Goal: Task Accomplishment & Management: Manage account settings

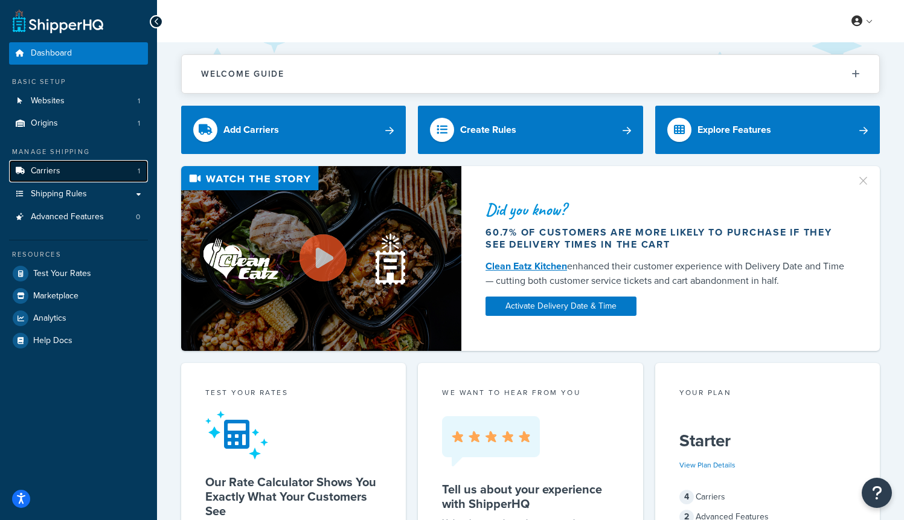
click at [91, 174] on link "Carriers 1" at bounding box center [78, 171] width 139 height 22
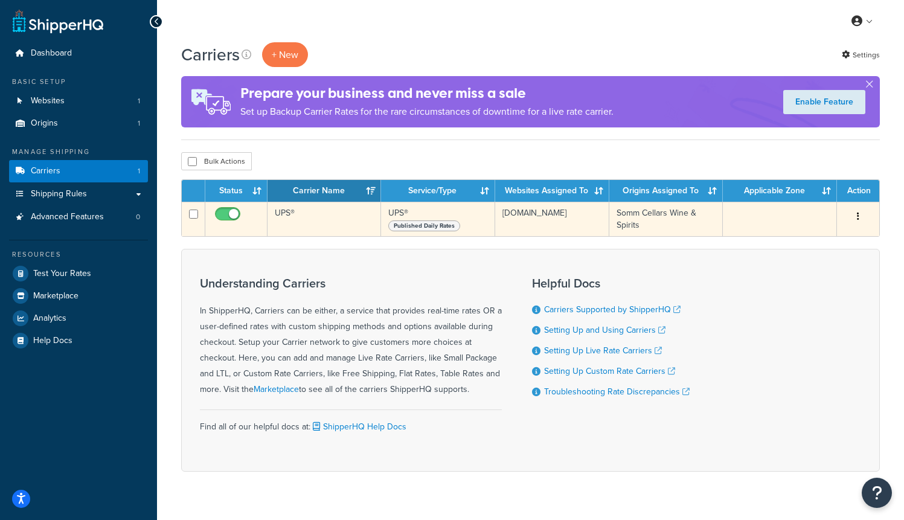
click at [856, 217] on icon "button" at bounding box center [857, 216] width 2 height 8
click at [803, 214] on td at bounding box center [779, 219] width 114 height 34
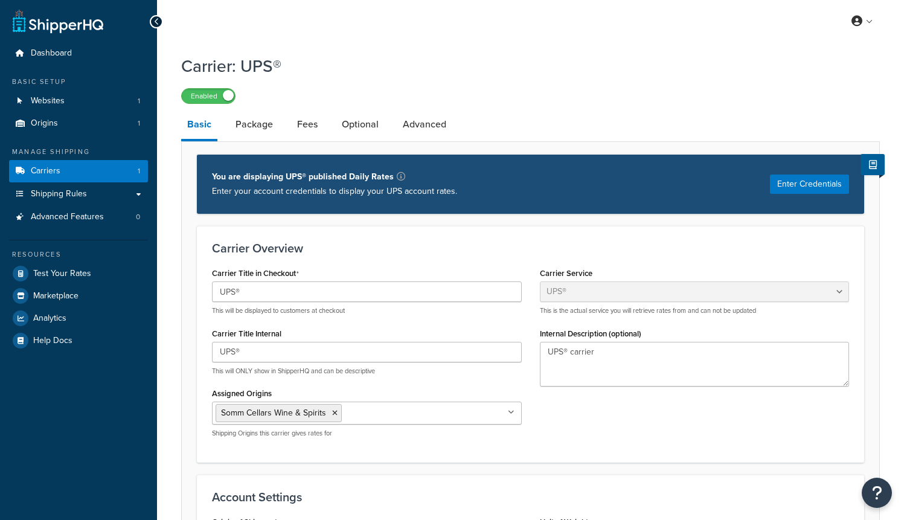
select select "ups"
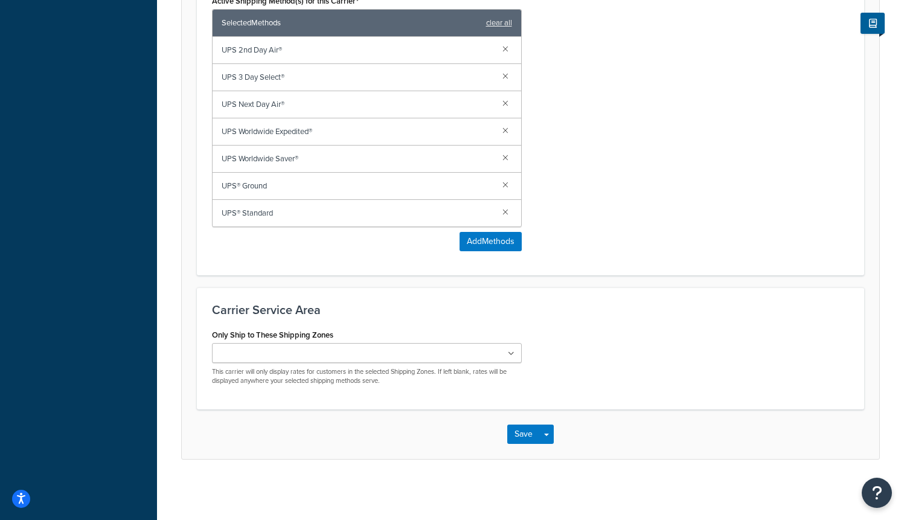
scroll to position [745, 0]
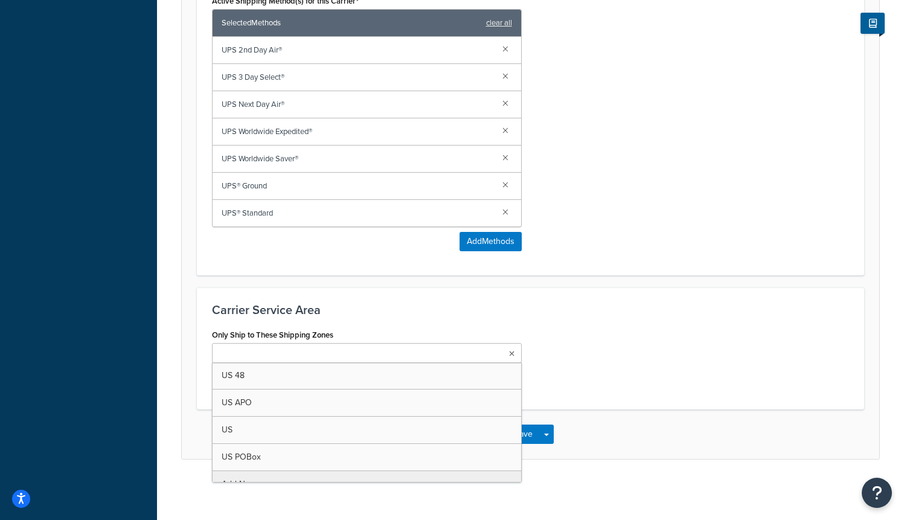
click at [297, 351] on input "Only Ship to These Shipping Zones" at bounding box center [268, 353] width 107 height 13
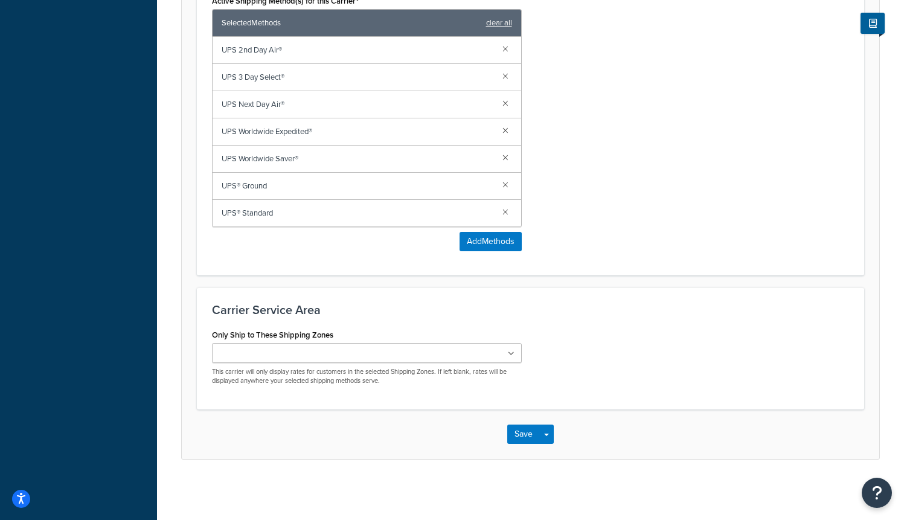
click at [625, 326] on div "Only Ship to These Shipping Zones US 48 US APO US US POBox Add New This carrier…" at bounding box center [530, 360] width 655 height 69
click at [499, 236] on button "Add Methods" at bounding box center [490, 241] width 62 height 19
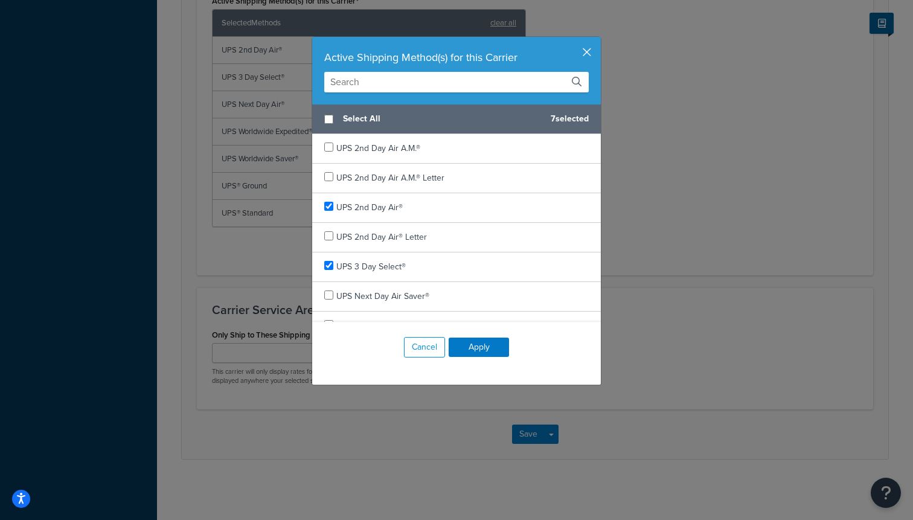
click at [598, 40] on button "button" at bounding box center [599, 38] width 3 height 3
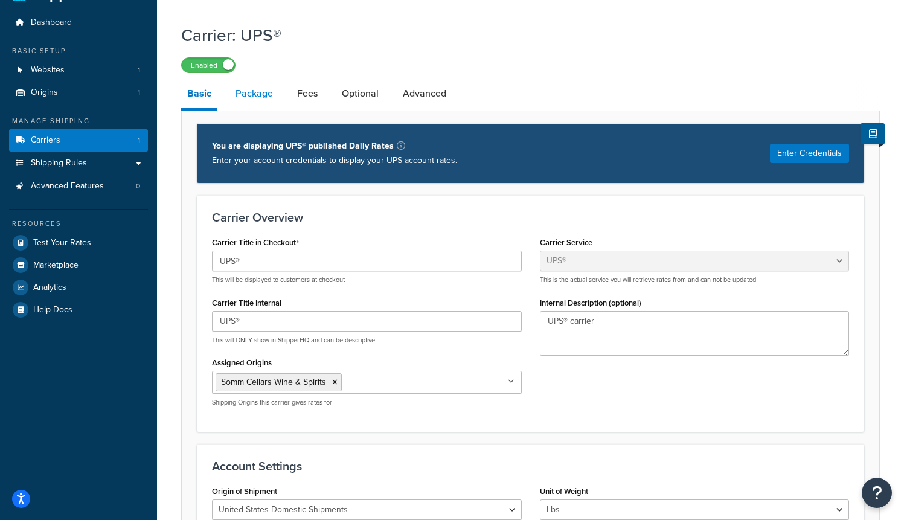
scroll to position [0, 0]
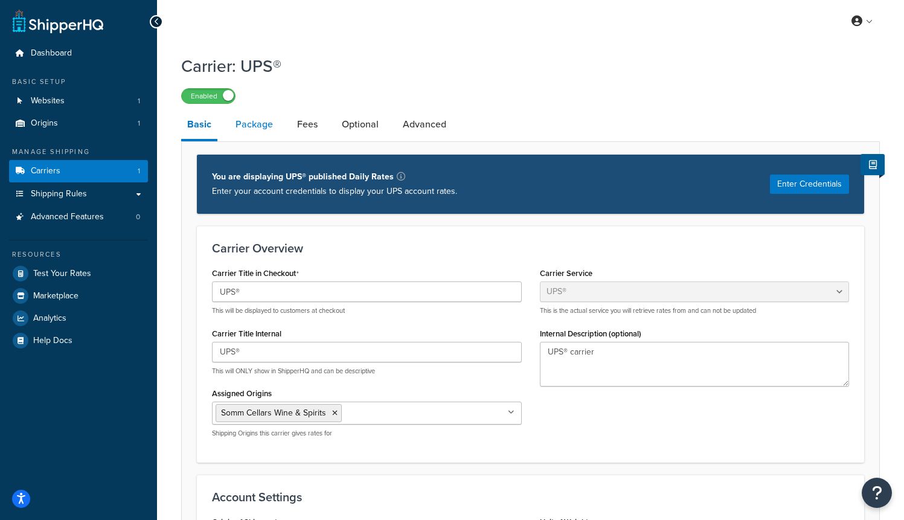
click at [269, 122] on link "Package" at bounding box center [253, 124] width 49 height 29
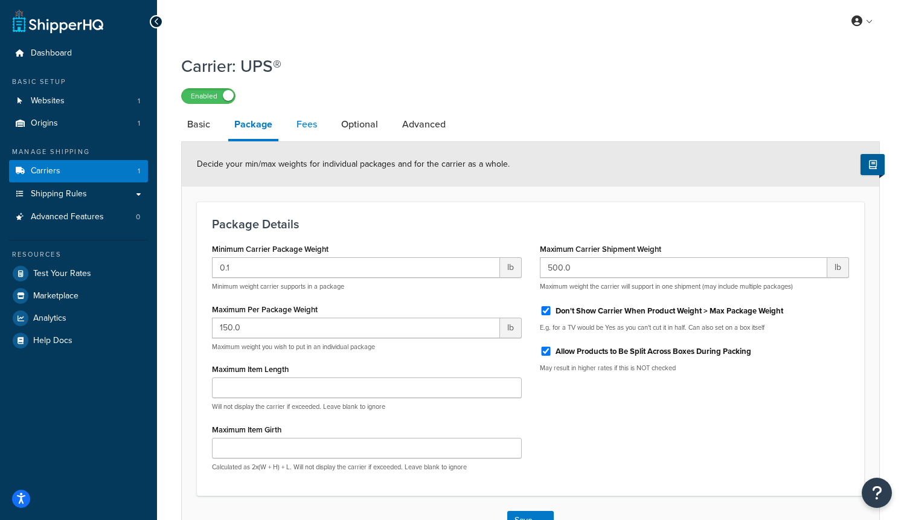
click at [301, 127] on link "Fees" at bounding box center [306, 124] width 33 height 29
select select "AFTER"
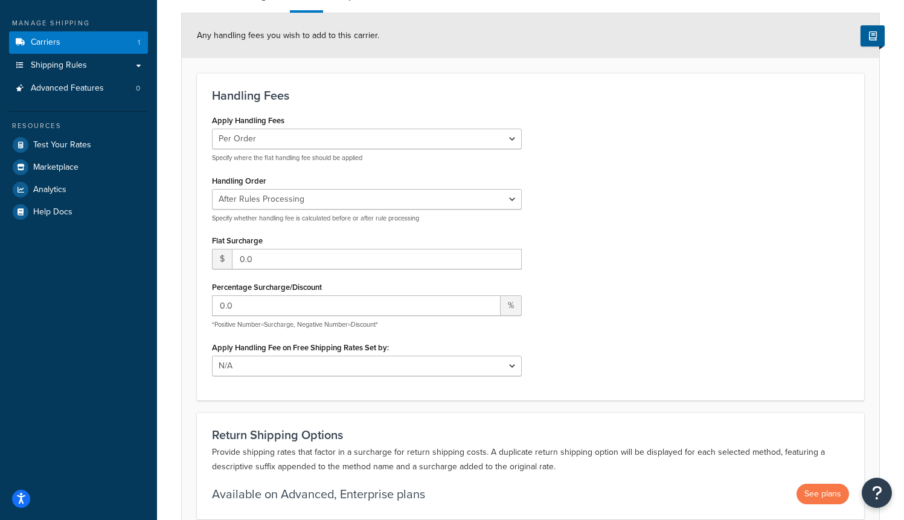
scroll to position [84, 0]
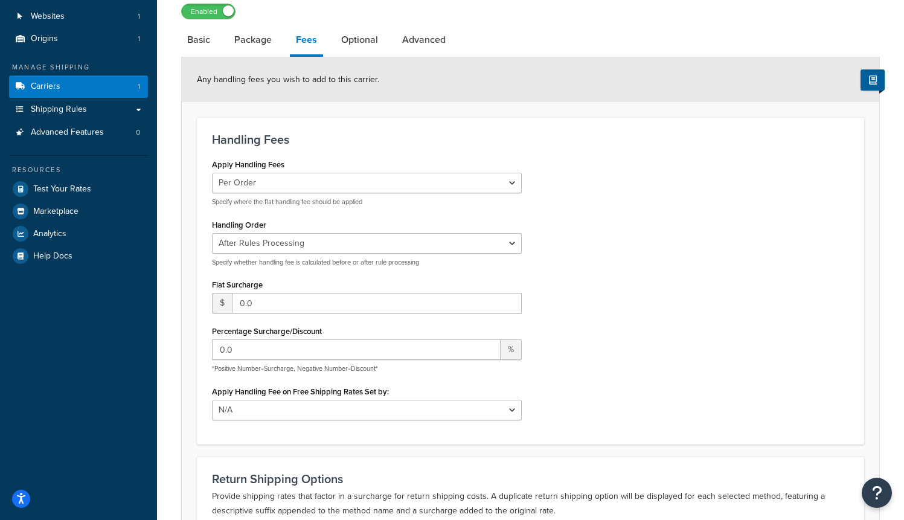
click at [345, 60] on div "Any handling fees you wish to add to this carrier." at bounding box center [530, 79] width 697 height 45
click at [345, 54] on link "Optional" at bounding box center [359, 39] width 49 height 29
select select "business"
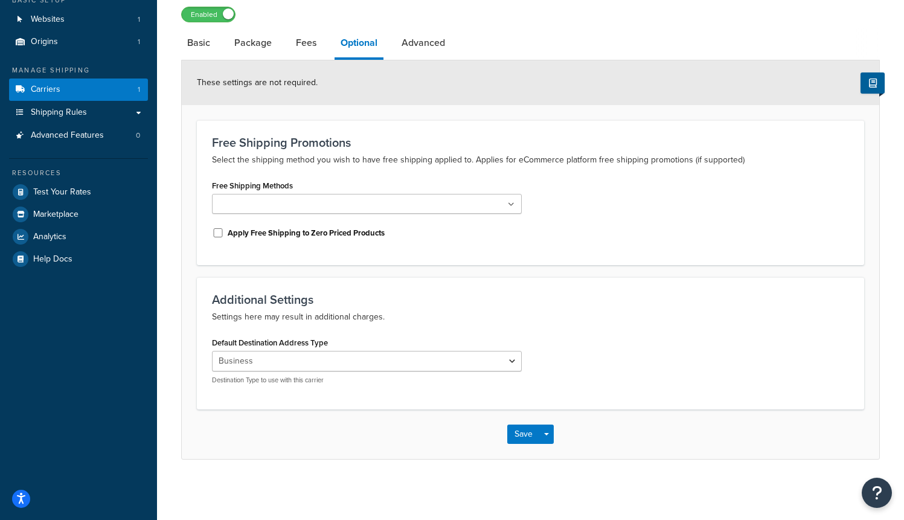
scroll to position [82, 0]
click at [413, 51] on link "Advanced" at bounding box center [423, 42] width 56 height 29
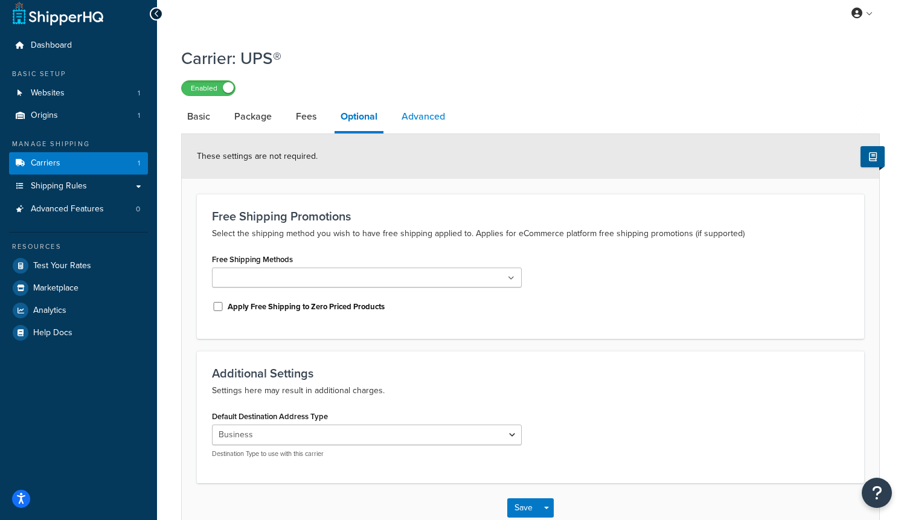
select select "false"
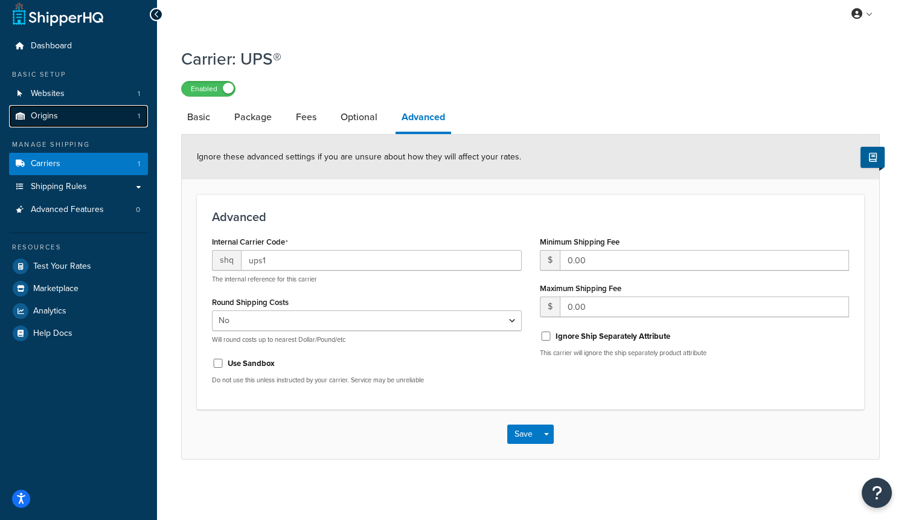
click at [70, 115] on link "Origins 1" at bounding box center [78, 116] width 139 height 22
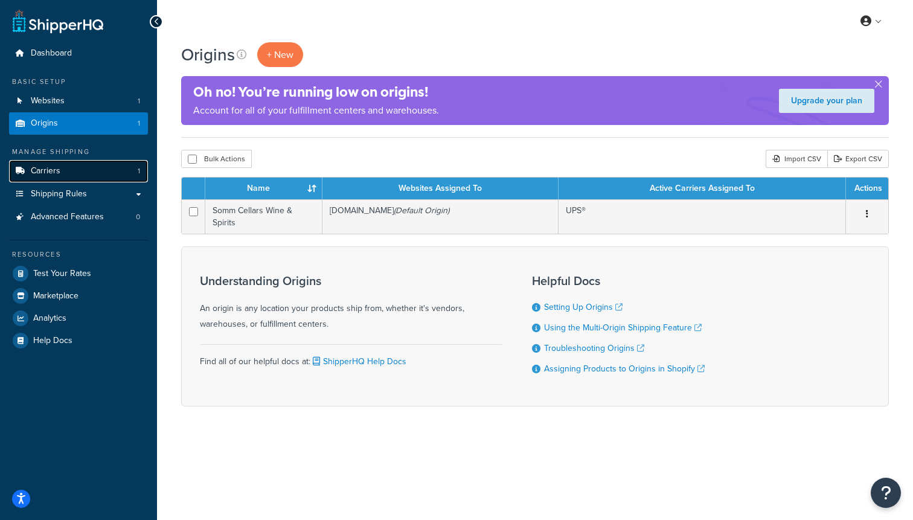
click at [75, 174] on link "Carriers 1" at bounding box center [78, 171] width 139 height 22
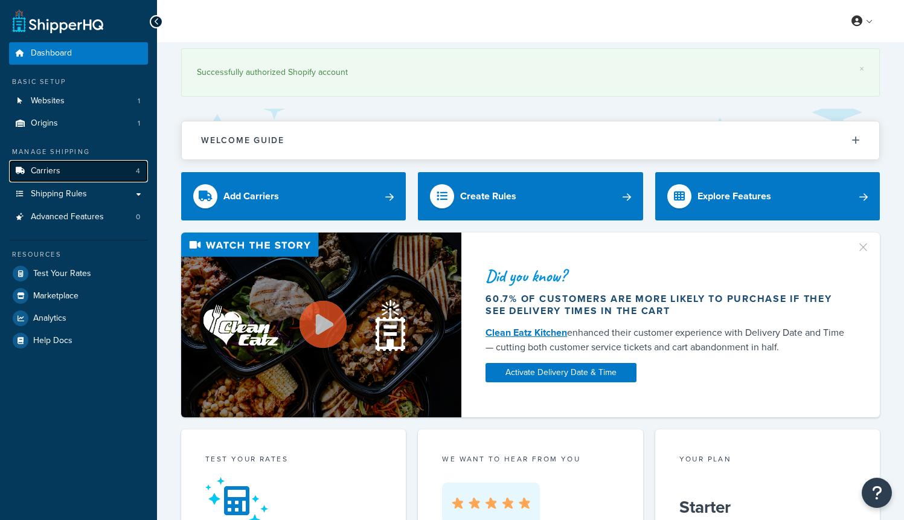
click at [68, 168] on link "Carriers 4" at bounding box center [78, 171] width 139 height 22
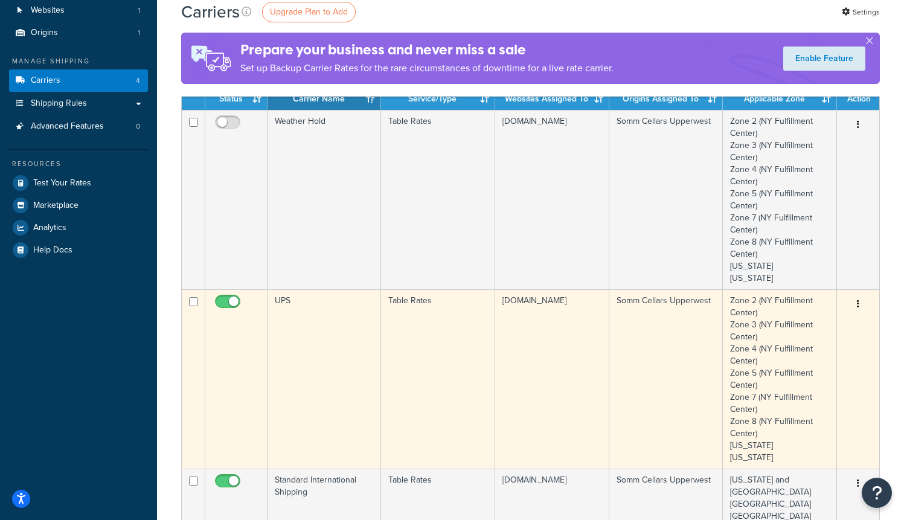
scroll to position [94, 0]
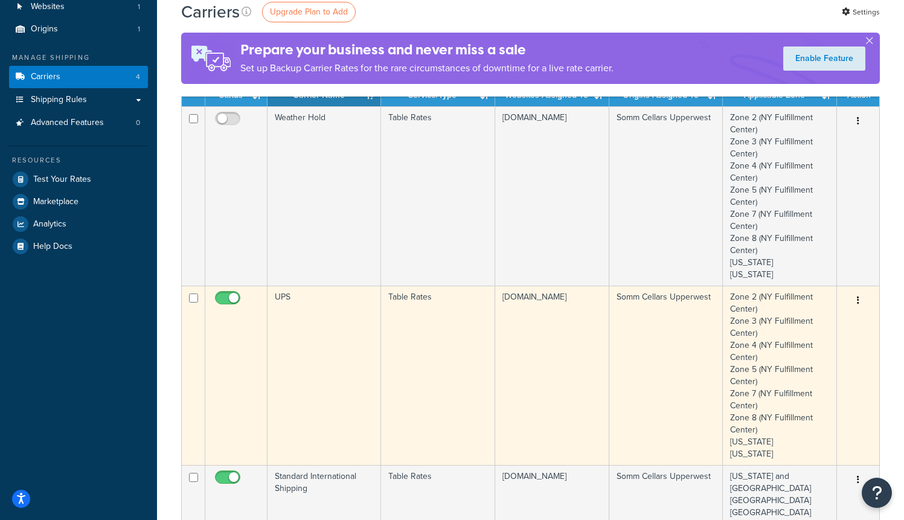
click at [773, 346] on td "Zone 2 (NY Fulfillment Center) Zone 3 ([GEOGRAPHIC_DATA]) Zone 4 ([GEOGRAPHIC_D…" at bounding box center [779, 374] width 114 height 179
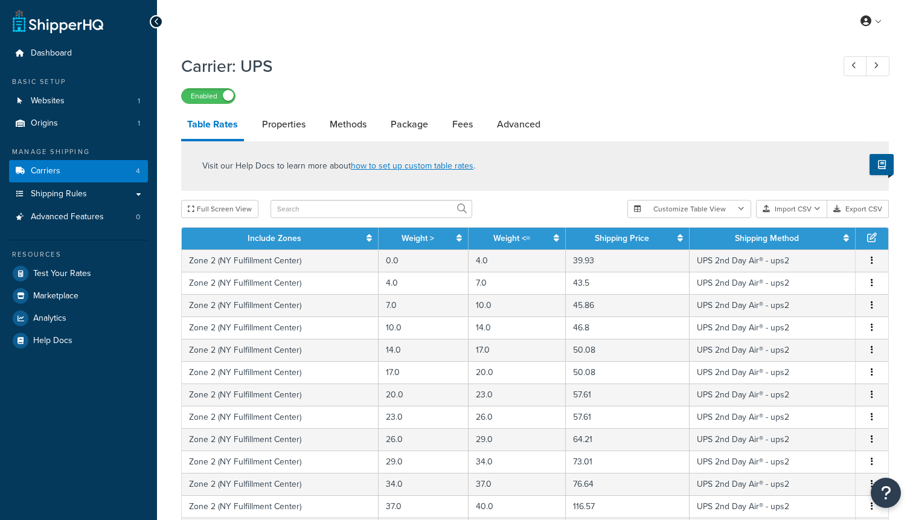
select select "25"
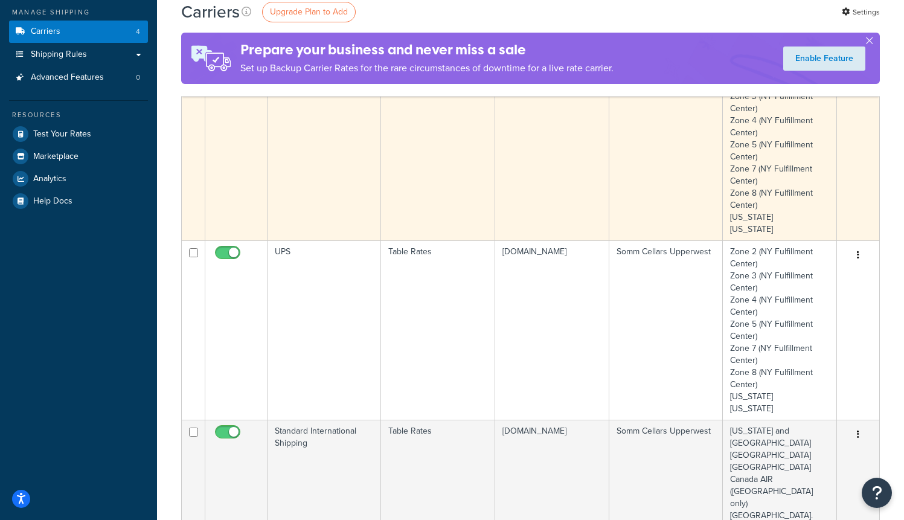
scroll to position [158, 0]
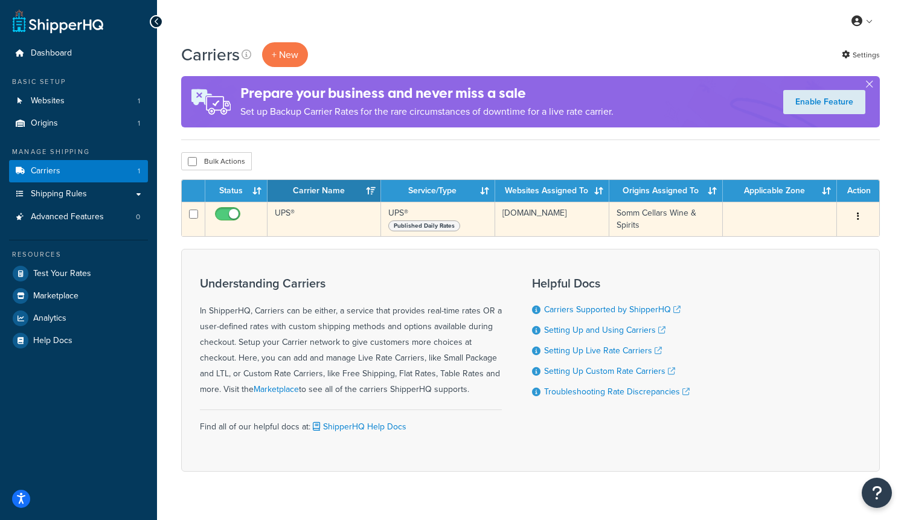
click at [745, 211] on td at bounding box center [779, 219] width 114 height 34
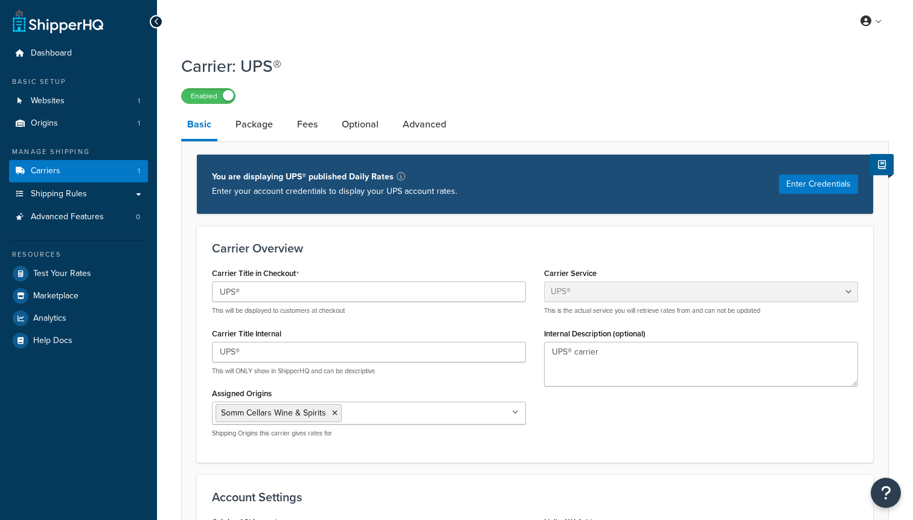
select select "ups"
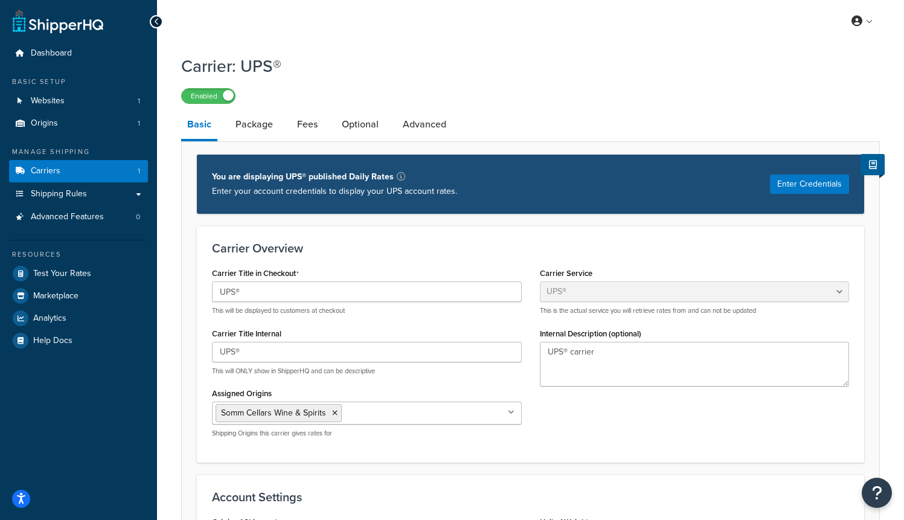
click at [159, 20] on div at bounding box center [156, 21] width 13 height 13
click at [63, 174] on link "Carriers 1" at bounding box center [78, 171] width 139 height 22
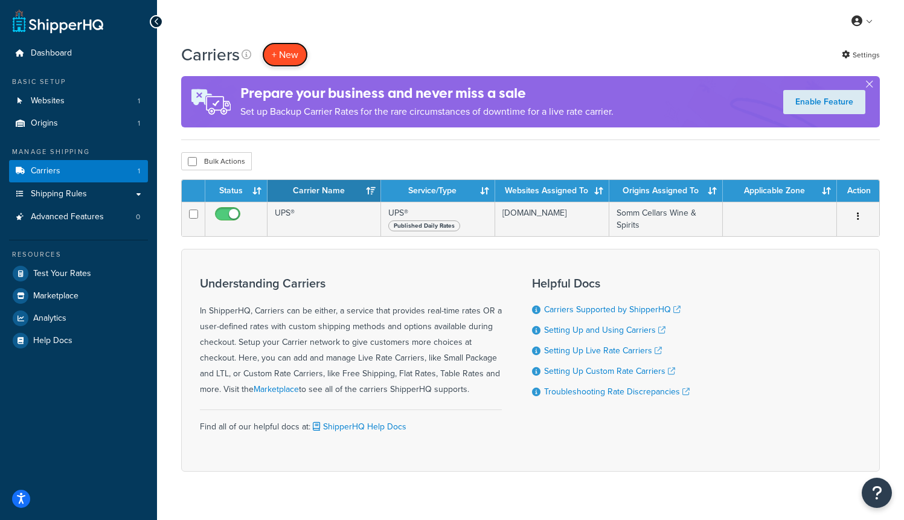
click at [299, 57] on button "+ New" at bounding box center [285, 54] width 46 height 25
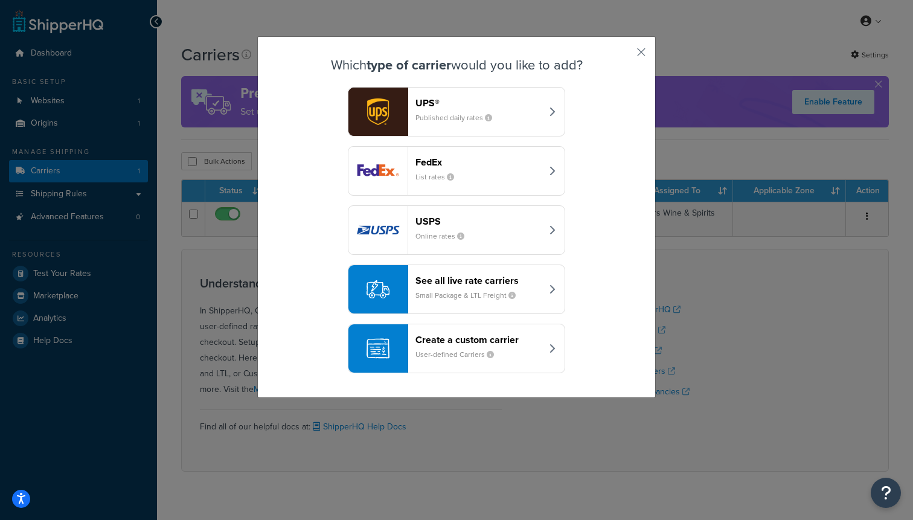
click at [451, 352] on small "User-defined Carriers" at bounding box center [459, 354] width 88 height 11
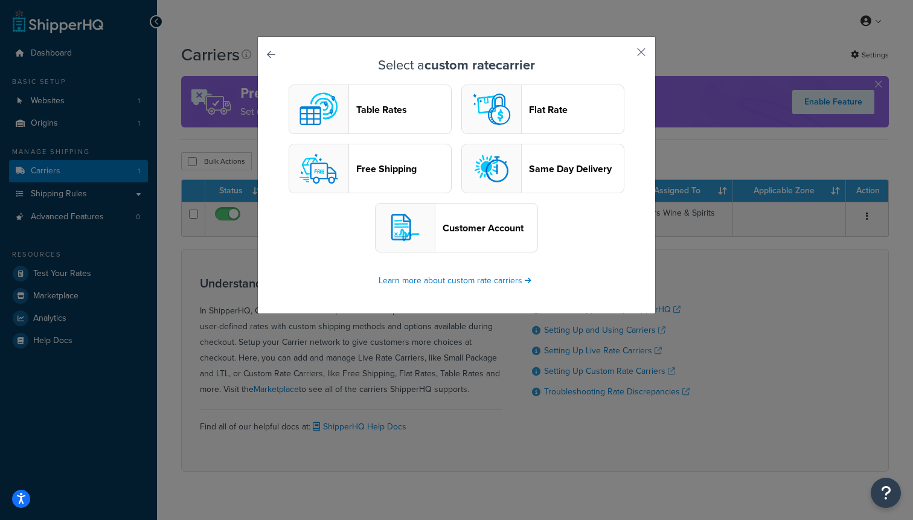
click at [356, 110] on header "Table Rates" at bounding box center [403, 109] width 95 height 11
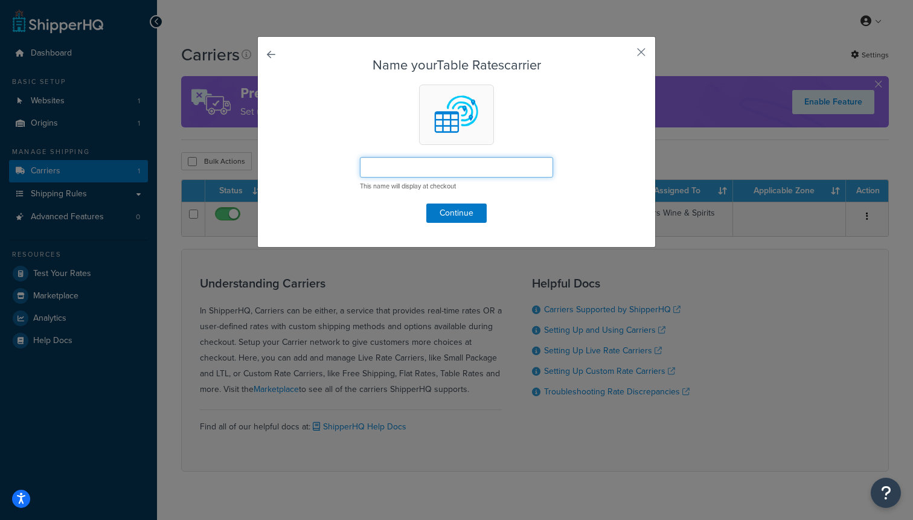
click at [392, 161] on input "text" at bounding box center [456, 167] width 193 height 21
type input "Г"
type input "Ш"
type input "Г"
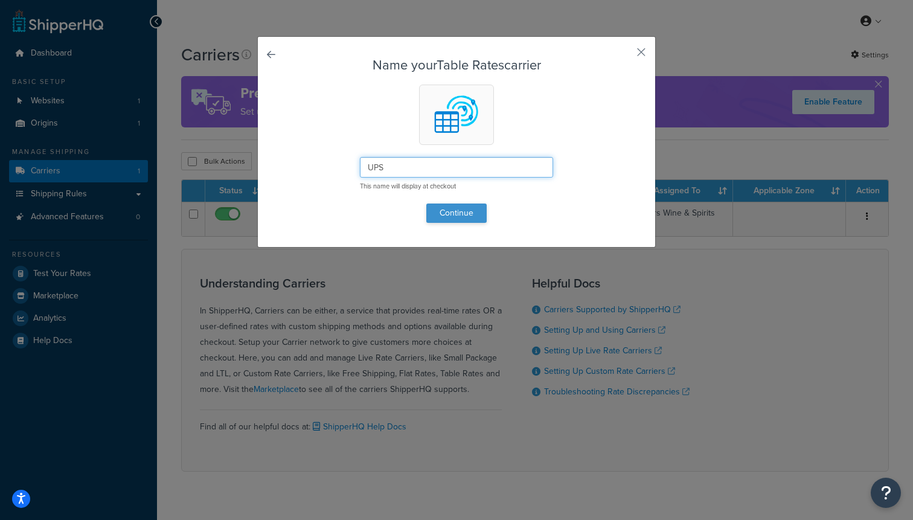
type input "UPS"
click at [458, 209] on button "Continue" at bounding box center [456, 212] width 60 height 19
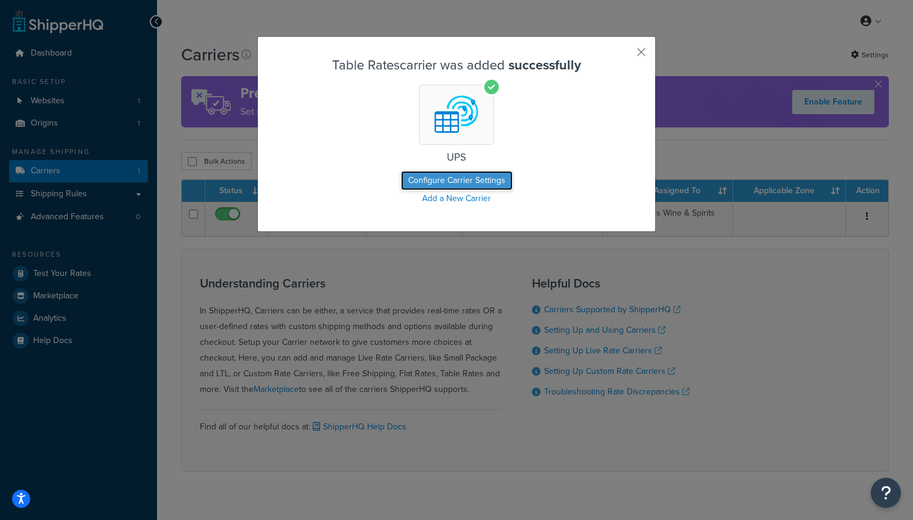
click at [455, 186] on button "Configure Carrier Settings" at bounding box center [457, 180] width 112 height 19
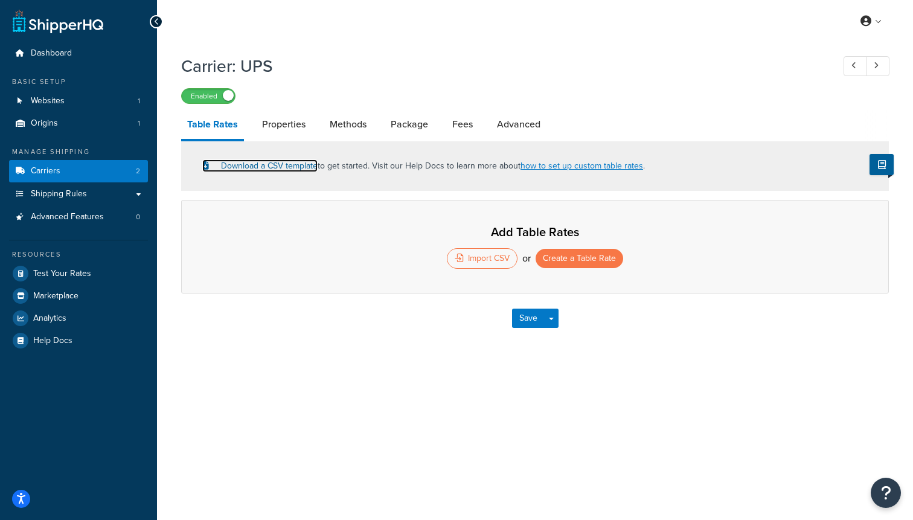
click at [288, 171] on link "Download a CSV template" at bounding box center [259, 165] width 115 height 13
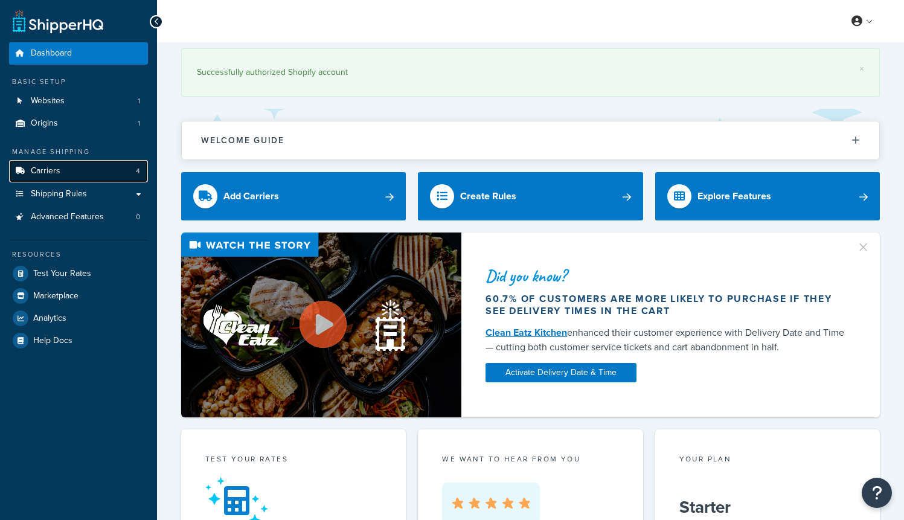
click at [95, 173] on link "Carriers 4" at bounding box center [78, 171] width 139 height 22
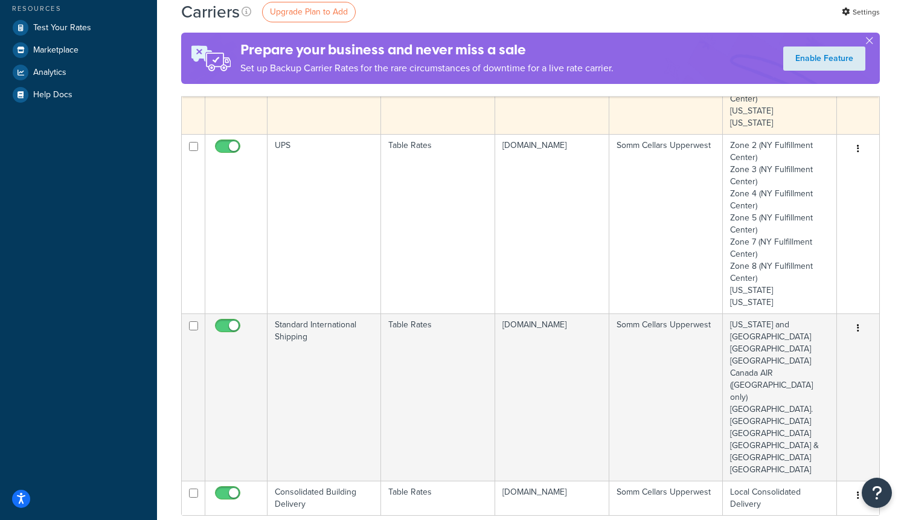
scroll to position [245, 0]
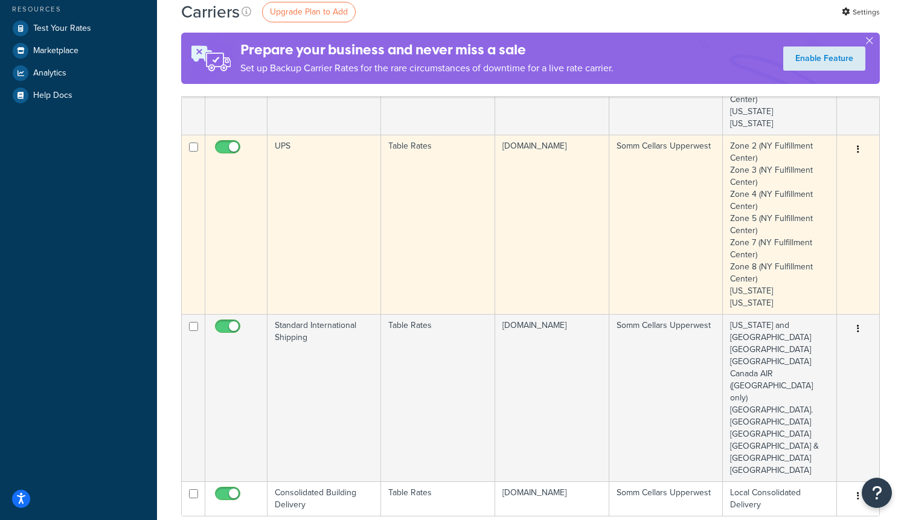
click at [862, 150] on button "button" at bounding box center [857, 149] width 17 height 19
click at [682, 183] on td "Somm Cellars Upperwest" at bounding box center [666, 224] width 114 height 179
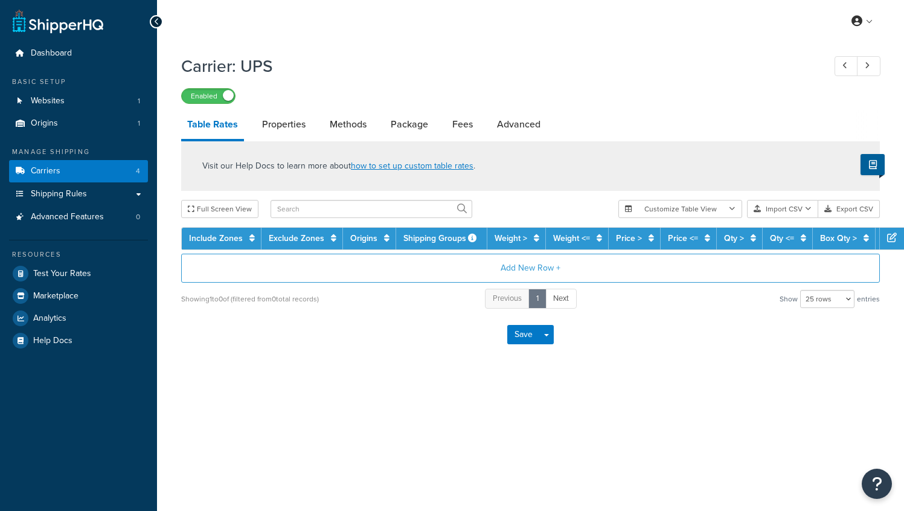
select select "25"
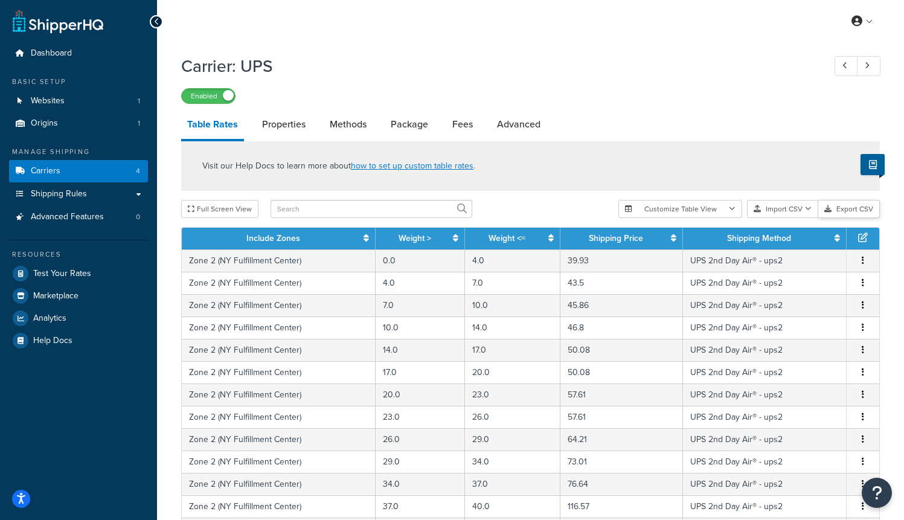
click at [855, 209] on button "Export CSV" at bounding box center [849, 209] width 62 height 18
click at [156, 23] on icon at bounding box center [156, 22] width 5 height 8
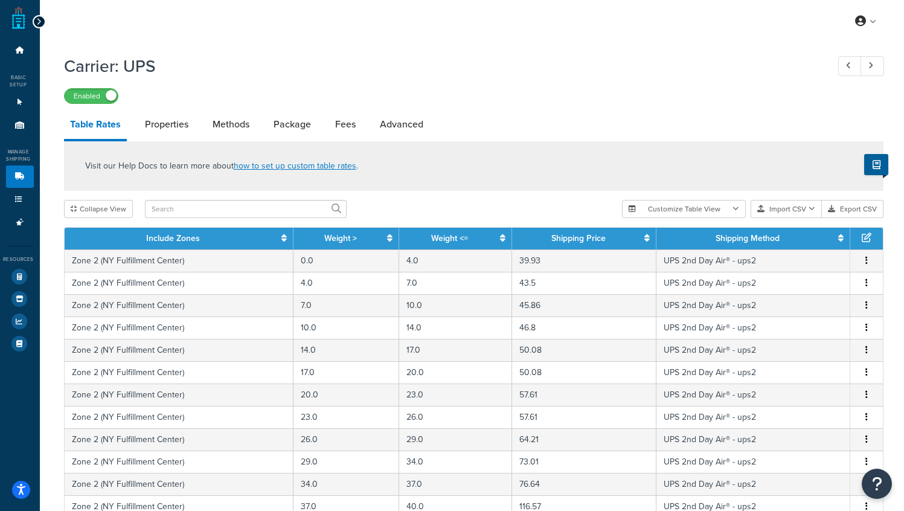
click at [38, 21] on icon at bounding box center [38, 22] width 5 height 8
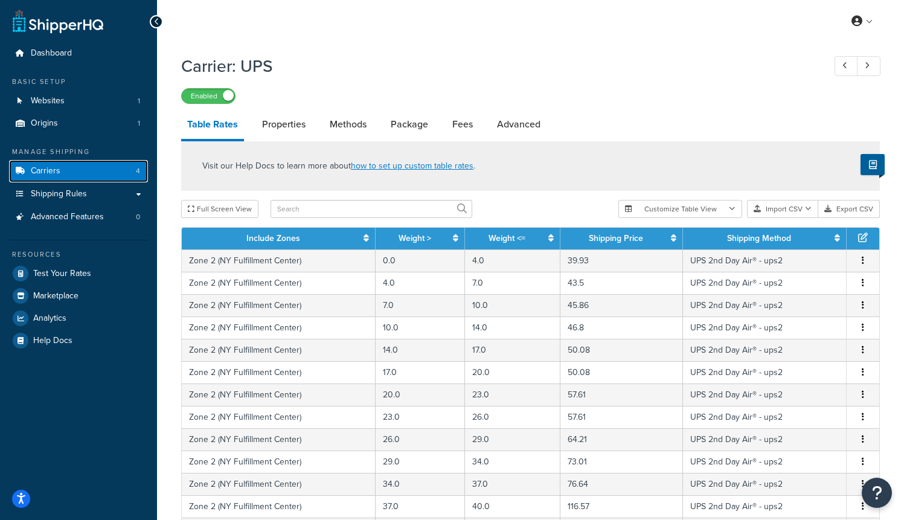
click at [54, 174] on span "Carriers" at bounding box center [46, 171] width 30 height 10
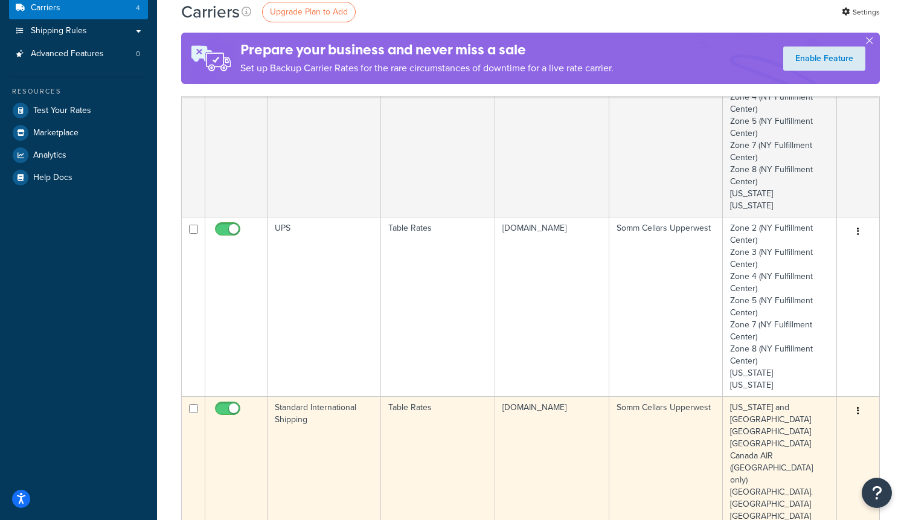
click at [768, 438] on td "Puerto Rico and Virgin Islands United Arab Emirates Australia Canada AIR (Toron…" at bounding box center [779, 479] width 114 height 167
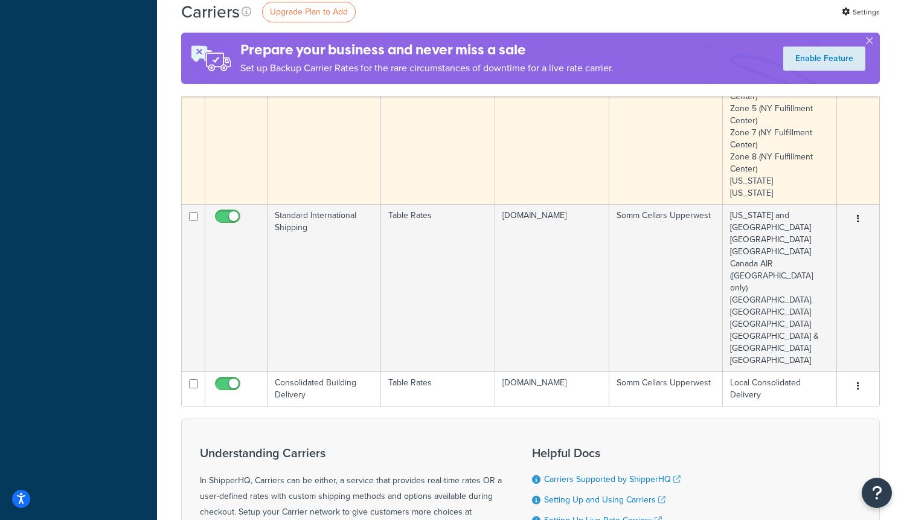
scroll to position [348, 0]
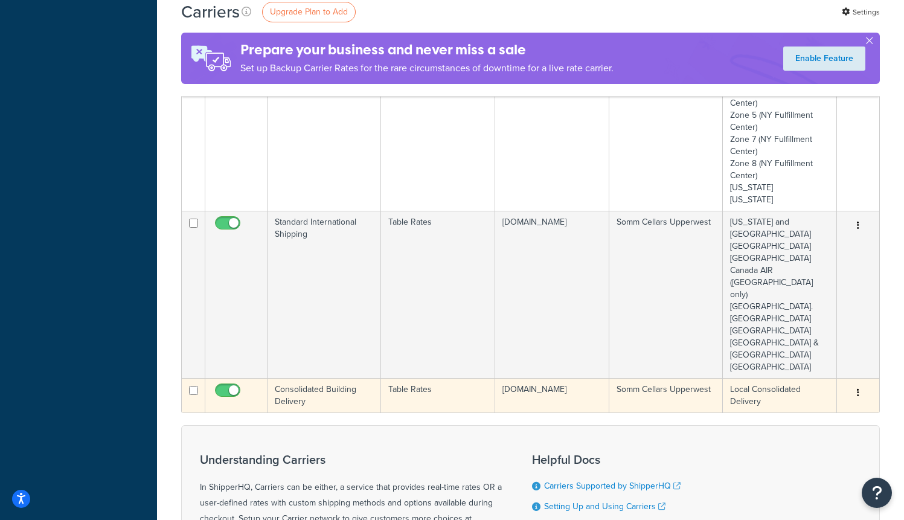
click at [861, 383] on button "button" at bounding box center [857, 392] width 17 height 19
click at [750, 378] on td "Local Consolidated Delivery" at bounding box center [779, 395] width 114 height 34
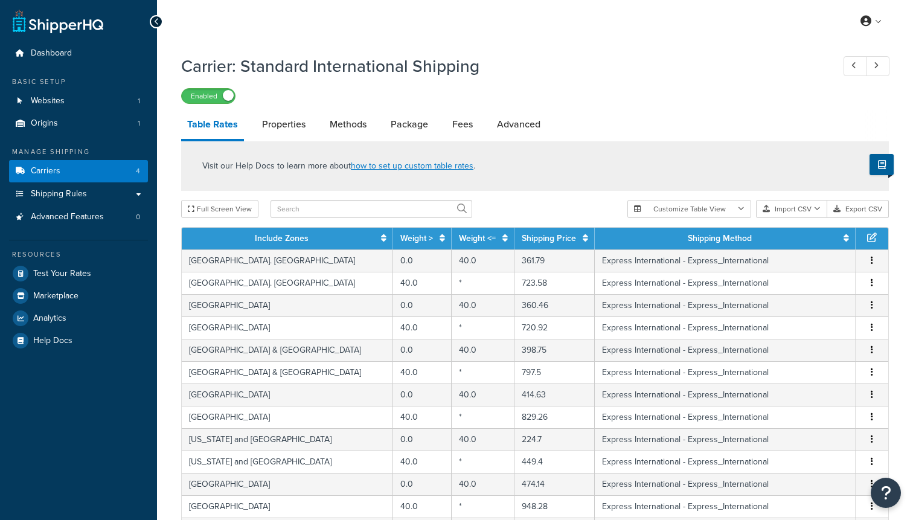
select select "25"
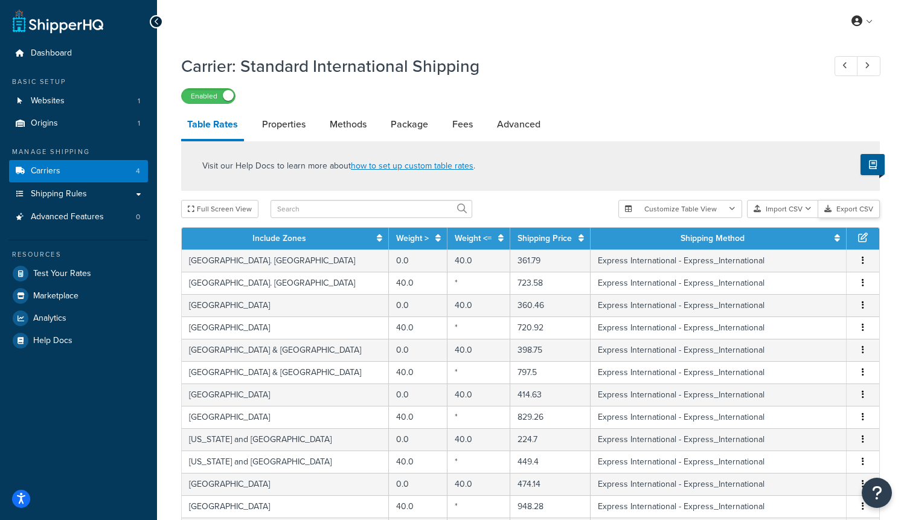
click at [849, 211] on button "Export CSV" at bounding box center [849, 209] width 62 height 18
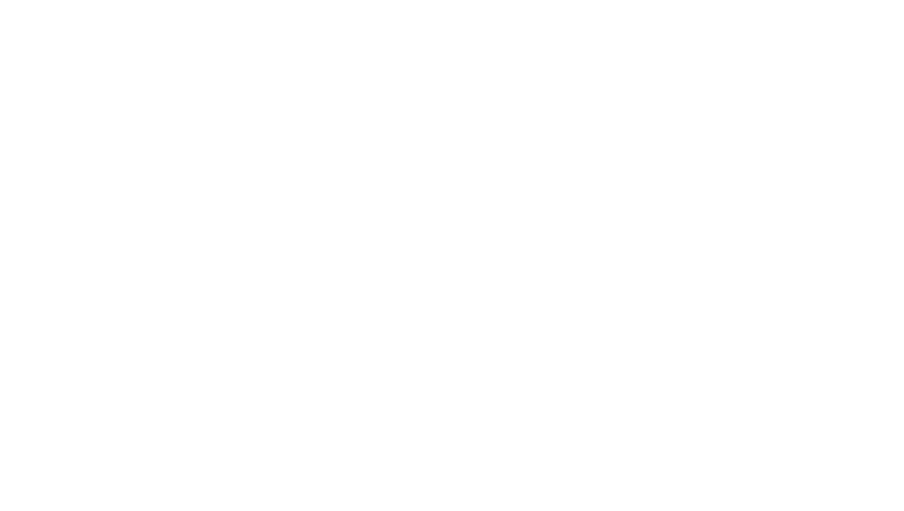
select select "25"
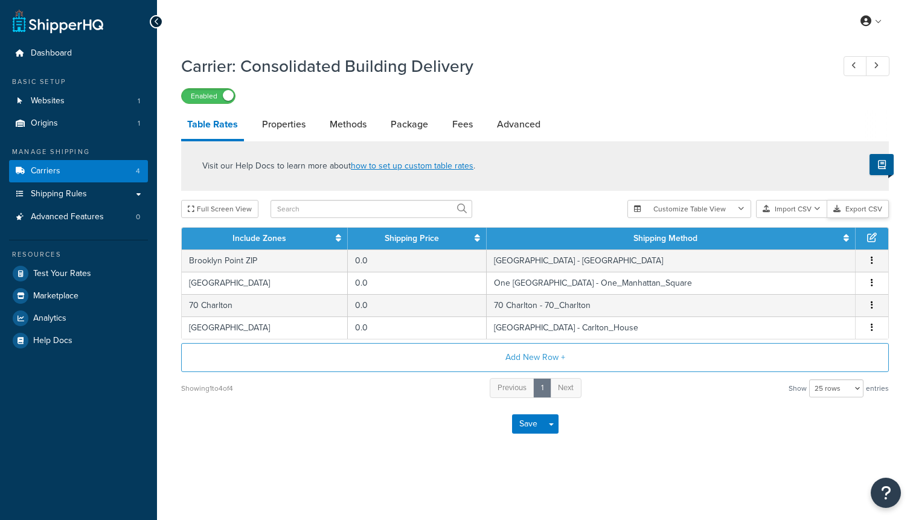
click at [857, 215] on button "Export CSV" at bounding box center [858, 209] width 62 height 18
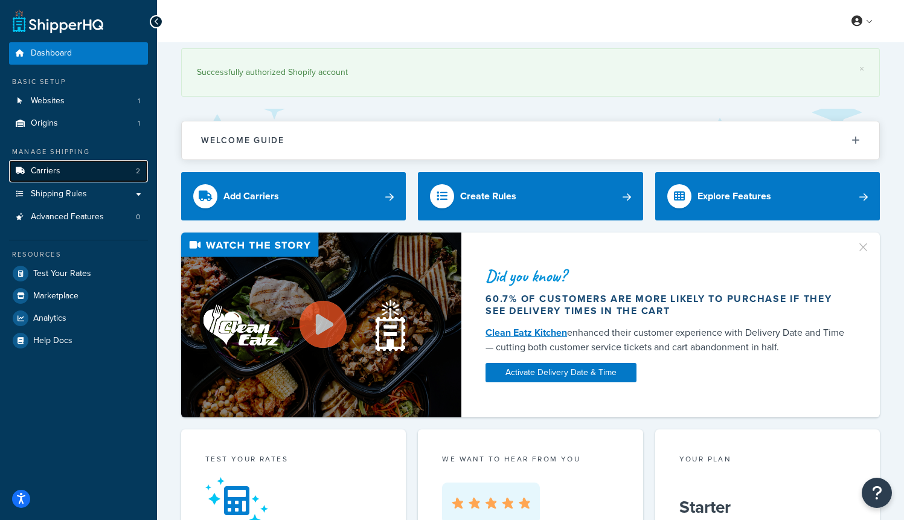
click at [59, 171] on span "Carriers" at bounding box center [46, 171] width 30 height 10
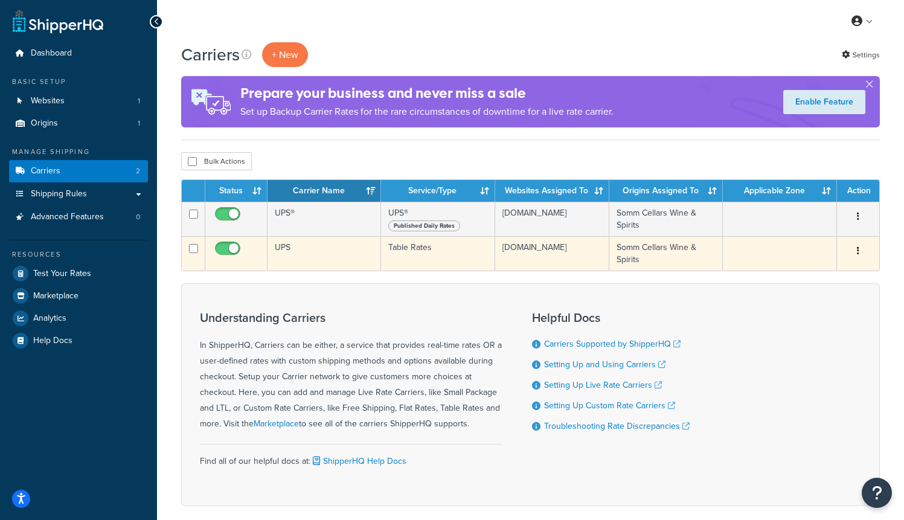
click at [302, 250] on td "UPS" at bounding box center [323, 253] width 113 height 34
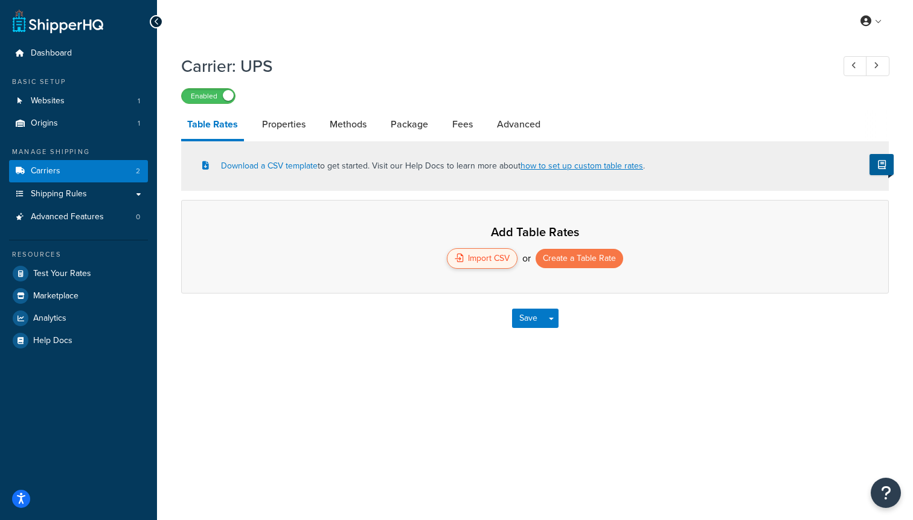
click at [484, 263] on div "Import CSV" at bounding box center [482, 258] width 71 height 21
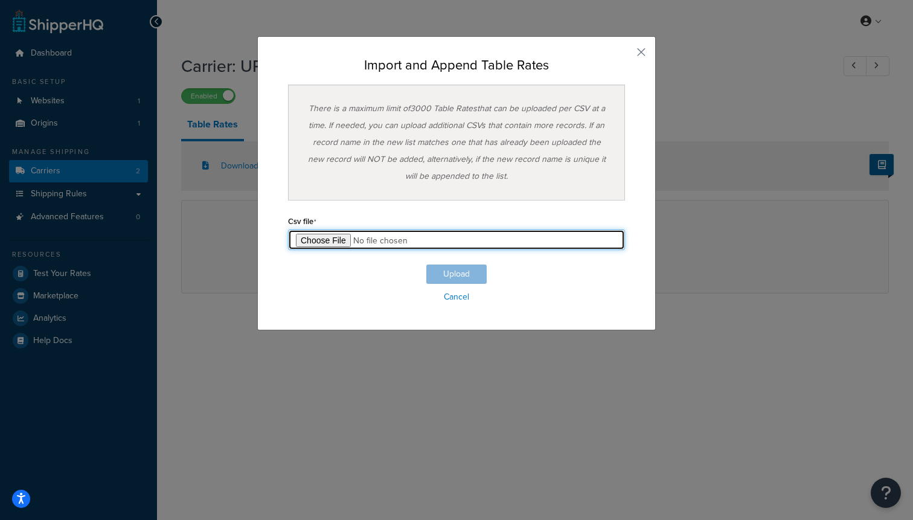
click at [346, 237] on input "file" at bounding box center [456, 239] width 337 height 21
type input "C:\fakepath\Table Rate Export-2025-09-18 0539.csv"
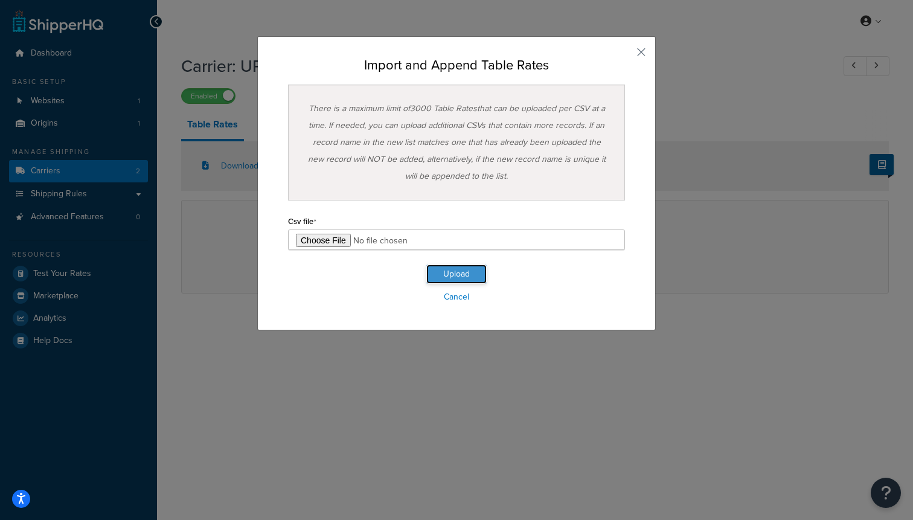
click at [451, 278] on button "Upload" at bounding box center [456, 273] width 60 height 19
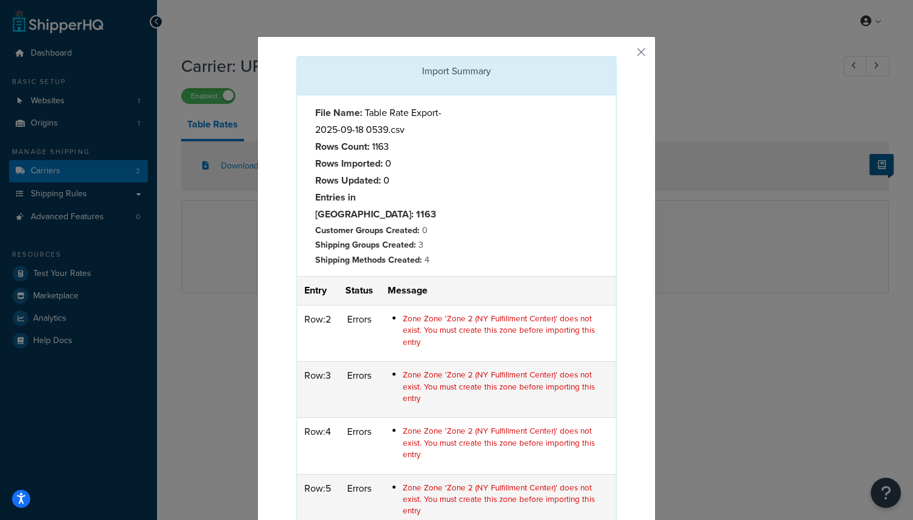
click at [354, 197] on strong "Entries in Error: 1163" at bounding box center [375, 205] width 121 height 31
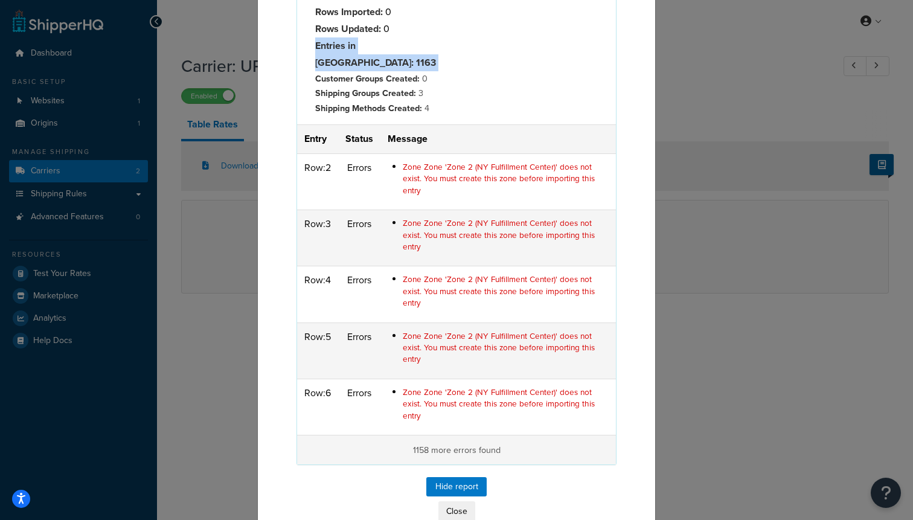
scroll to position [159, 0]
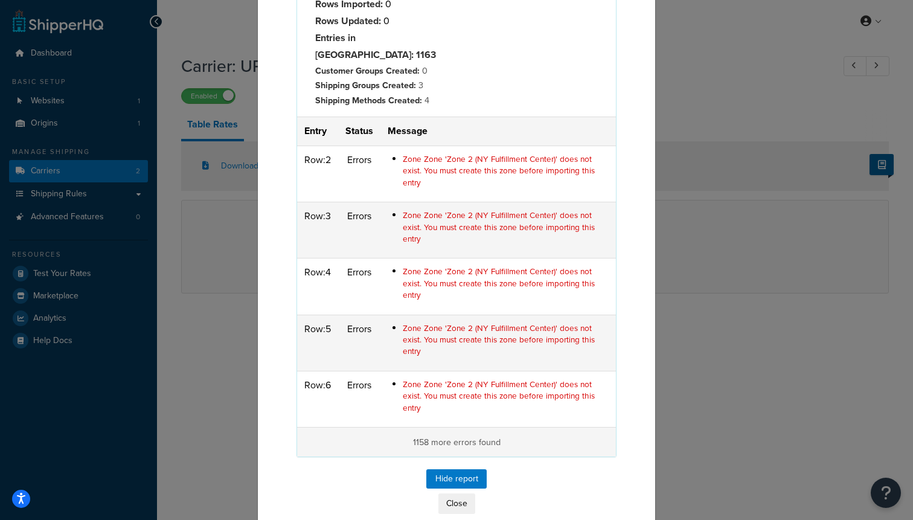
click at [410, 378] on span "Zone Zone 'Zone 2 (NY Fulfillment Center)' does not exist. You must create this…" at bounding box center [499, 396] width 192 height 36
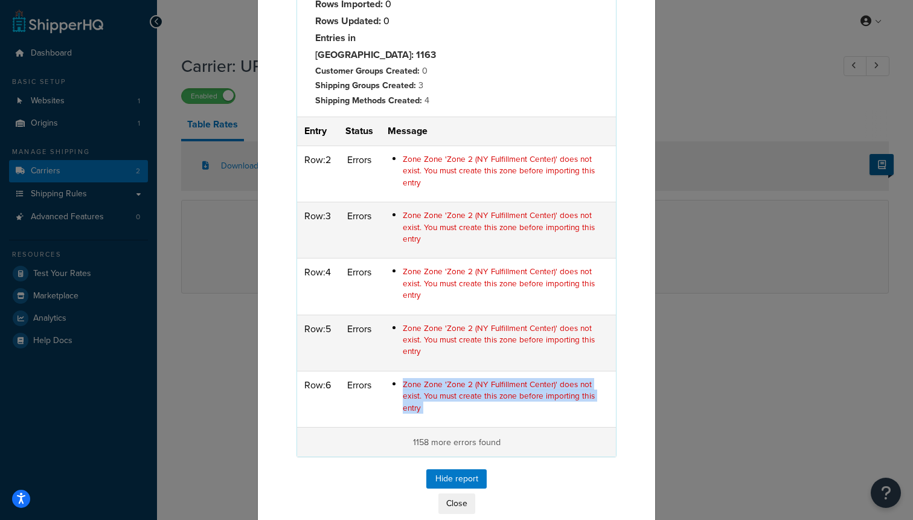
click at [410, 378] on span "Zone Zone 'Zone 2 (NY Fulfillment Center)' does not exist. You must create this…" at bounding box center [499, 396] width 192 height 36
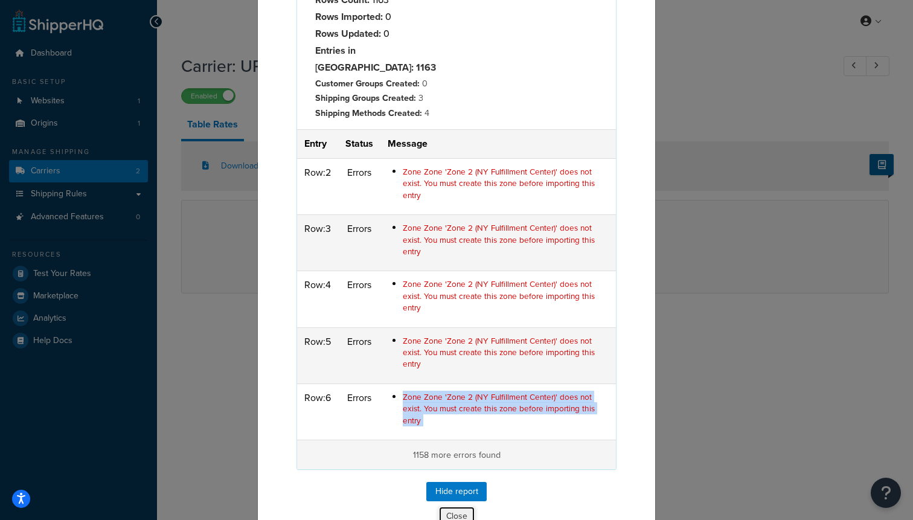
click at [443, 506] on button "Close" at bounding box center [456, 516] width 37 height 21
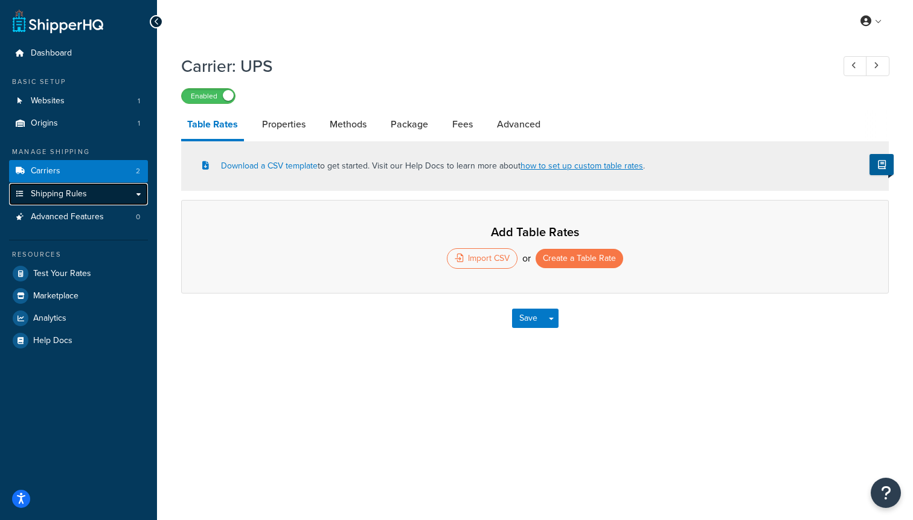
click at [80, 197] on span "Shipping Rules" at bounding box center [59, 194] width 56 height 10
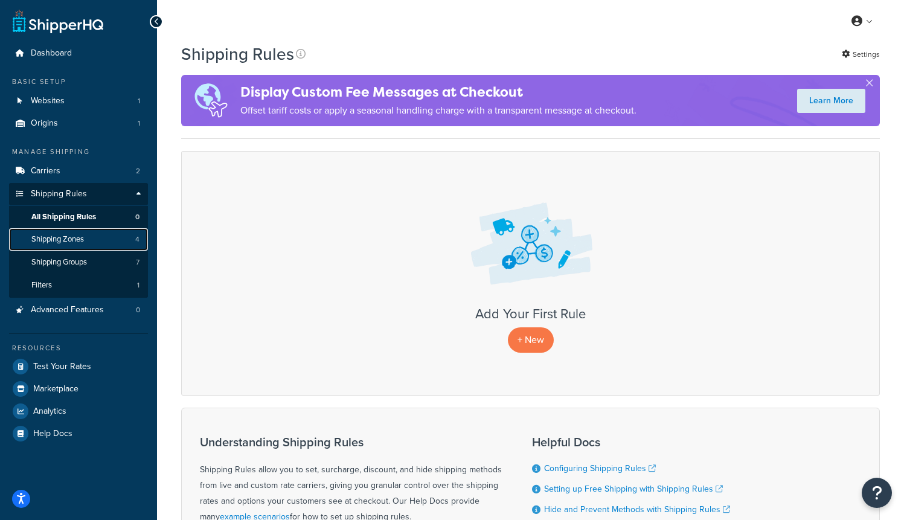
click at [60, 237] on span "Shipping Zones" at bounding box center [57, 239] width 53 height 10
click at [100, 238] on link "Shipping Zones 4" at bounding box center [78, 239] width 139 height 22
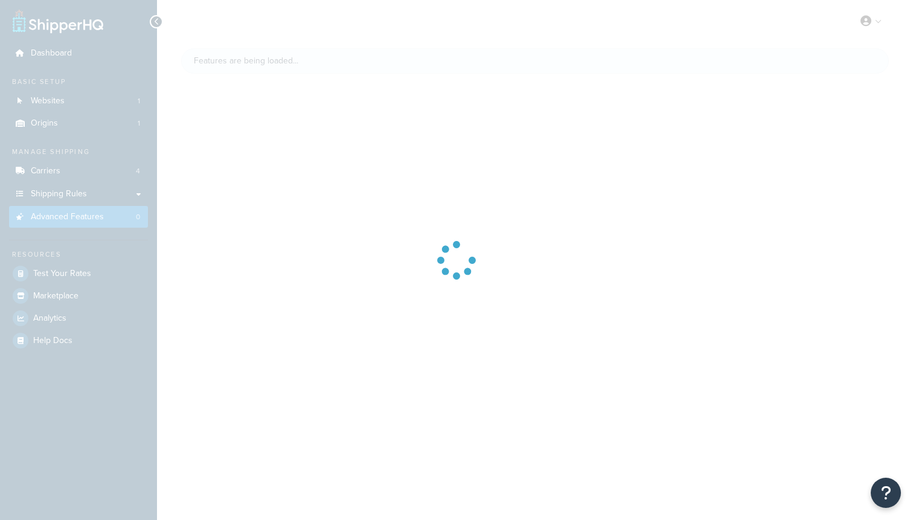
click at [79, 192] on div at bounding box center [456, 260] width 913 height 520
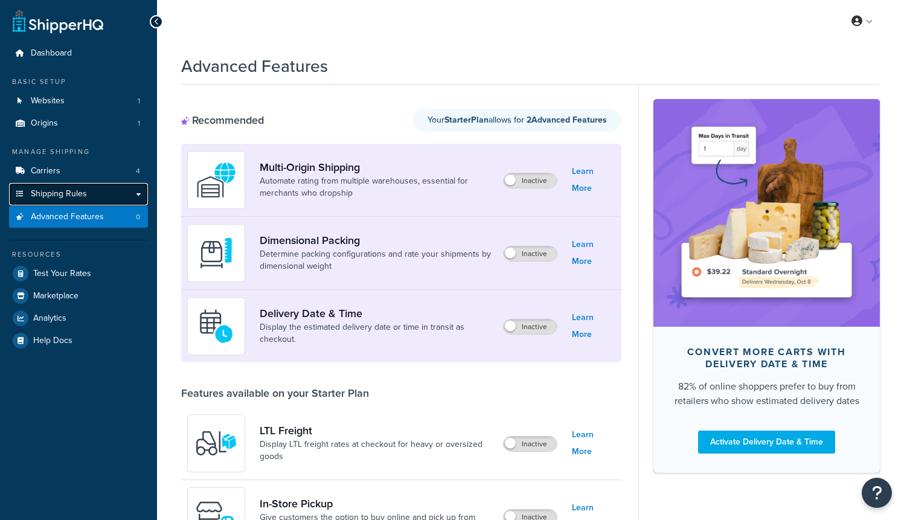
click at [106, 185] on link "Shipping Rules" at bounding box center [78, 194] width 139 height 22
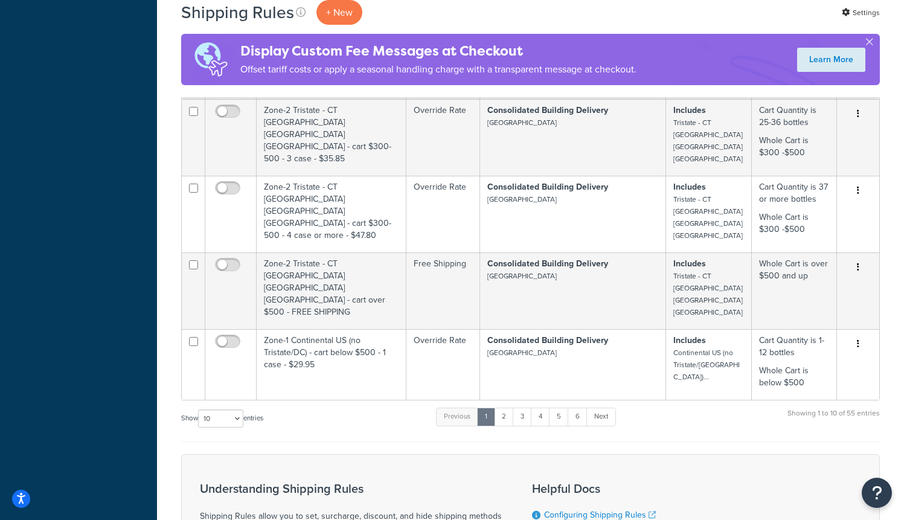
scroll to position [579, 0]
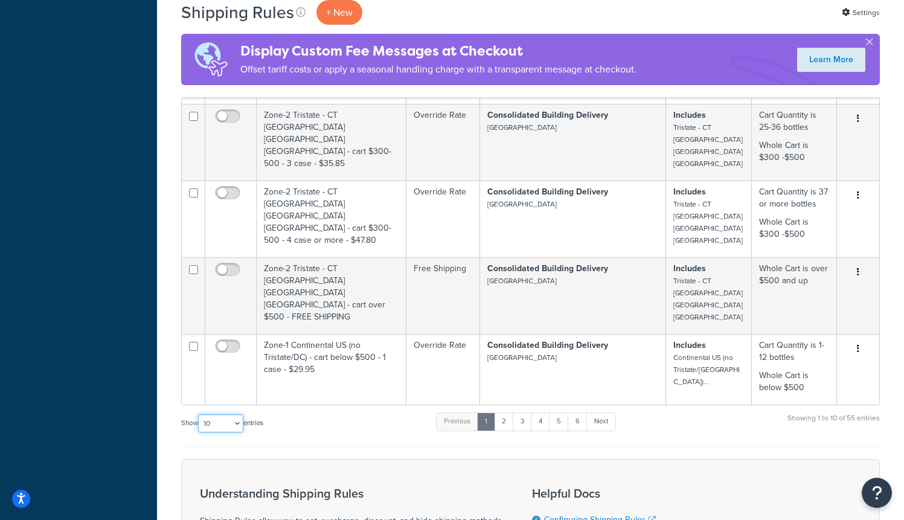
click at [213, 414] on select "10 15 25 50 100 1000" at bounding box center [220, 423] width 45 height 18
select select "100"
click at [199, 414] on select "10 15 25 50 100 1000" at bounding box center [220, 423] width 45 height 18
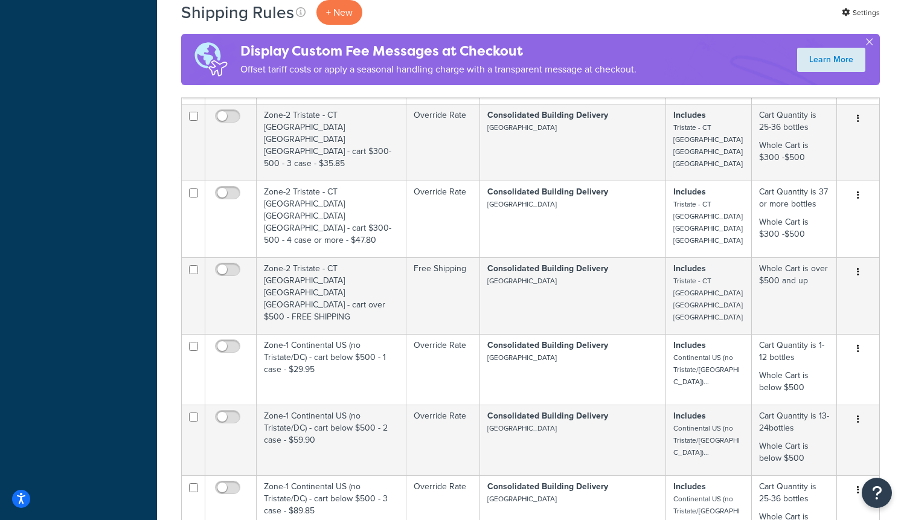
scroll to position [0, 0]
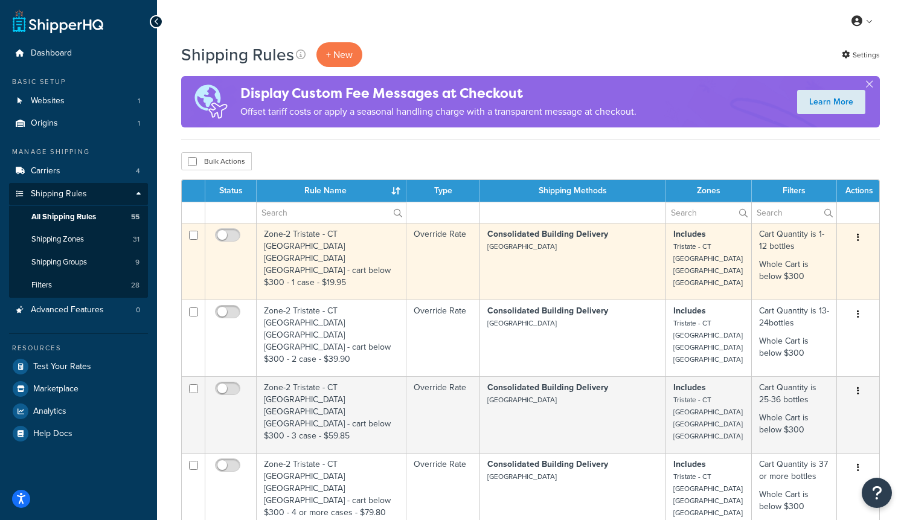
click at [856, 237] on button "button" at bounding box center [857, 237] width 17 height 19
click at [689, 242] on small "Tristate - CT [GEOGRAPHIC_DATA] [GEOGRAPHIC_DATA] [GEOGRAPHIC_DATA]" at bounding box center [707, 264] width 69 height 47
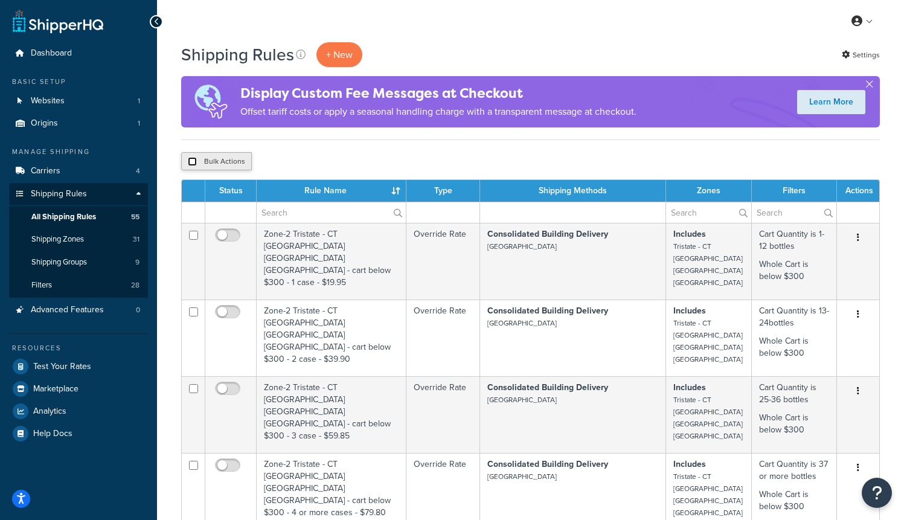
click at [190, 159] on input "checkbox" at bounding box center [192, 161] width 9 height 9
checkbox input "true"
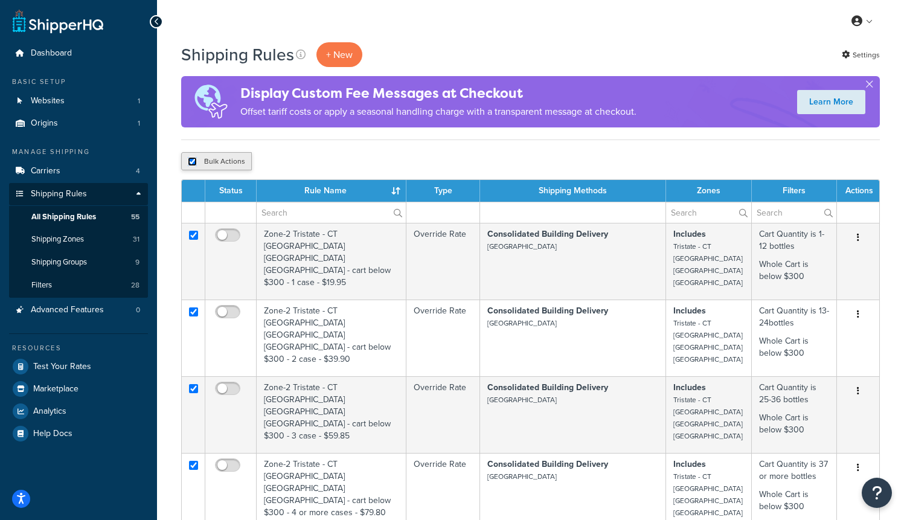
checkbox input "true"
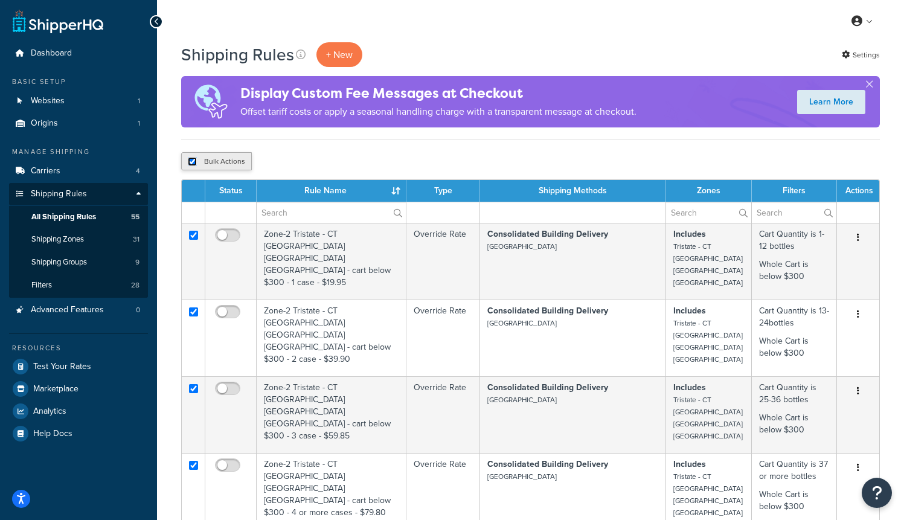
checkbox input "true"
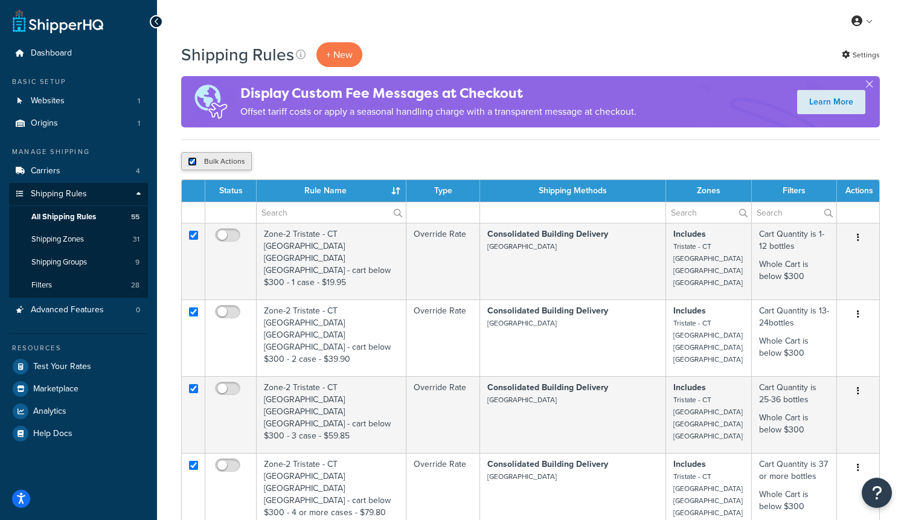
checkbox input "true"
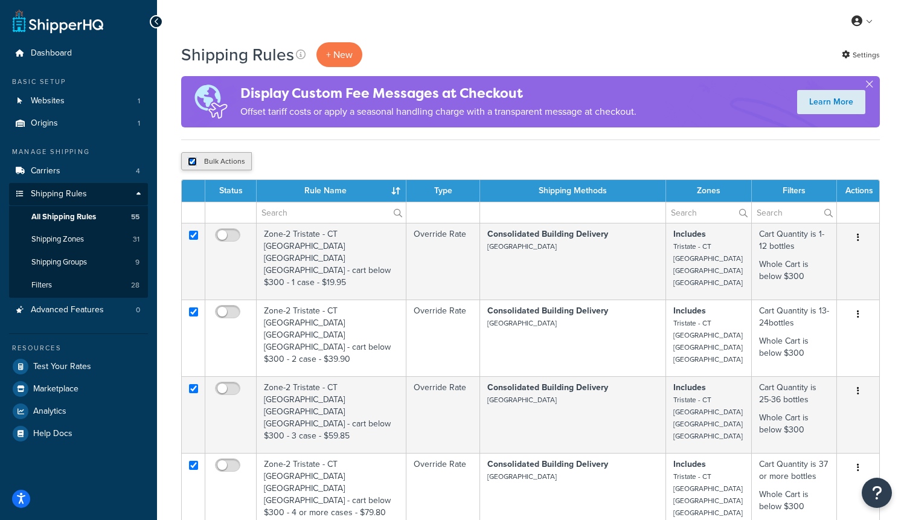
checkbox input "true"
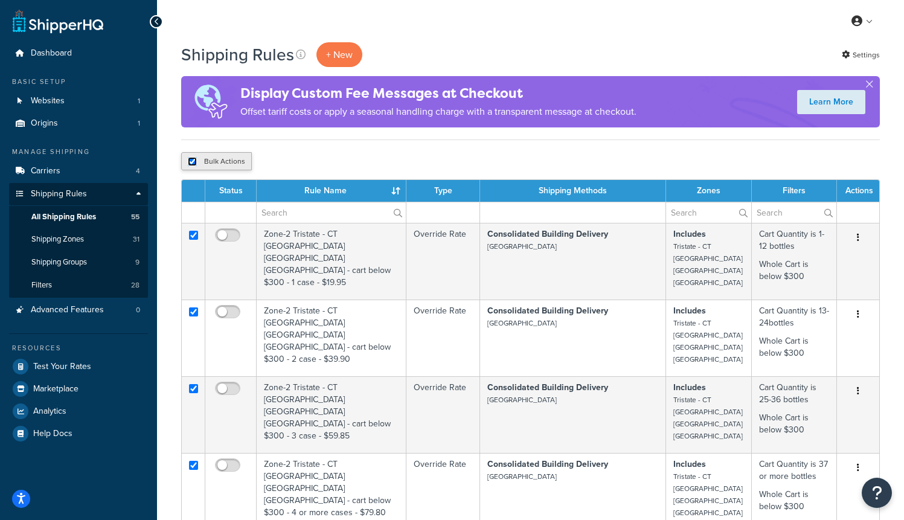
checkbox input "true"
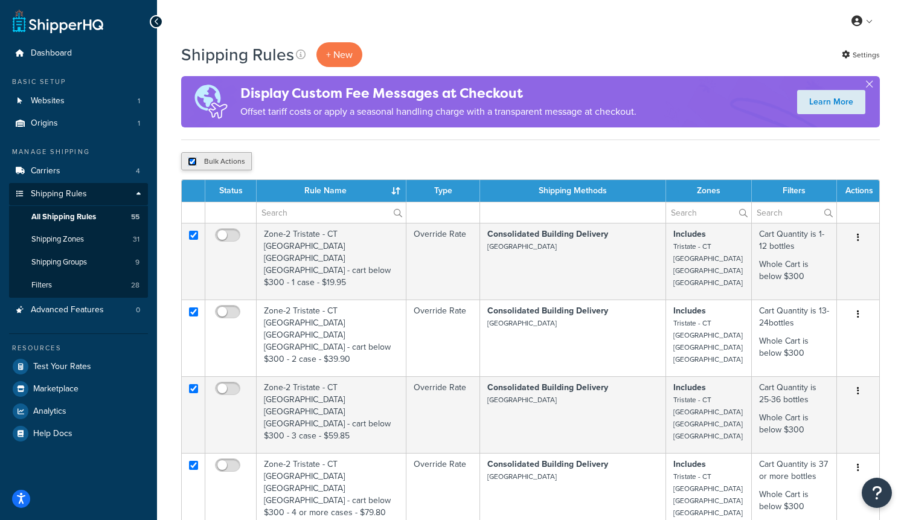
checkbox input "true"
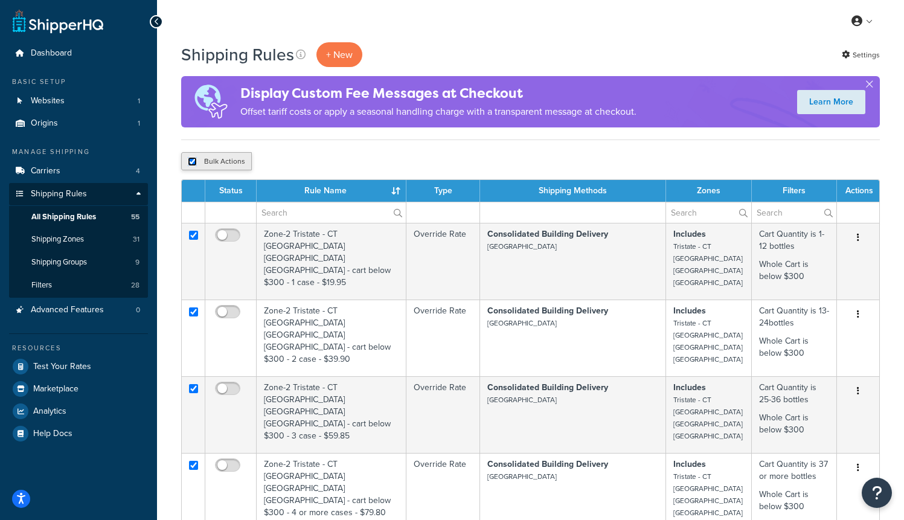
checkbox input "true"
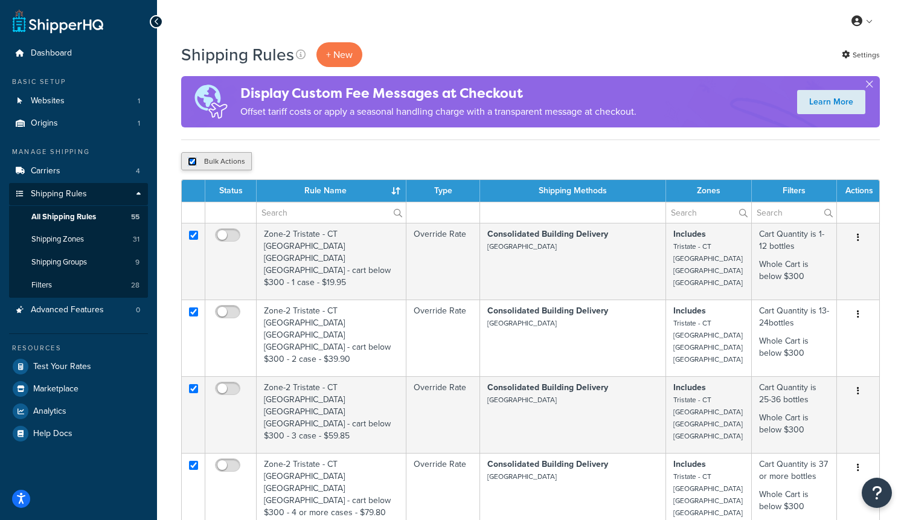
checkbox input "true"
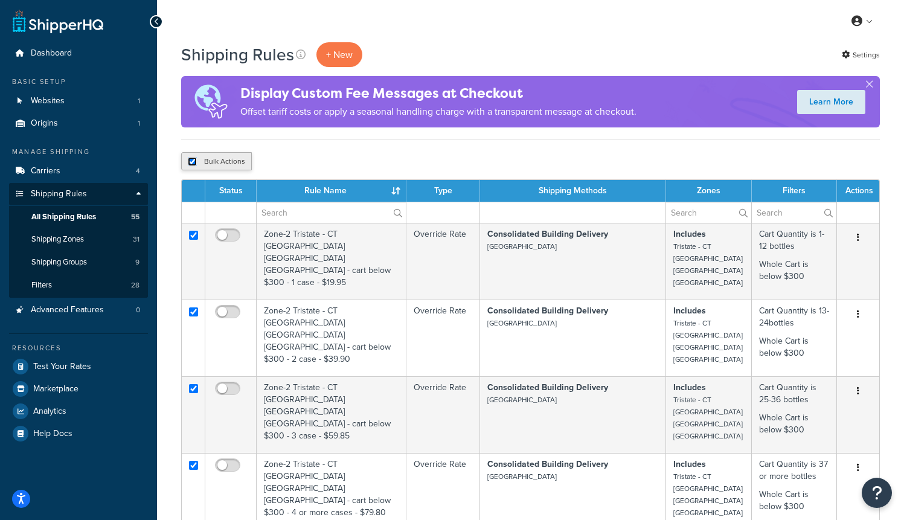
checkbox input "true"
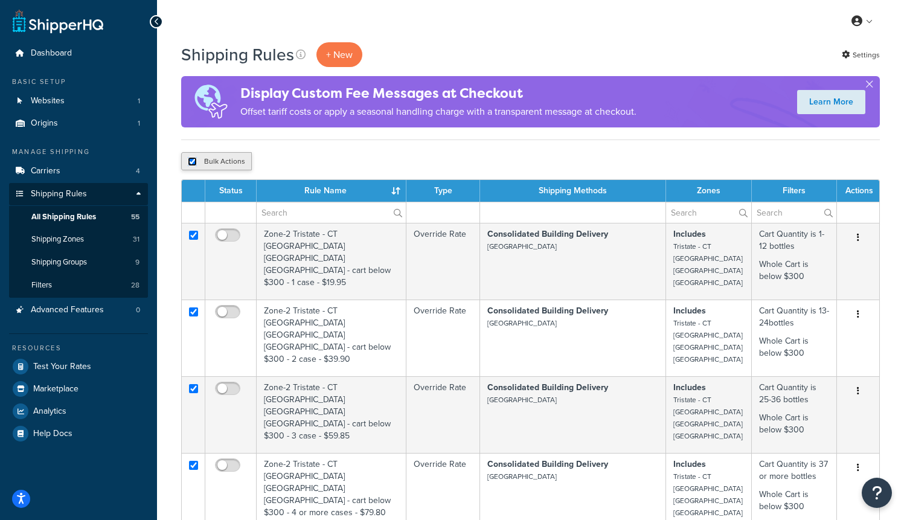
checkbox input "true"
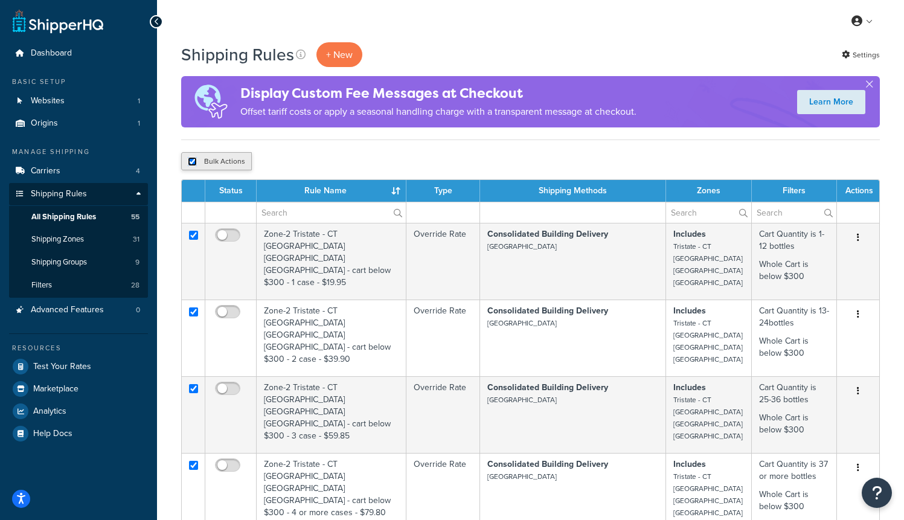
checkbox input "true"
click at [193, 161] on input "checkbox" at bounding box center [192, 161] width 9 height 9
checkbox input "false"
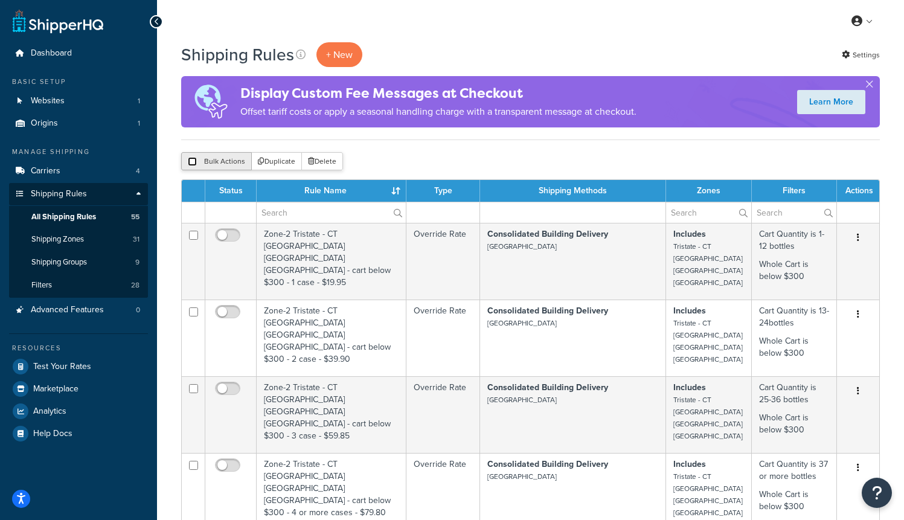
checkbox input "false"
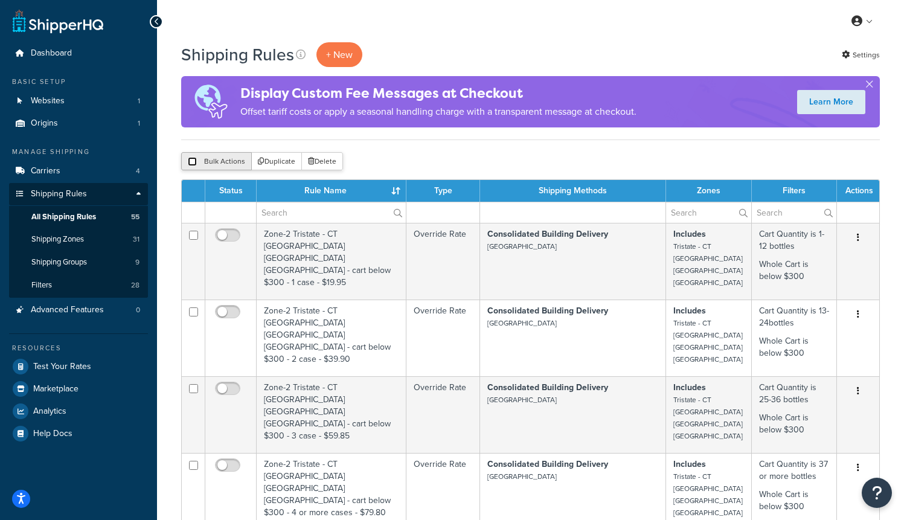
checkbox input "false"
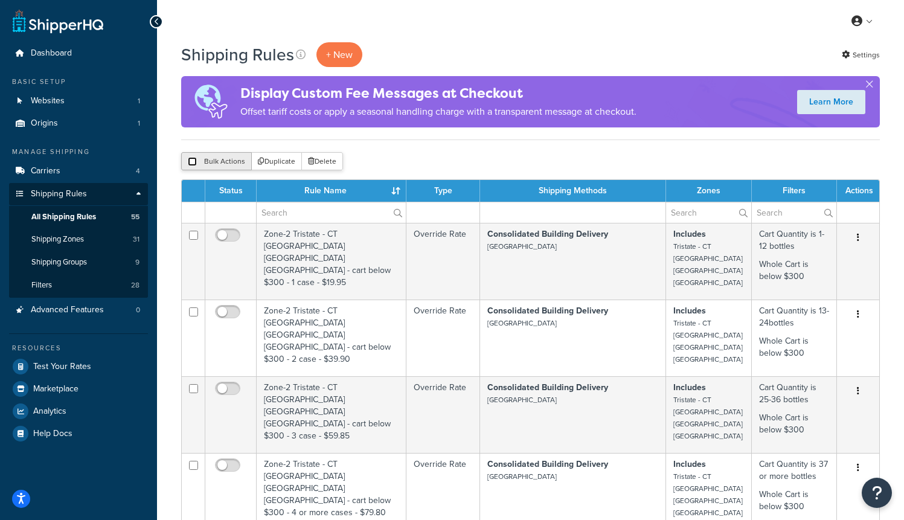
checkbox input "false"
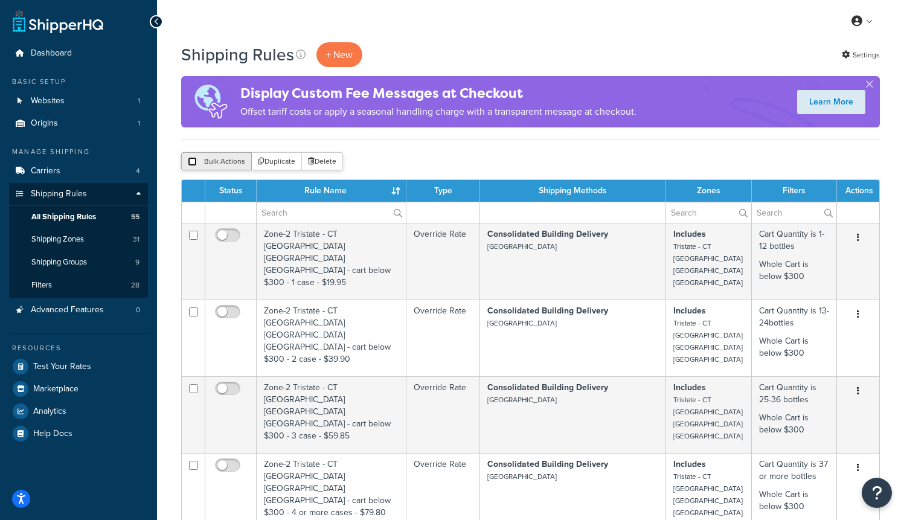
checkbox input "false"
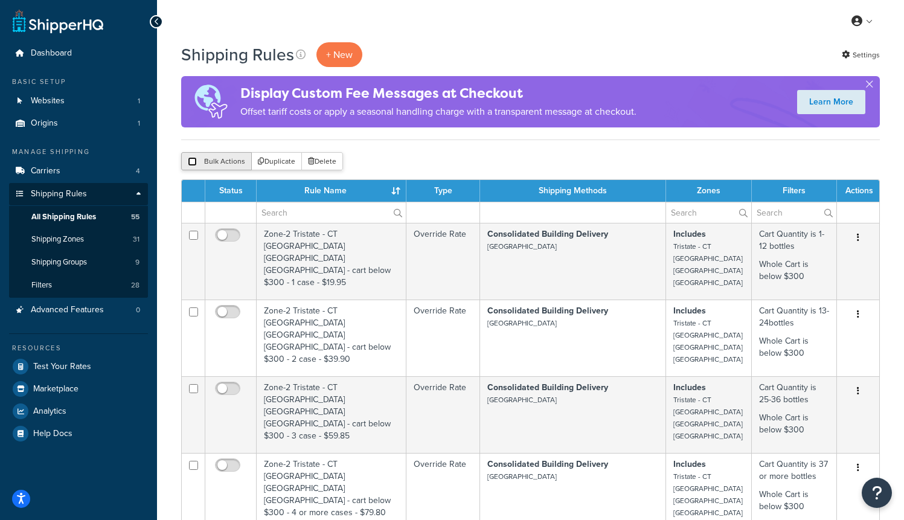
checkbox input "false"
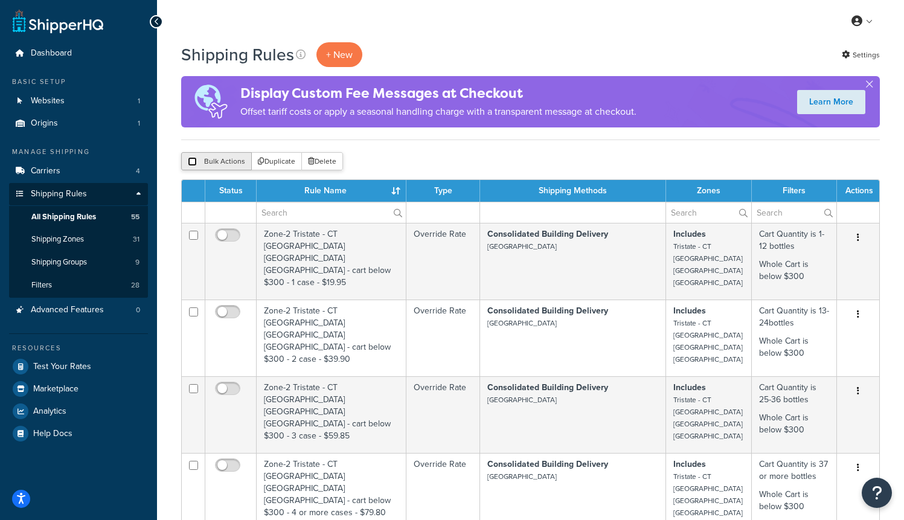
checkbox input "false"
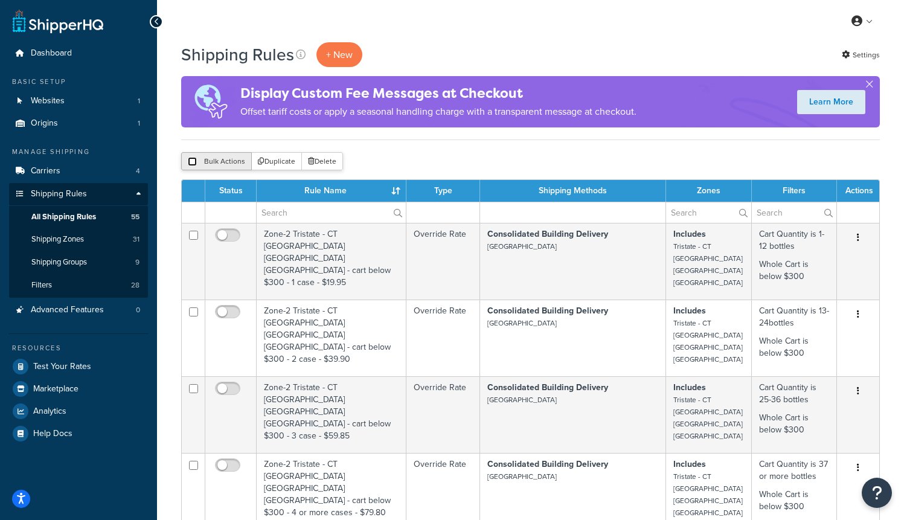
checkbox input "false"
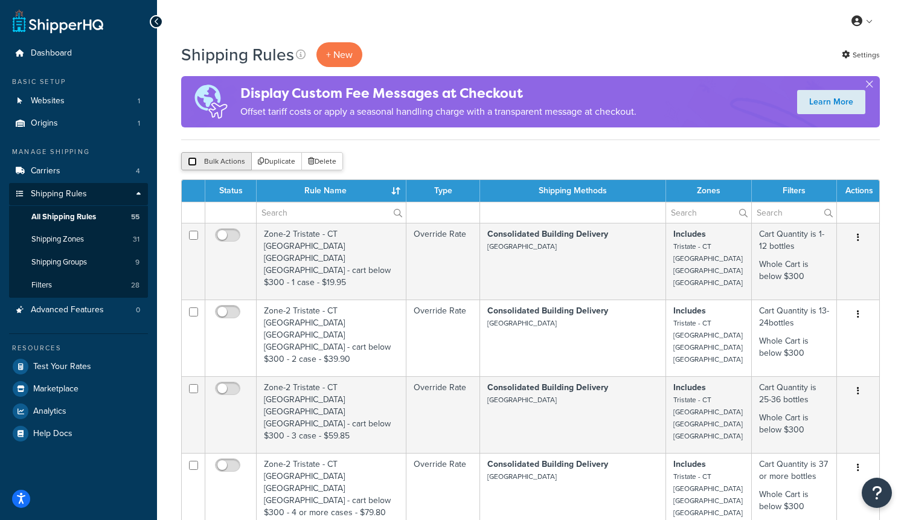
checkbox input "false"
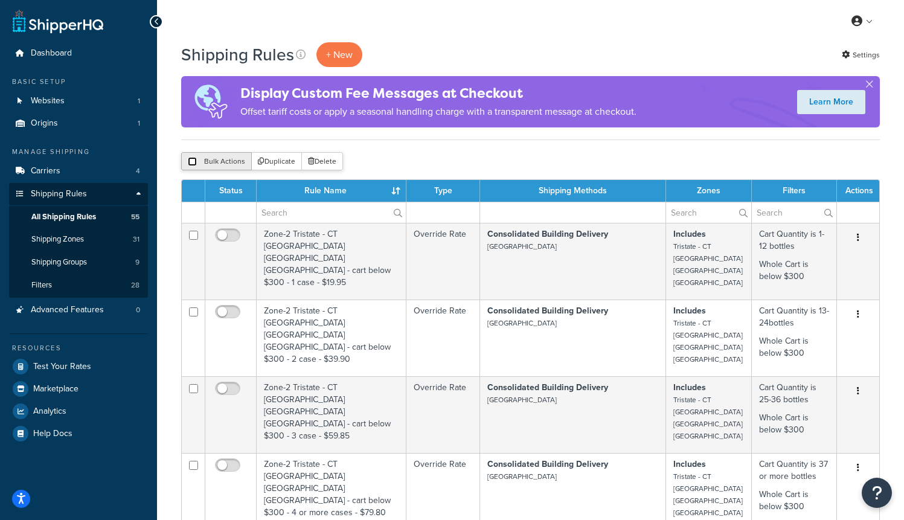
checkbox input "false"
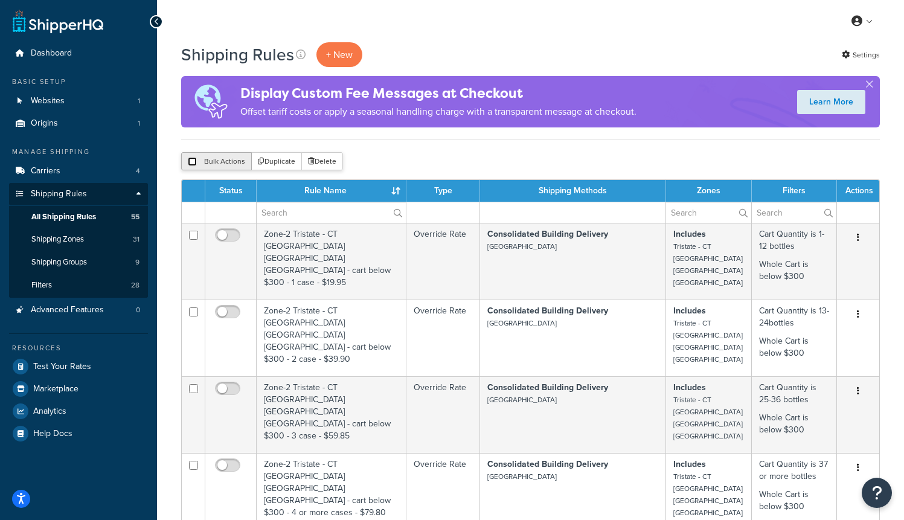
checkbox input "false"
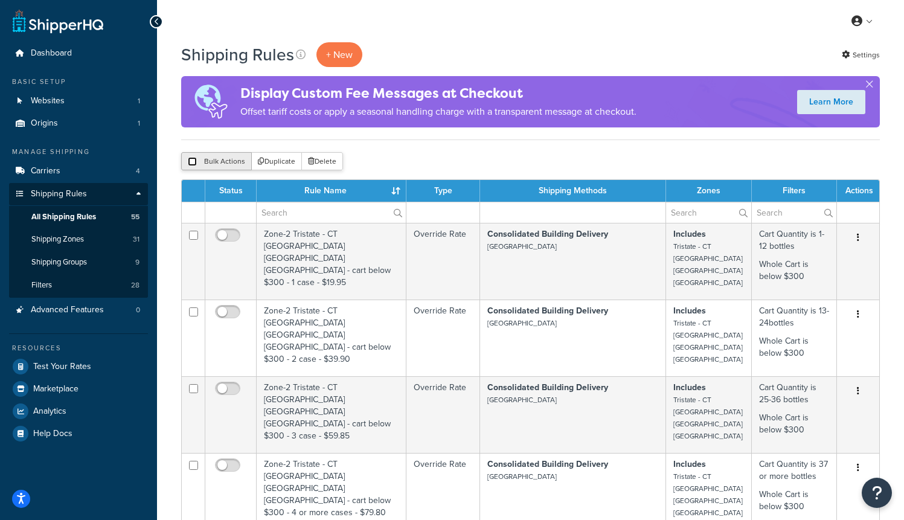
checkbox input "false"
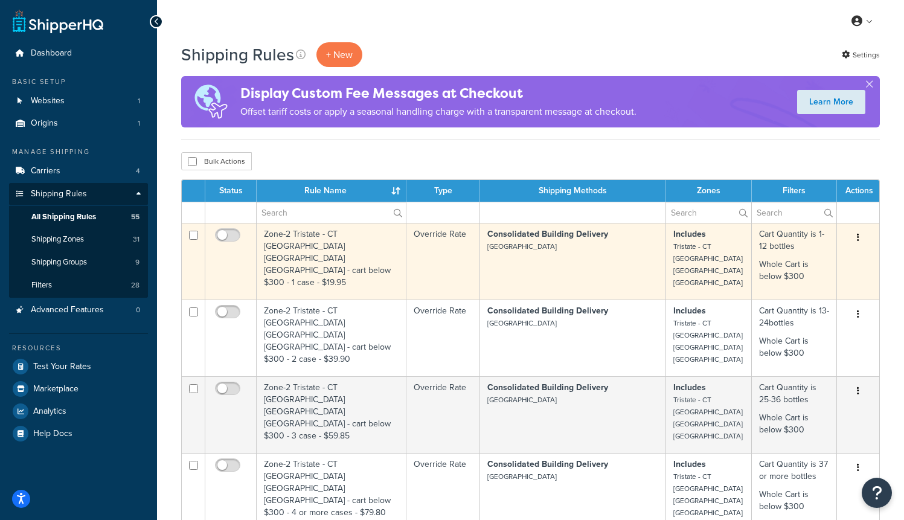
click at [300, 234] on td "Zone-2 Tristate - CT NJ DC NY - cart below $300 - 1 case - $19.95" at bounding box center [332, 261] width 150 height 77
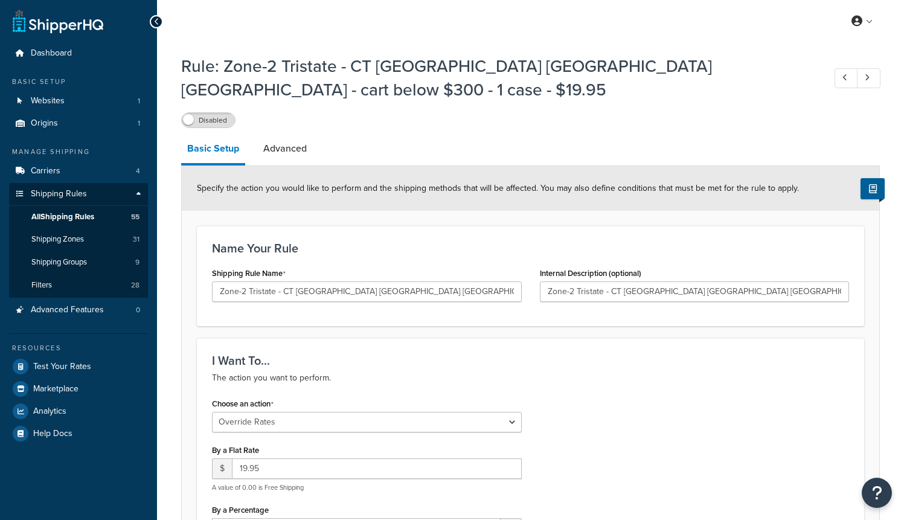
select select "OVERRIDE"
click at [287, 134] on link "Advanced" at bounding box center [285, 148] width 56 height 29
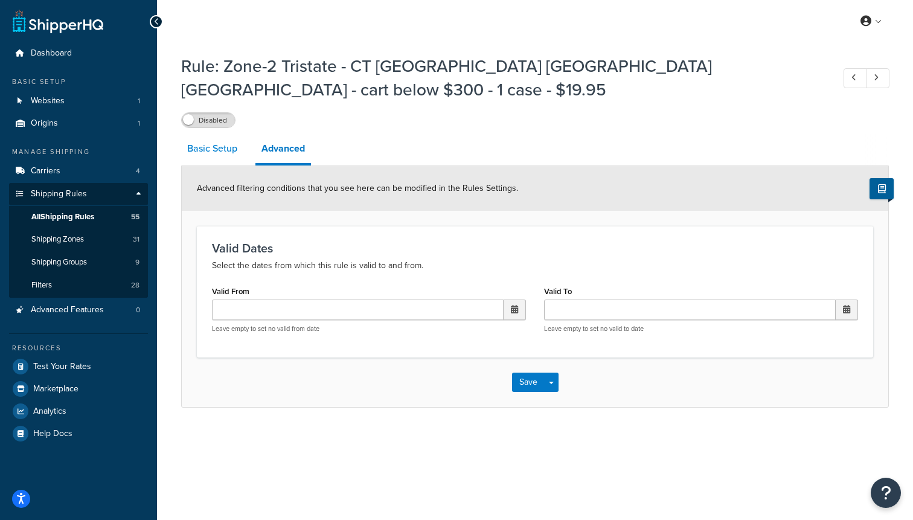
click at [223, 134] on link "Basic Setup" at bounding box center [212, 148] width 62 height 29
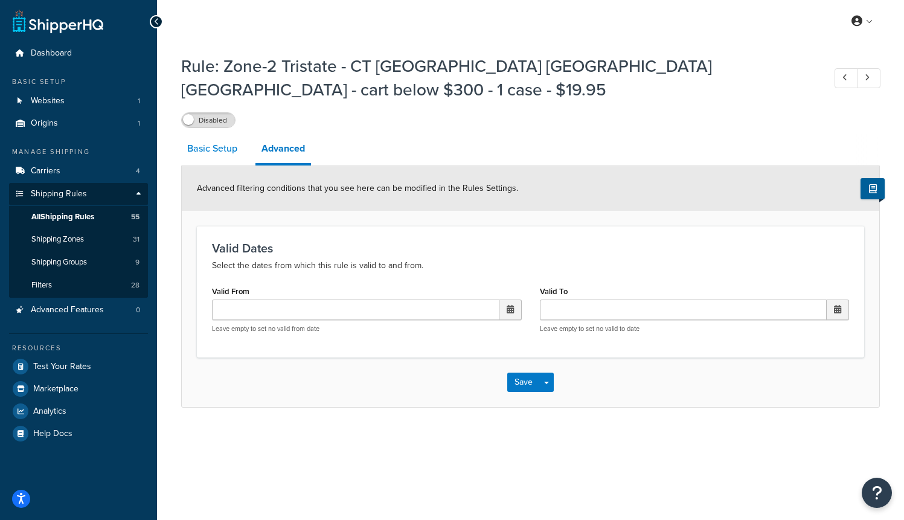
select select "OVERRIDE"
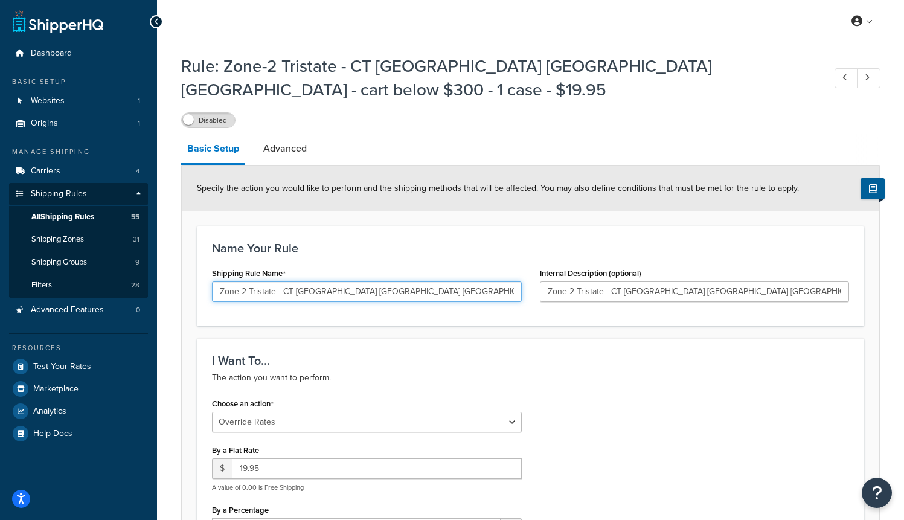
click at [258, 281] on input "Zone-2 Tristate - CT NJ DC NY - cart below $300 - 1 case - $19.95" at bounding box center [367, 291] width 310 height 21
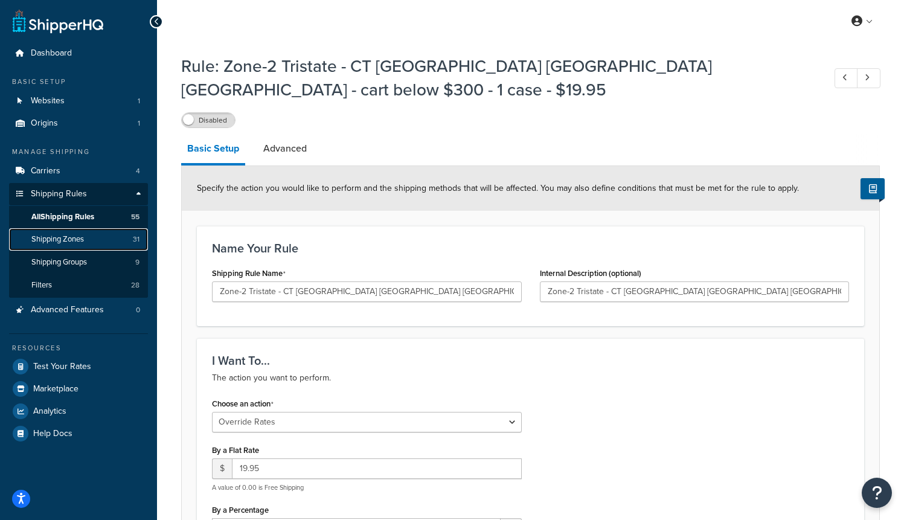
click at [83, 237] on span "Shipping Zones" at bounding box center [57, 239] width 53 height 10
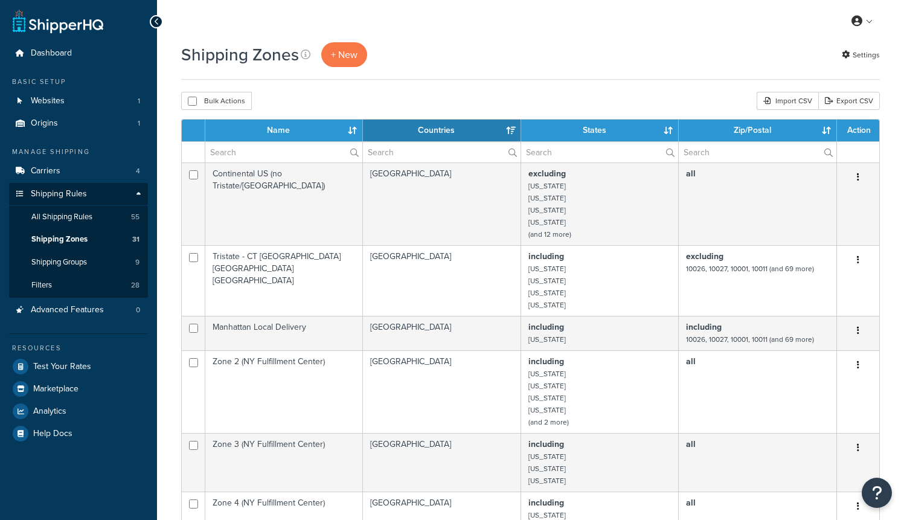
select select "15"
click at [800, 102] on div "Import CSV" at bounding box center [787, 101] width 62 height 18
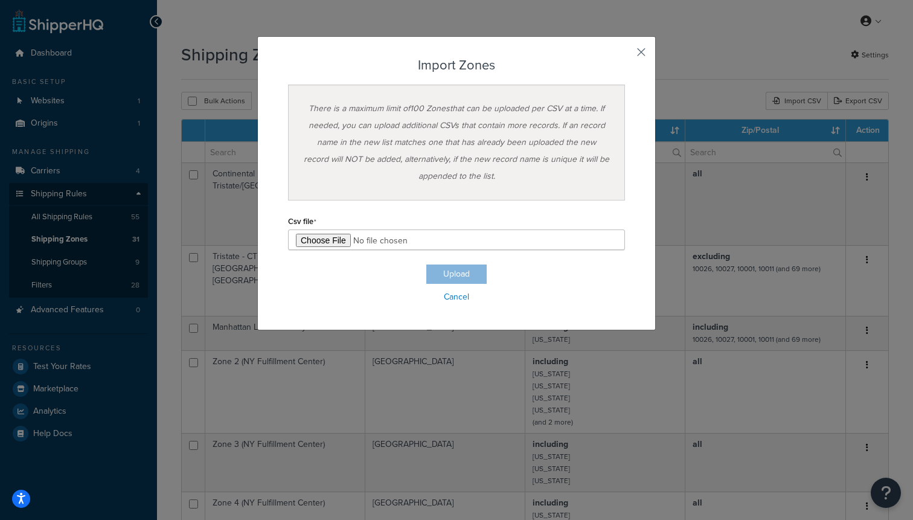
click at [625, 55] on button "button" at bounding box center [623, 56] width 3 height 3
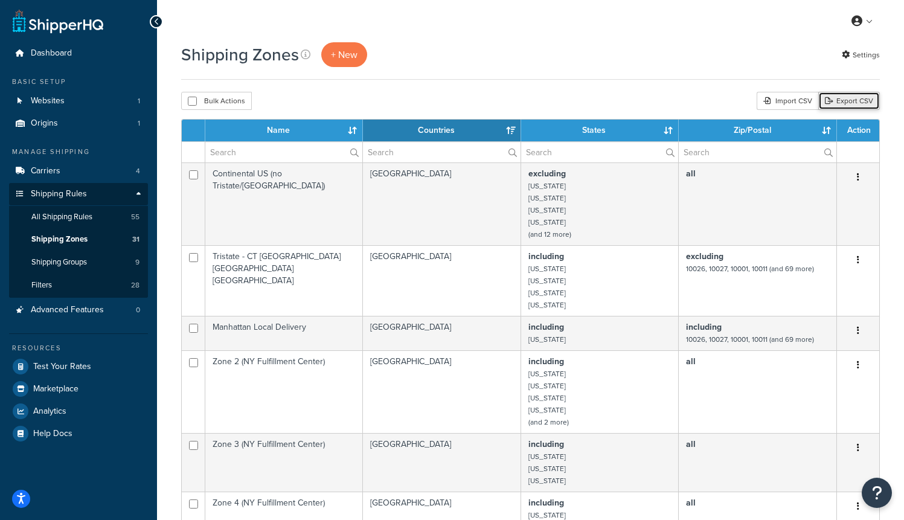
click at [849, 108] on link "Export CSV" at bounding box center [849, 101] width 62 height 18
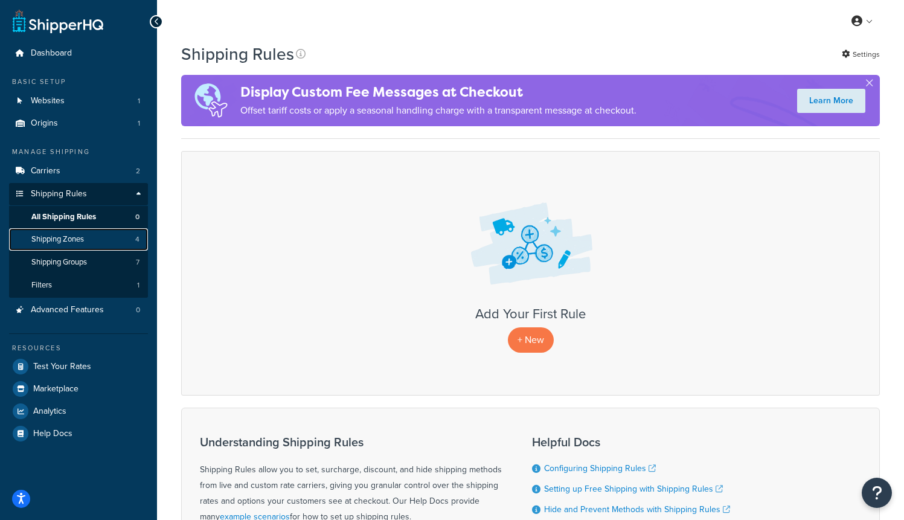
click at [69, 238] on span "Shipping Zones" at bounding box center [57, 239] width 53 height 10
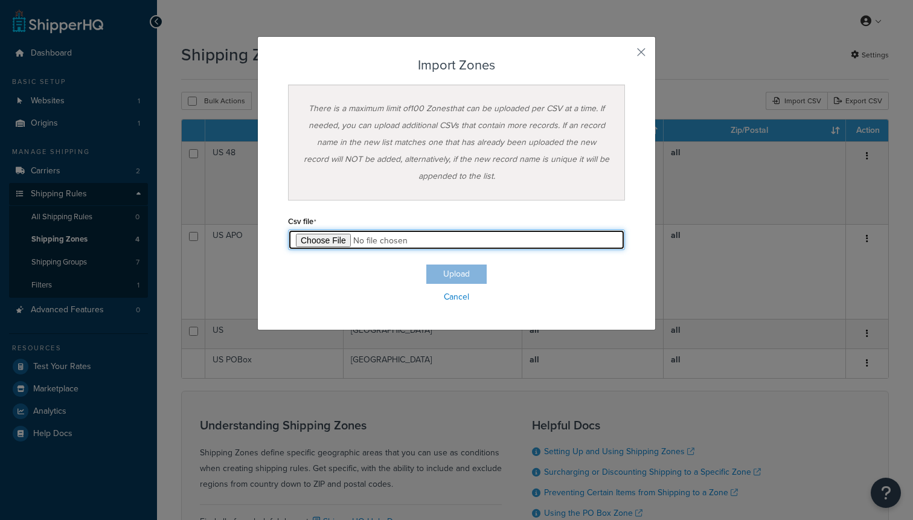
click at [327, 248] on input "file" at bounding box center [456, 239] width 337 height 21
type input "C:\fakepath\Zone Export-2025-09-18 0543.csv"
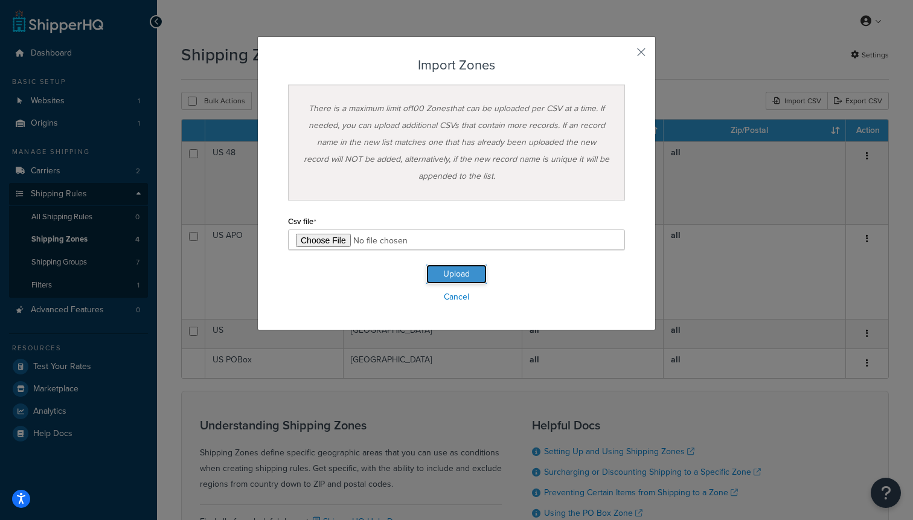
click at [431, 279] on button "Upload" at bounding box center [456, 273] width 60 height 19
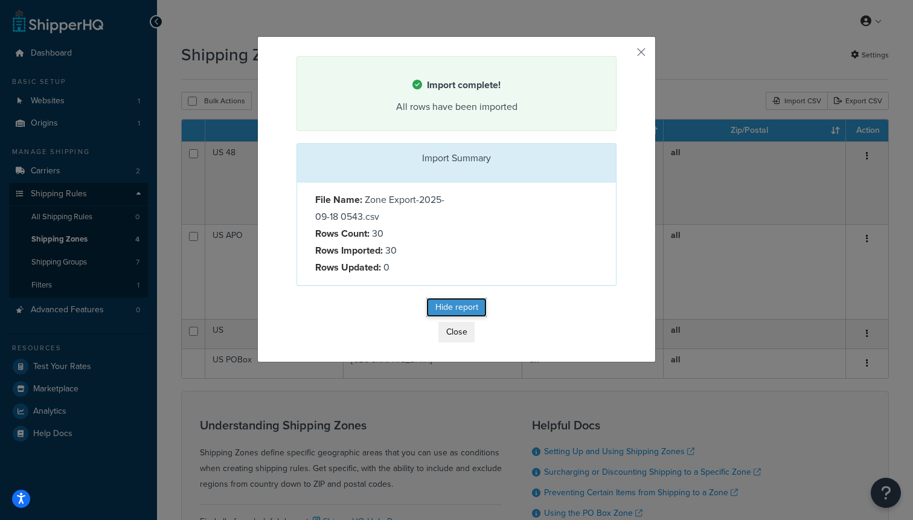
click at [453, 310] on button "Hide report" at bounding box center [456, 307] width 60 height 19
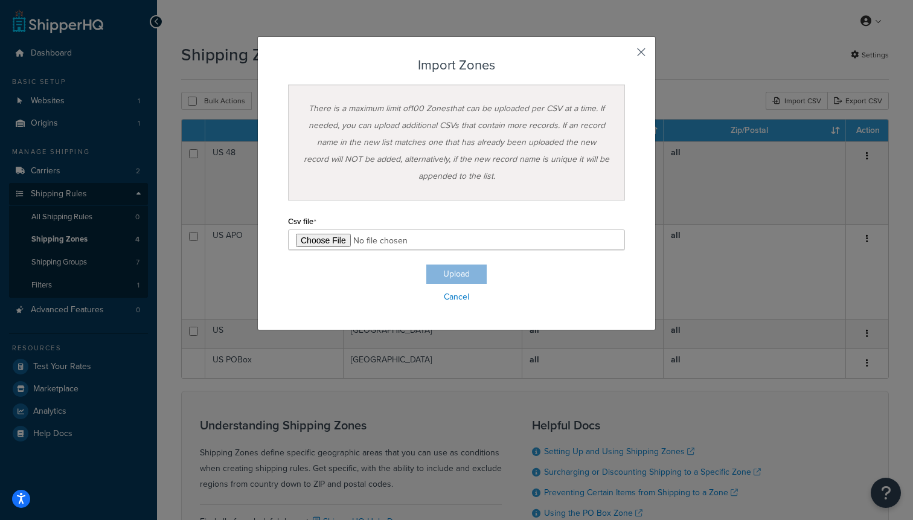
click at [625, 55] on button "button" at bounding box center [623, 56] width 3 height 3
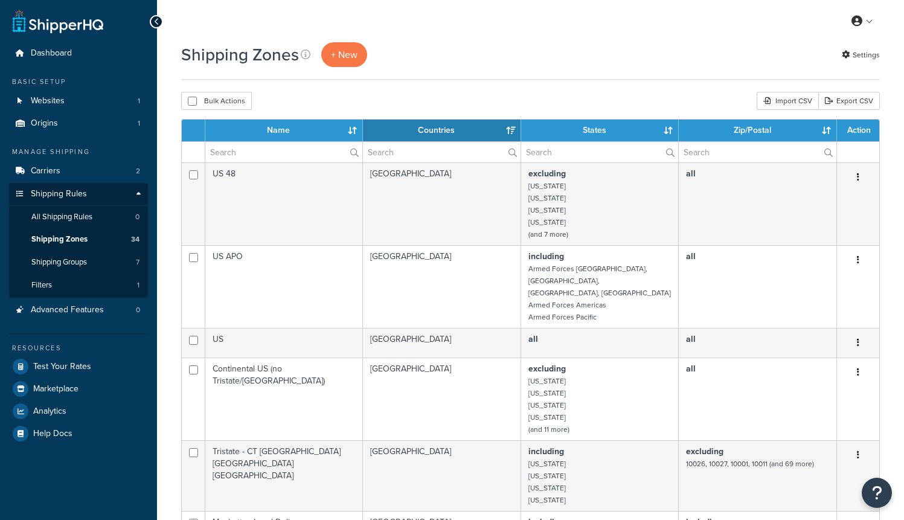
select select "15"
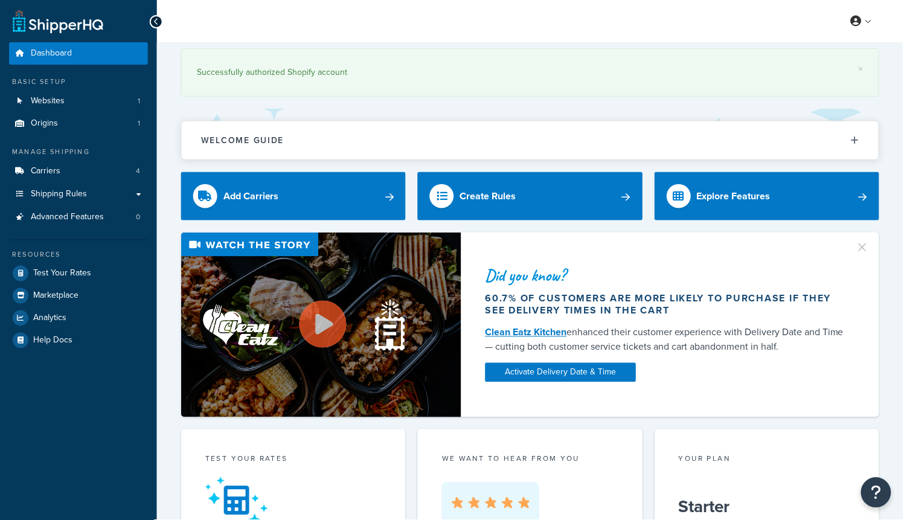
click at [54, 206] on link "Advanced Features 0" at bounding box center [78, 217] width 139 height 22
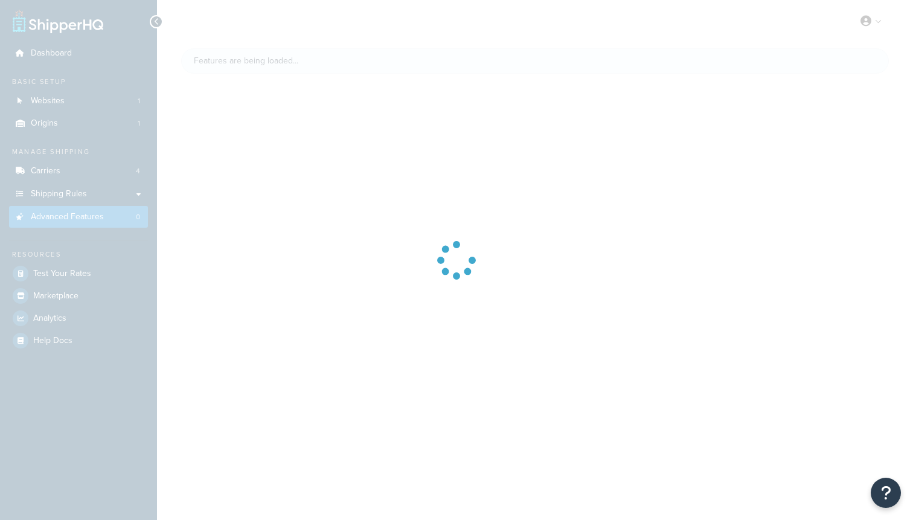
click at [57, 195] on div at bounding box center [456, 260] width 913 height 520
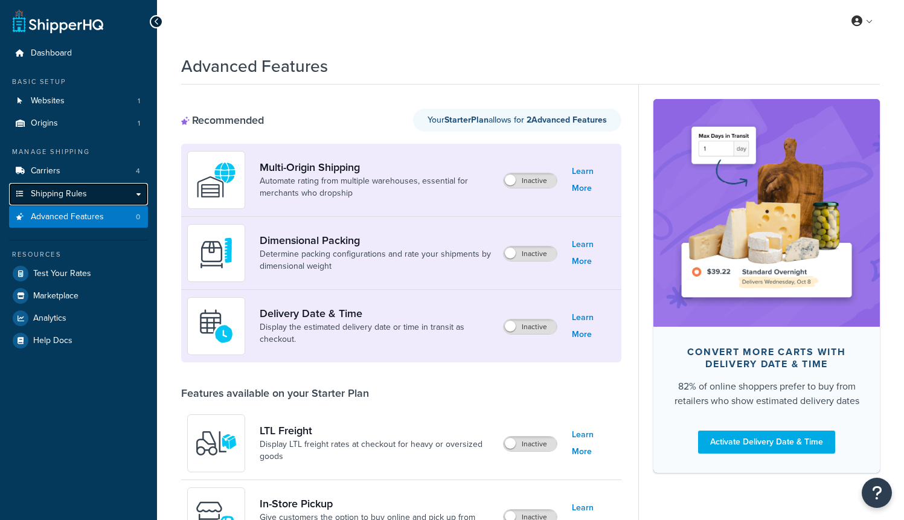
click at [69, 194] on span "Shipping Rules" at bounding box center [59, 194] width 56 height 10
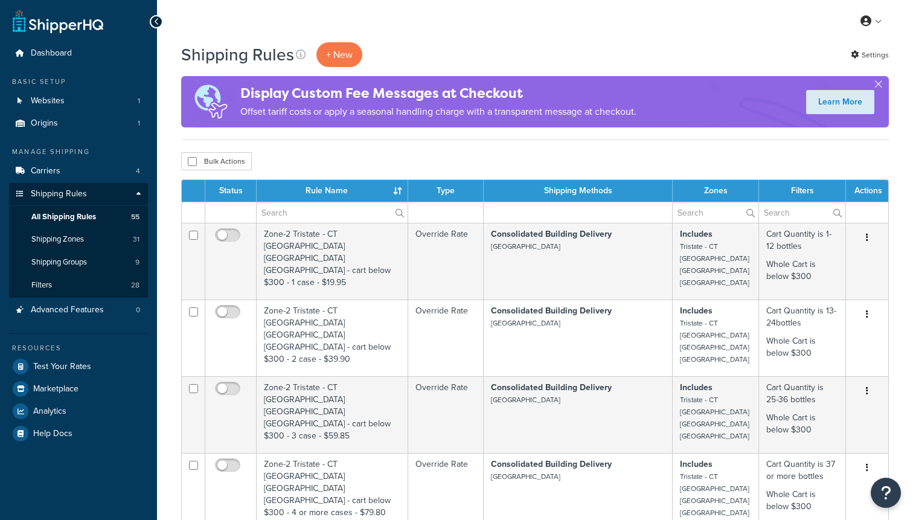
select select "100"
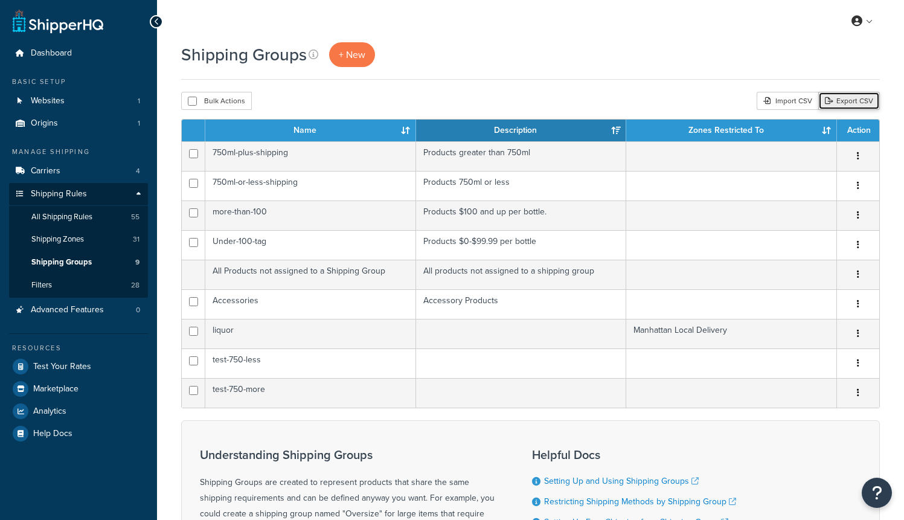
click at [844, 104] on link "Export CSV" at bounding box center [849, 101] width 62 height 18
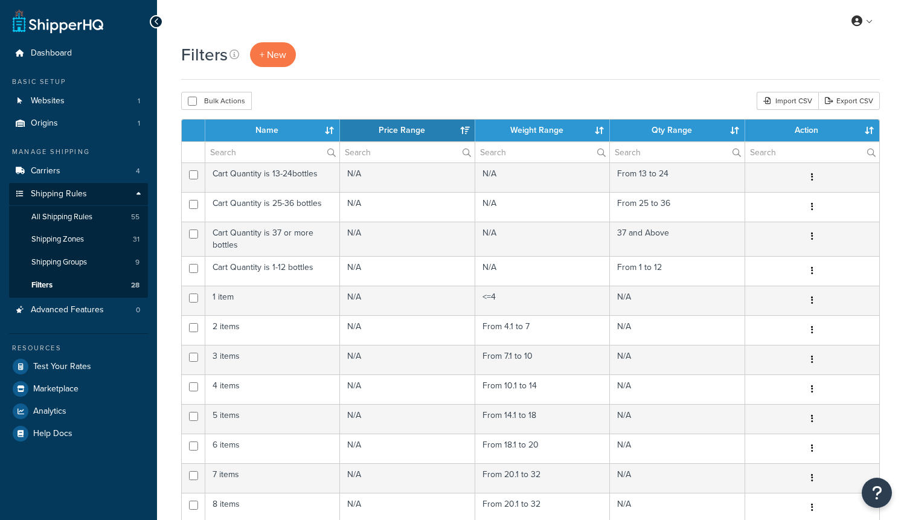
select select "15"
click at [847, 101] on link "Export CSV" at bounding box center [849, 101] width 62 height 18
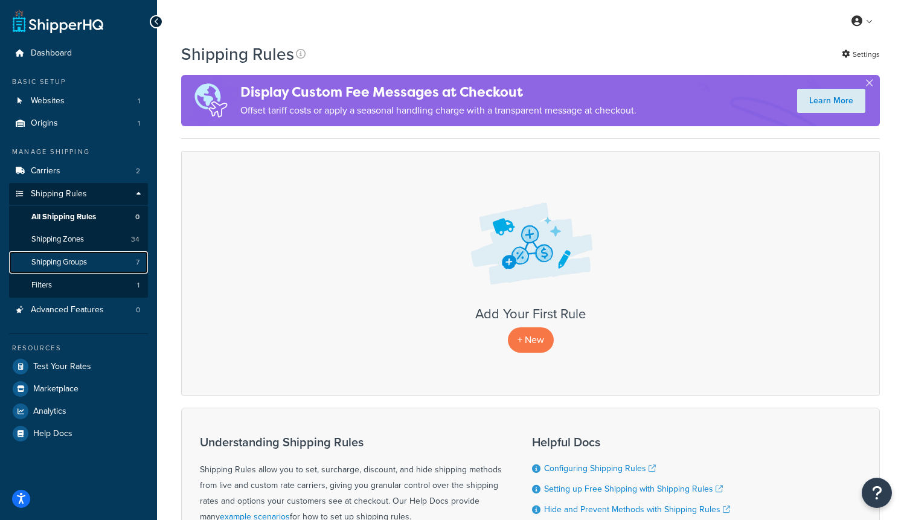
click at [83, 261] on span "Shipping Groups" at bounding box center [59, 262] width 56 height 10
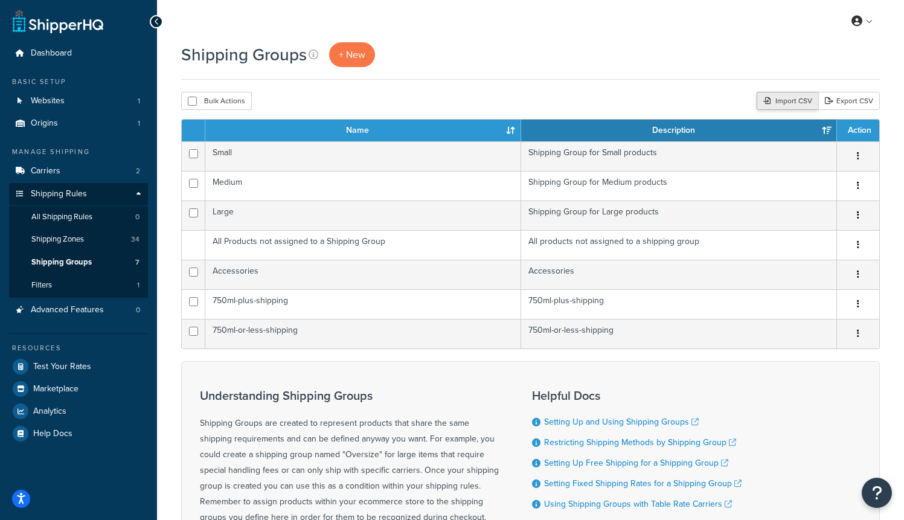
click at [788, 105] on div "Import CSV" at bounding box center [787, 101] width 62 height 18
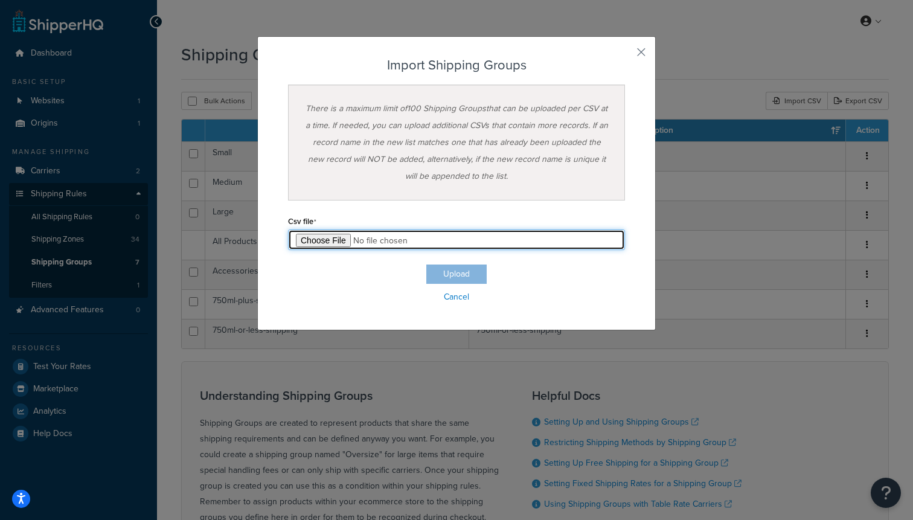
click at [322, 242] on input "file" at bounding box center [456, 239] width 337 height 21
type input "C:\fakepath\Shipping Group Export-2025-09-18 0544.csv"
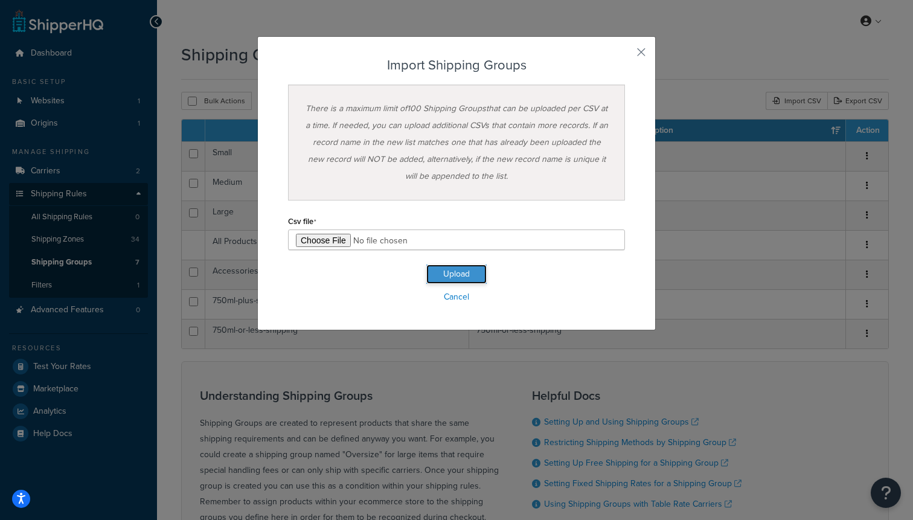
click at [436, 267] on button "Upload" at bounding box center [456, 273] width 60 height 19
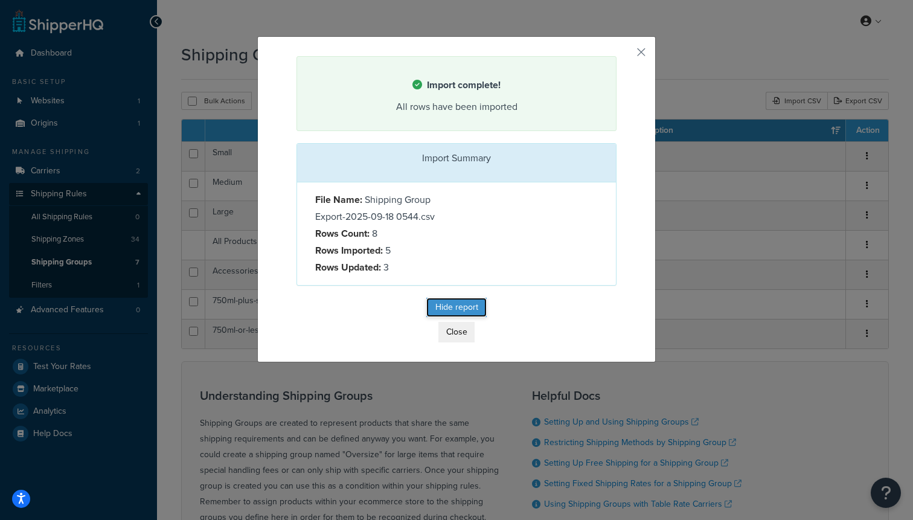
click at [440, 301] on button "Hide report" at bounding box center [456, 307] width 60 height 19
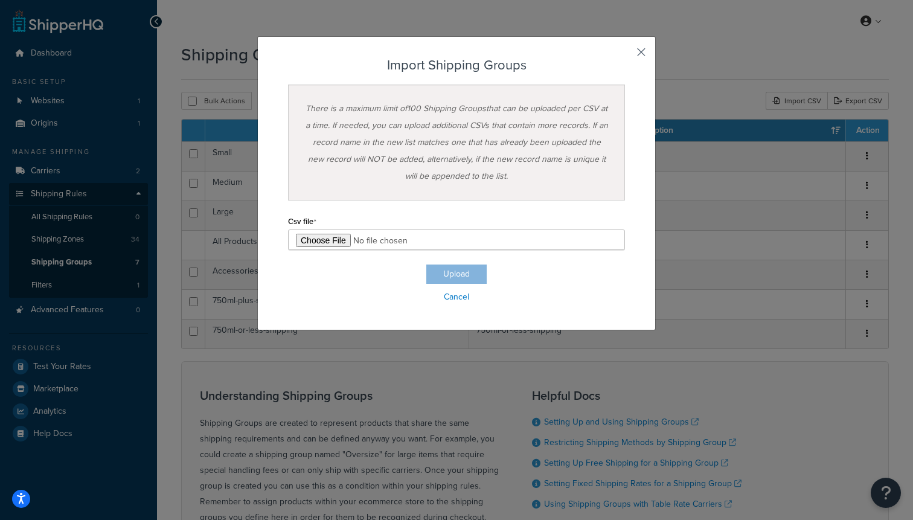
click at [625, 55] on button "button" at bounding box center [623, 56] width 3 height 3
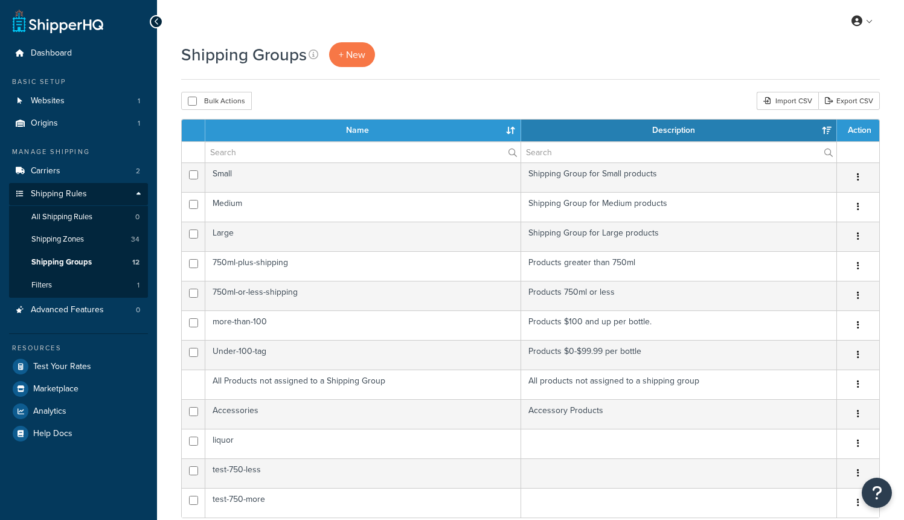
select select "15"
click at [96, 279] on link "Filters 1" at bounding box center [78, 285] width 139 height 22
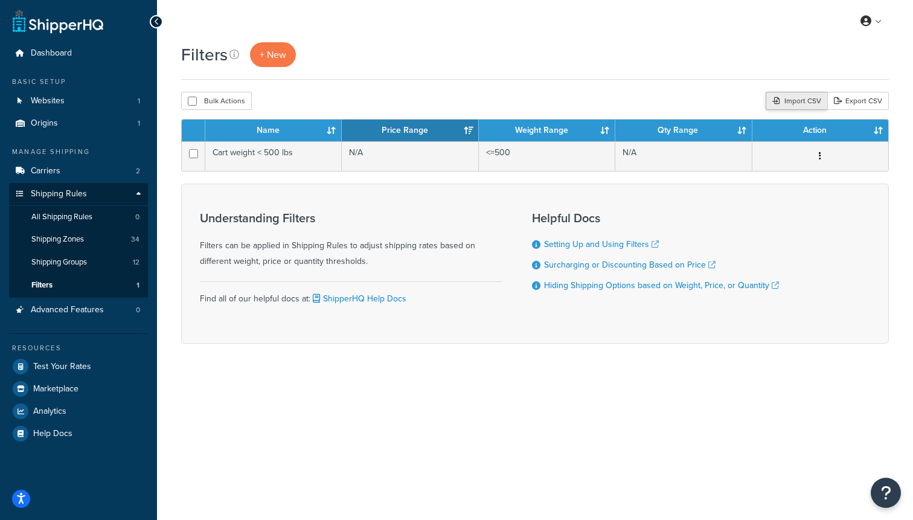
click at [805, 101] on div "Import CSV" at bounding box center [796, 101] width 62 height 18
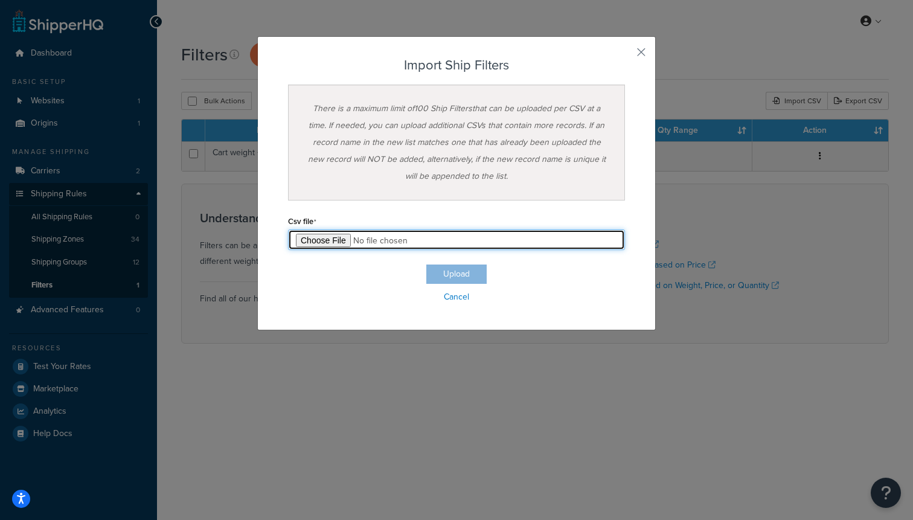
click at [349, 237] on input "file" at bounding box center [456, 239] width 337 height 21
type input "C:\fakepath\Shipping Filter Export-2025-09-18 0545.csv"
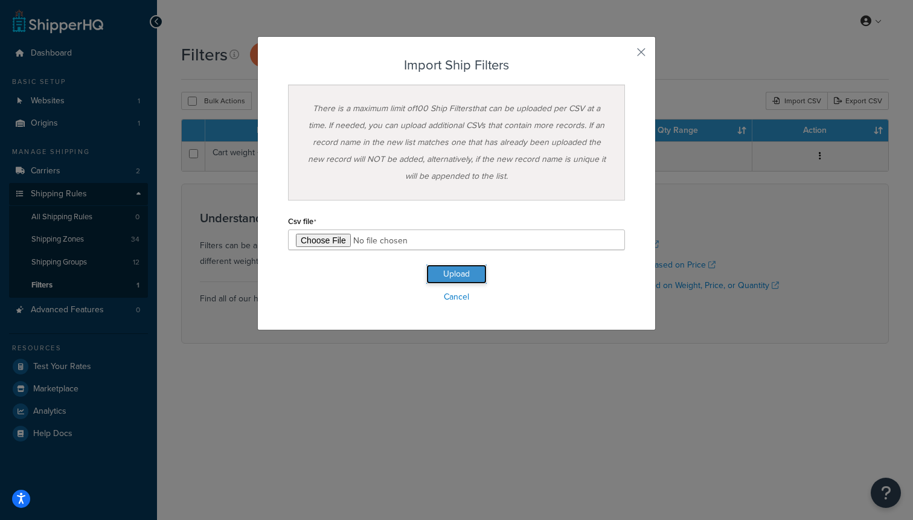
click at [458, 273] on button "Upload" at bounding box center [456, 273] width 60 height 19
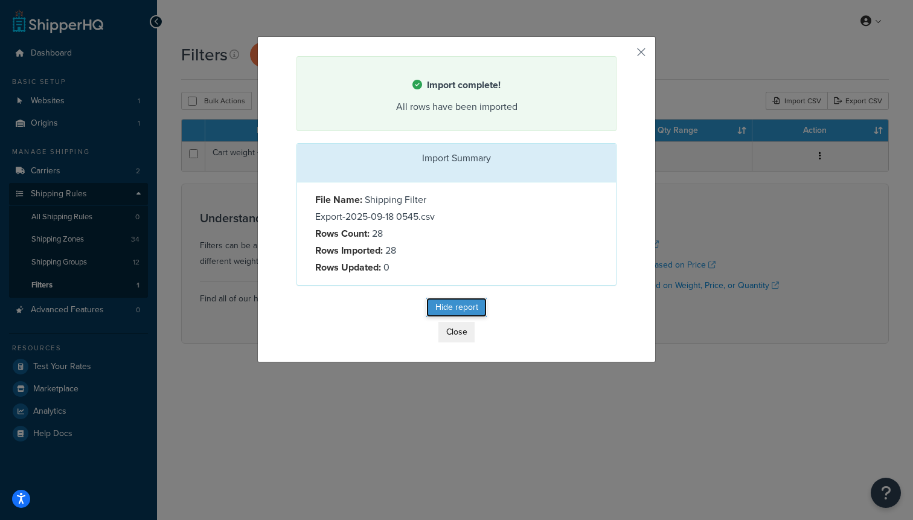
click at [457, 314] on button "Hide report" at bounding box center [456, 307] width 60 height 19
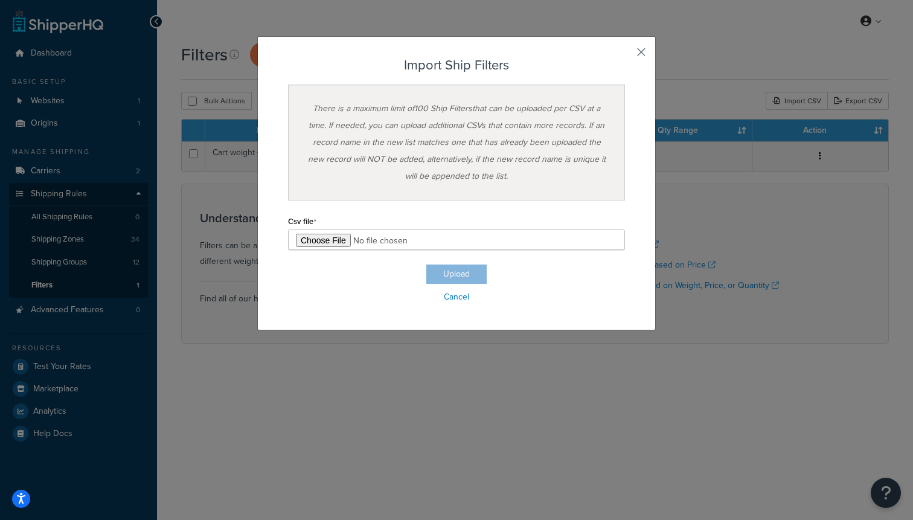
click at [625, 55] on button "button" at bounding box center [623, 56] width 3 height 3
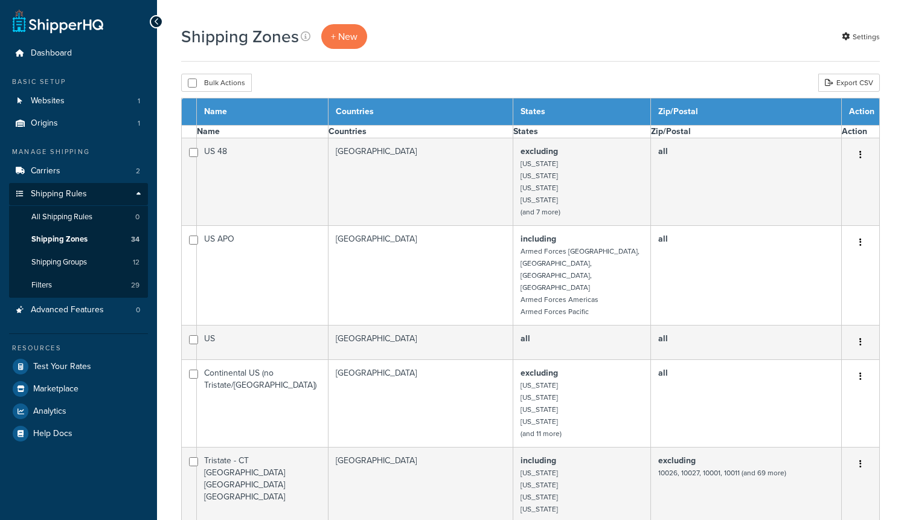
select select "15"
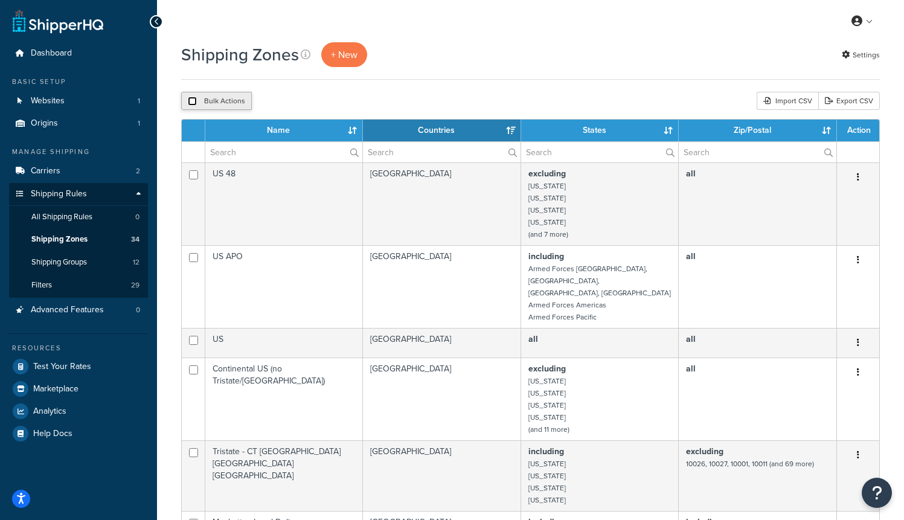
click at [195, 97] on input "checkbox" at bounding box center [192, 101] width 9 height 9
checkbox input "true"
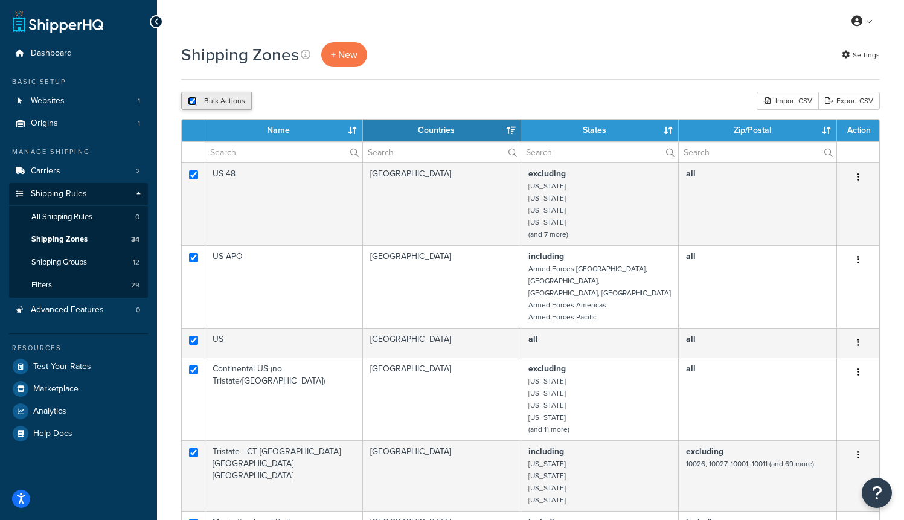
checkbox input "true"
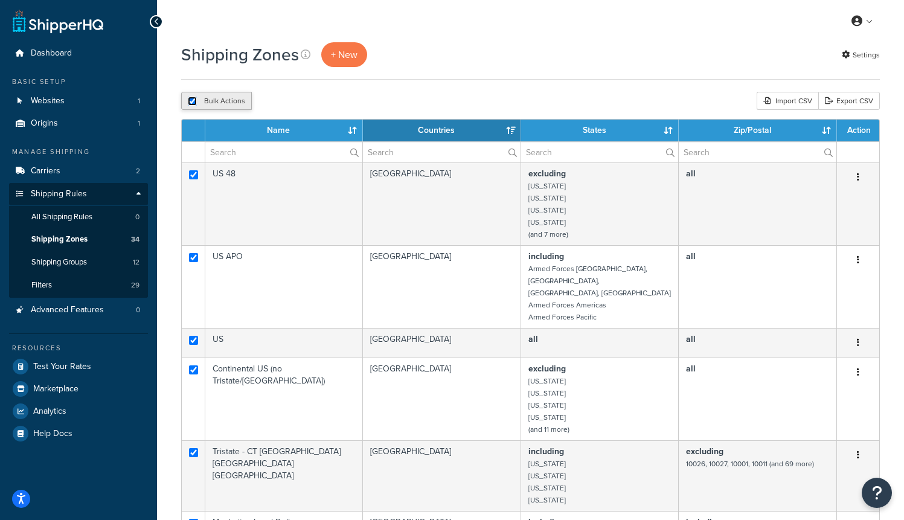
checkbox input "true"
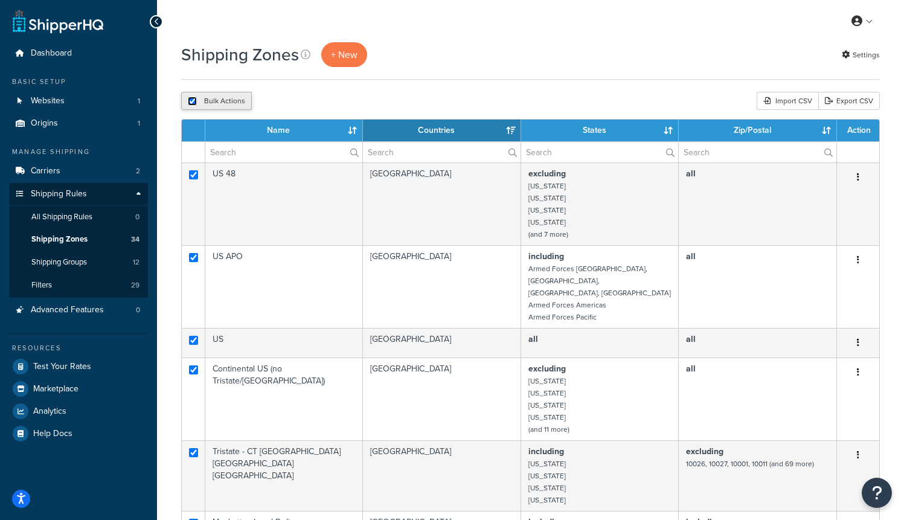
checkbox input "true"
click at [315, 101] on button "Delete" at bounding box center [322, 101] width 42 height 18
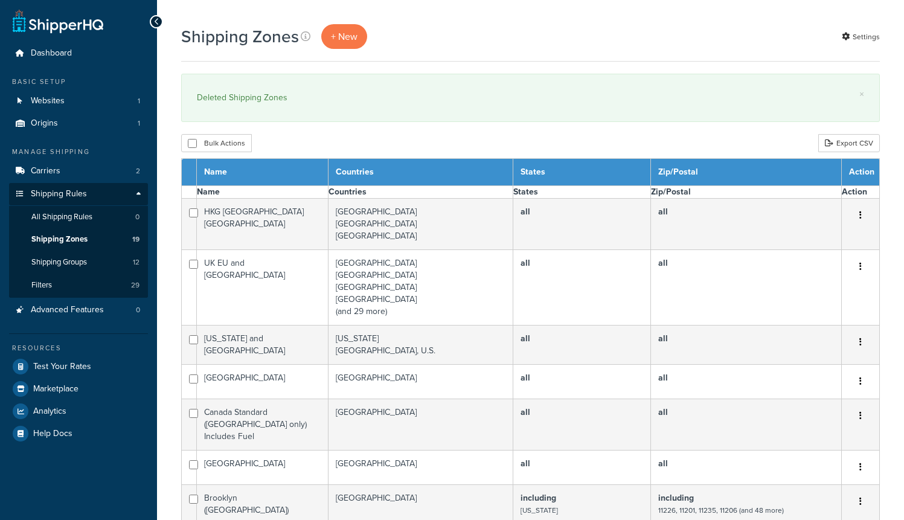
select select "15"
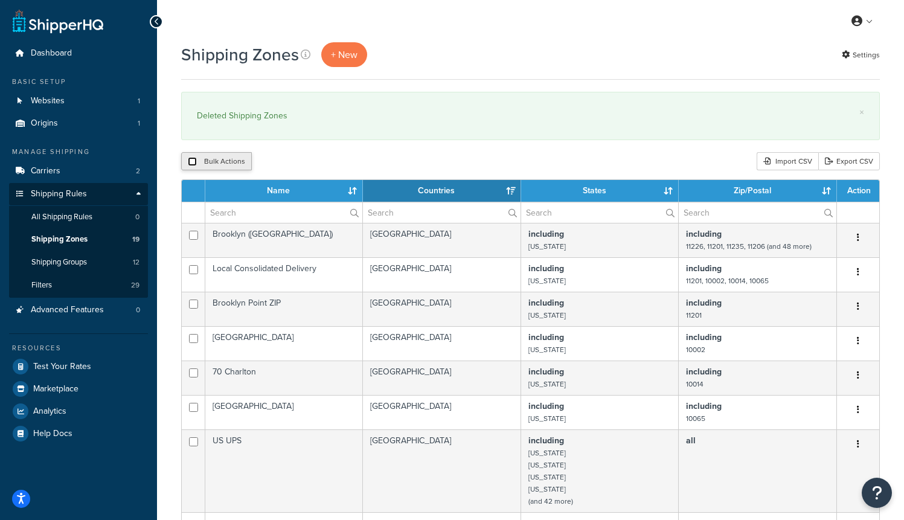
click at [188, 163] on input "checkbox" at bounding box center [192, 161] width 9 height 9
checkbox input "true"
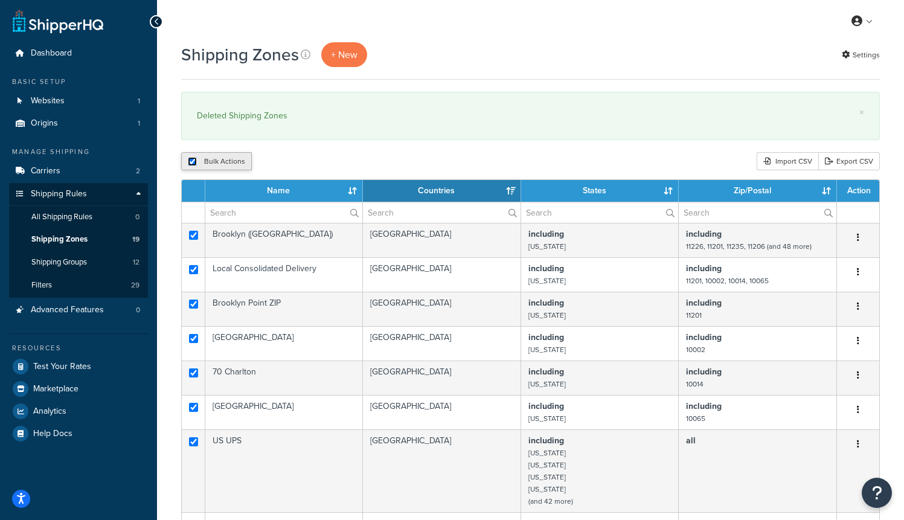
checkbox input "true"
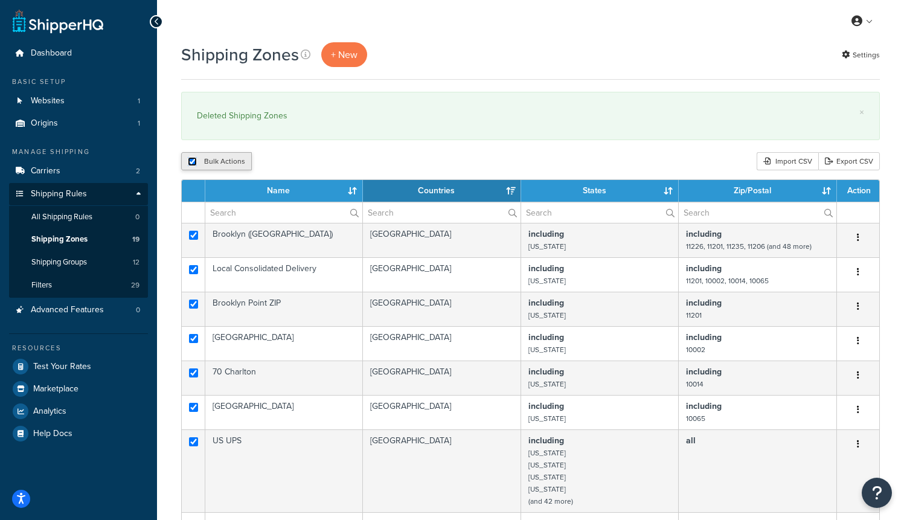
checkbox input "true"
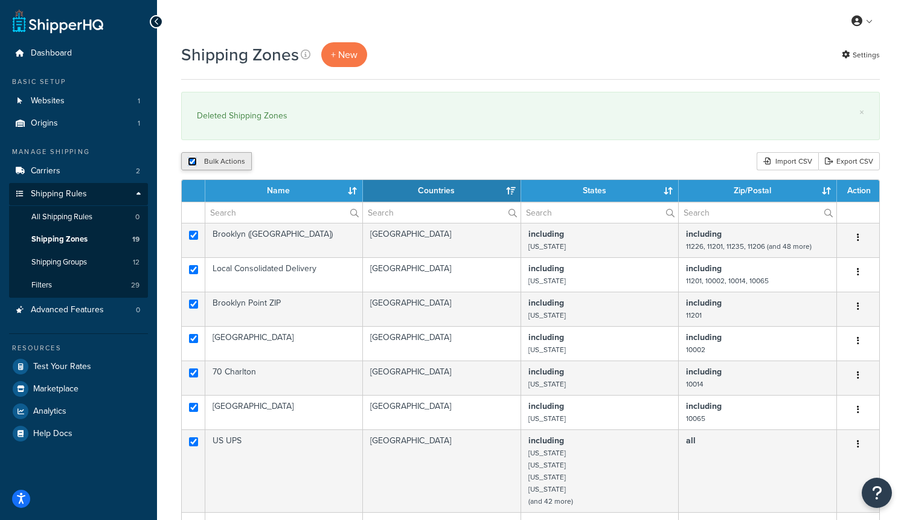
checkbox input "true"
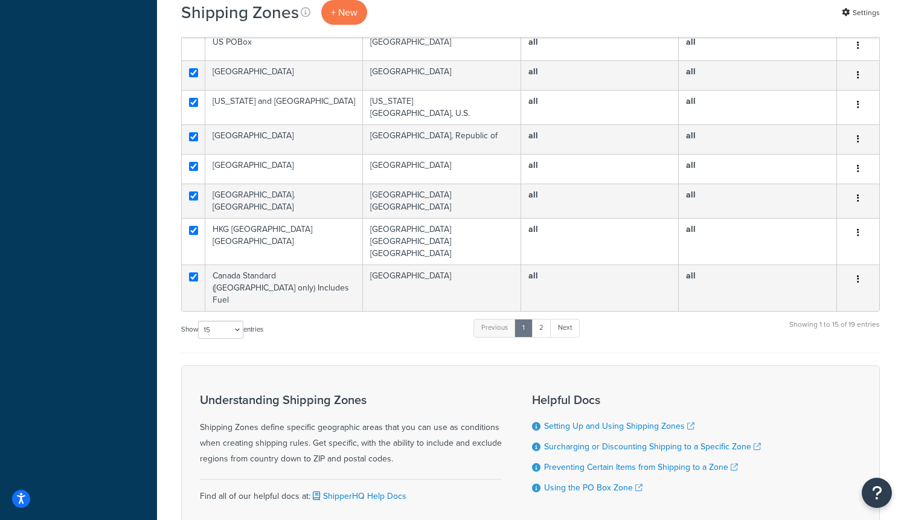
scroll to position [562, 0]
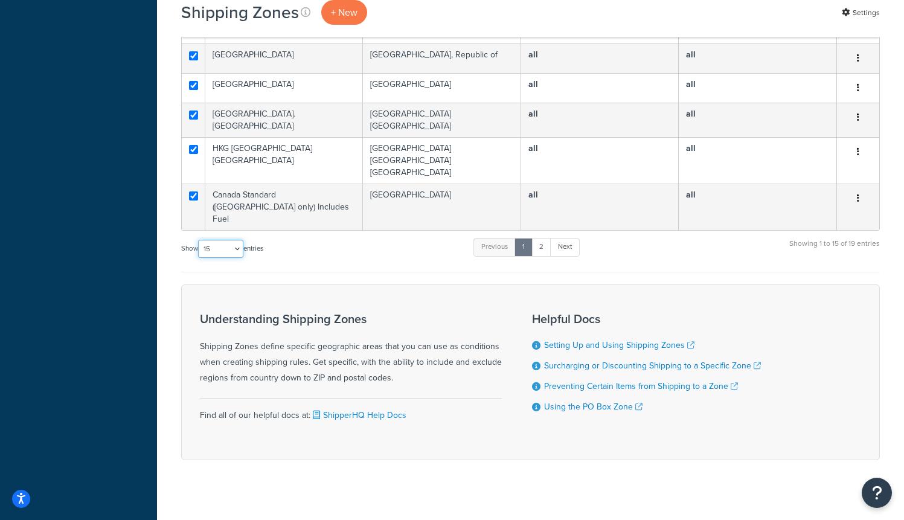
click at [216, 240] on select "10 15 25 50 100" at bounding box center [220, 249] width 45 height 18
select select "50"
click at [199, 258] on select "10 15 25 50 100" at bounding box center [220, 249] width 45 height 18
checkbox input "false"
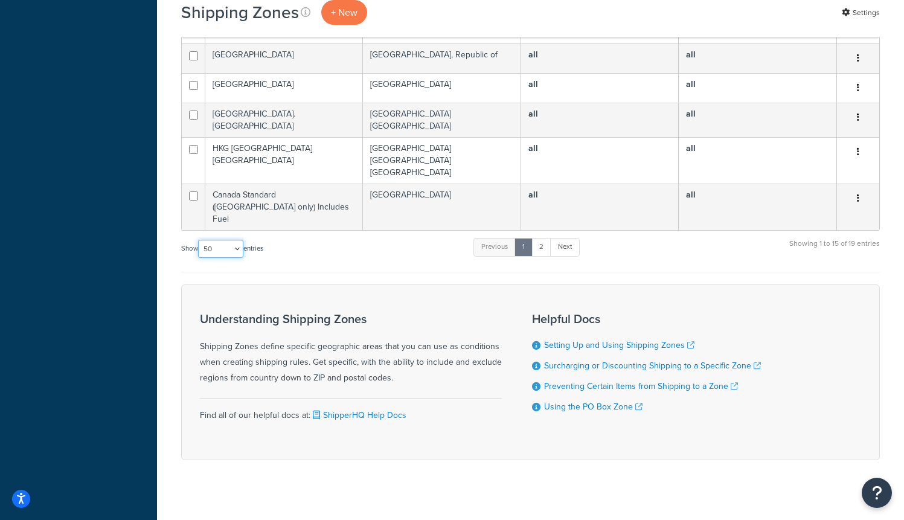
checkbox input "false"
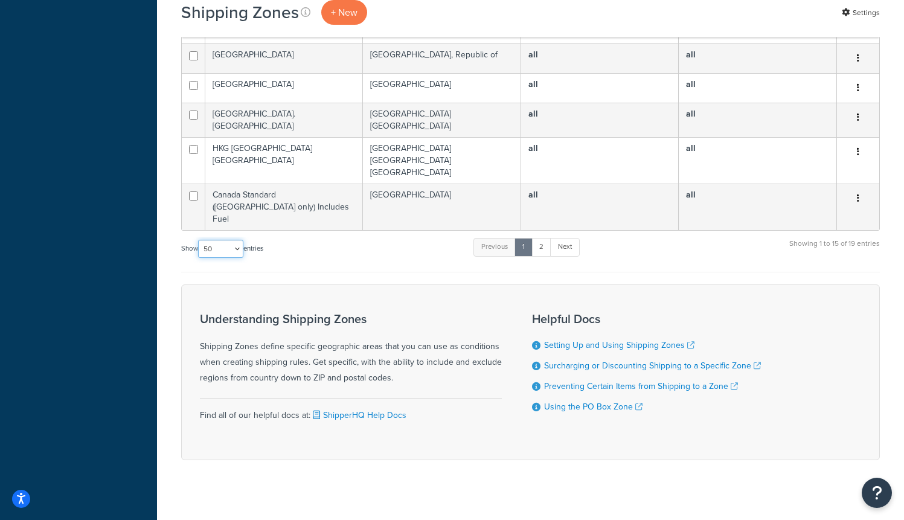
checkbox input "false"
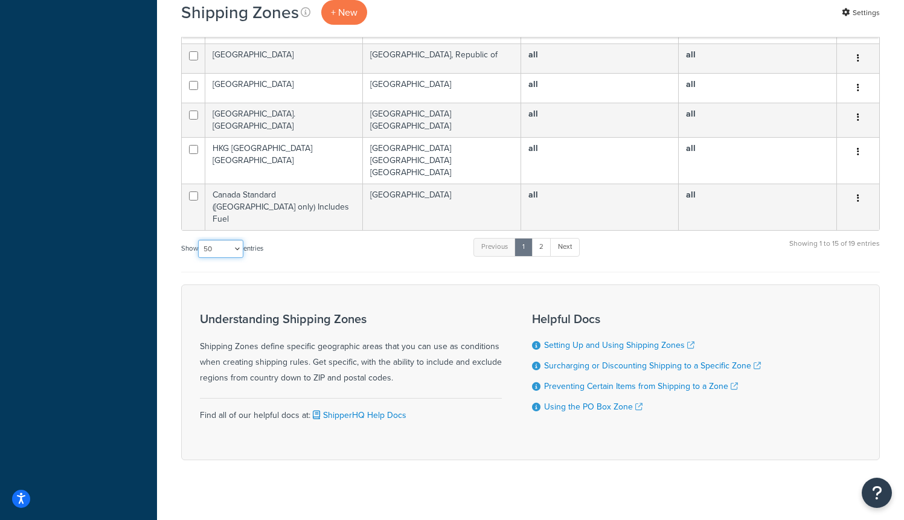
checkbox input "false"
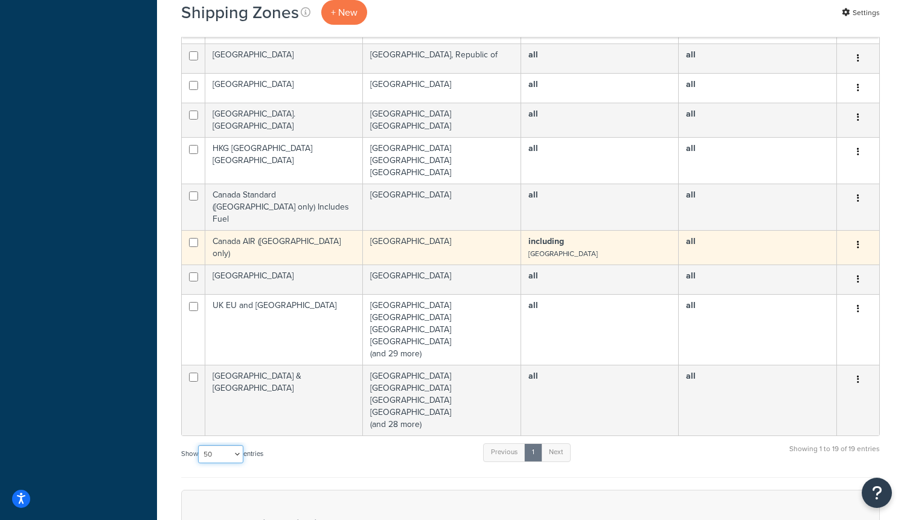
scroll to position [0, 0]
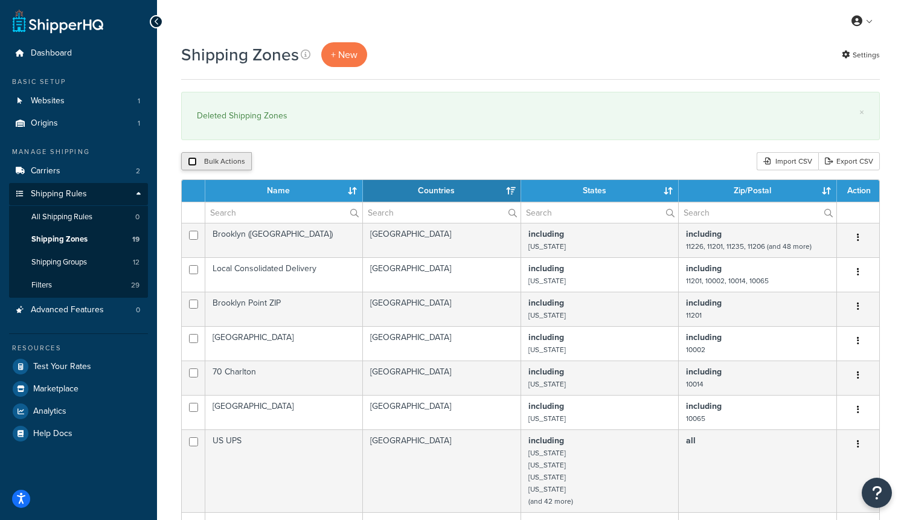
click at [188, 159] on input "checkbox" at bounding box center [192, 161] width 9 height 9
checkbox input "true"
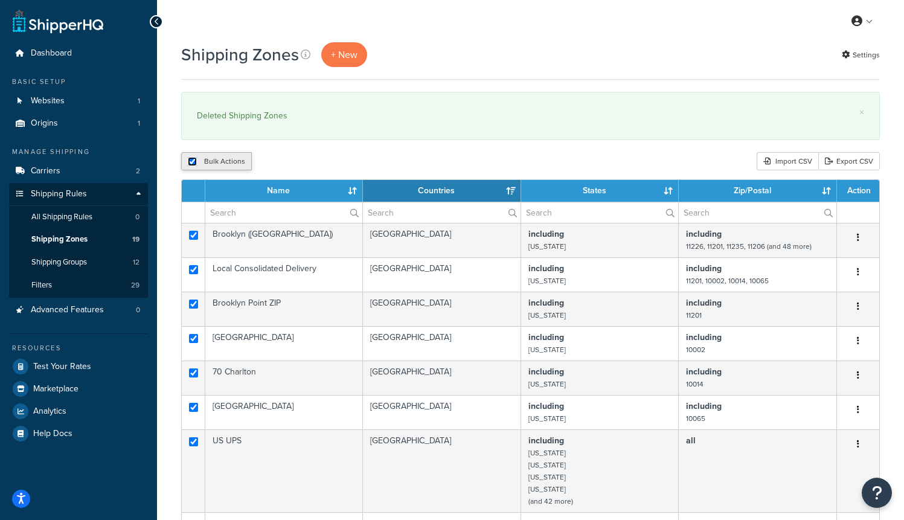
checkbox input "true"
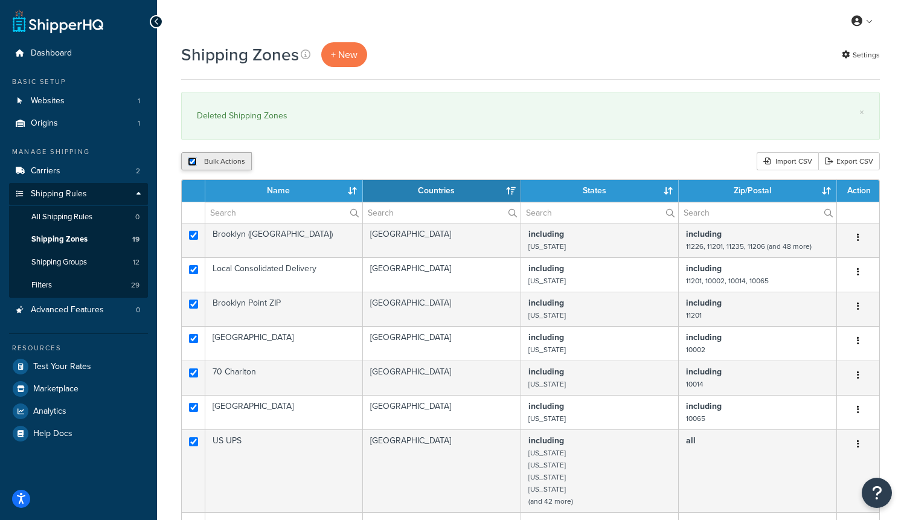
checkbox input "true"
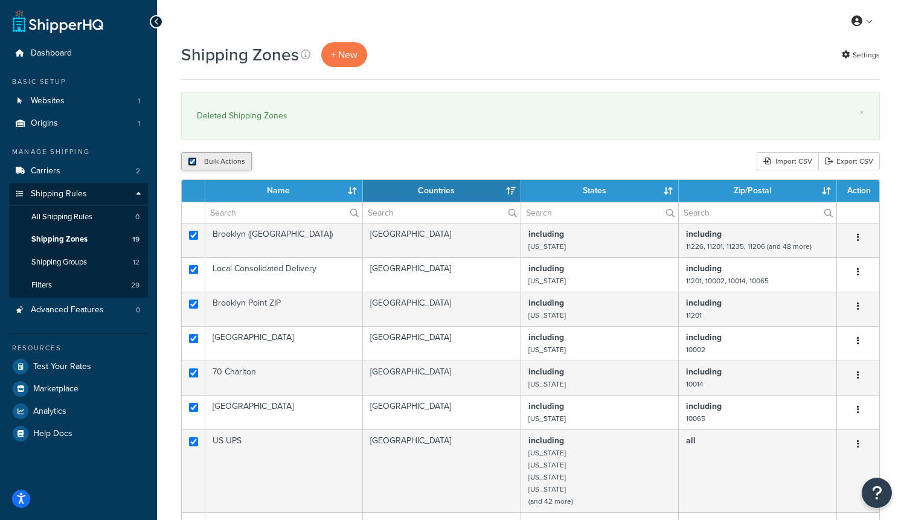
checkbox input "true"
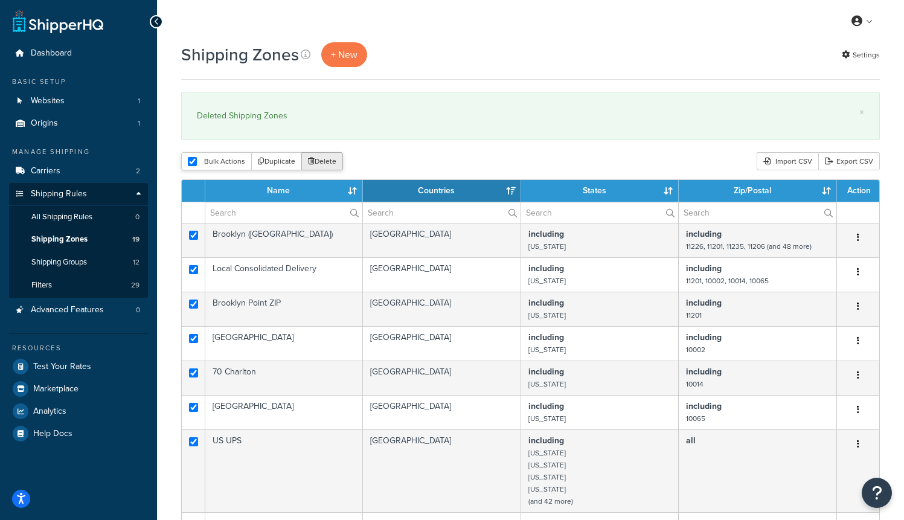
click at [316, 162] on button "Delete" at bounding box center [322, 161] width 42 height 18
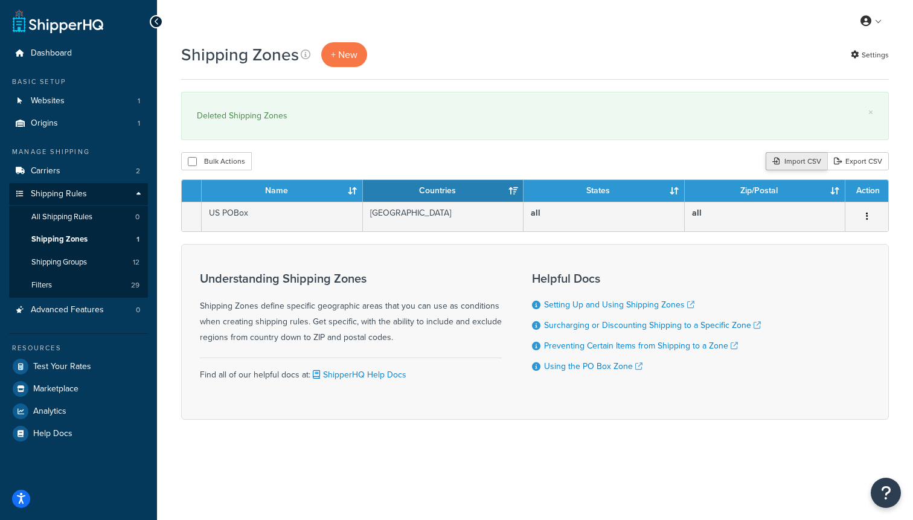
click at [799, 164] on div "Import CSV" at bounding box center [796, 161] width 62 height 18
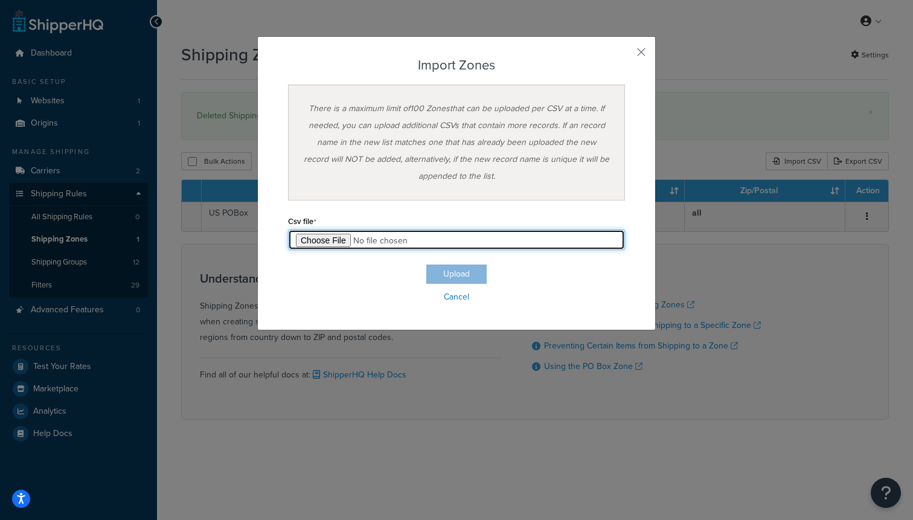
click at [366, 237] on input "file" at bounding box center [456, 239] width 337 height 21
type input "C:\fakepath\Zone Export-2025-09-18 0543.csv"
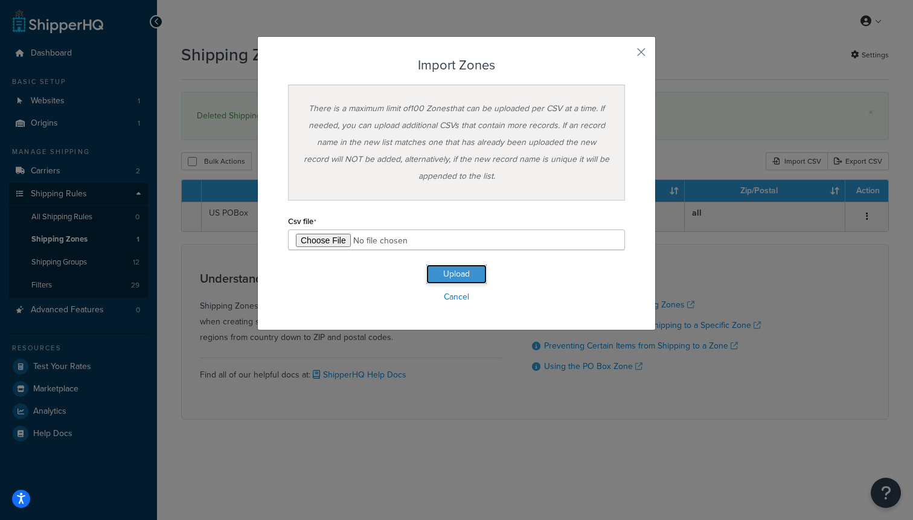
click at [442, 272] on button "Upload" at bounding box center [456, 273] width 60 height 19
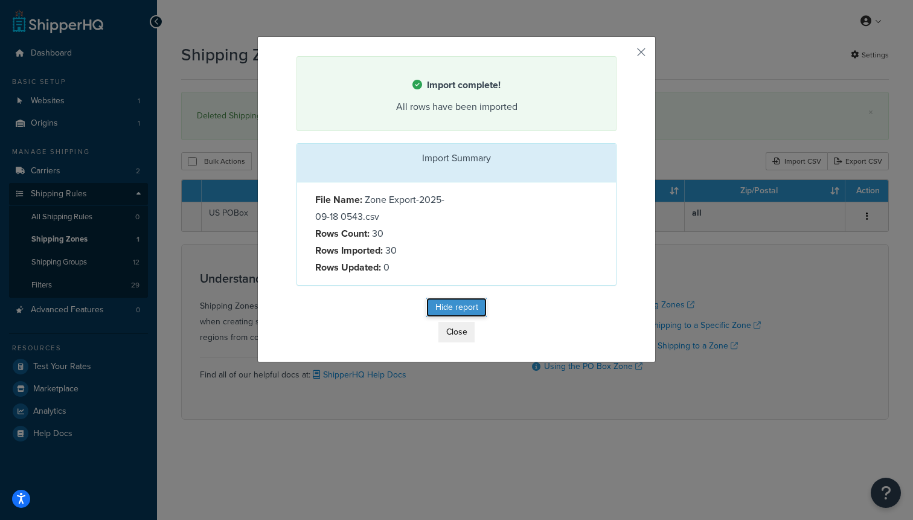
click at [453, 304] on button "Hide report" at bounding box center [456, 307] width 60 height 19
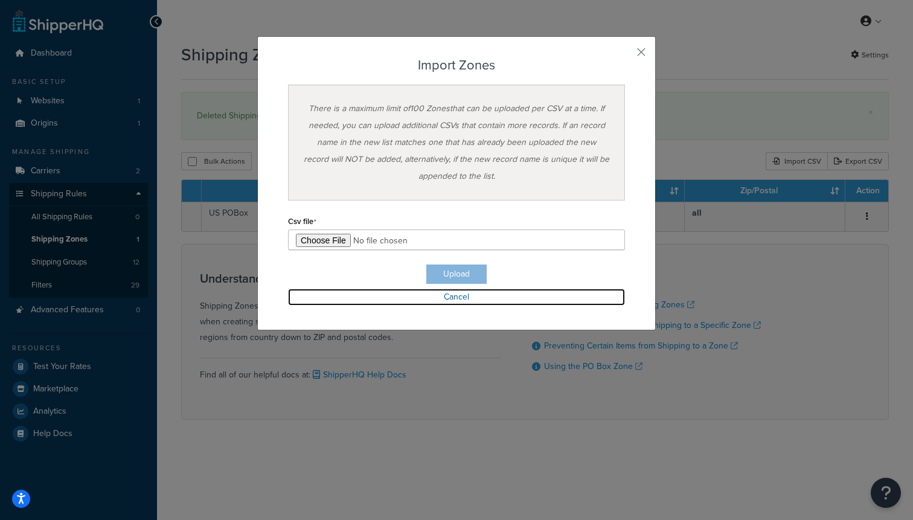
click at [462, 298] on link "Cancel" at bounding box center [456, 296] width 337 height 17
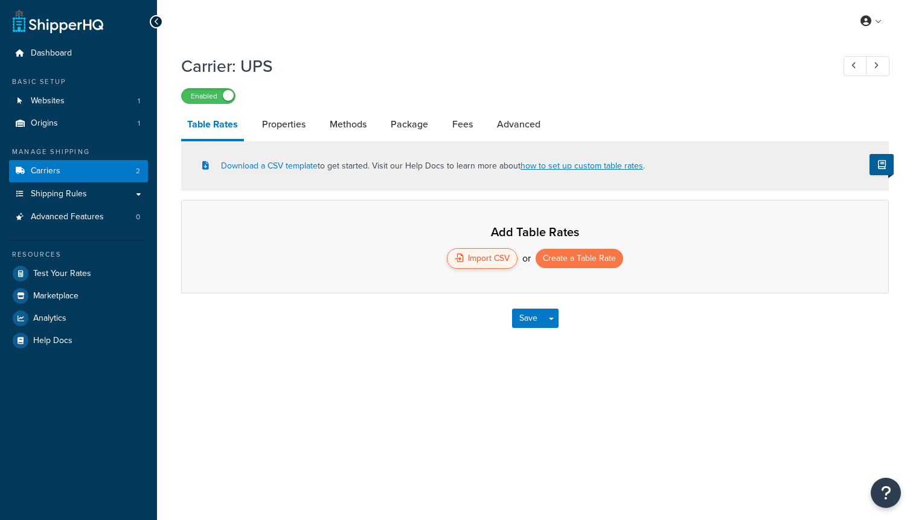
click at [470, 259] on div "Import CSV" at bounding box center [482, 258] width 71 height 21
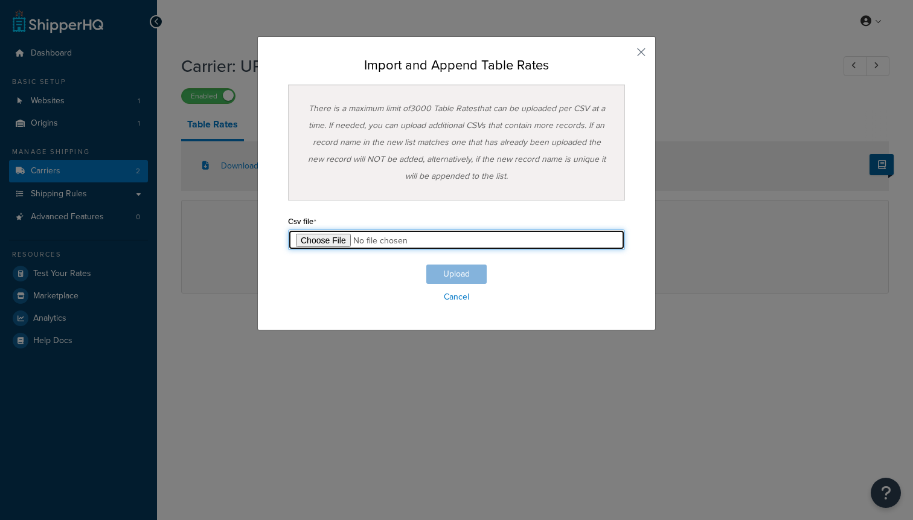
click at [326, 246] on input "file" at bounding box center [456, 239] width 337 height 21
type input "C:\fakepath\Table Rate Export-2025-09-18 0539.csv"
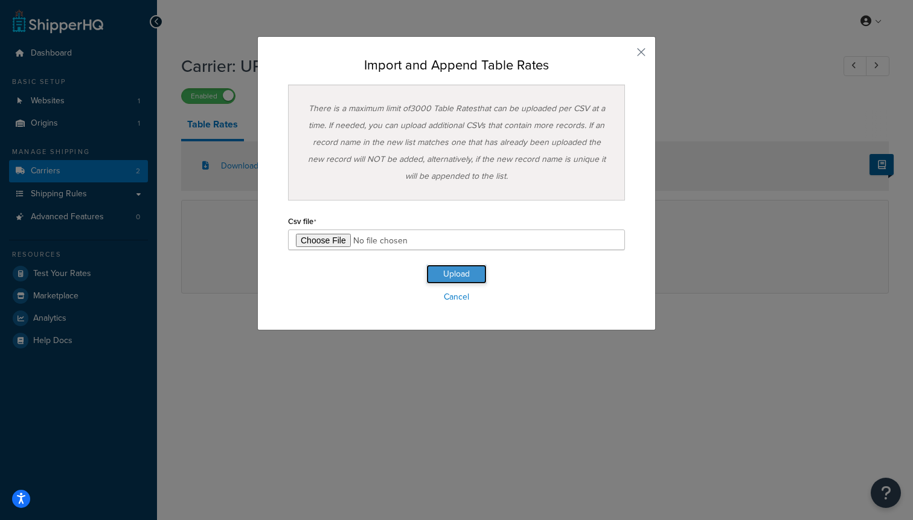
click at [457, 278] on button "Upload" at bounding box center [456, 273] width 60 height 19
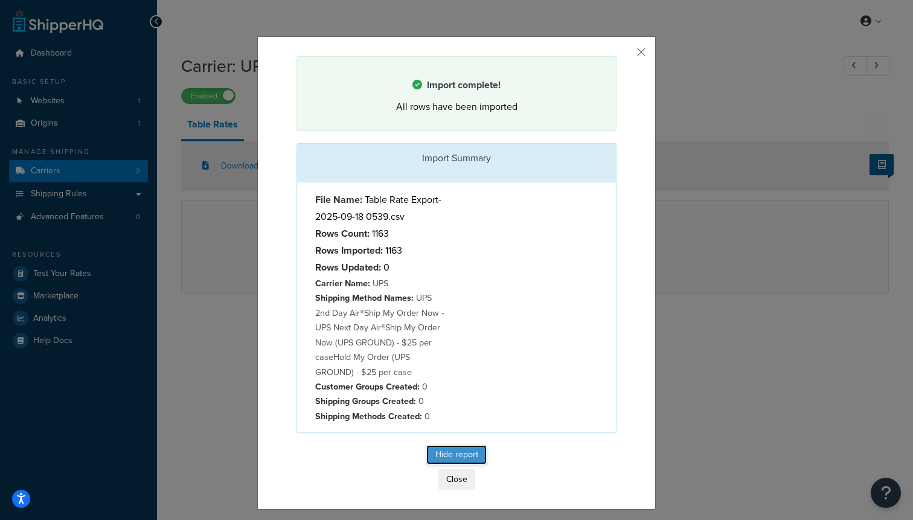
click at [446, 454] on button "Hide report" at bounding box center [456, 454] width 60 height 19
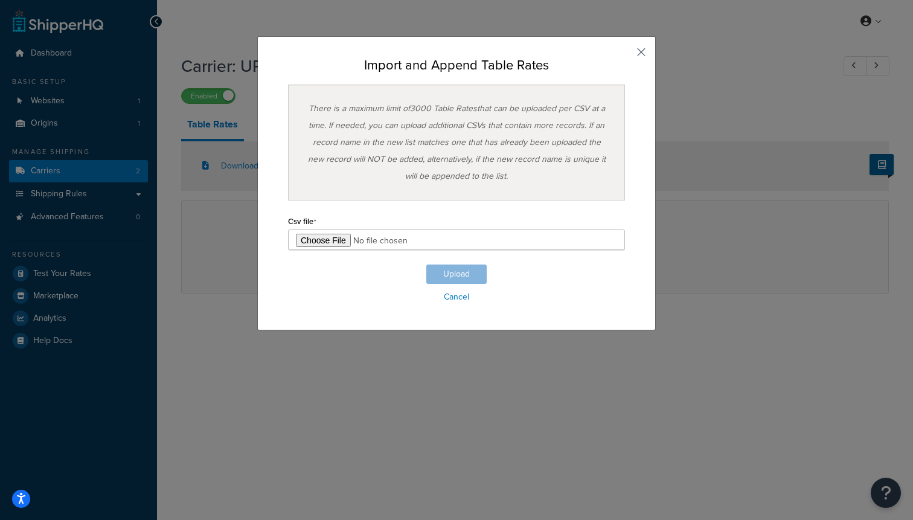
click at [625, 56] on button "button" at bounding box center [623, 56] width 3 height 3
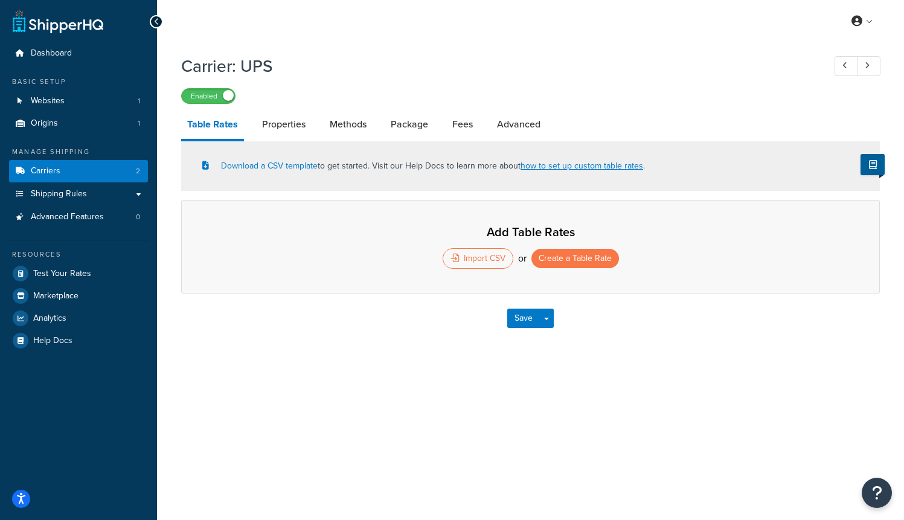
select select "25"
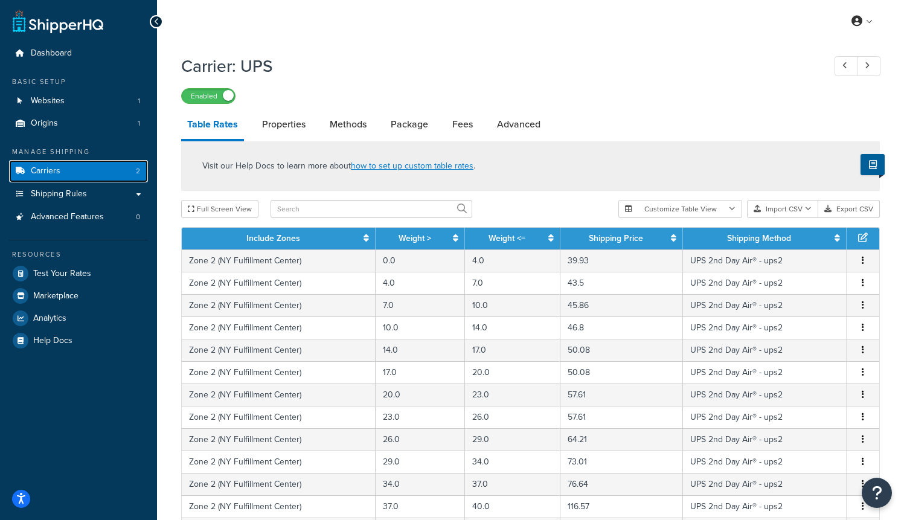
click at [67, 172] on link "Carriers 2" at bounding box center [78, 171] width 139 height 22
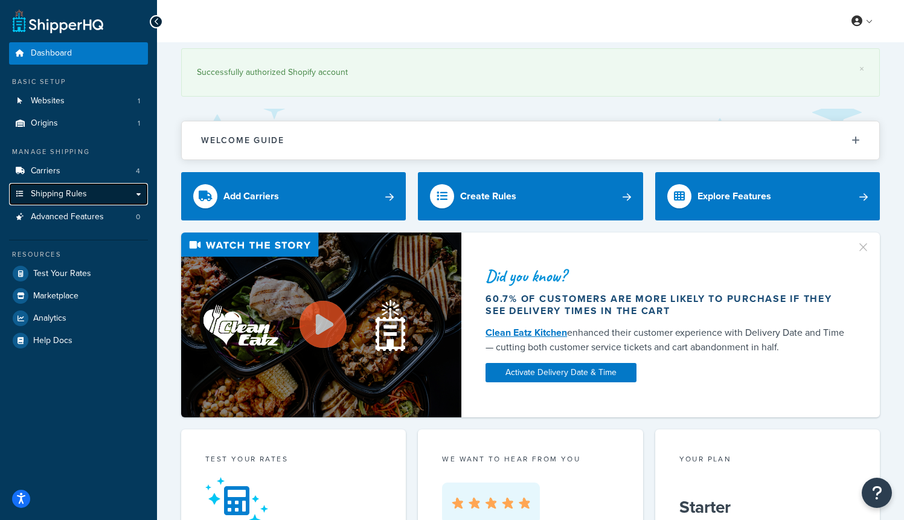
click at [72, 192] on span "Shipping Rules" at bounding box center [59, 194] width 56 height 10
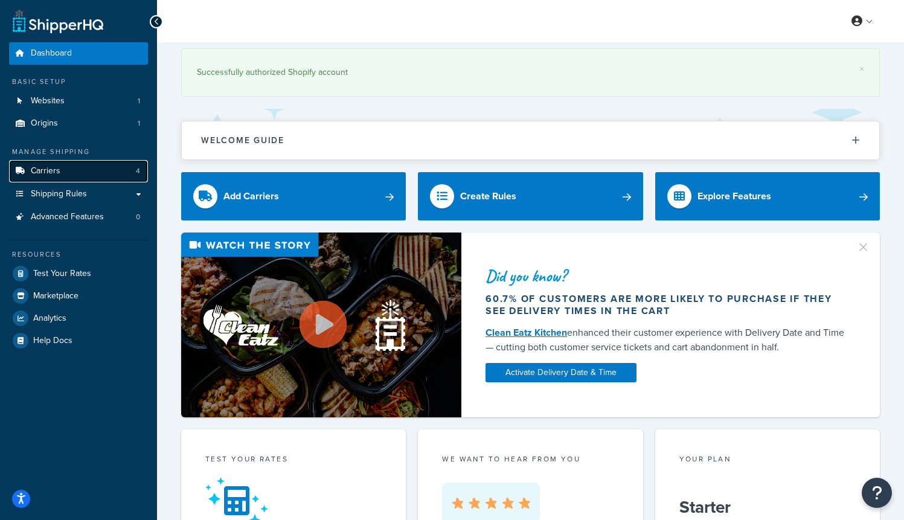
click at [64, 166] on link "Carriers 4" at bounding box center [78, 171] width 139 height 22
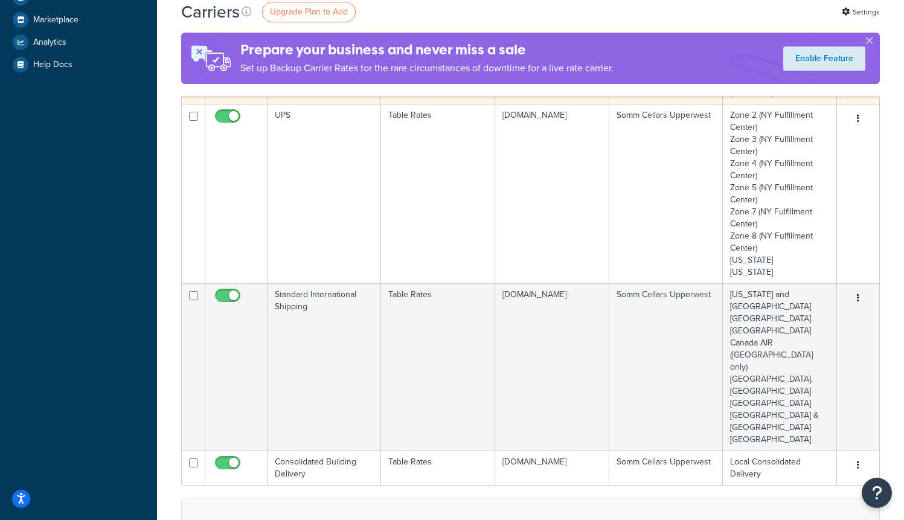
scroll to position [284, 0]
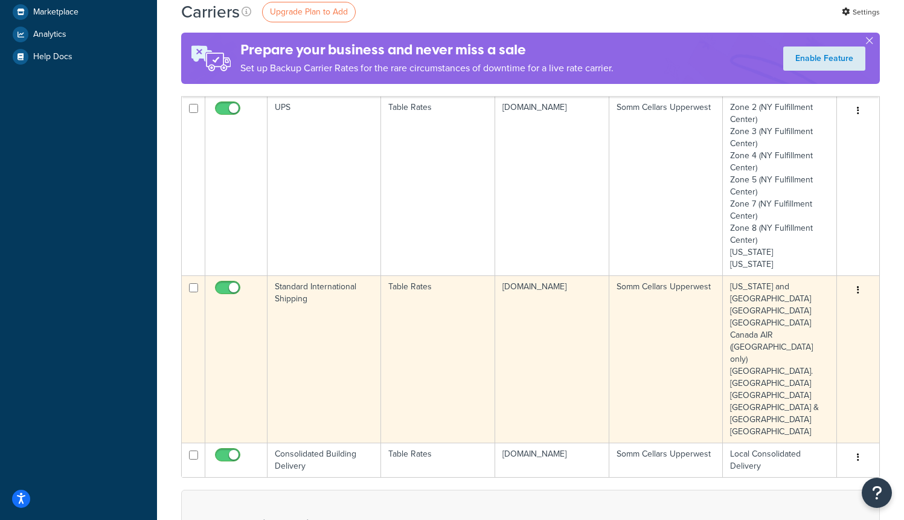
click at [856, 292] on button "button" at bounding box center [857, 290] width 17 height 19
click at [819, 314] on link "Edit" at bounding box center [808, 314] width 95 height 25
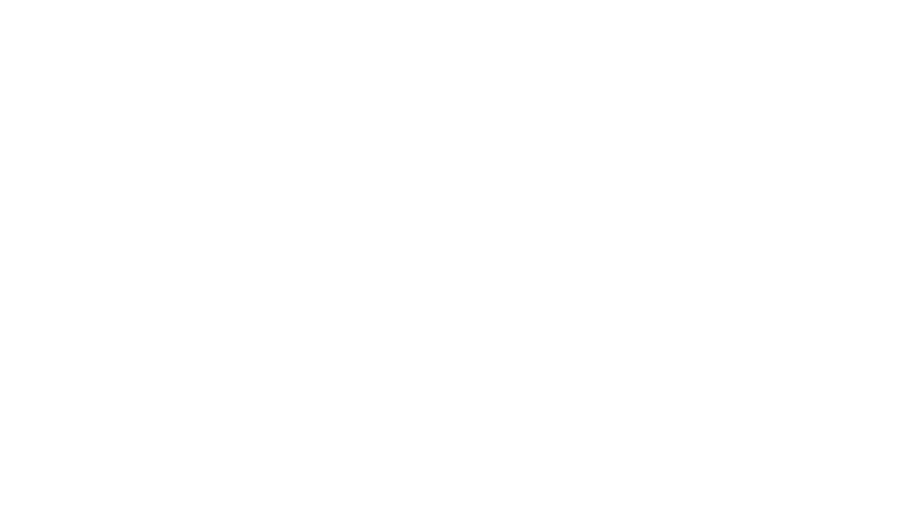
select select "25"
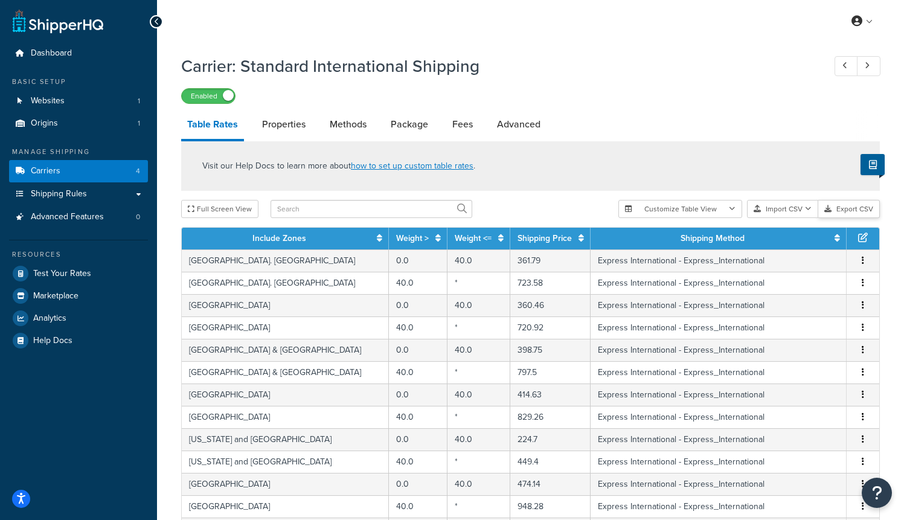
click at [845, 208] on button "Export CSV" at bounding box center [849, 209] width 62 height 18
click at [79, 169] on link "Carriers 4" at bounding box center [78, 171] width 139 height 22
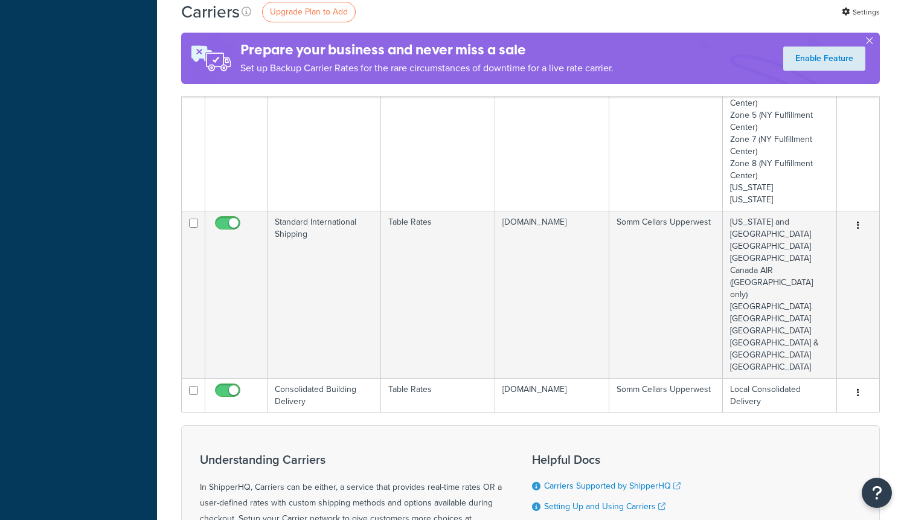
scroll to position [339, 0]
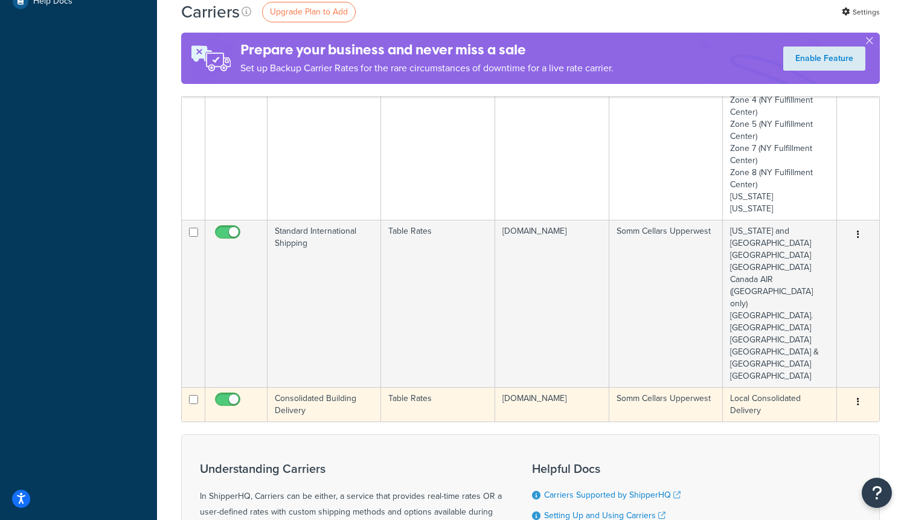
click at [864, 392] on button "button" at bounding box center [857, 401] width 17 height 19
click at [803, 380] on link "Edit" at bounding box center [808, 378] width 95 height 25
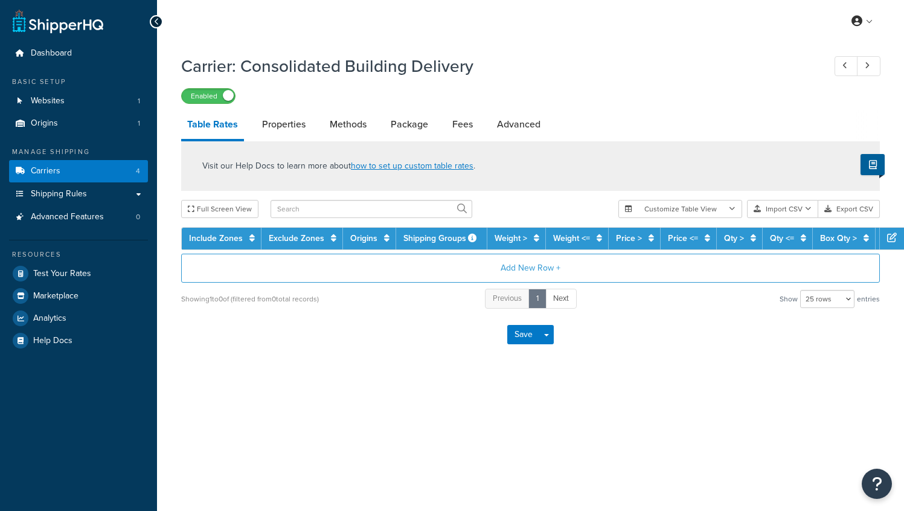
select select "25"
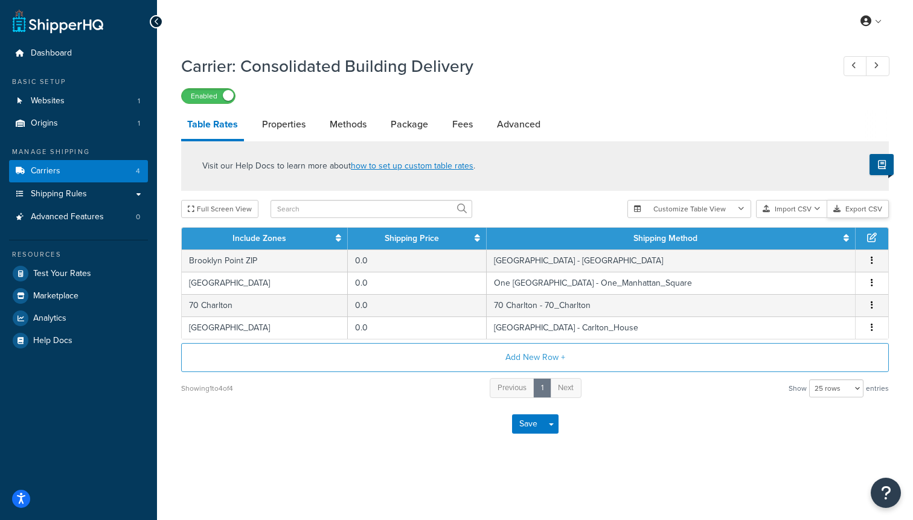
click at [867, 213] on button "Export CSV" at bounding box center [858, 209] width 62 height 18
click at [68, 167] on link "Carriers 4" at bounding box center [78, 171] width 139 height 22
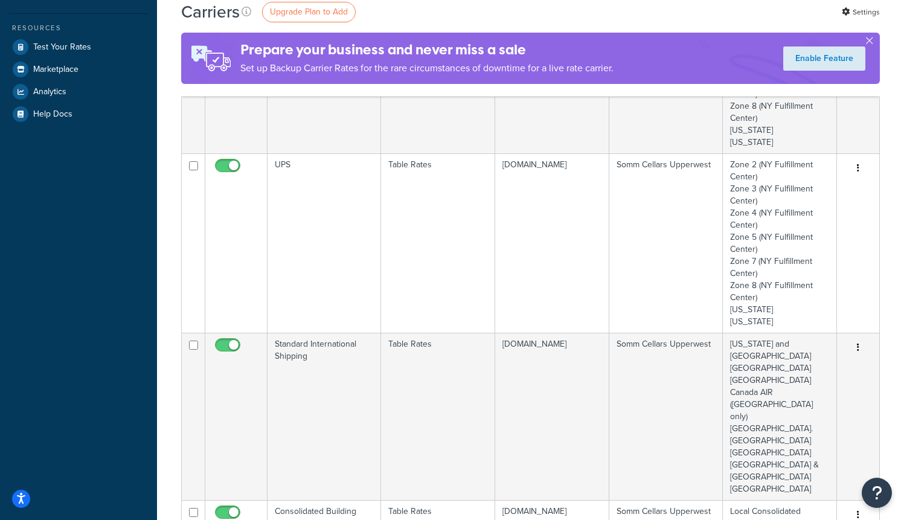
scroll to position [229, 0]
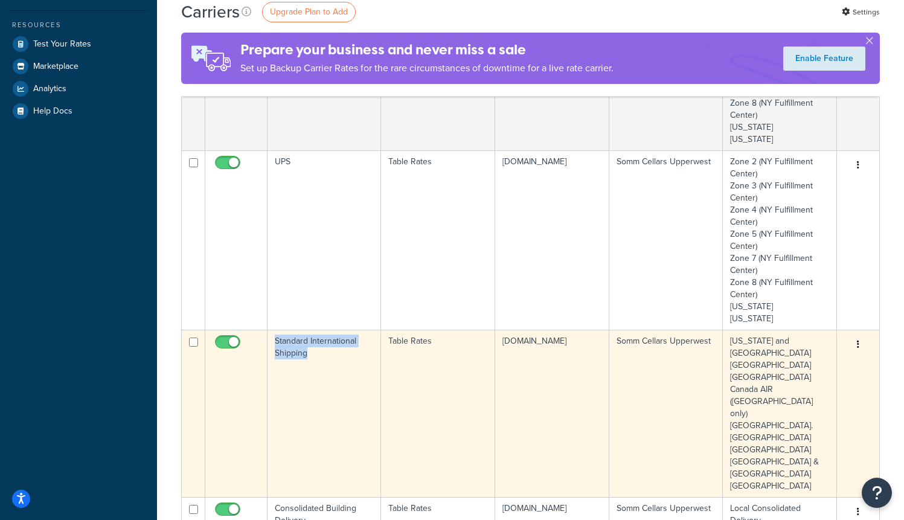
copy td "Standard International Shipping"
drag, startPoint x: 335, startPoint y: 353, endPoint x: 273, endPoint y: 339, distance: 63.1
click at [273, 339] on td "Standard International Shipping" at bounding box center [323, 413] width 113 height 167
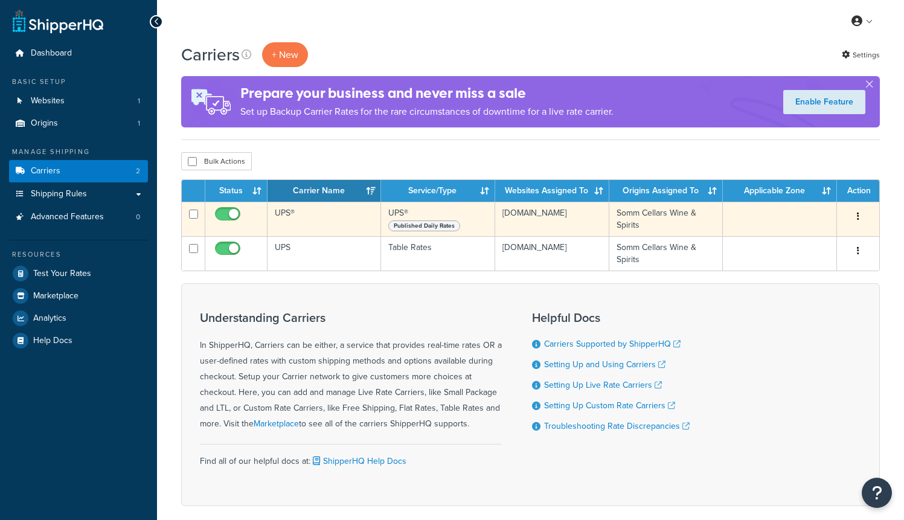
click at [227, 213] on input "checkbox" at bounding box center [228, 216] width 33 height 15
checkbox input "false"
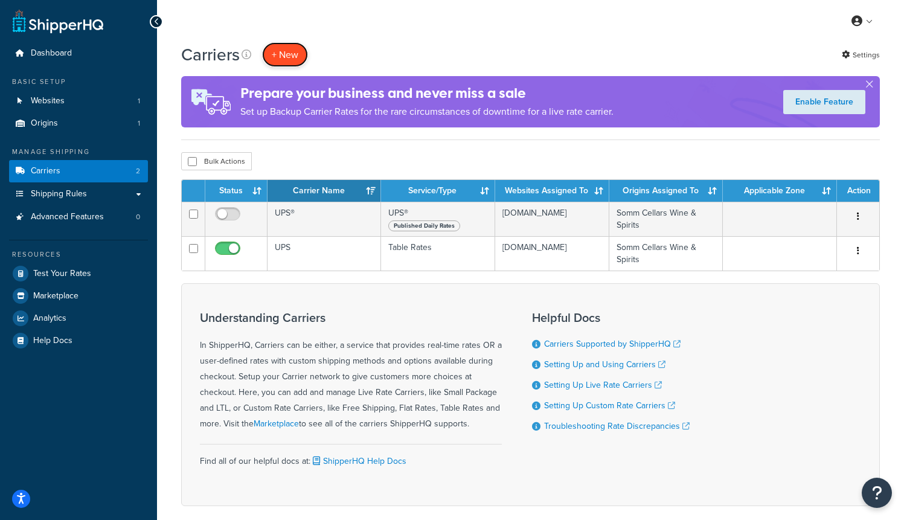
click at [284, 51] on button "+ New" at bounding box center [285, 54] width 46 height 25
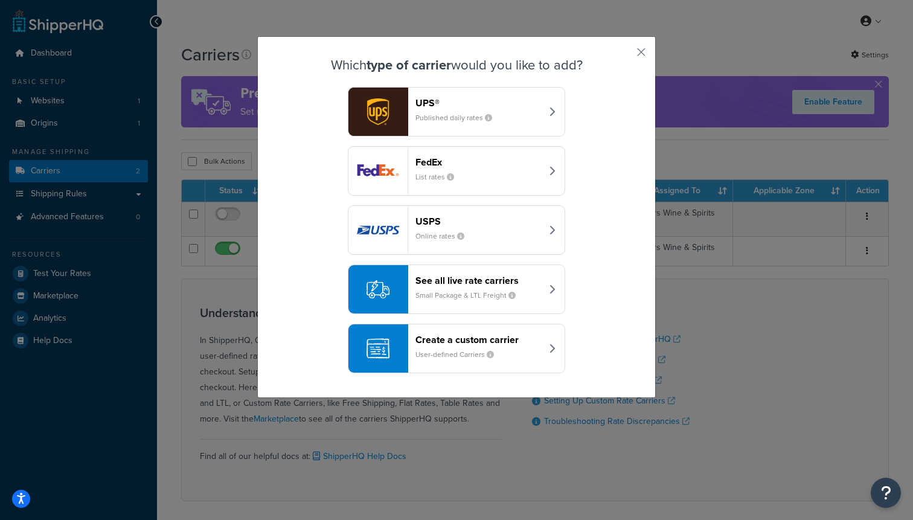
click at [435, 343] on header "Create a custom carrier" at bounding box center [478, 339] width 126 height 11
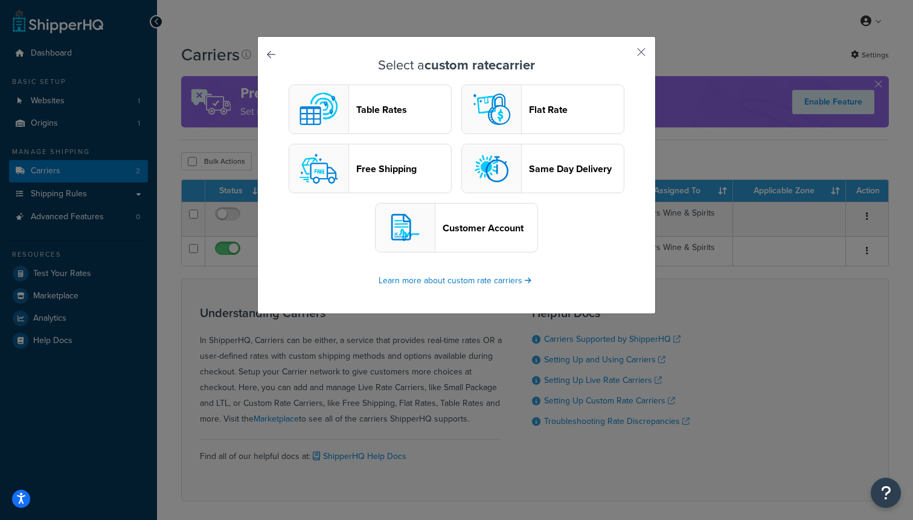
click at [394, 114] on header "Table Rates" at bounding box center [403, 109] width 95 height 11
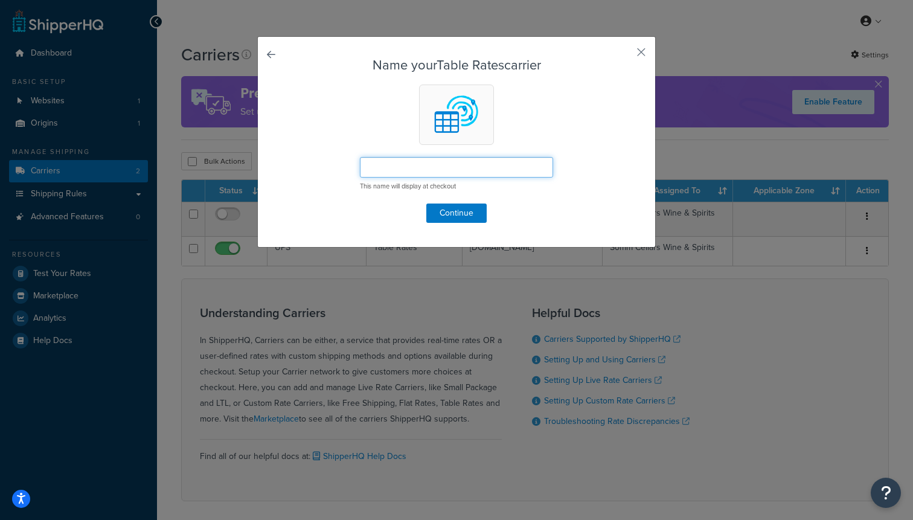
click at [386, 168] on input "text" at bounding box center [456, 167] width 193 height 21
paste input "Standard International Shipping"
type input "Standard International Shipping"
click at [442, 218] on button "Continue" at bounding box center [456, 212] width 60 height 19
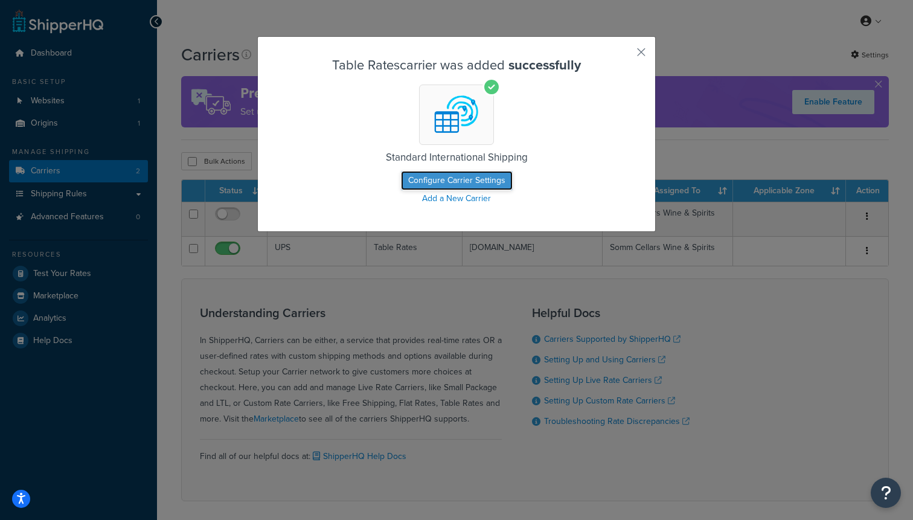
click at [441, 182] on button "Configure Carrier Settings" at bounding box center [457, 180] width 112 height 19
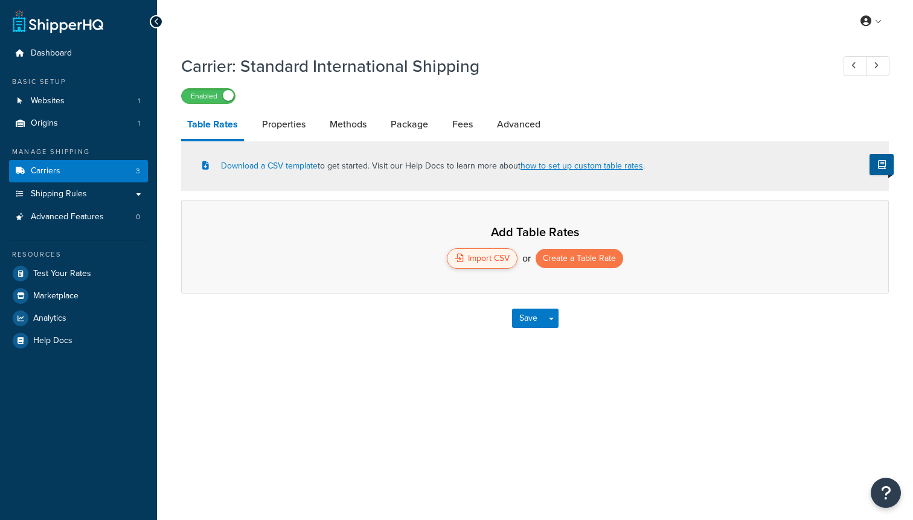
click at [466, 261] on div "Import CSV" at bounding box center [482, 258] width 71 height 21
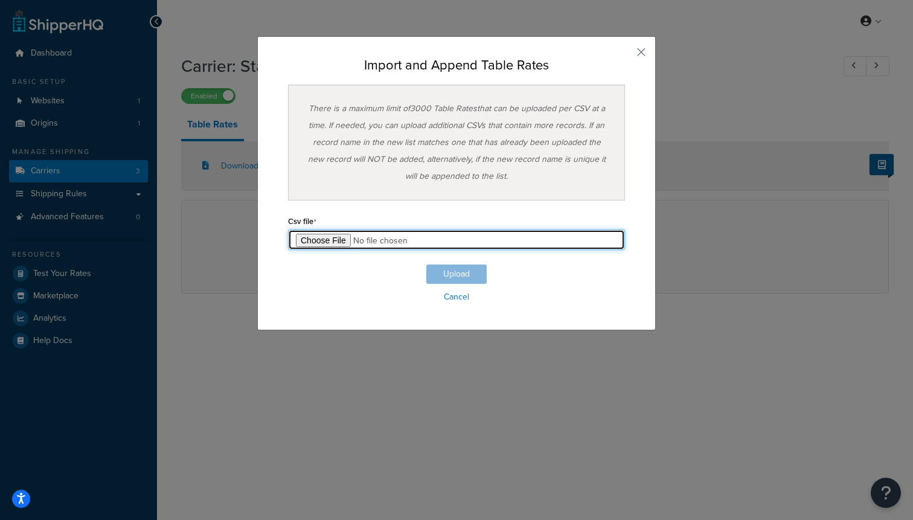
click at [345, 240] on input "file" at bounding box center [456, 239] width 337 height 21
type input "C:\fakepath\Table Rate Export-2025-09-18 0549.csv"
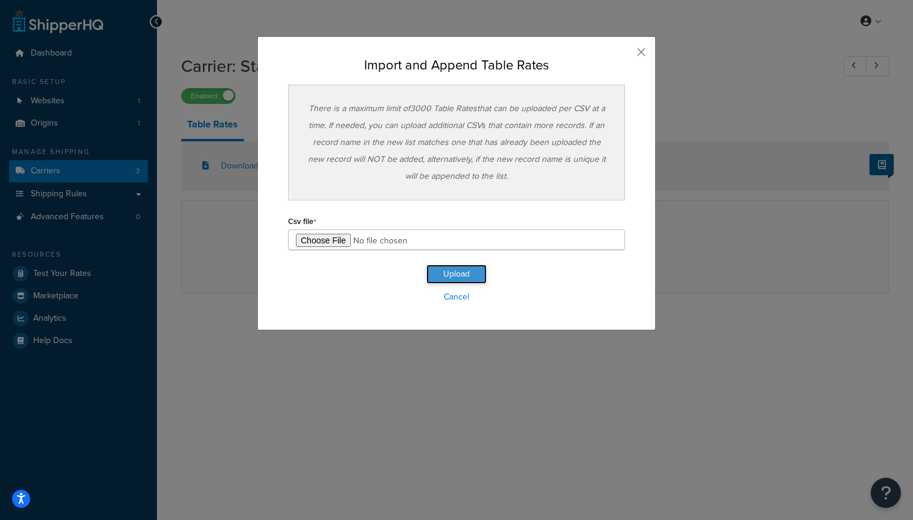
click at [445, 269] on button "Upload" at bounding box center [456, 273] width 60 height 19
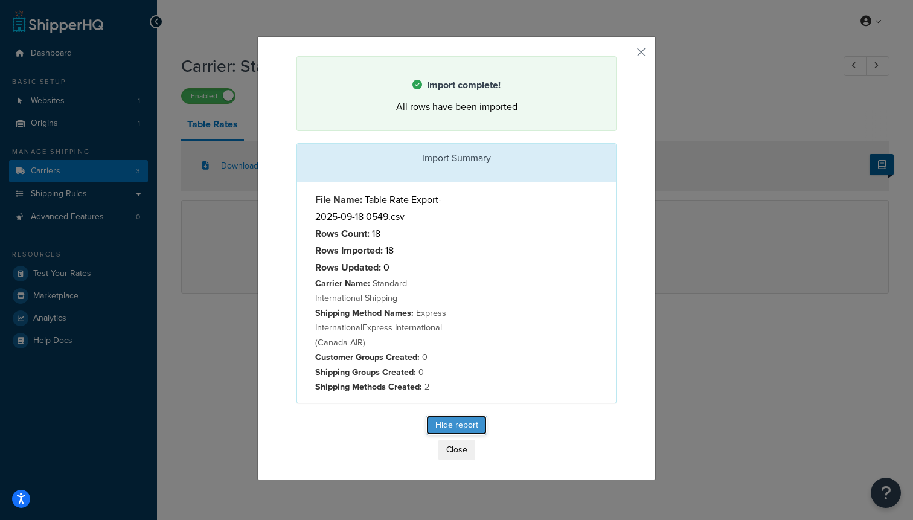
click at [450, 431] on button "Hide report" at bounding box center [456, 424] width 60 height 19
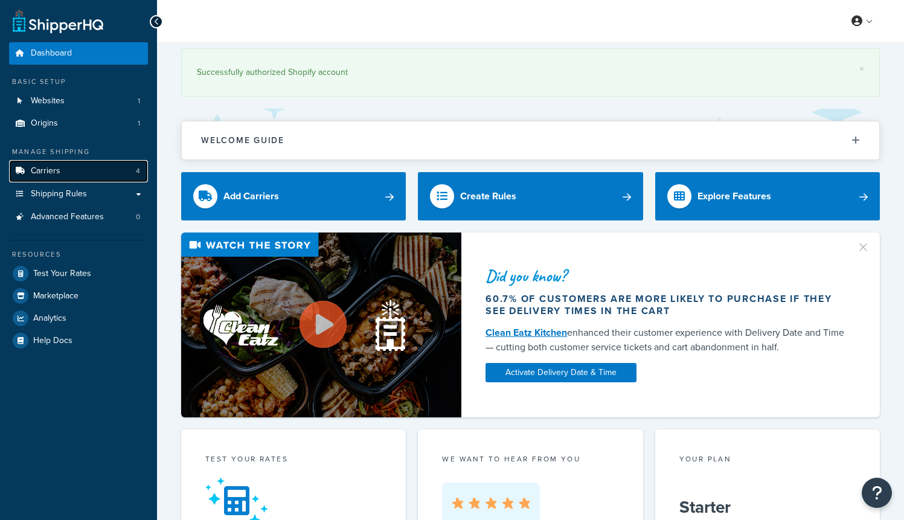
click at [110, 173] on link "Carriers 4" at bounding box center [78, 171] width 139 height 22
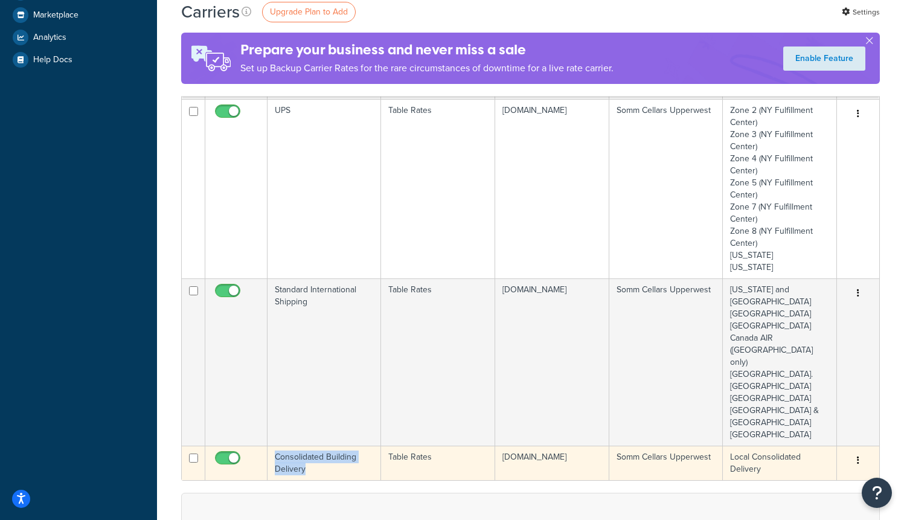
drag, startPoint x: 328, startPoint y: 423, endPoint x: 273, endPoint y: 410, distance: 56.4
click at [273, 445] on td "Consolidated Building Delivery" at bounding box center [323, 462] width 113 height 34
copy td "Consolidated Building Delivery"
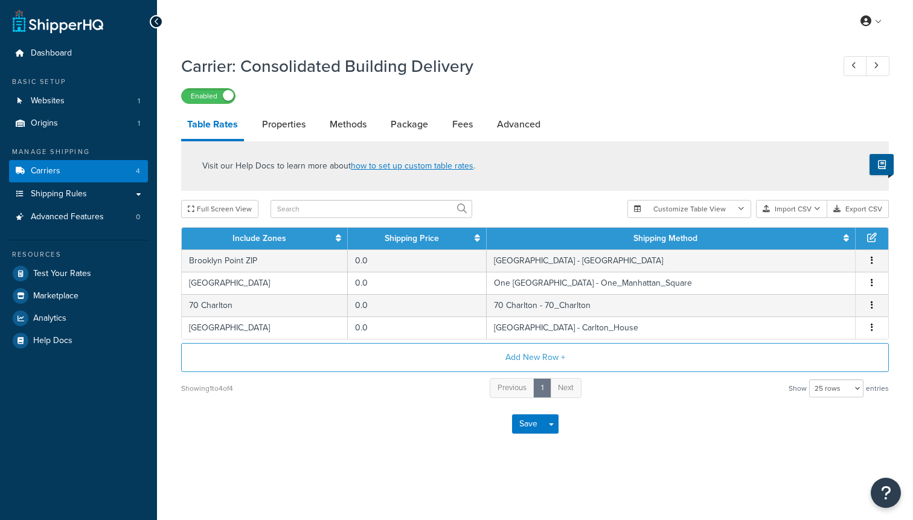
select select "25"
click at [293, 124] on link "Properties" at bounding box center [284, 124] width 56 height 29
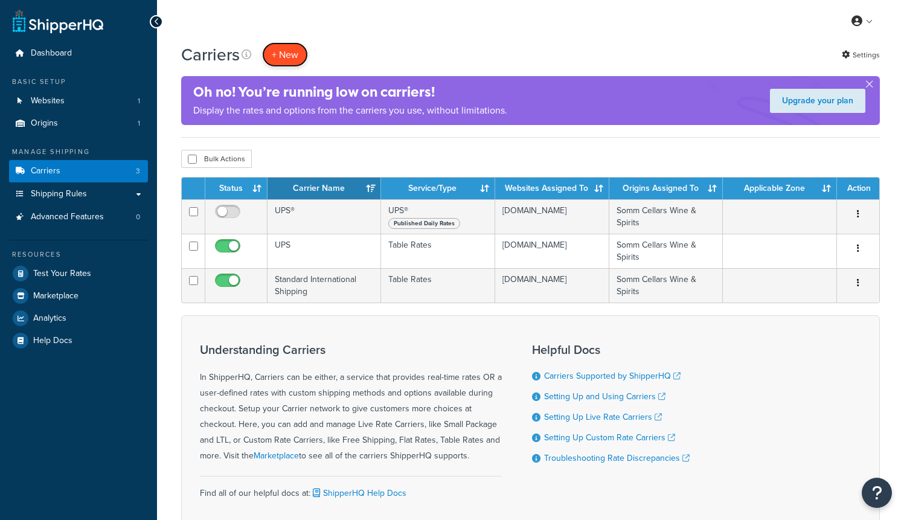
click at [304, 50] on button "+ New" at bounding box center [285, 54] width 46 height 25
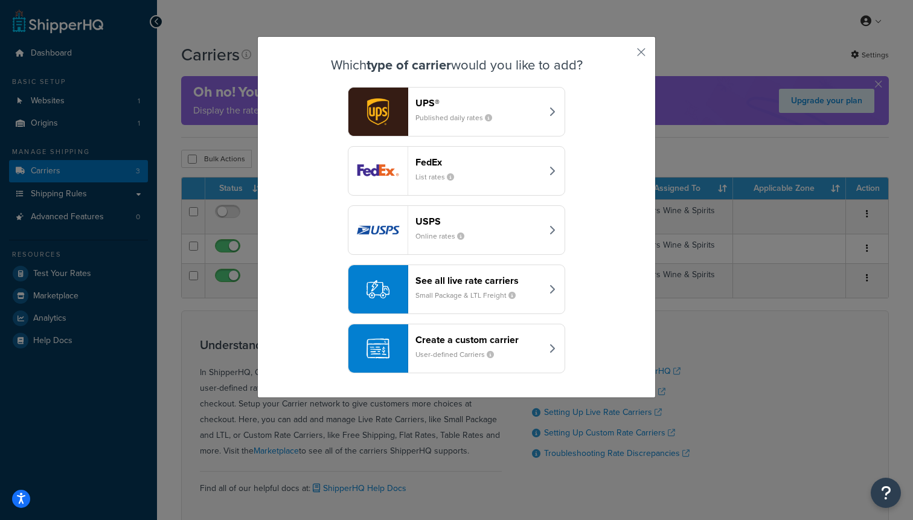
click at [431, 343] on header "Create a custom carrier" at bounding box center [478, 339] width 126 height 11
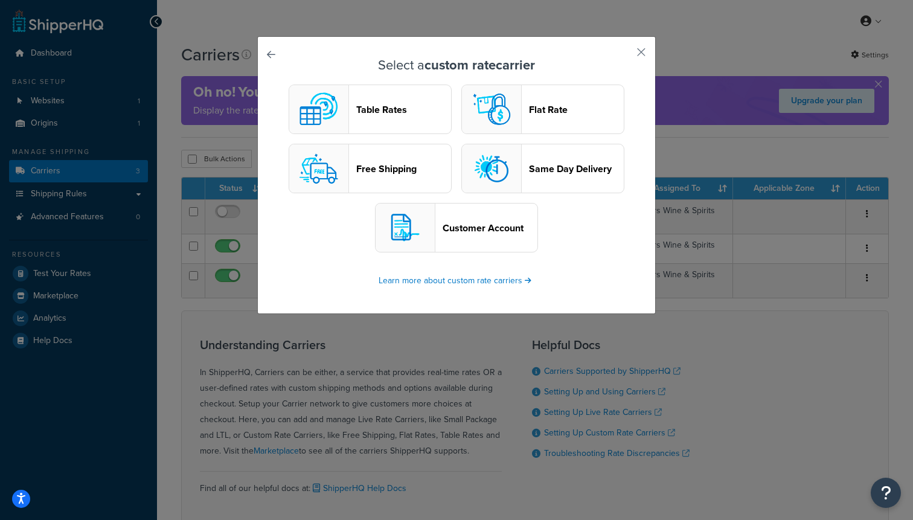
click at [381, 114] on header "Table Rates" at bounding box center [403, 109] width 95 height 11
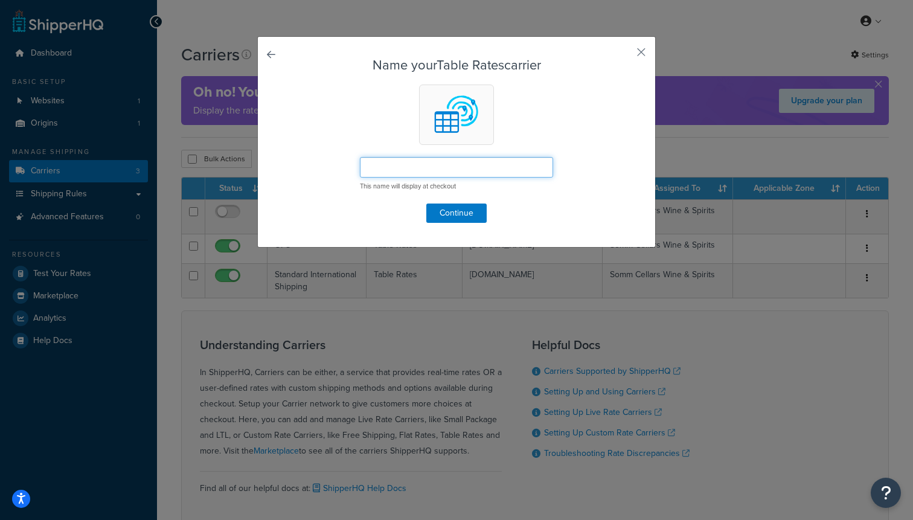
click at [406, 176] on input "text" at bounding box center [456, 167] width 193 height 21
paste input "Consolidated Building Delivery"
type input "Consolidated Building Delivery"
click at [450, 209] on button "Continue" at bounding box center [456, 212] width 60 height 19
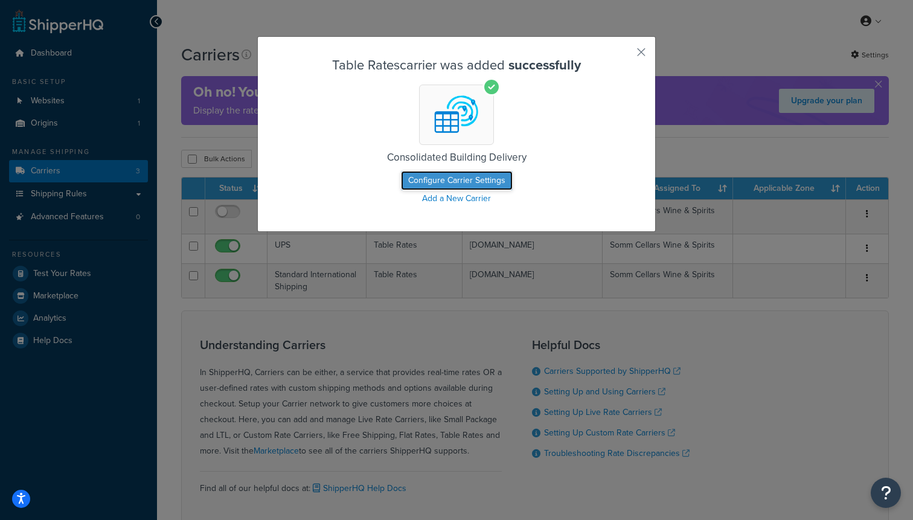
click at [432, 176] on button "Configure Carrier Settings" at bounding box center [457, 180] width 112 height 19
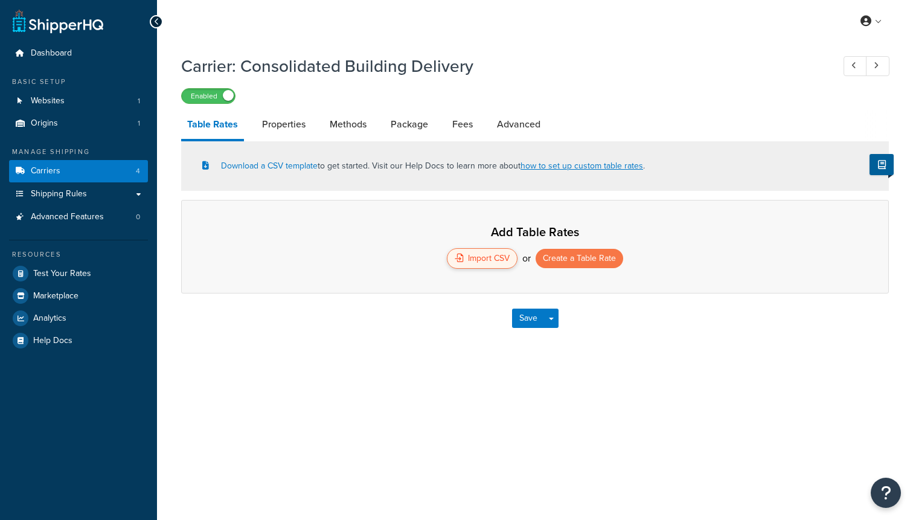
click at [477, 265] on div "Import CSV" at bounding box center [482, 258] width 71 height 21
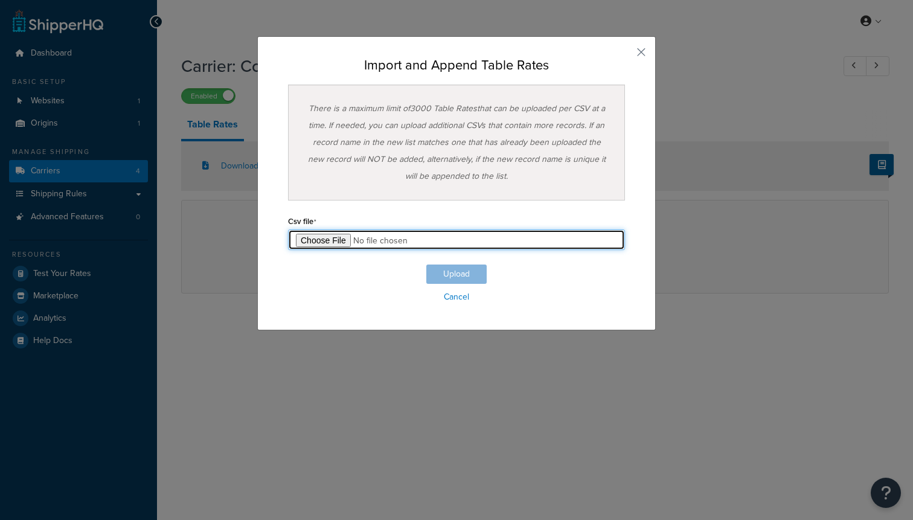
click at [353, 240] on input "file" at bounding box center [456, 239] width 337 height 21
type input "C:\fakepath\Table Rate Export-2025-09-18 0549 (1).csv"
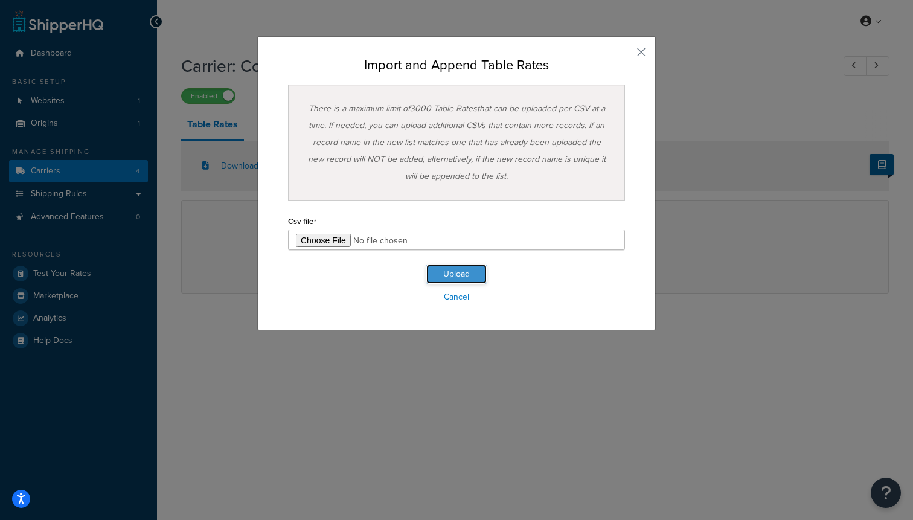
click at [448, 270] on button "Upload" at bounding box center [456, 273] width 60 height 19
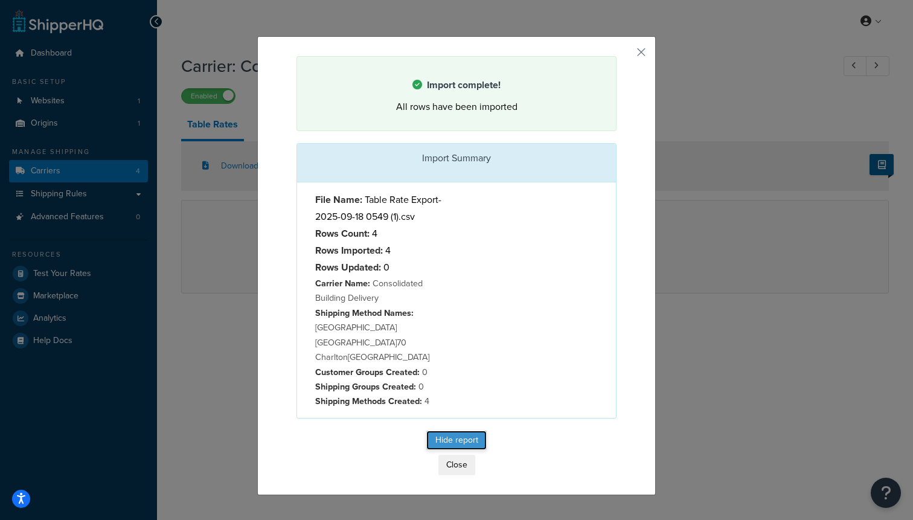
click at [441, 430] on button "Hide report" at bounding box center [456, 439] width 60 height 19
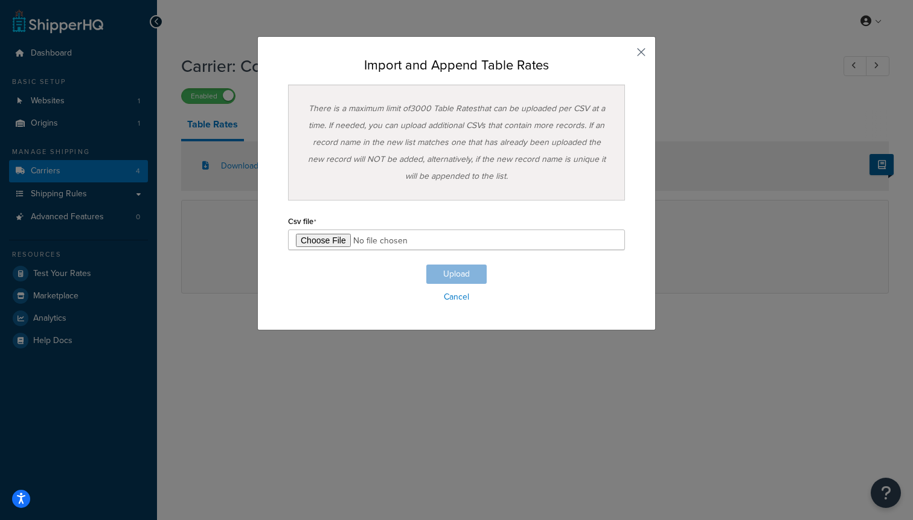
click at [625, 55] on button "button" at bounding box center [623, 56] width 3 height 3
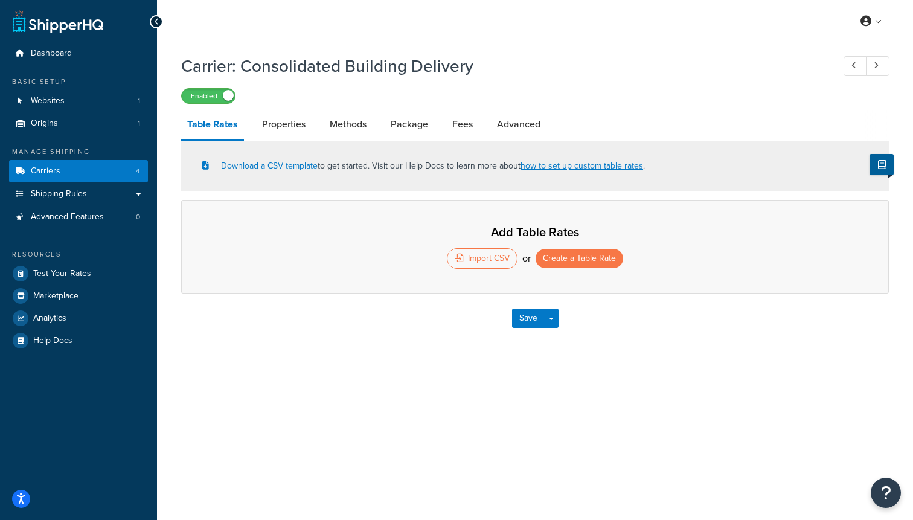
select select "25"
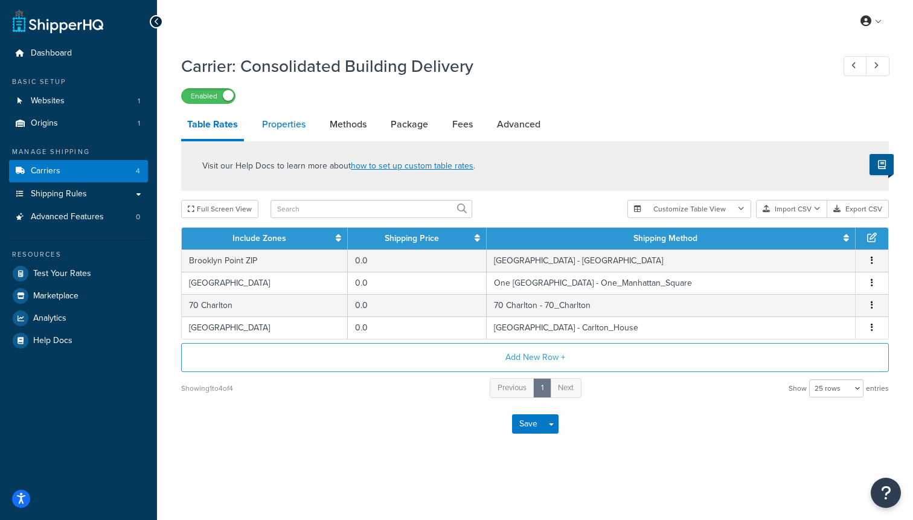
click at [286, 132] on link "Properties" at bounding box center [284, 124] width 56 height 29
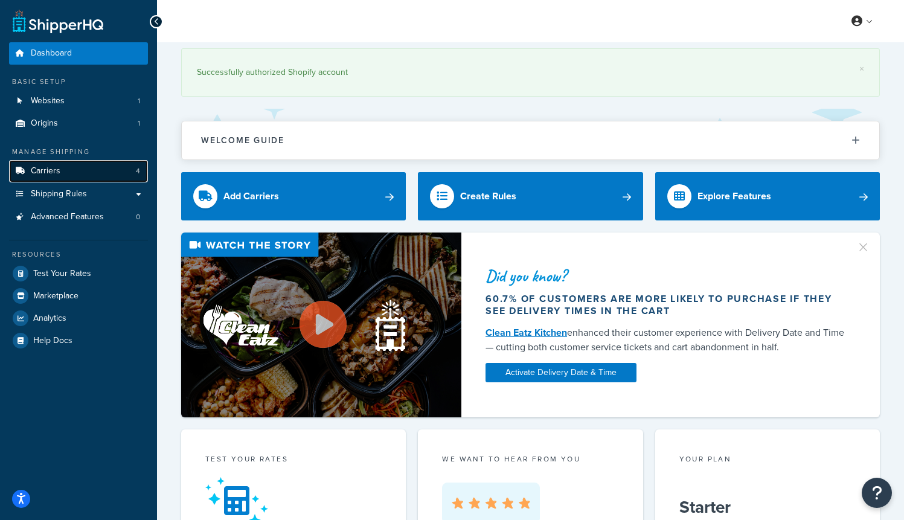
click at [43, 166] on span "Carriers" at bounding box center [46, 171] width 30 height 10
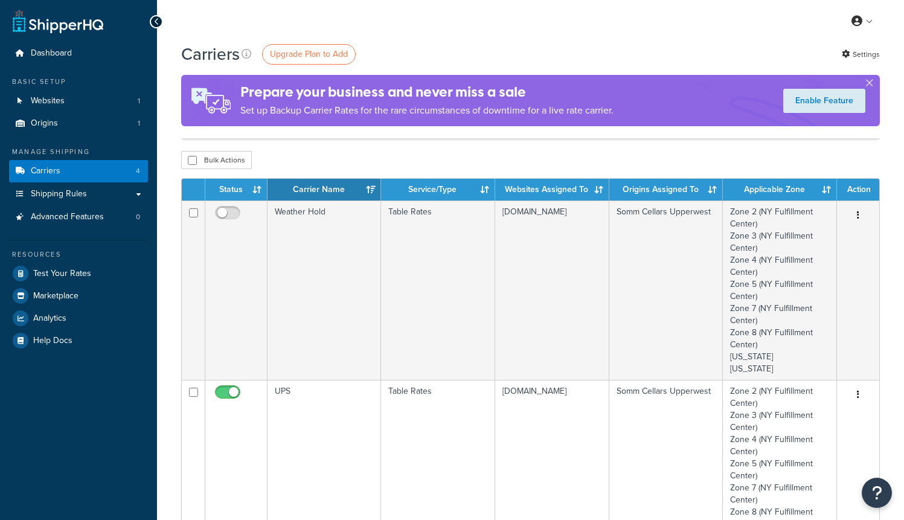
scroll to position [152, 0]
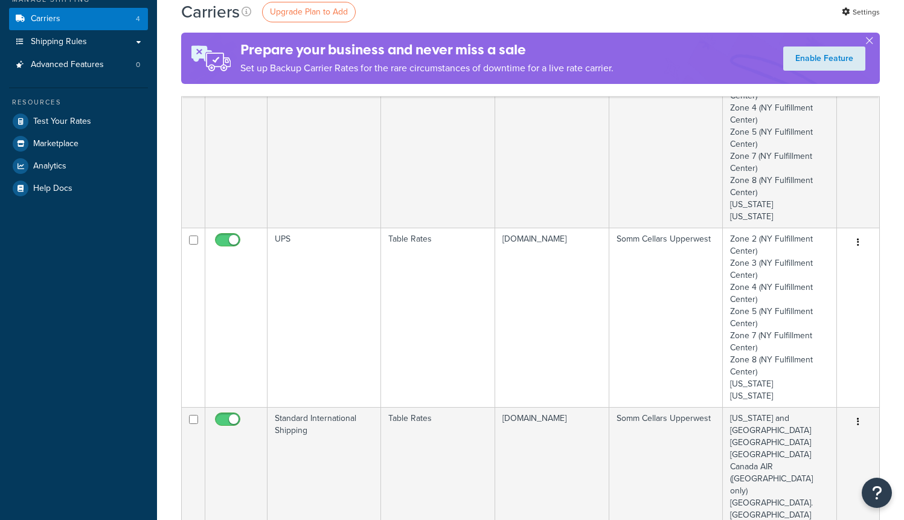
click at [371, 313] on td "UPS" at bounding box center [323, 317] width 113 height 179
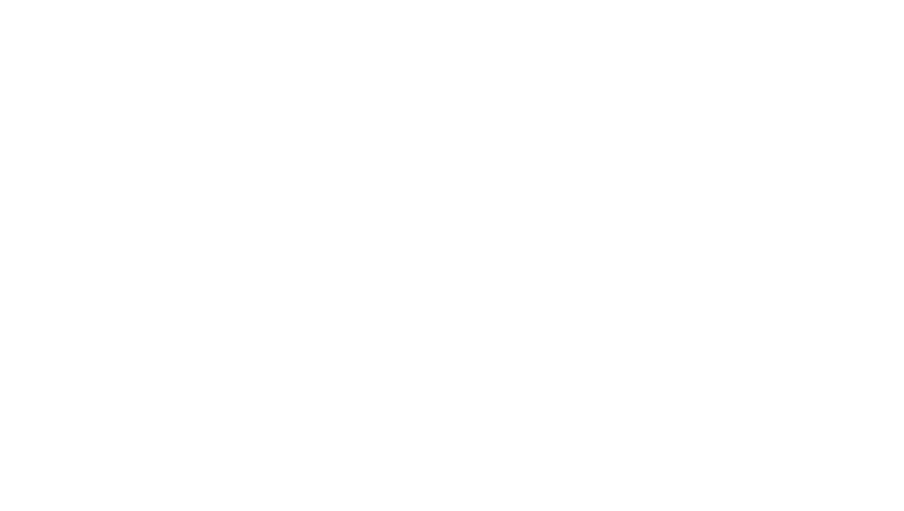
select select "25"
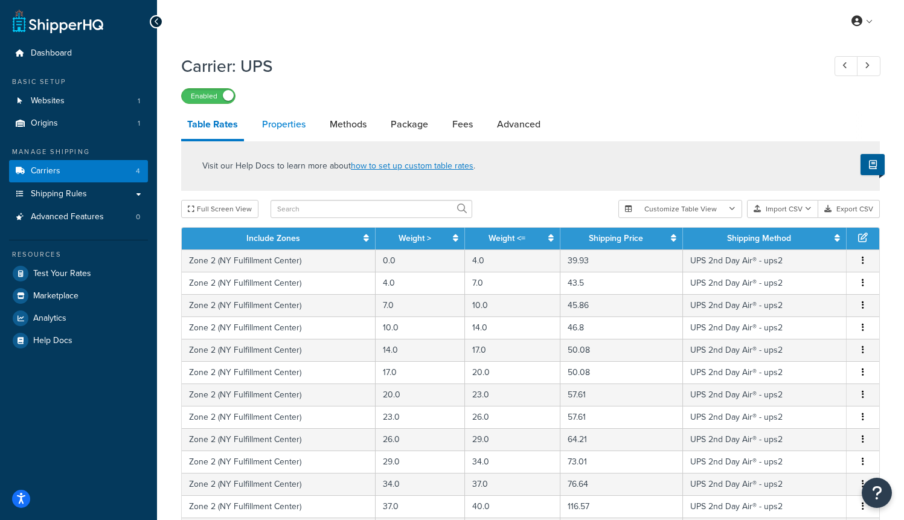
click at [275, 129] on link "Properties" at bounding box center [284, 124] width 56 height 29
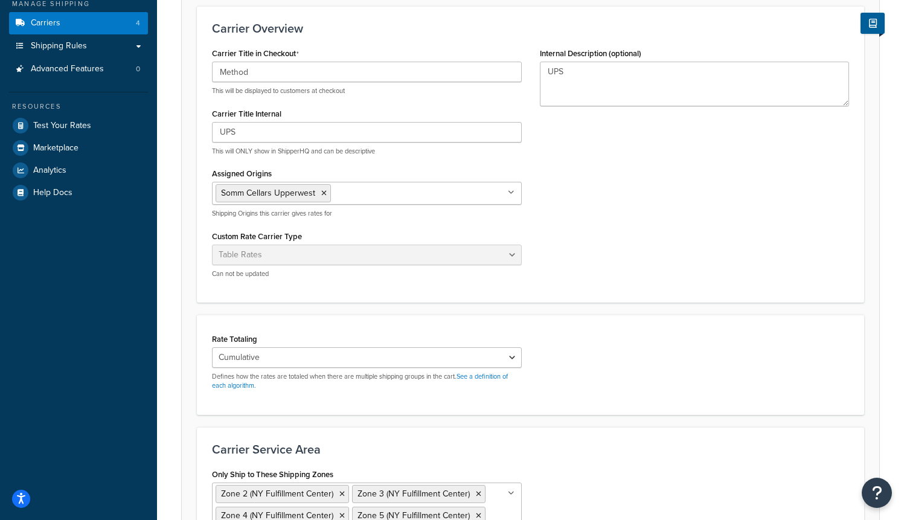
scroll to position [150, 0]
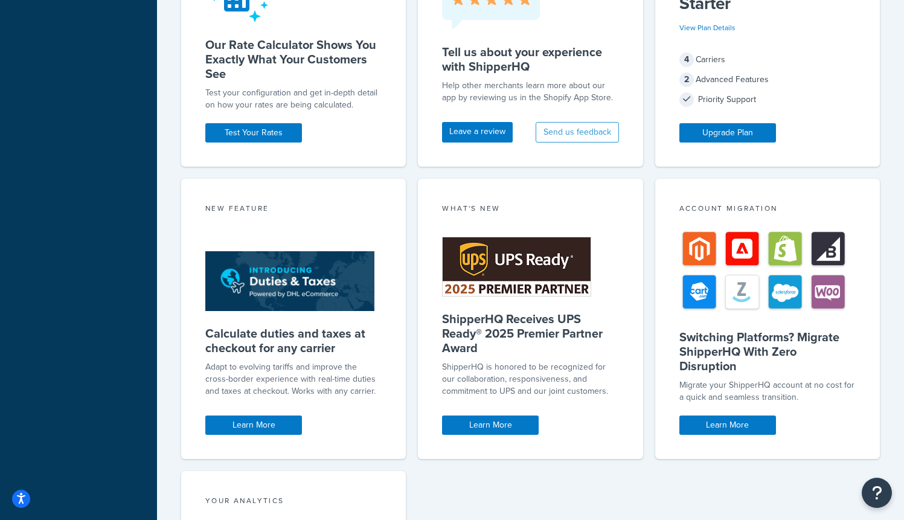
scroll to position [436, 0]
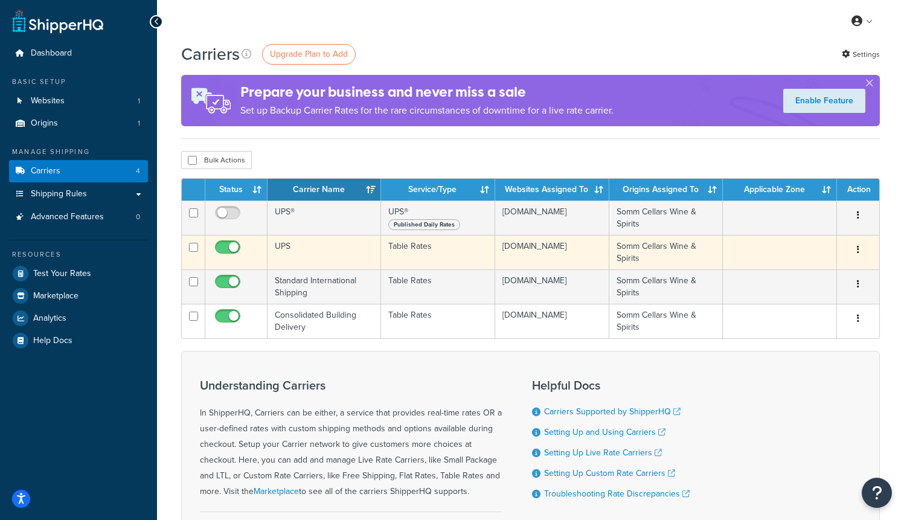
click at [316, 252] on td "UPS" at bounding box center [323, 252] width 113 height 34
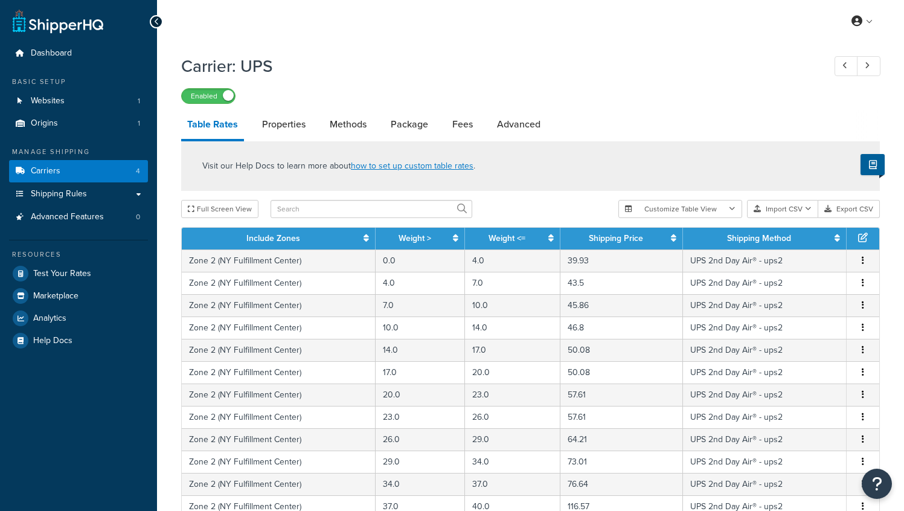
select select "25"
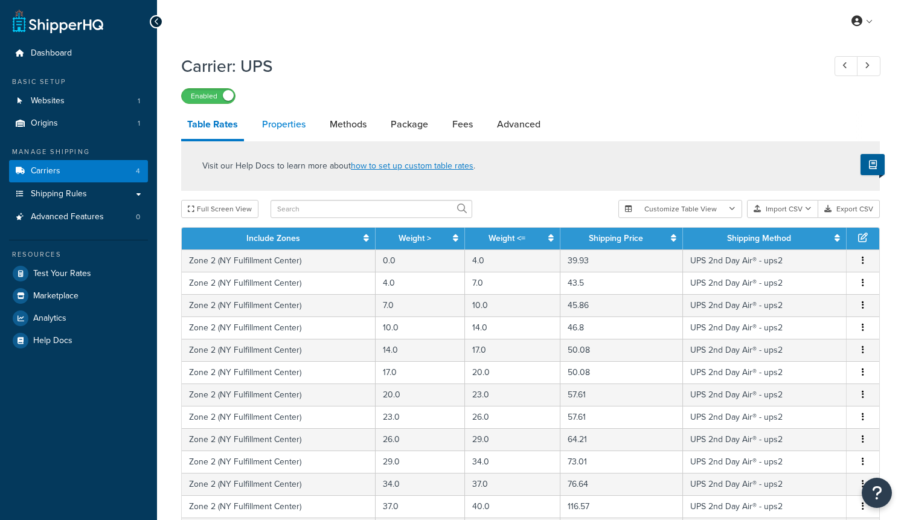
click at [280, 120] on link "Properties" at bounding box center [284, 124] width 56 height 29
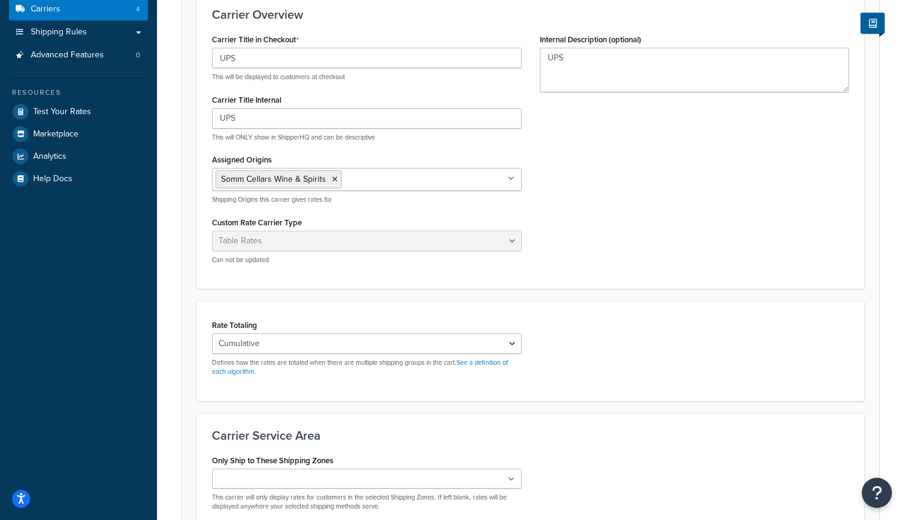
scroll to position [288, 0]
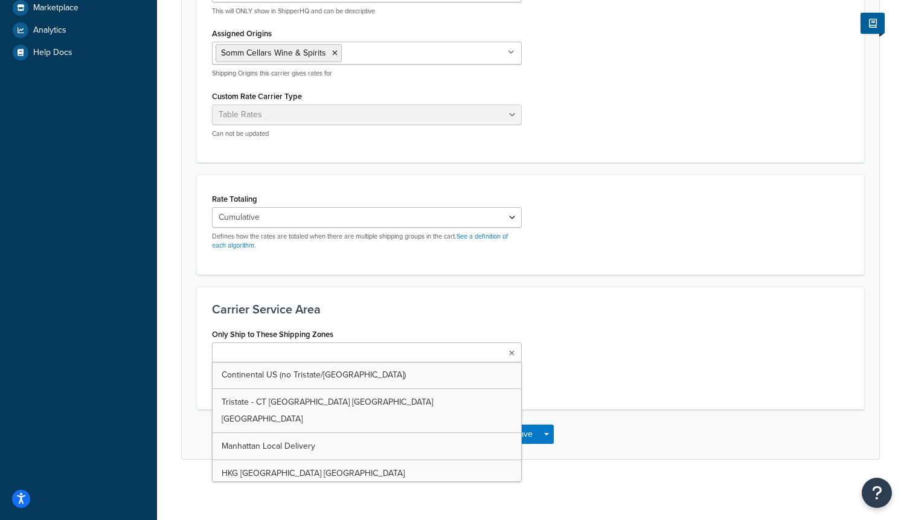
click at [337, 352] on ul at bounding box center [367, 352] width 310 height 20
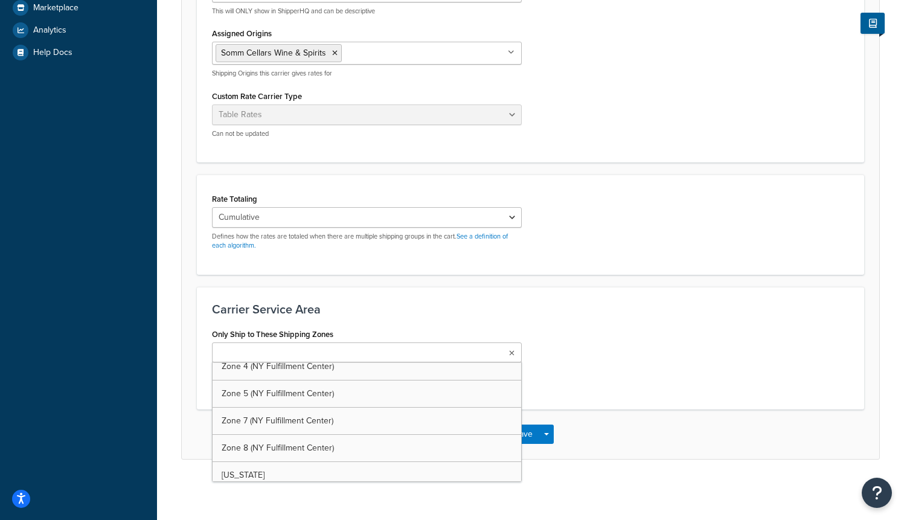
scroll to position [332, 0]
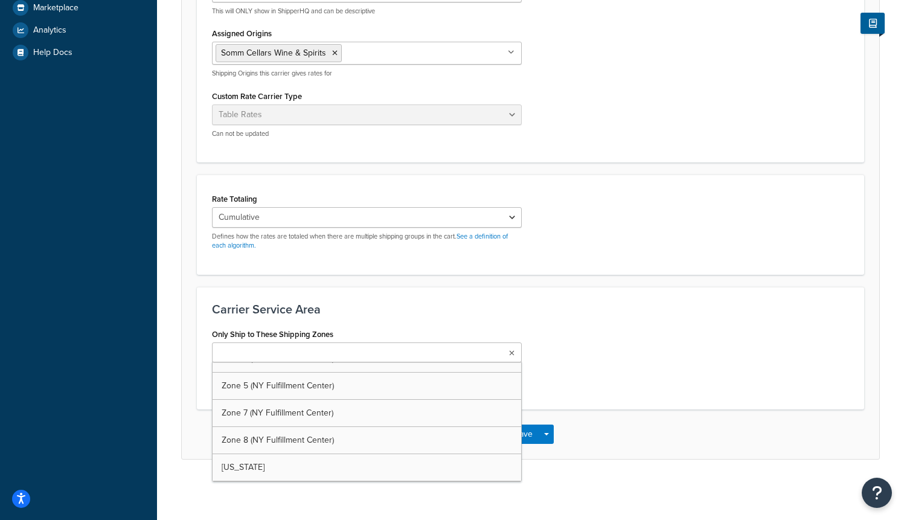
click at [631, 256] on div "Rate Totaling Cumulative Highest Per Item Per SKU Defines how the rates are tot…" at bounding box center [530, 224] width 655 height 69
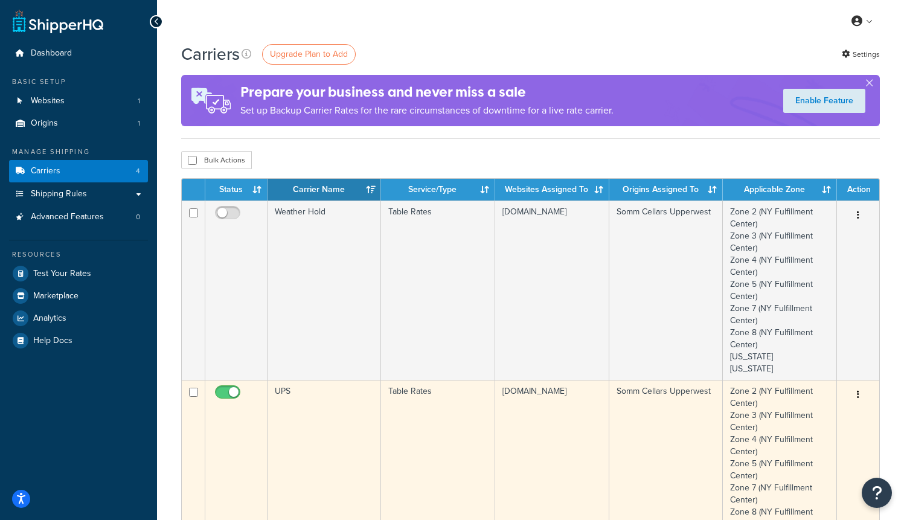
click at [330, 429] on td "UPS" at bounding box center [323, 469] width 113 height 179
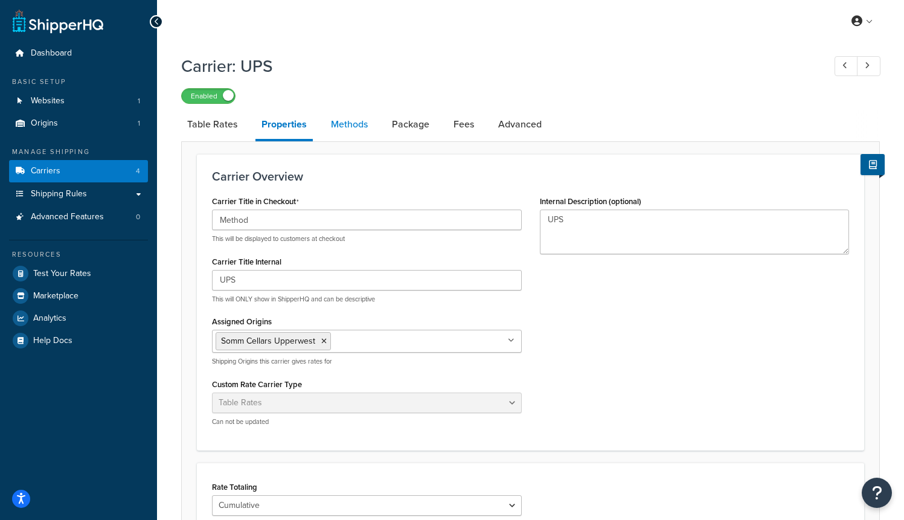
click at [349, 128] on link "Methods" at bounding box center [349, 124] width 49 height 29
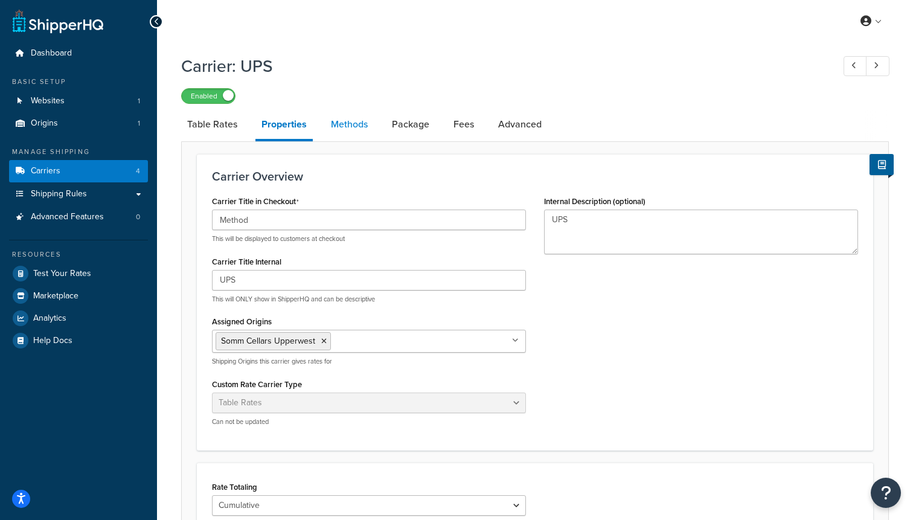
select select "25"
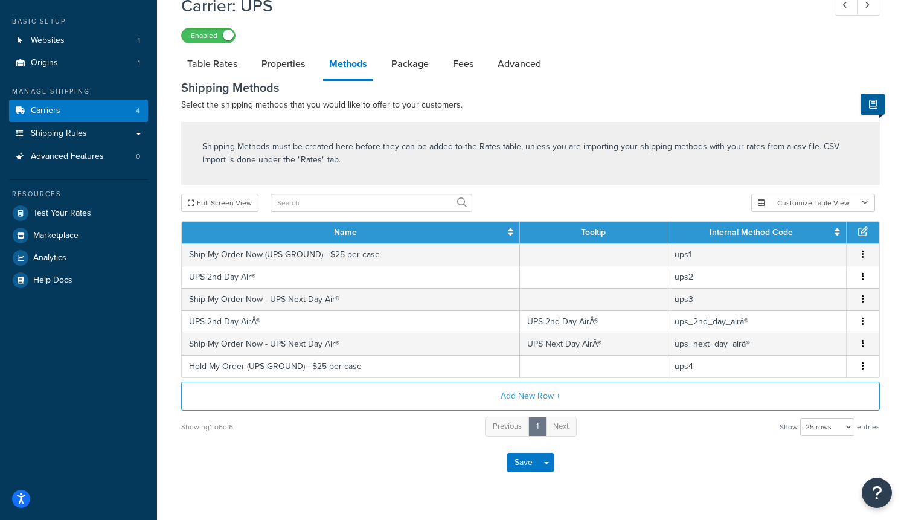
scroll to position [89, 0]
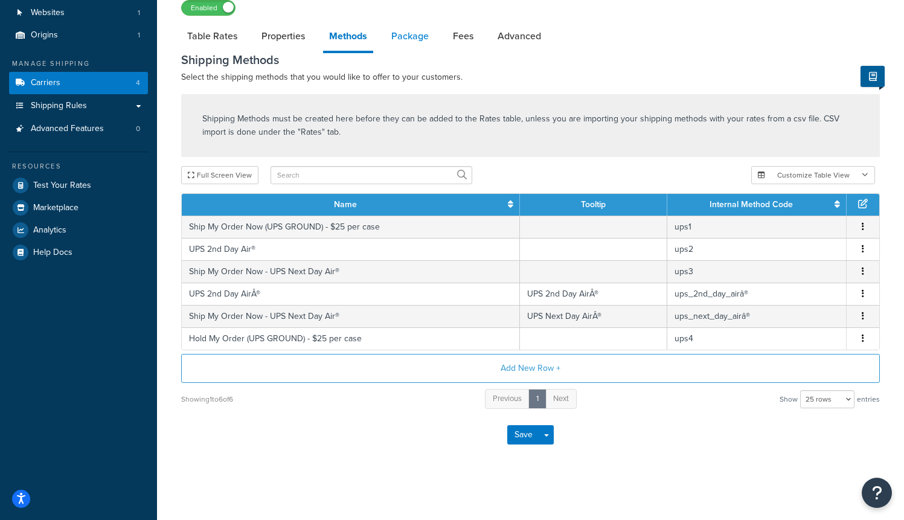
click at [410, 30] on link "Package" at bounding box center [409, 36] width 49 height 29
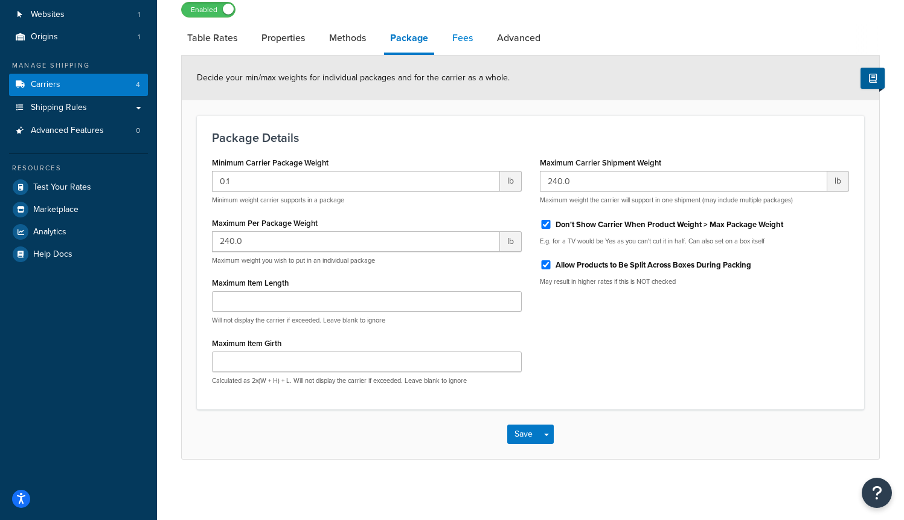
click at [466, 40] on link "Fees" at bounding box center [462, 38] width 33 height 29
select select "AFTER"
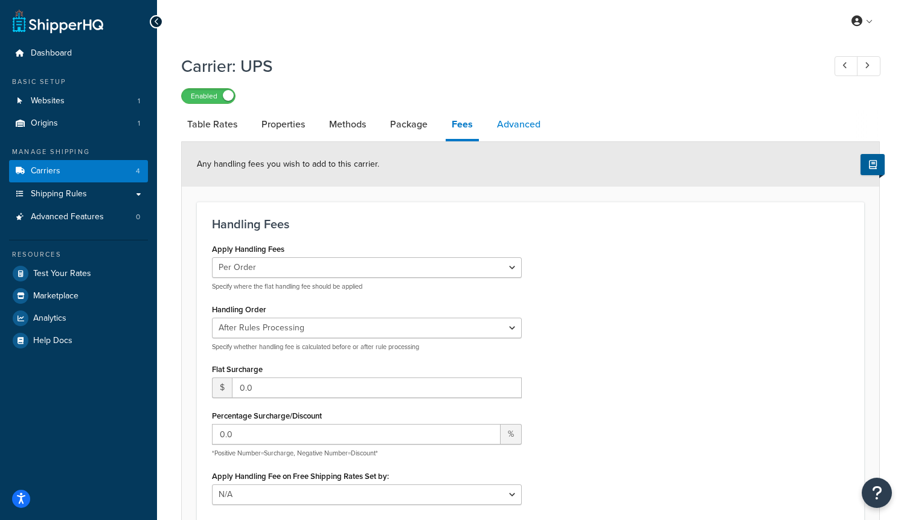
click at [512, 126] on link "Advanced" at bounding box center [519, 124] width 56 height 29
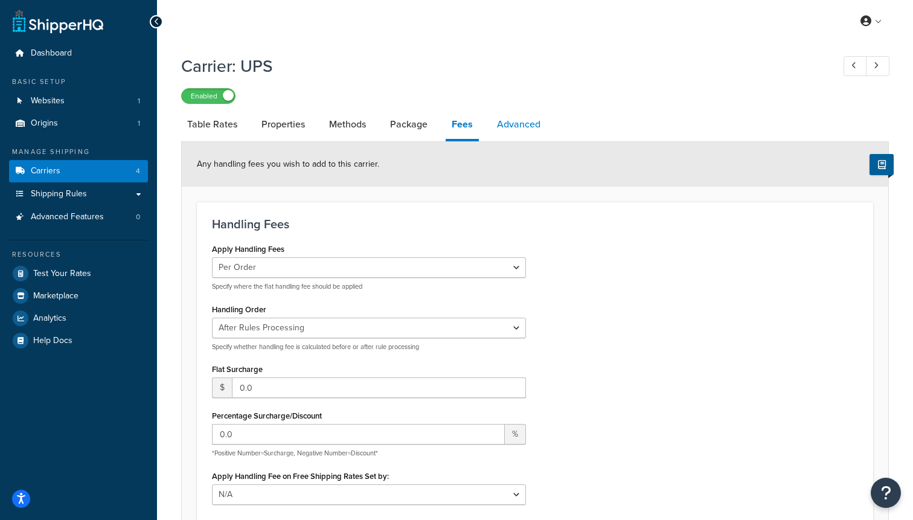
select select "false"
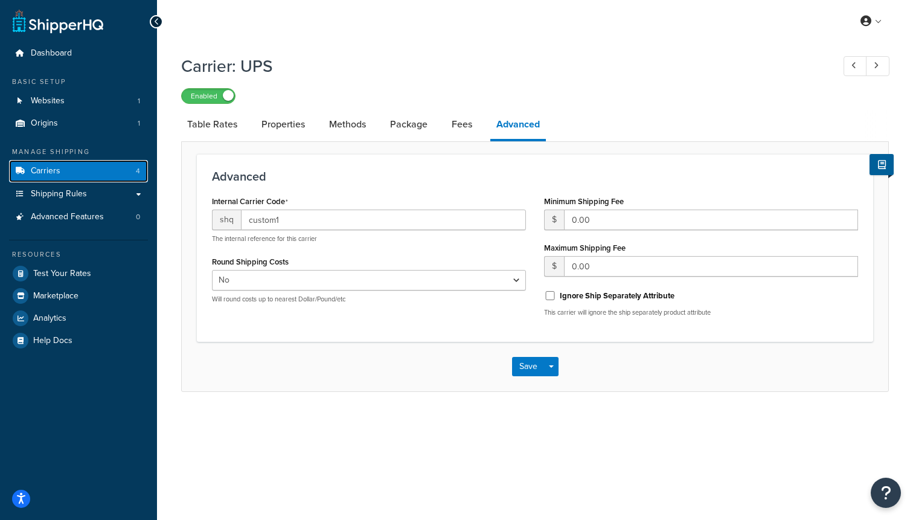
click at [56, 171] on span "Carriers" at bounding box center [46, 171] width 30 height 10
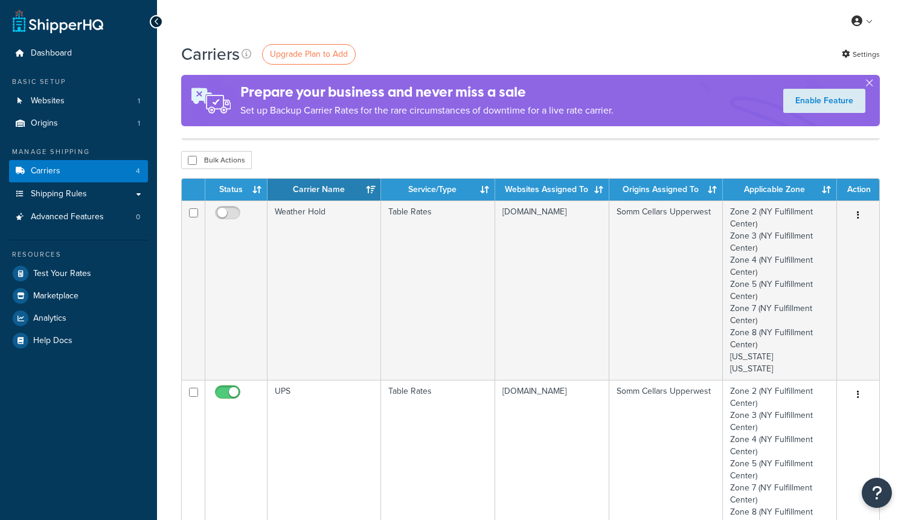
scroll to position [328, 0]
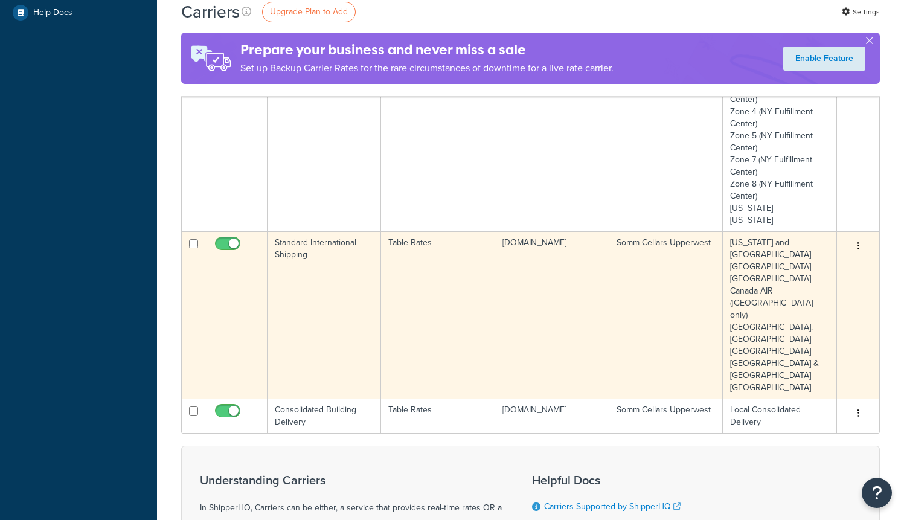
click at [327, 258] on td "Standard International Shipping" at bounding box center [323, 314] width 113 height 167
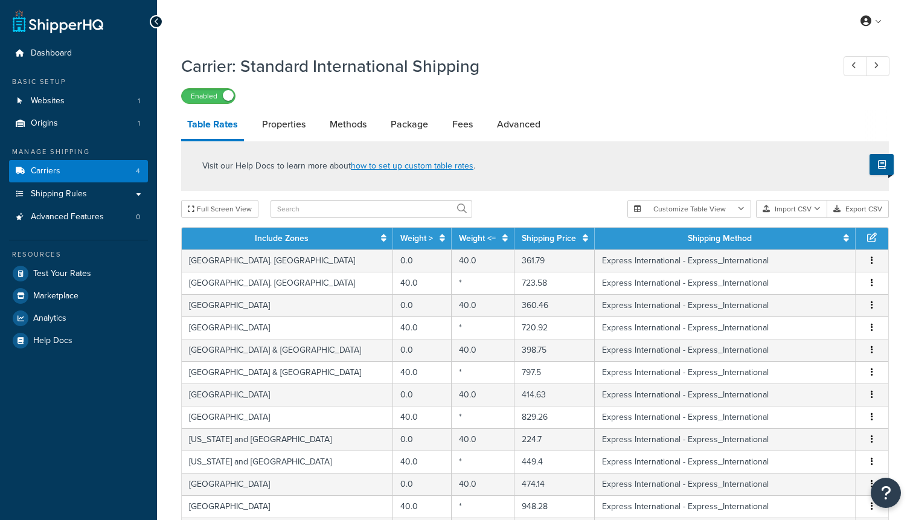
select select "25"
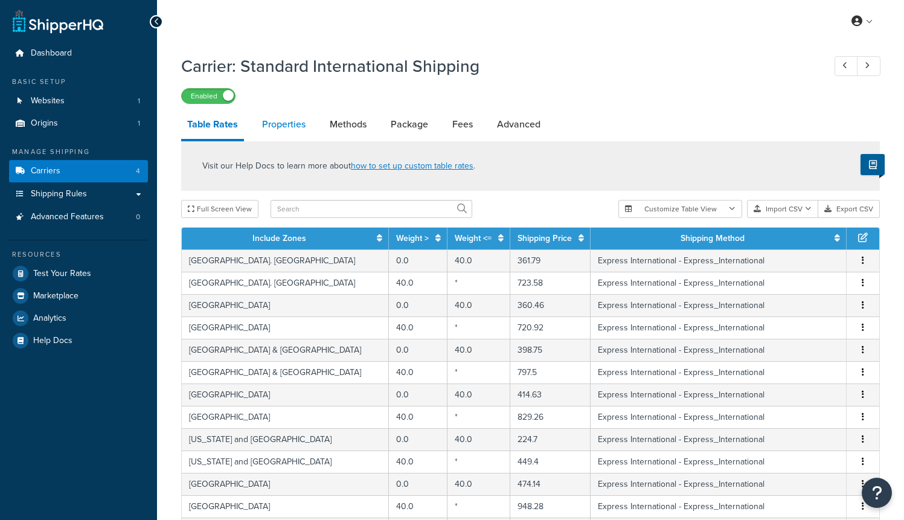
click at [283, 128] on link "Properties" at bounding box center [284, 124] width 56 height 29
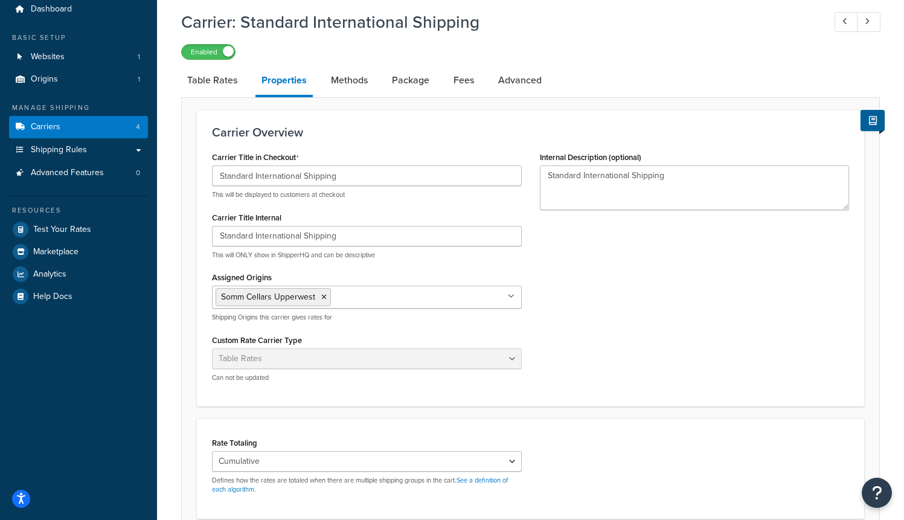
scroll to position [42, 0]
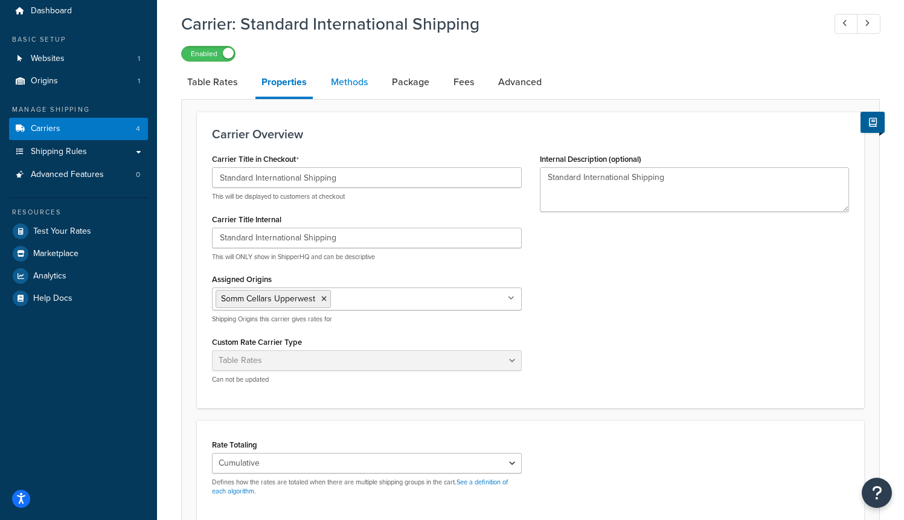
click at [343, 79] on link "Methods" at bounding box center [349, 82] width 49 height 29
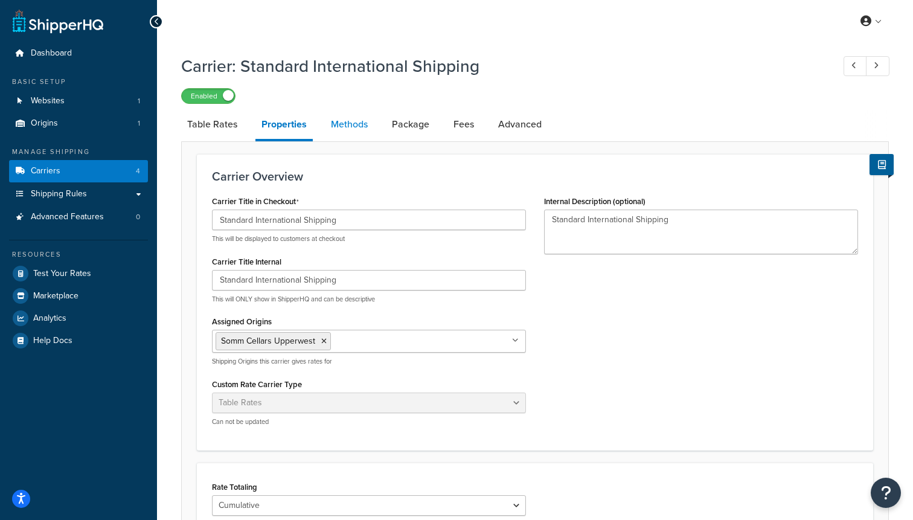
select select "25"
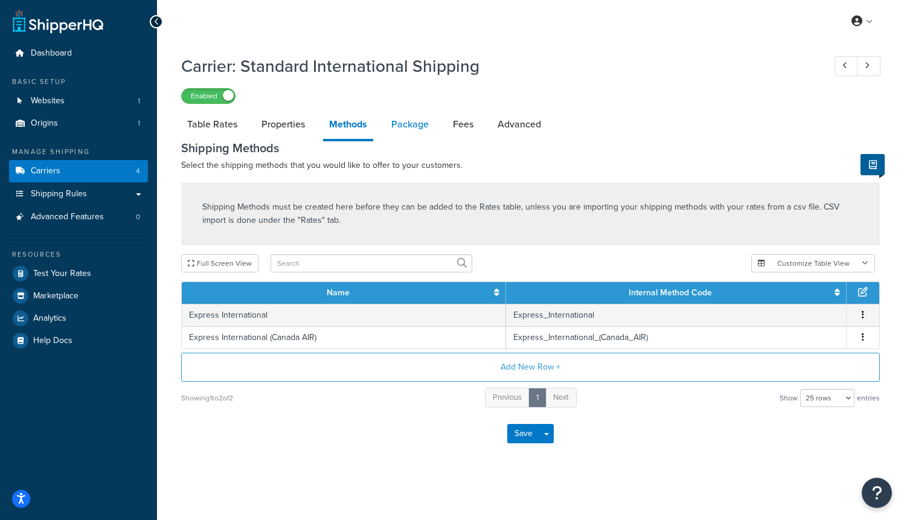
click at [406, 127] on link "Package" at bounding box center [409, 124] width 49 height 29
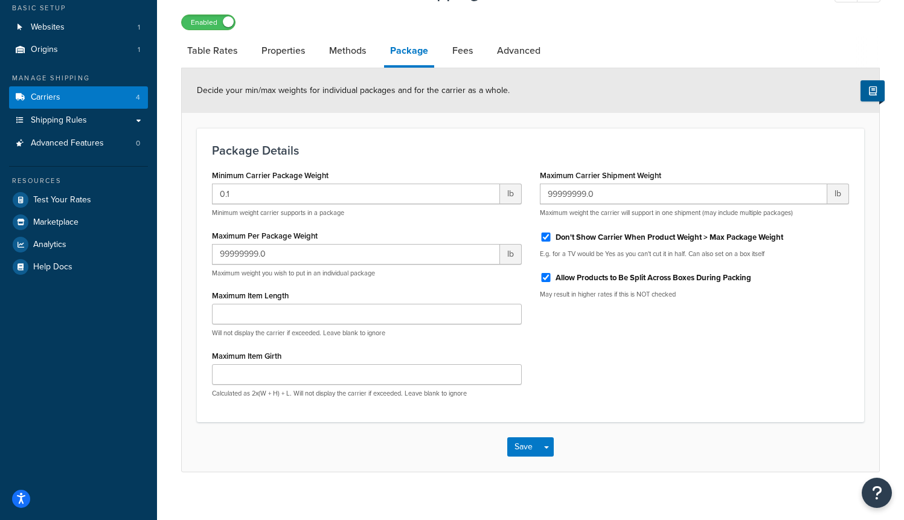
scroll to position [87, 0]
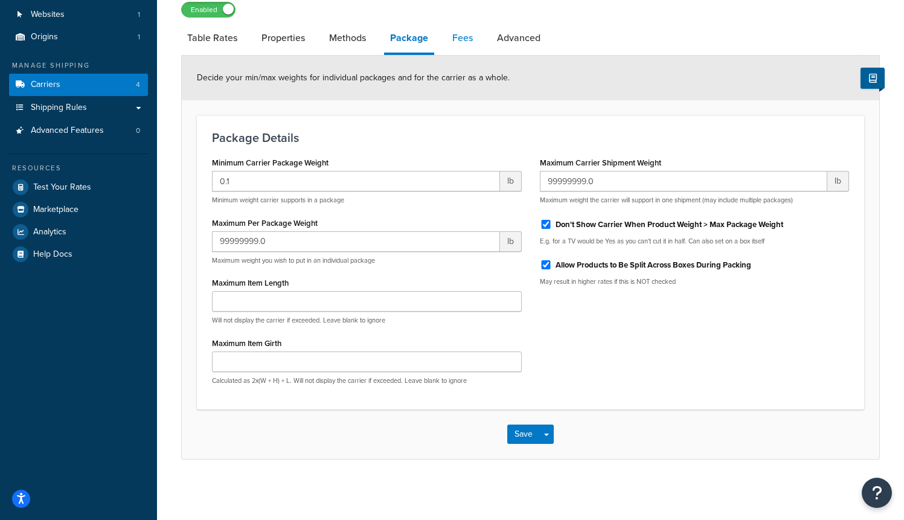
click at [467, 41] on link "Fees" at bounding box center [462, 38] width 33 height 29
select select "AFTER"
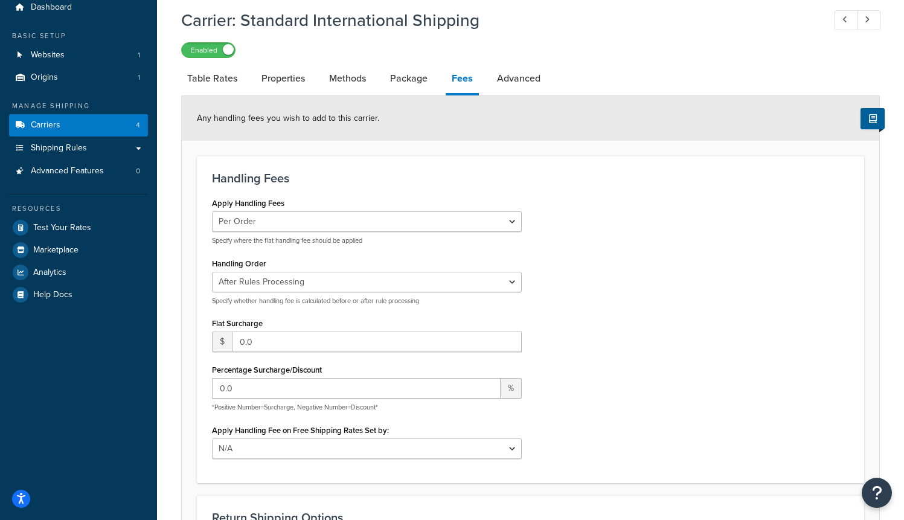
scroll to position [36, 0]
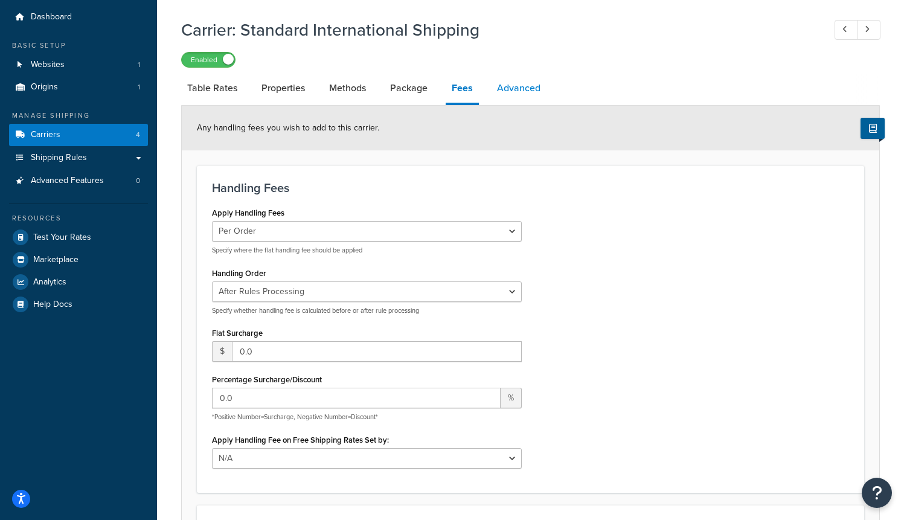
click at [509, 77] on link "Advanced" at bounding box center [519, 88] width 56 height 29
select select "false"
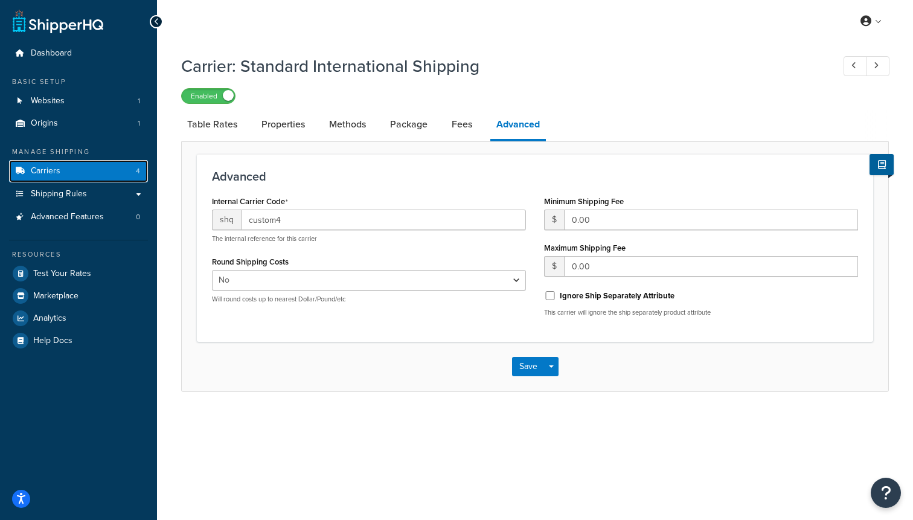
click at [56, 172] on span "Carriers" at bounding box center [46, 171] width 30 height 10
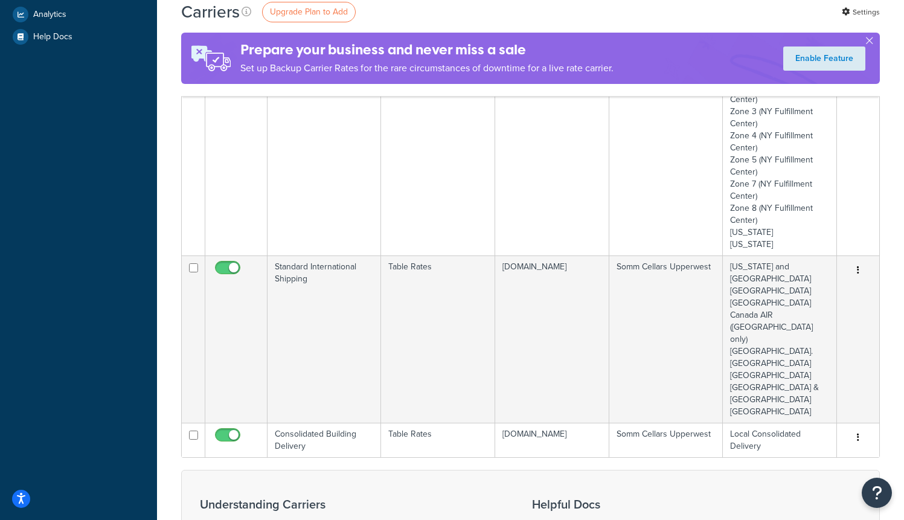
scroll to position [307, 0]
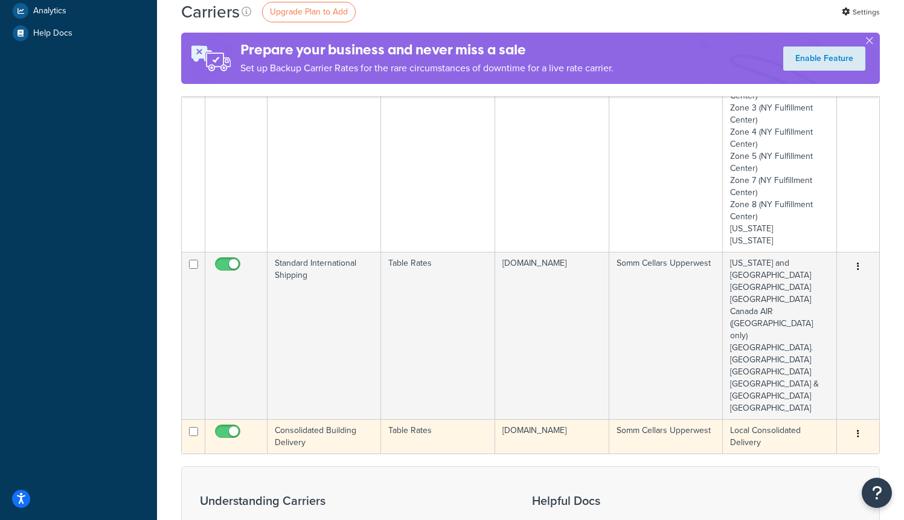
click at [313, 419] on td "Consolidated Building Delivery" at bounding box center [323, 436] width 113 height 34
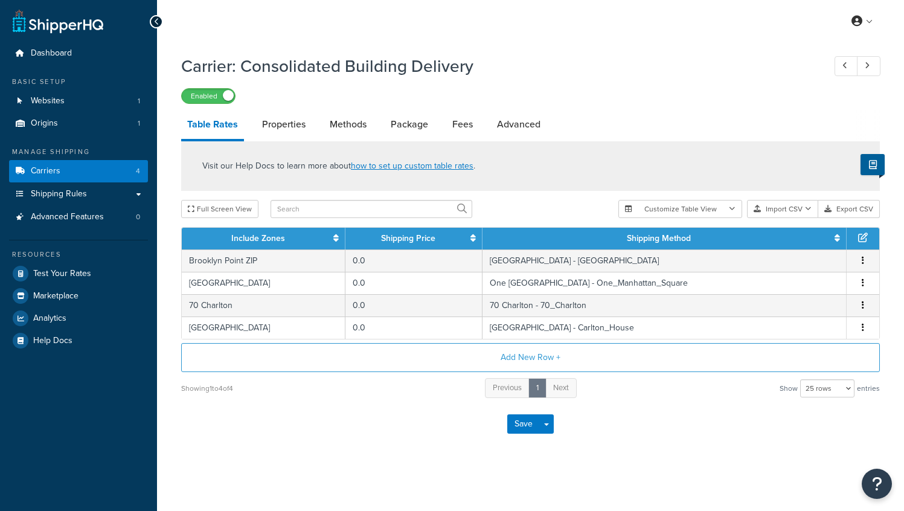
select select "25"
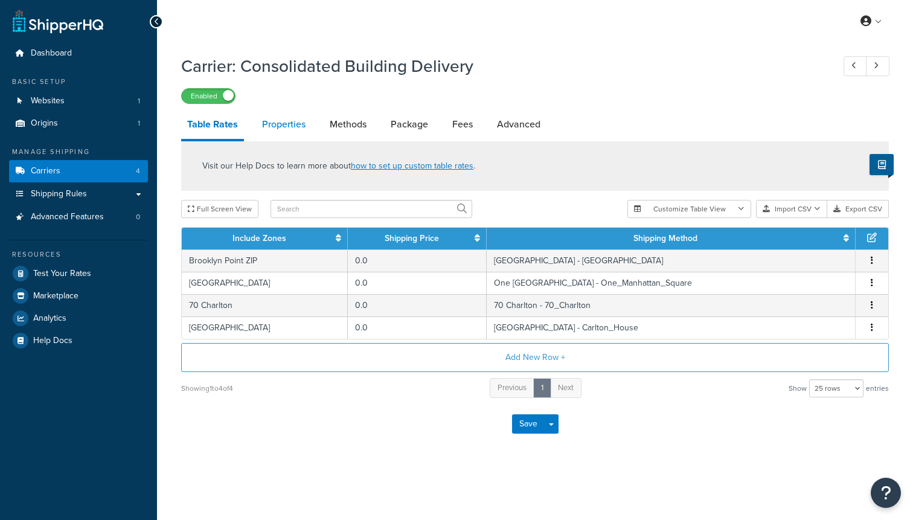
click at [267, 124] on link "Properties" at bounding box center [284, 124] width 56 height 29
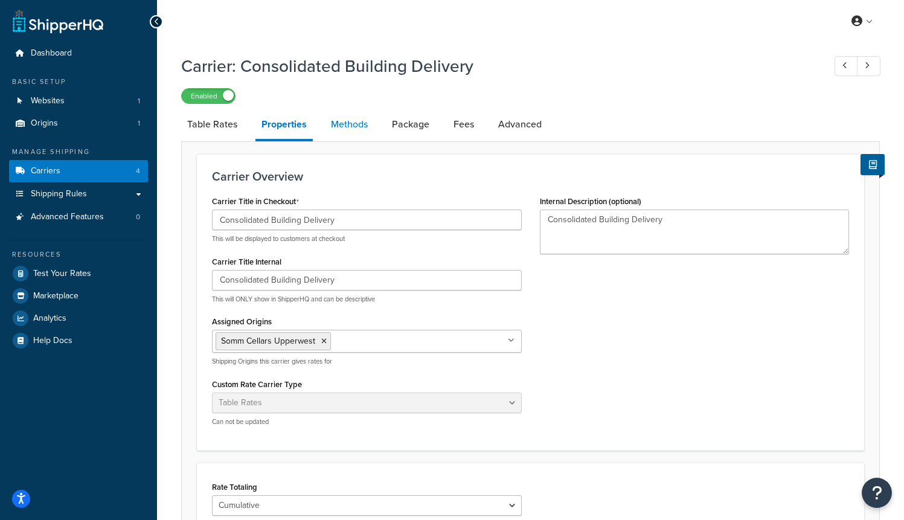
click at [349, 131] on link "Methods" at bounding box center [349, 124] width 49 height 29
select select "25"
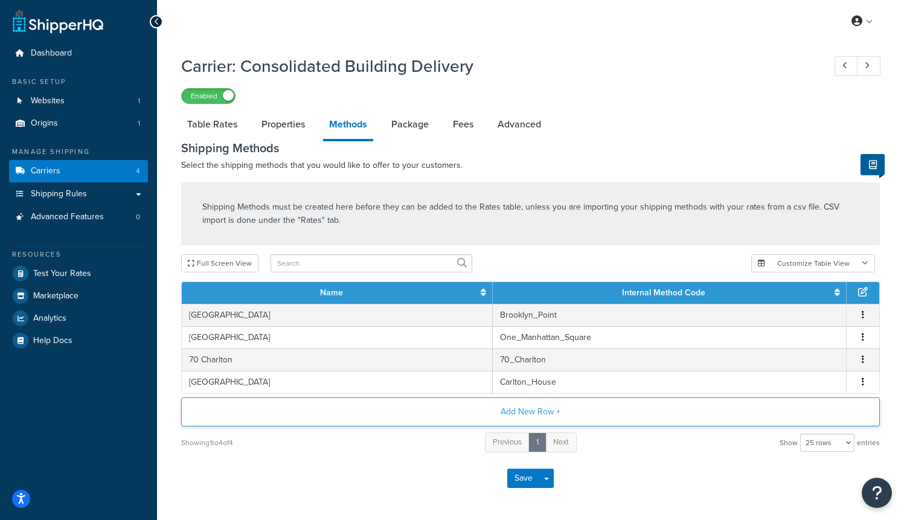
scroll to position [45, 0]
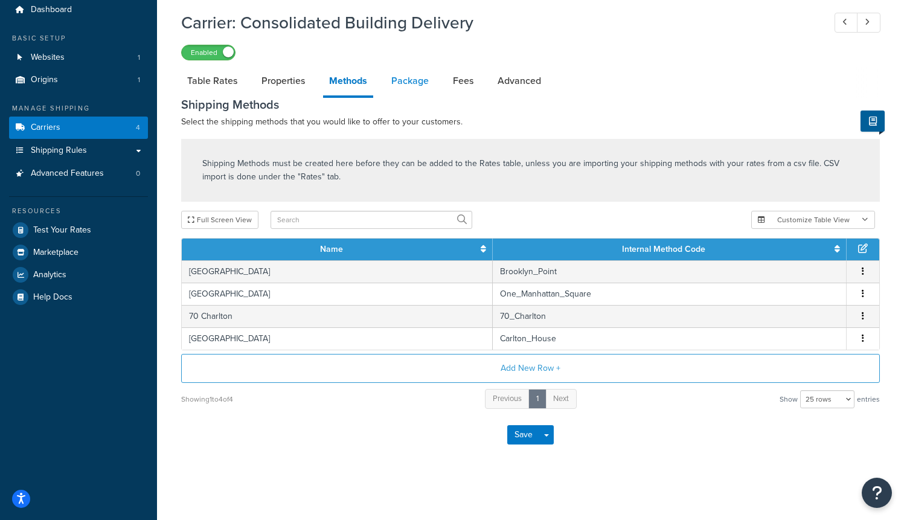
click at [406, 86] on link "Package" at bounding box center [409, 80] width 49 height 29
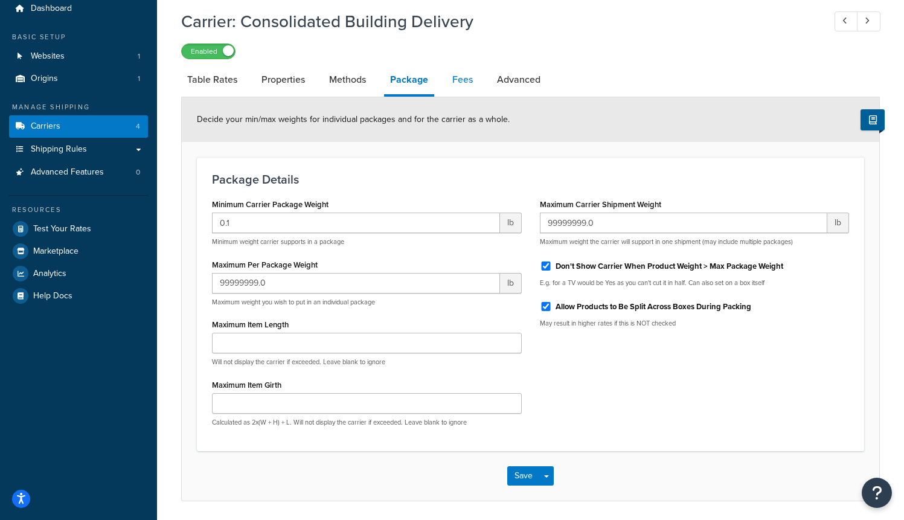
click at [455, 84] on link "Fees" at bounding box center [462, 79] width 33 height 29
select select "AFTER"
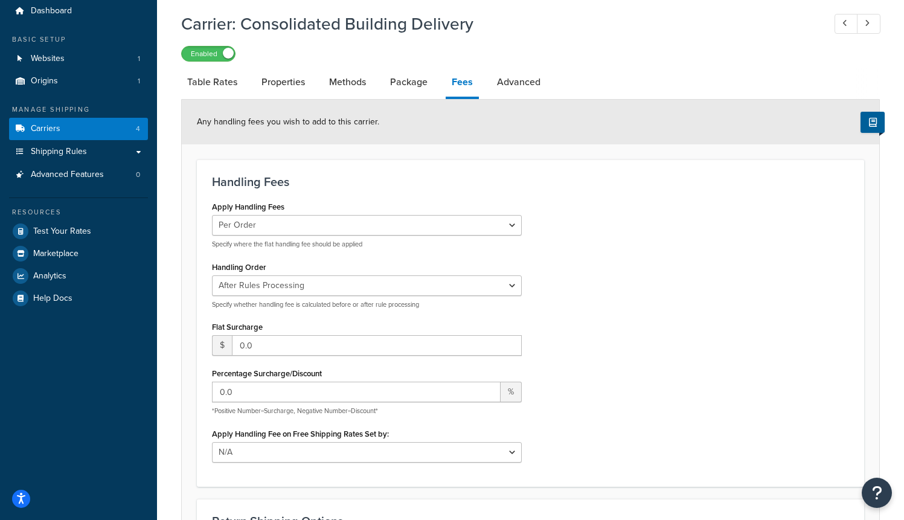
scroll to position [10, 0]
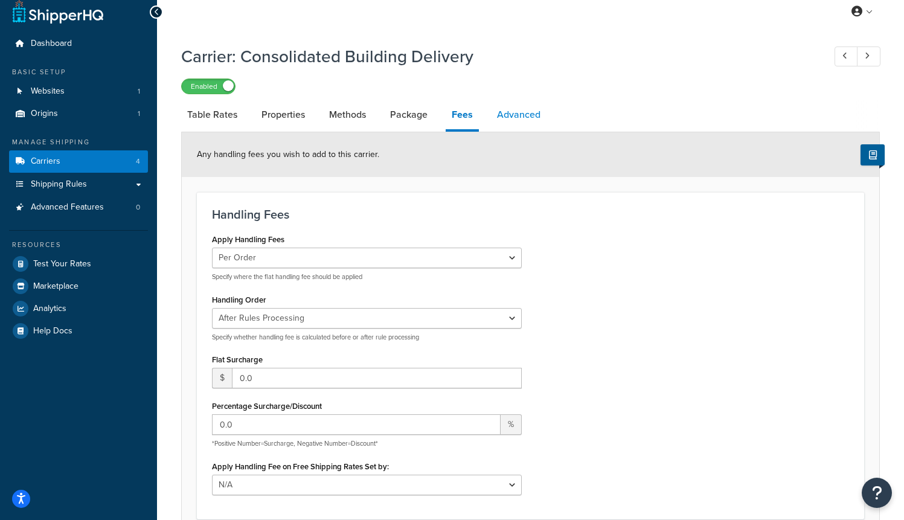
click at [514, 118] on link "Advanced" at bounding box center [519, 114] width 56 height 29
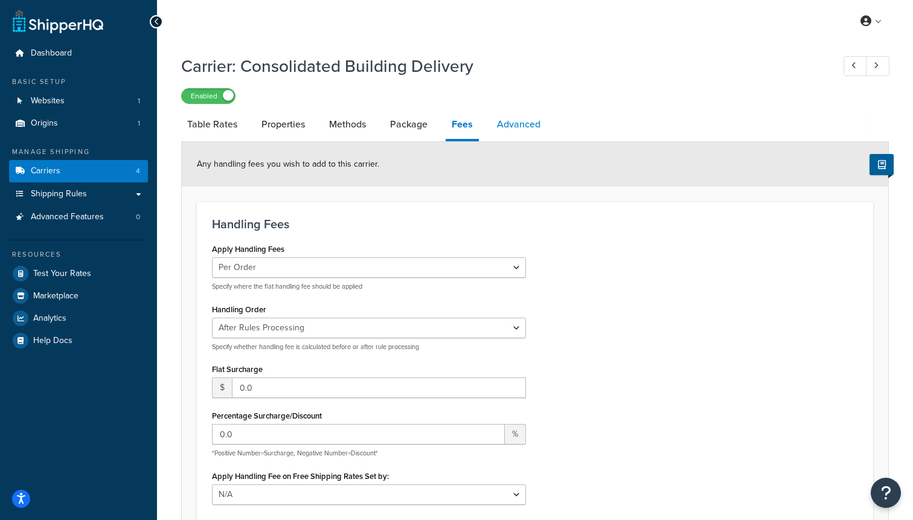
select select "false"
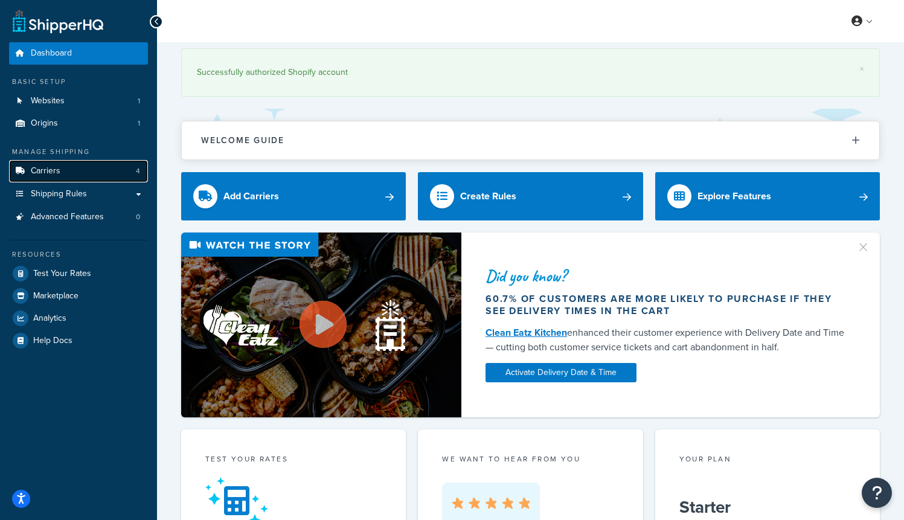
click at [83, 171] on link "Carriers 4" at bounding box center [78, 171] width 139 height 22
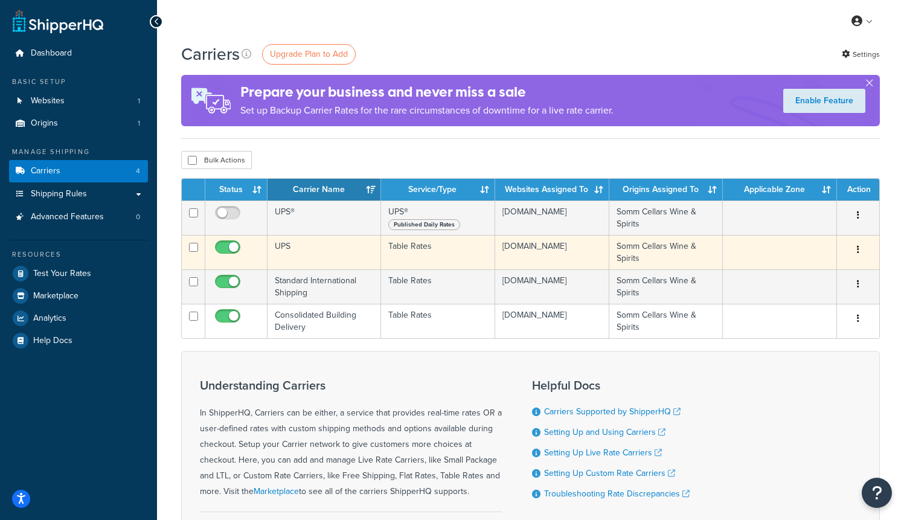
click at [288, 250] on td "UPS" at bounding box center [323, 252] width 113 height 34
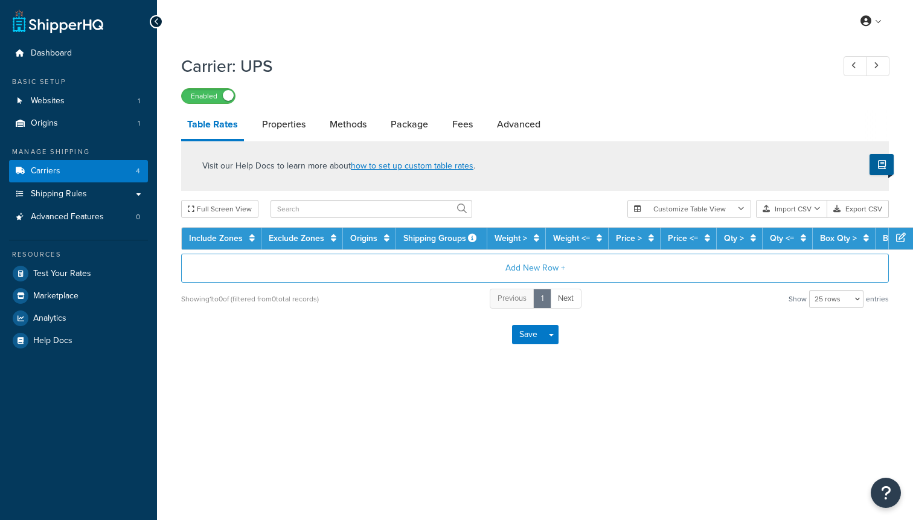
select select "25"
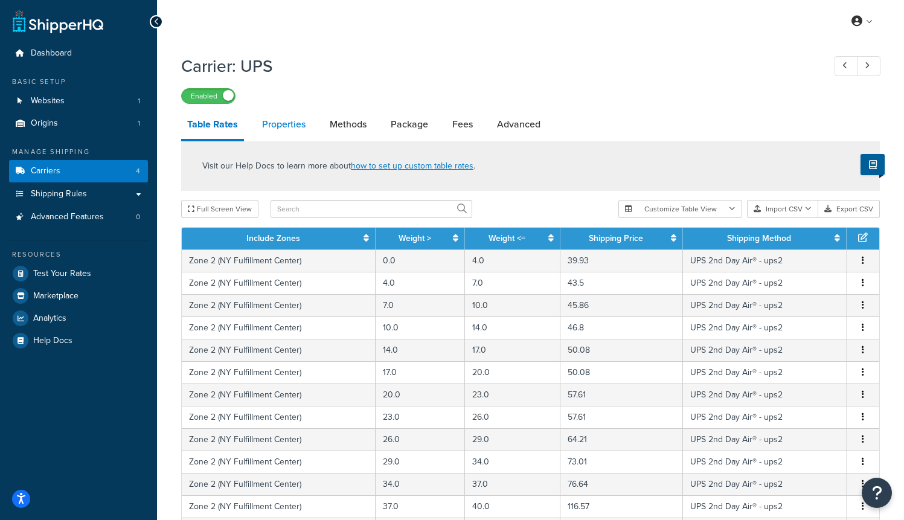
click at [274, 129] on link "Properties" at bounding box center [284, 124] width 56 height 29
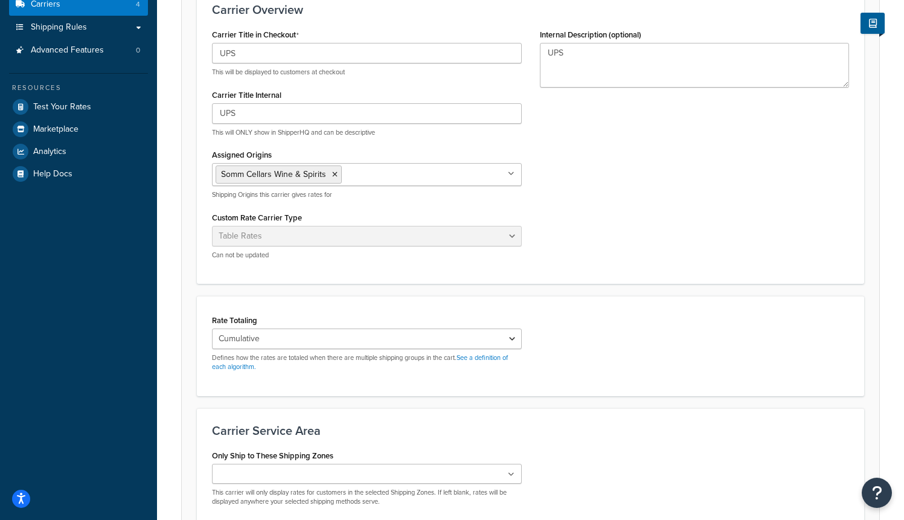
scroll to position [168, 0]
click at [264, 471] on input "Only Ship to These Shipping Zones" at bounding box center [268, 473] width 107 height 13
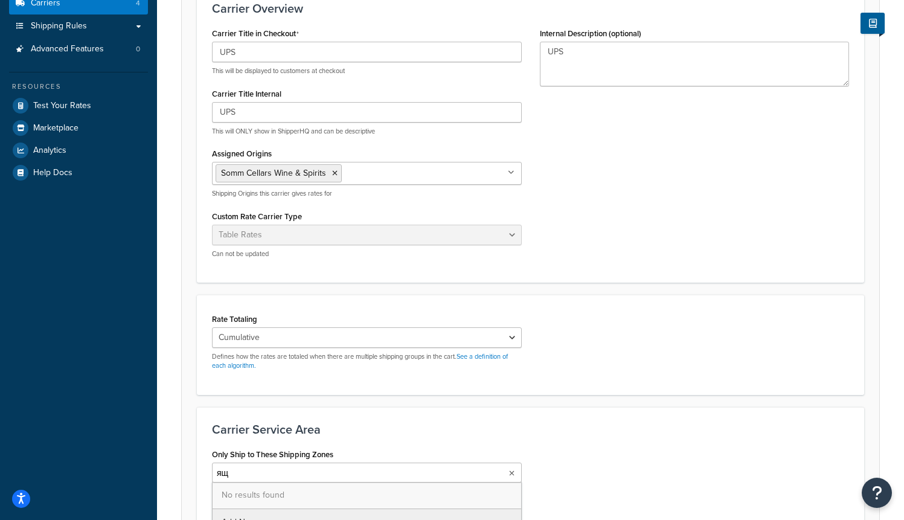
type input "я"
type input "zo"
type input "zone"
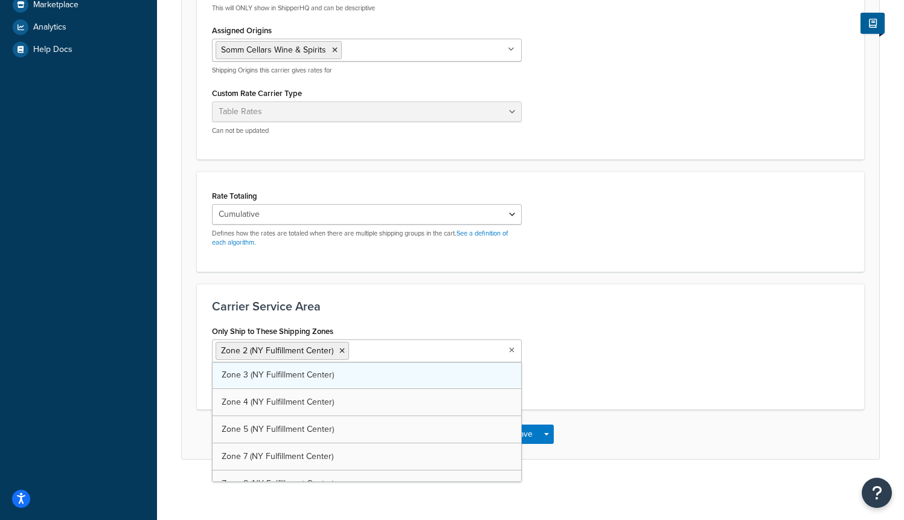
scroll to position [293, 0]
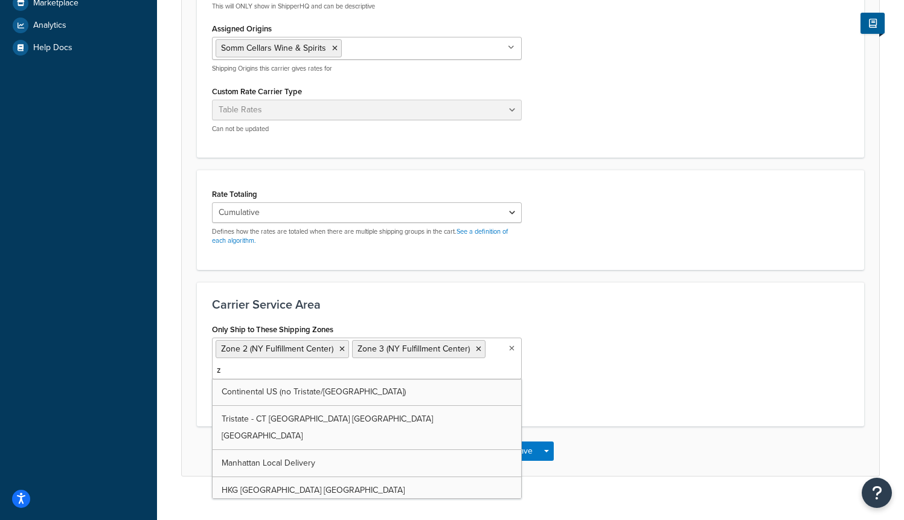
type input "zo"
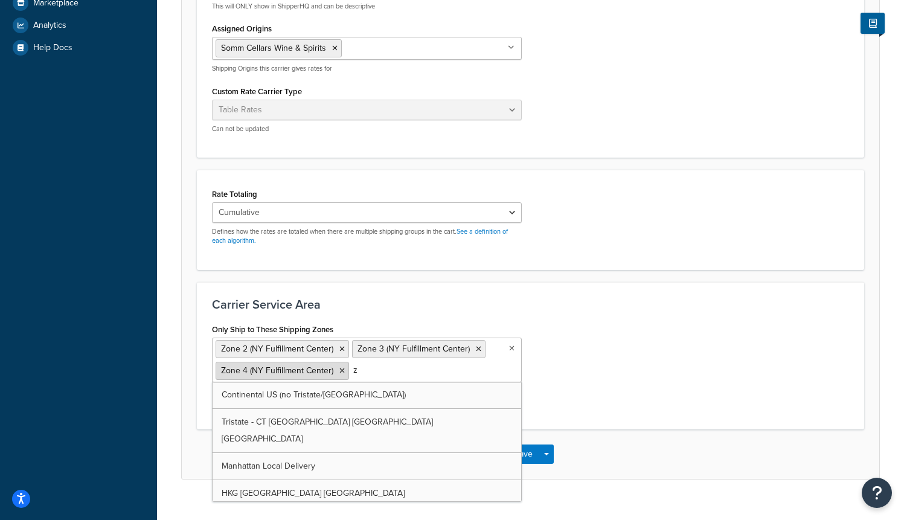
type input "zo"
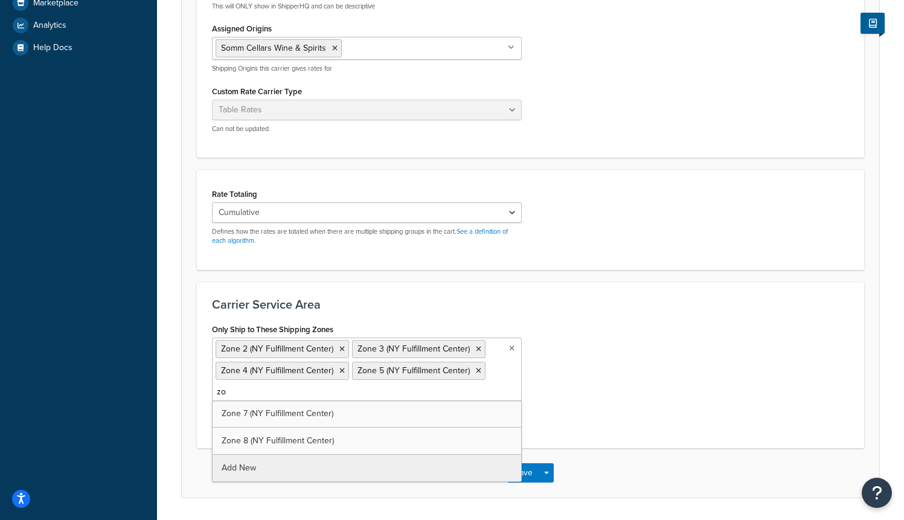
type input "zon"
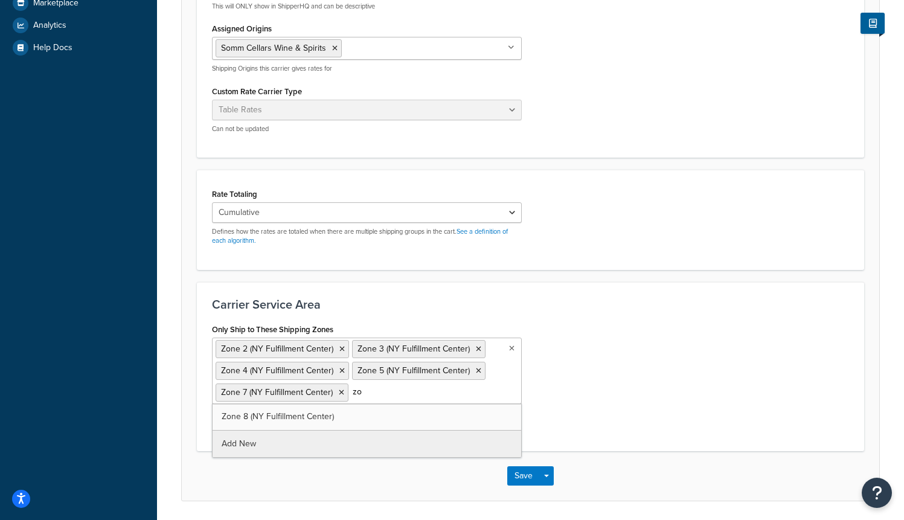
type input "zon"
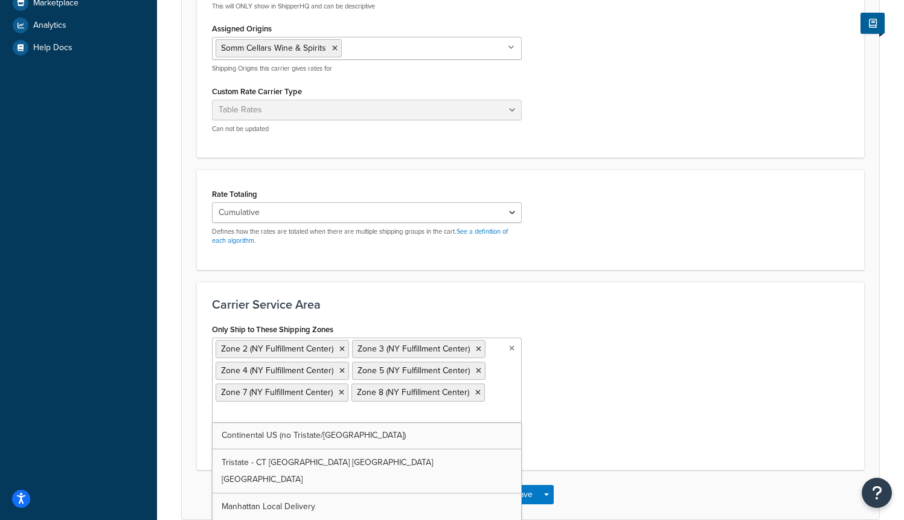
click at [313, 411] on ul "Zone 2 (NY Fulfillment Center) Zone 3 (NY Fulfillment Center) Zone 4 (NY Fulfil…" at bounding box center [367, 379] width 310 height 85
click at [310, 411] on ul "Zone 2 (NY Fulfillment Center) Zone 3 (NY Fulfillment Center) Zone 4 (NY Fulfil…" at bounding box center [367, 379] width 310 height 85
click at [268, 406] on ul "Zone 2 (NY Fulfillment Center) Zone 3 (NY Fulfillment Center) Zone 4 (NY Fulfil…" at bounding box center [367, 379] width 310 height 85
click at [252, 409] on input "Only Ship to These Shipping Zones" at bounding box center [268, 413] width 107 height 13
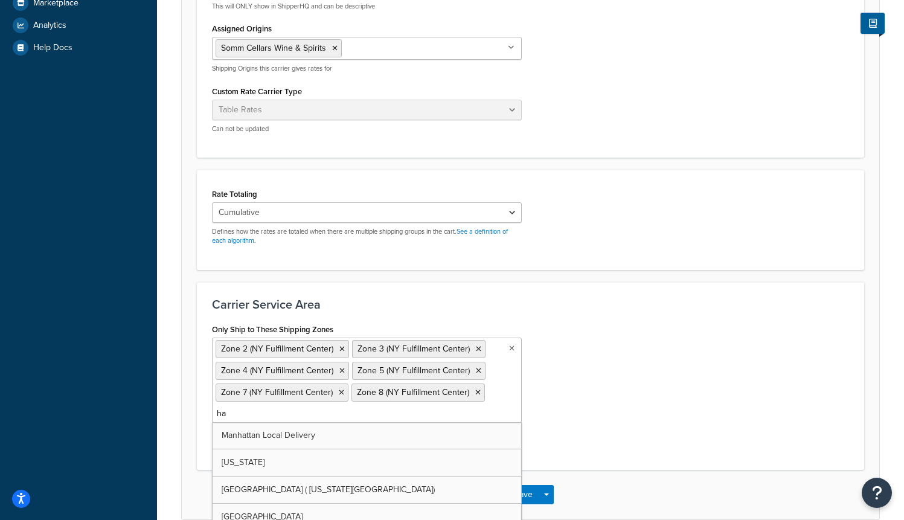
type input "haw"
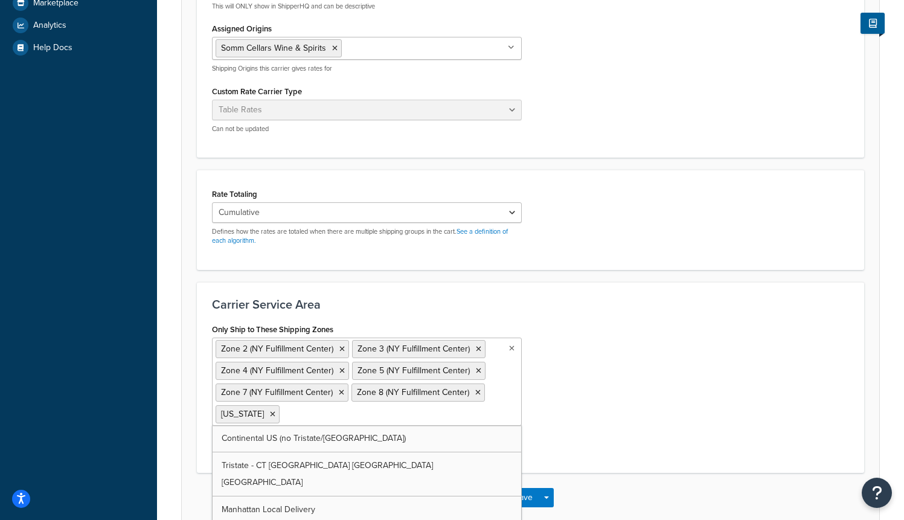
click at [305, 415] on input "Only Ship to These Shipping Zones" at bounding box center [335, 413] width 107 height 13
type input "ala"
click at [566, 445] on div "Only Ship to These Shipping Zones Zone 2 (NY Fulfillment Center) Zone 3 (NY Ful…" at bounding box center [530, 388] width 655 height 137
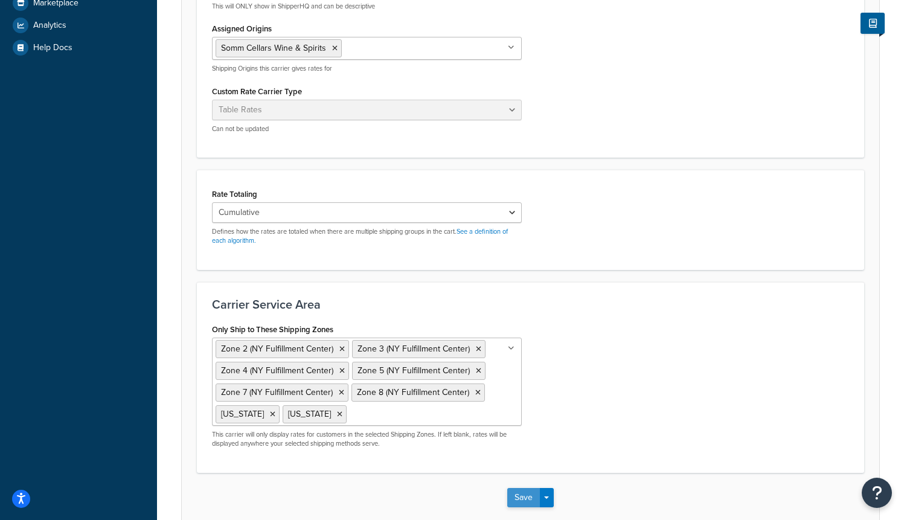
click at [524, 493] on button "Save" at bounding box center [523, 497] width 33 height 19
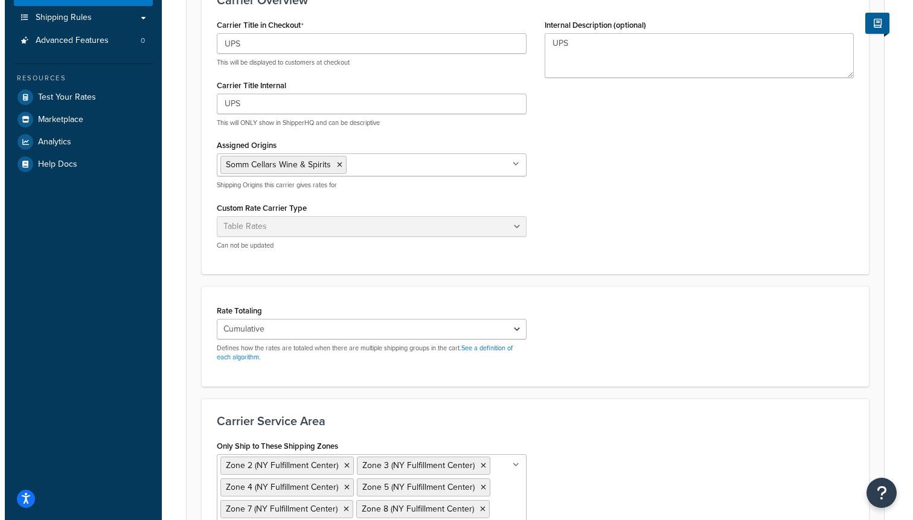
scroll to position [0, 0]
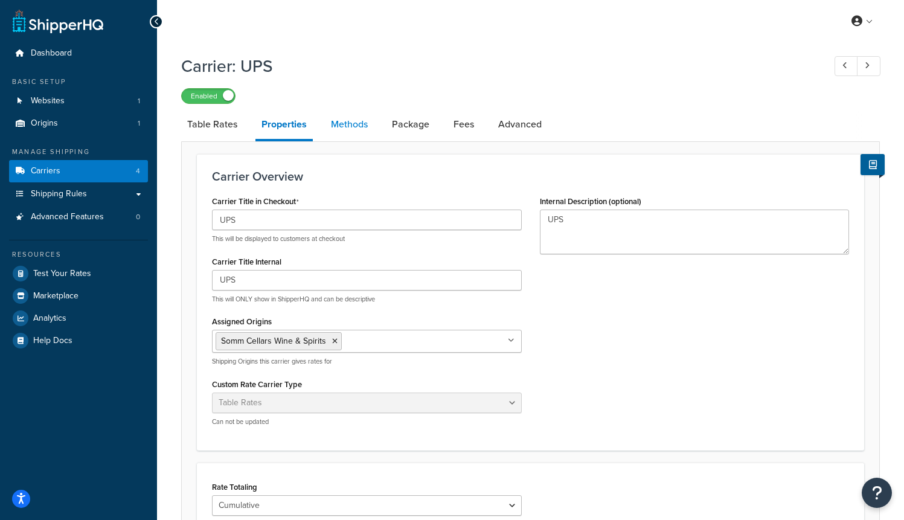
click at [345, 131] on link "Methods" at bounding box center [349, 124] width 49 height 29
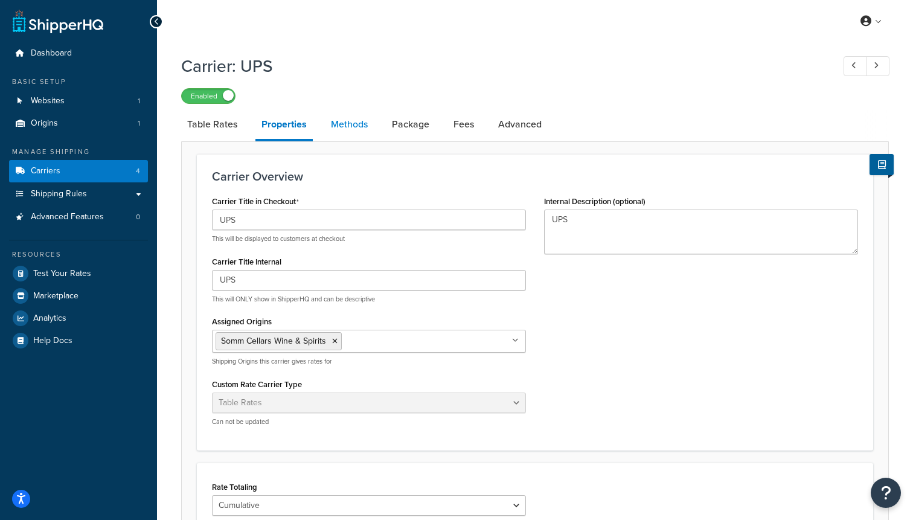
select select "25"
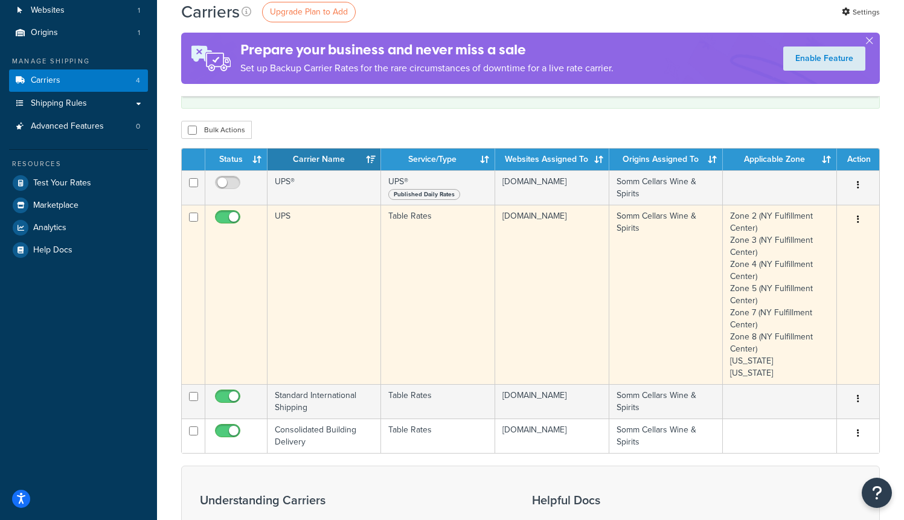
click at [330, 289] on td "UPS" at bounding box center [323, 294] width 113 height 179
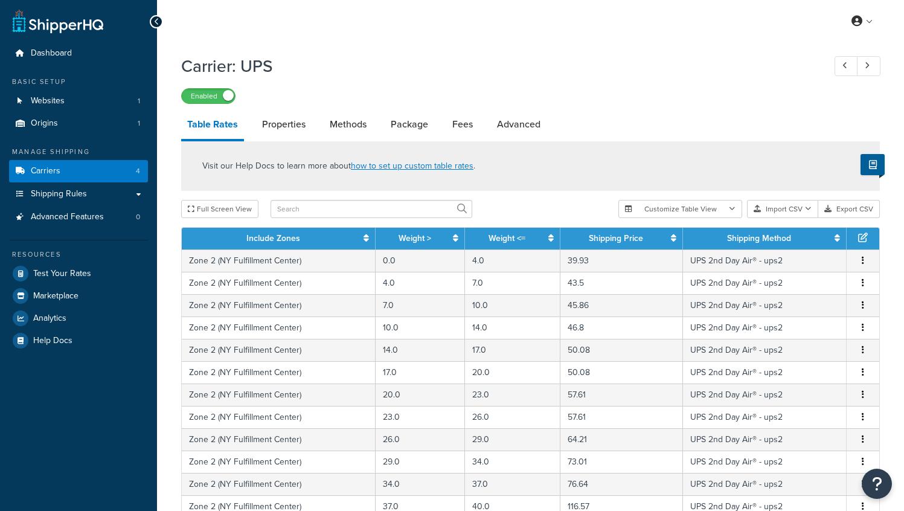
select select "25"
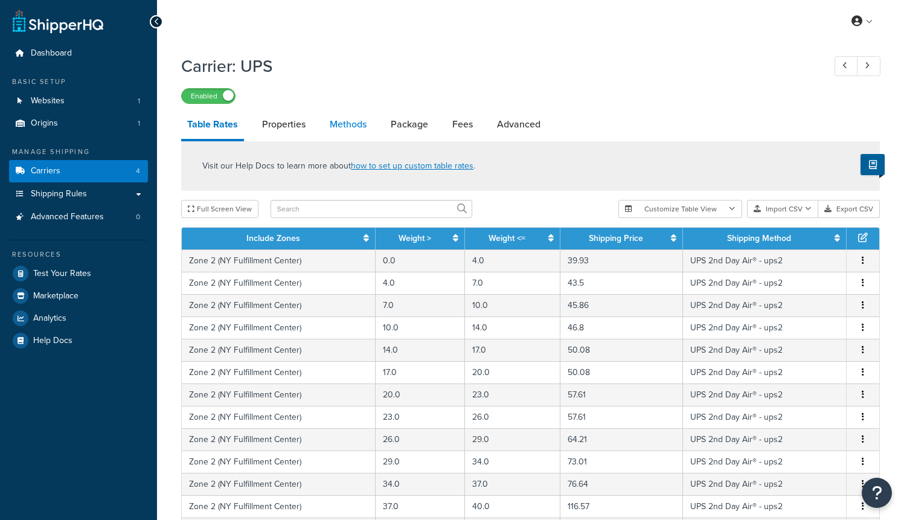
click at [346, 125] on link "Methods" at bounding box center [348, 124] width 49 height 29
select select "25"
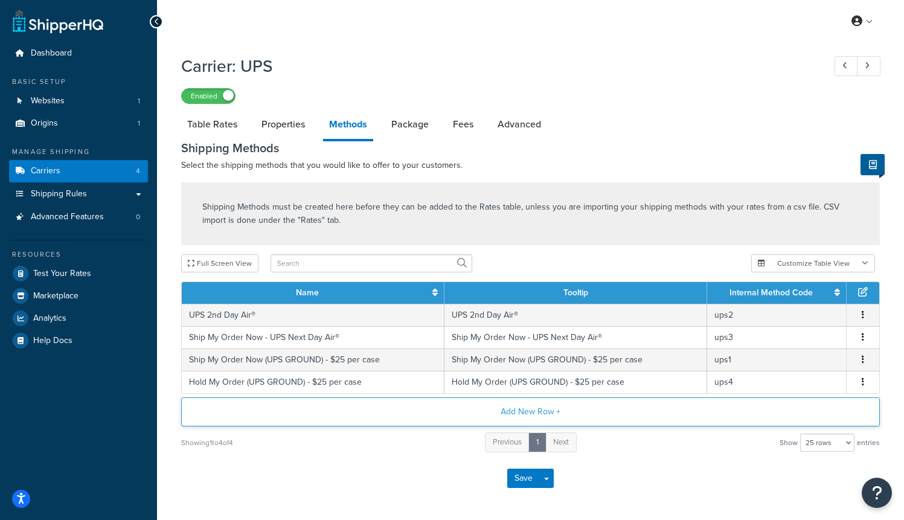
click at [454, 410] on button "Add New Row +" at bounding box center [530, 411] width 698 height 29
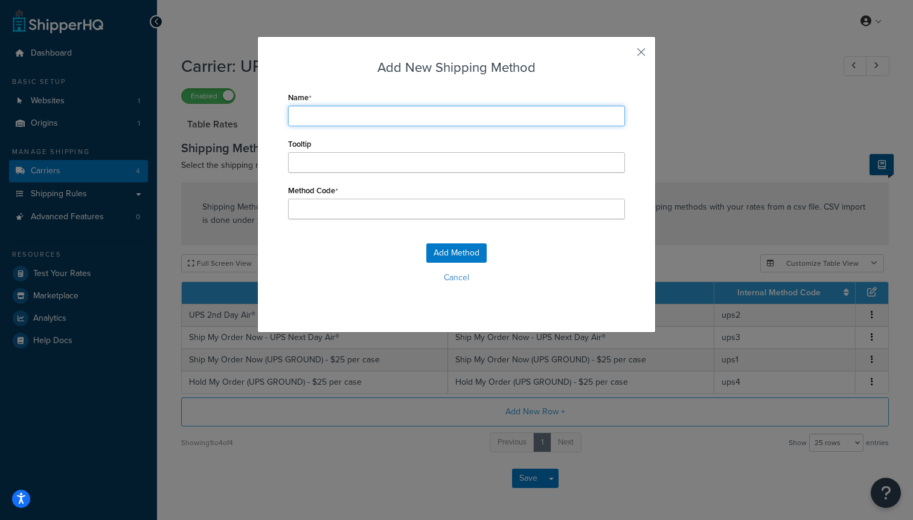
click at [325, 117] on input "Name" at bounding box center [456, 116] width 337 height 21
click at [320, 117] on input "Name" at bounding box center [456, 116] width 337 height 21
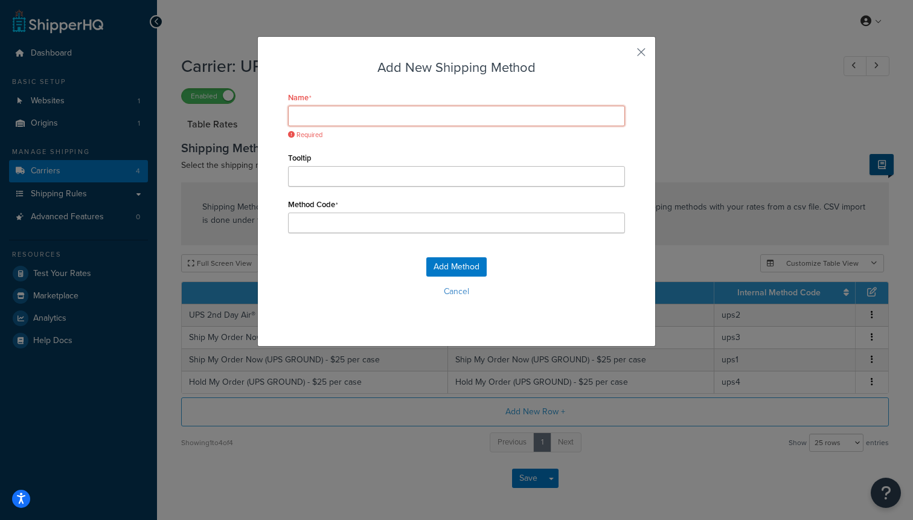
click at [307, 118] on input "Name" at bounding box center [456, 116] width 337 height 21
paste input "Hold My Order (UPS GROUND) - $25 per case"
type input "Hold My Order (UPS GROUND) - $25 per case"
type input "Hold_My_Order_(UPS_GROUND)_-_$25_per_case"
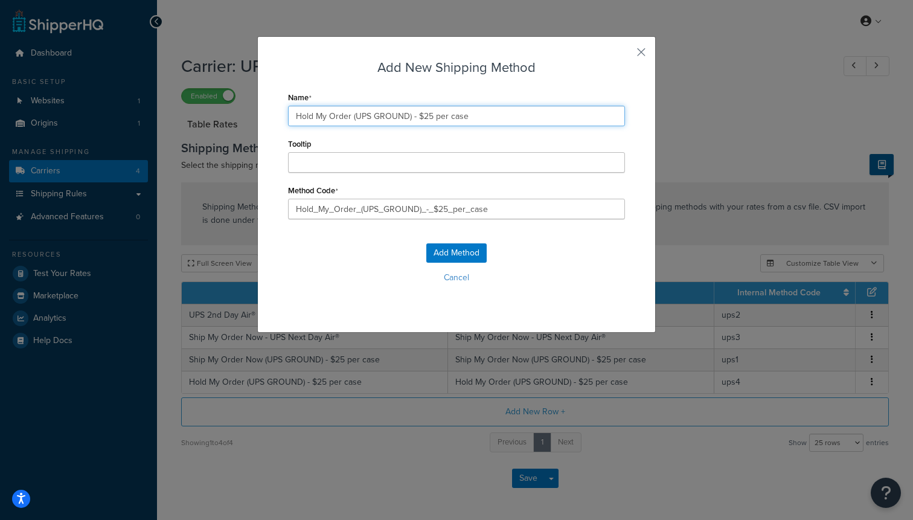
type input "Hold My Order (UPS GROUND) - $25 per case"
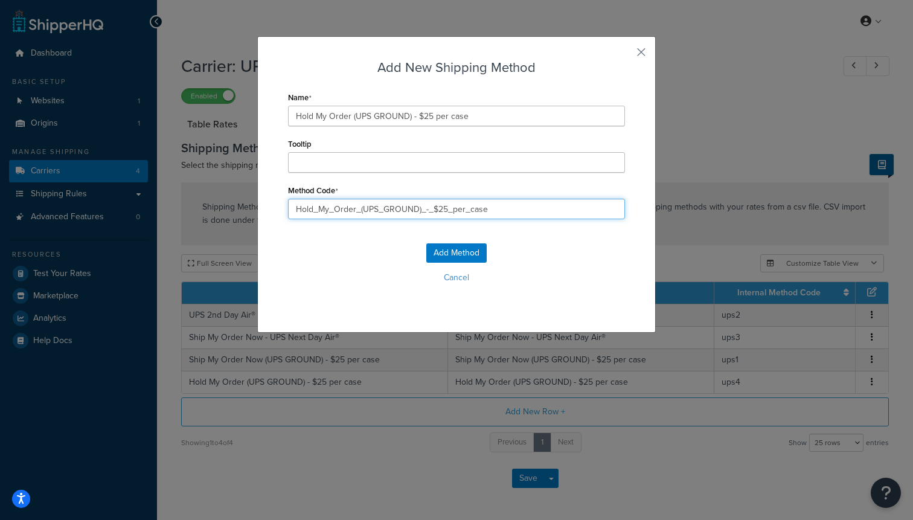
click at [395, 208] on input "Hold_My_Order_(UPS_GROUND)_-_$25_per_case" at bounding box center [456, 209] width 337 height 21
paste input "ups4"
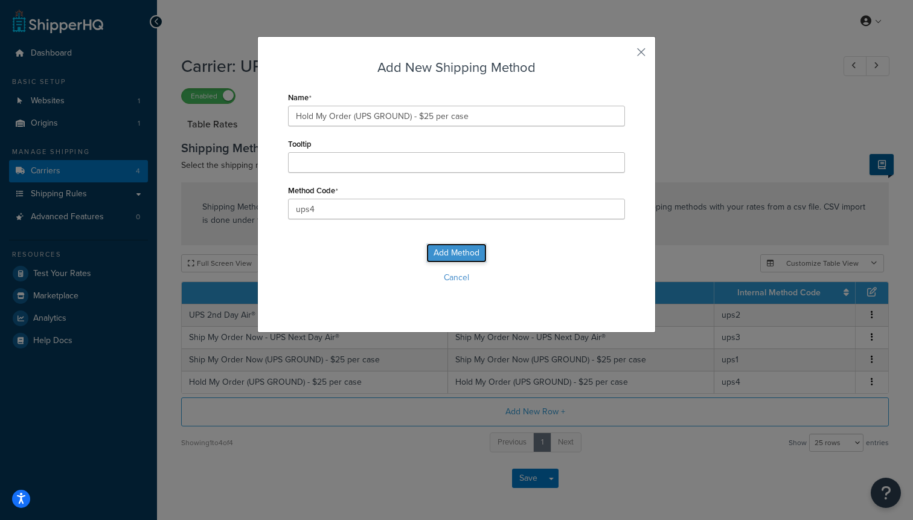
click at [442, 250] on div "Add Method Cancel" at bounding box center [456, 268] width 337 height 80
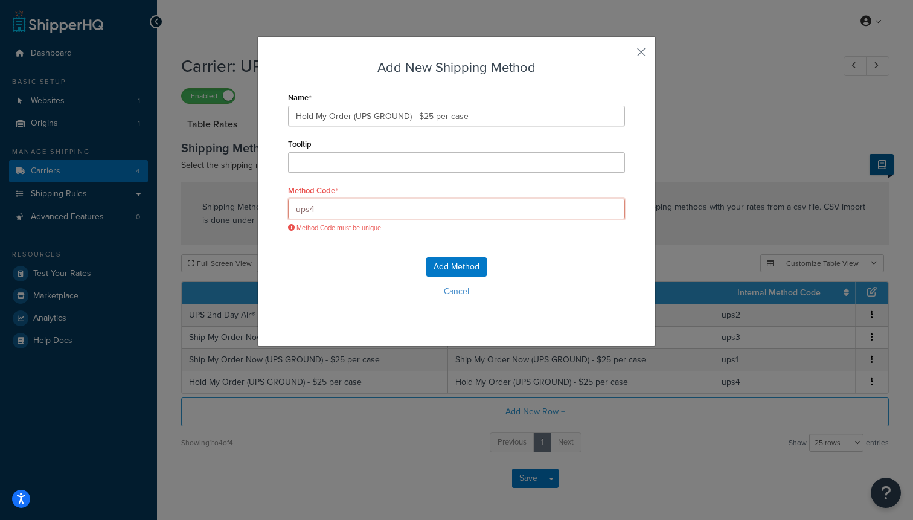
click at [384, 208] on input "ups4" at bounding box center [456, 209] width 337 height 21
click at [386, 208] on input "ups4" at bounding box center [456, 209] width 337 height 21
click at [445, 263] on button "Add Method" at bounding box center [456, 266] width 60 height 19
click at [357, 205] on input "ups4" at bounding box center [456, 209] width 337 height 21
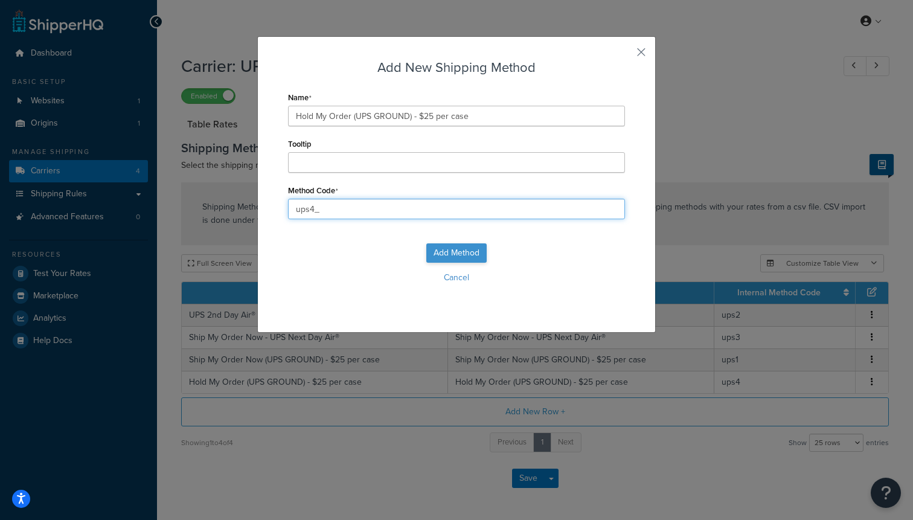
type input "ups4_"
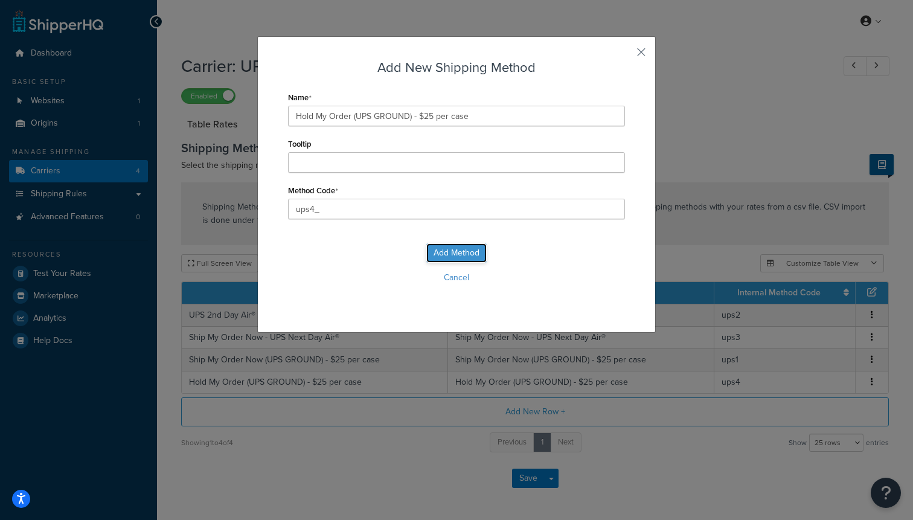
click at [441, 252] on button "Add Method" at bounding box center [456, 252] width 60 height 19
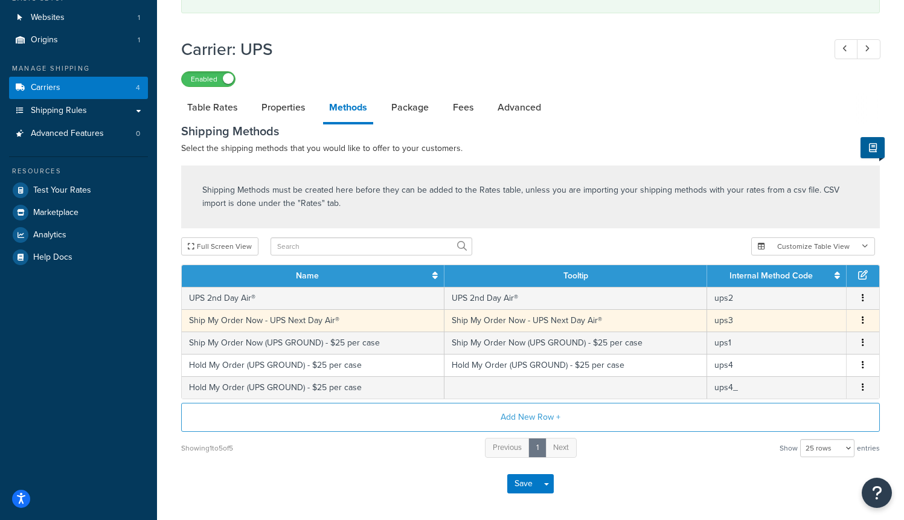
scroll to position [84, 0]
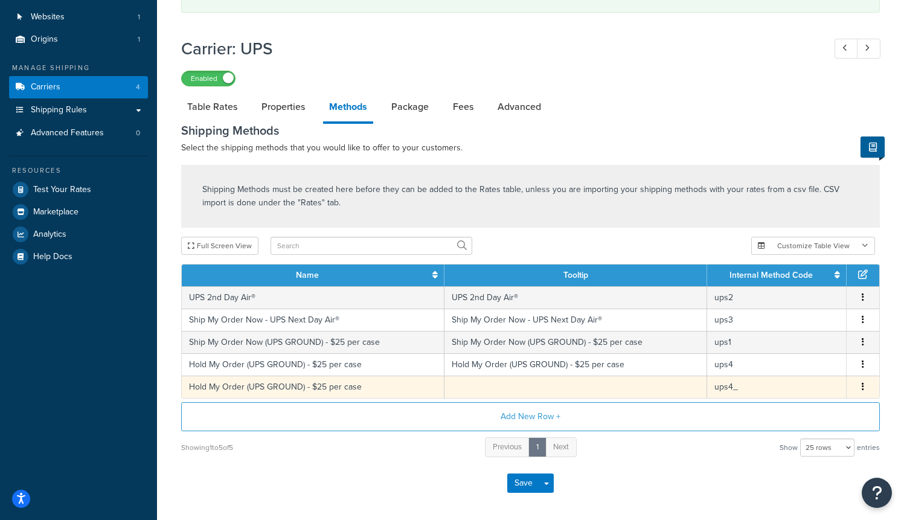
click at [854, 389] on span "Edit Delete" at bounding box center [862, 386] width 18 height 13
click at [863, 387] on icon "button" at bounding box center [862, 386] width 2 height 8
click at [809, 404] on div "Delete" at bounding box center [802, 401] width 86 height 25
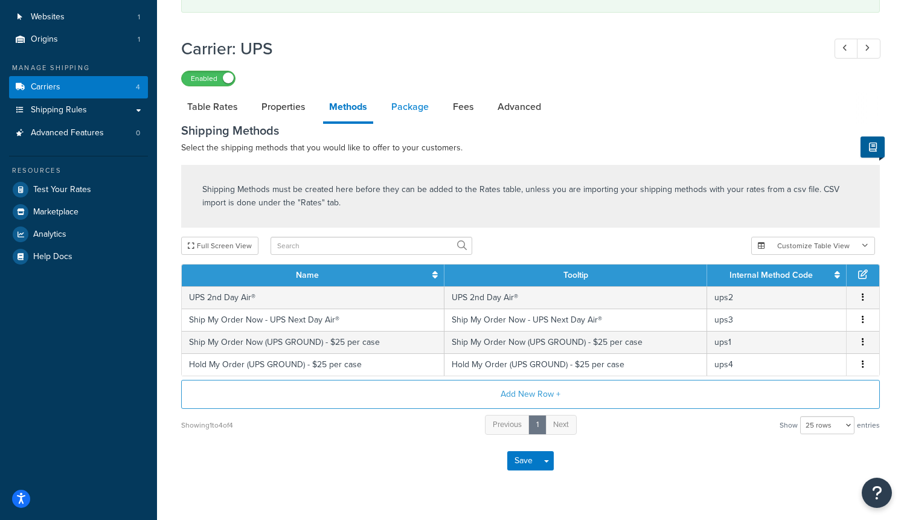
click at [401, 110] on link "Package" at bounding box center [409, 106] width 49 height 29
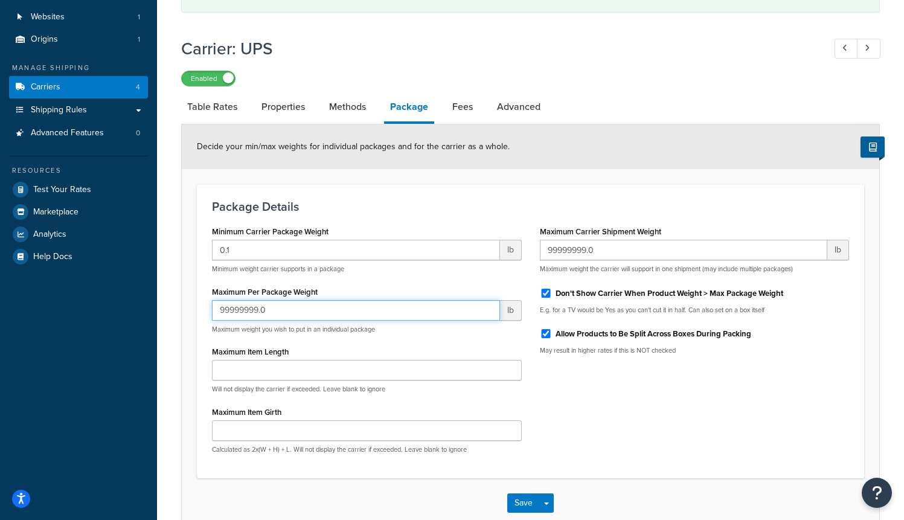
click at [267, 316] on input "99999999.0" at bounding box center [356, 310] width 288 height 21
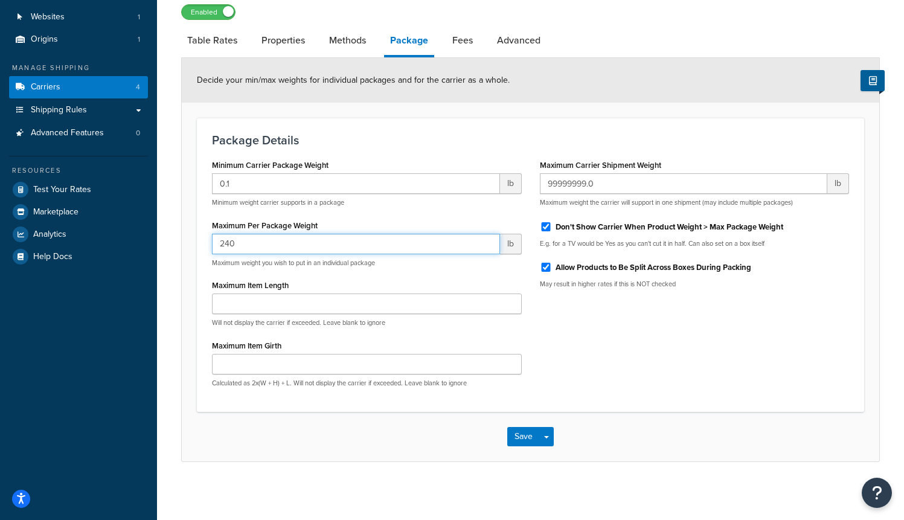
type input "240"
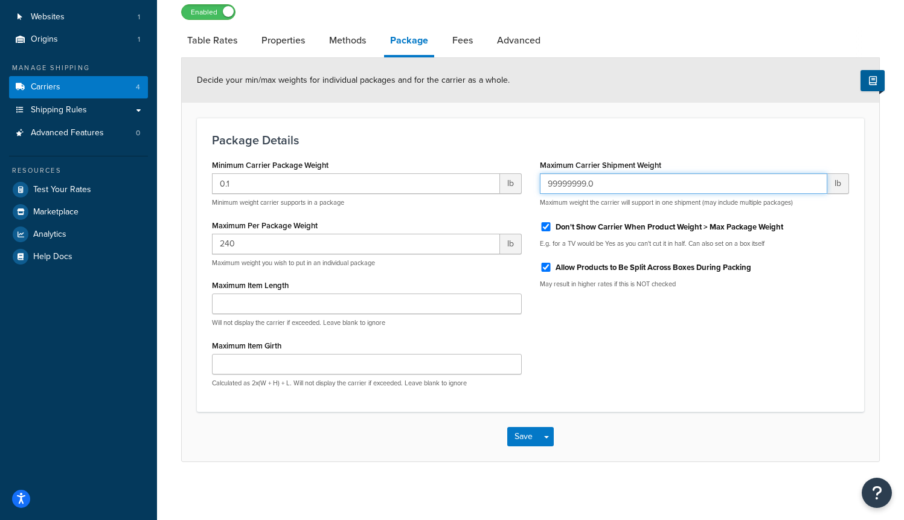
click at [572, 181] on input "99999999.0" at bounding box center [684, 183] width 288 height 21
type input "240"
click at [524, 433] on button "Save" at bounding box center [523, 436] width 33 height 19
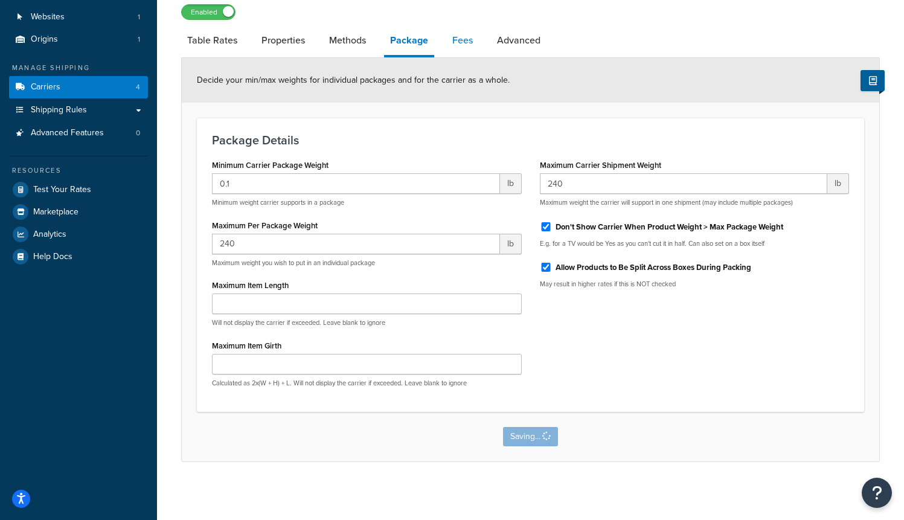
click at [464, 46] on link "Fees" at bounding box center [462, 40] width 33 height 29
select select "AFTER"
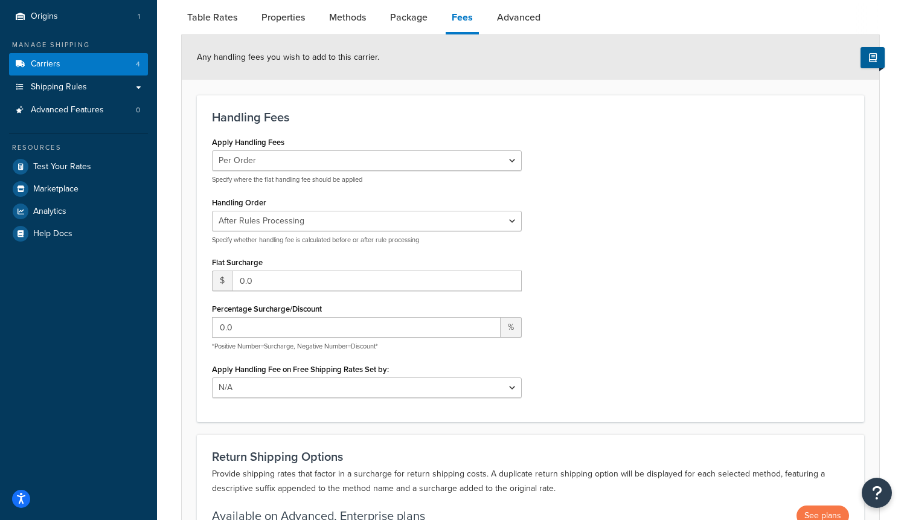
scroll to position [114, 0]
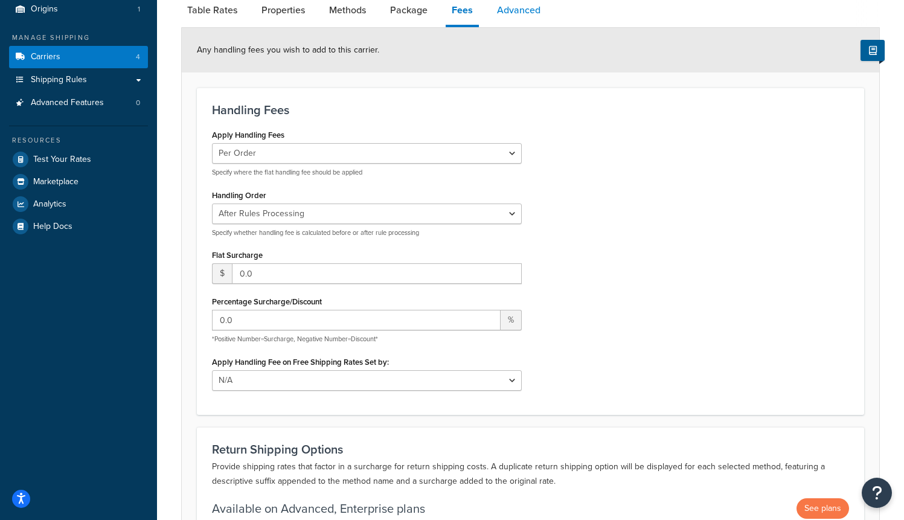
click at [511, 13] on link "Advanced" at bounding box center [519, 10] width 56 height 29
select select "false"
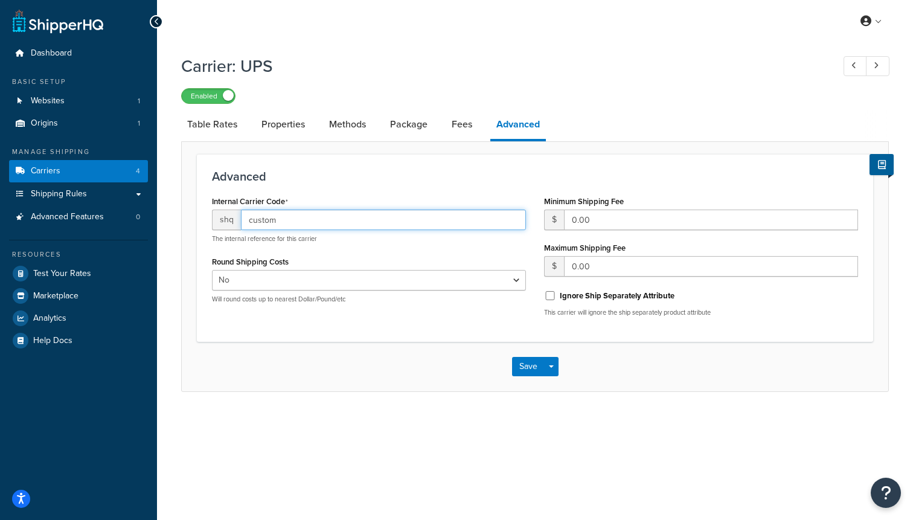
click at [303, 225] on input "custom" at bounding box center [383, 219] width 285 height 21
click at [296, 224] on input "custom" at bounding box center [383, 219] width 285 height 21
click at [277, 221] on input "custom" at bounding box center [383, 219] width 285 height 21
click at [528, 375] on button "Save" at bounding box center [528, 366] width 33 height 19
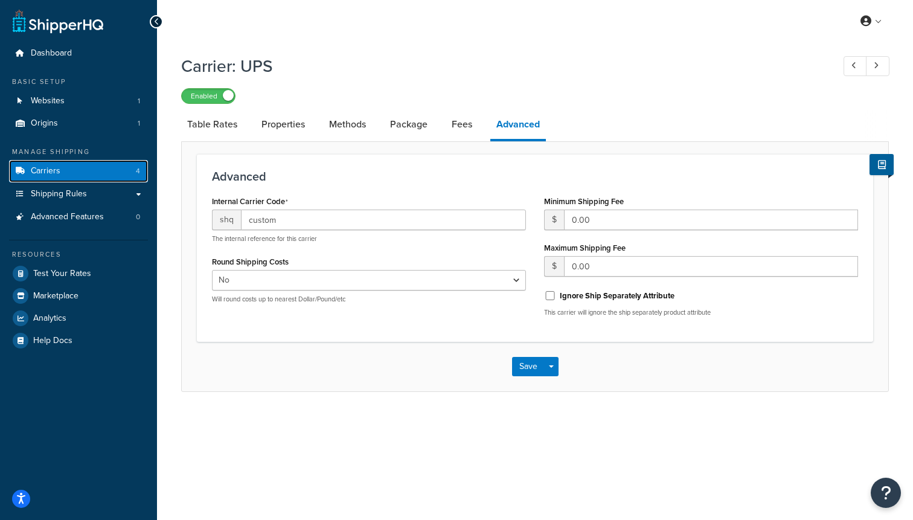
click at [62, 171] on link "Carriers 4" at bounding box center [78, 171] width 139 height 22
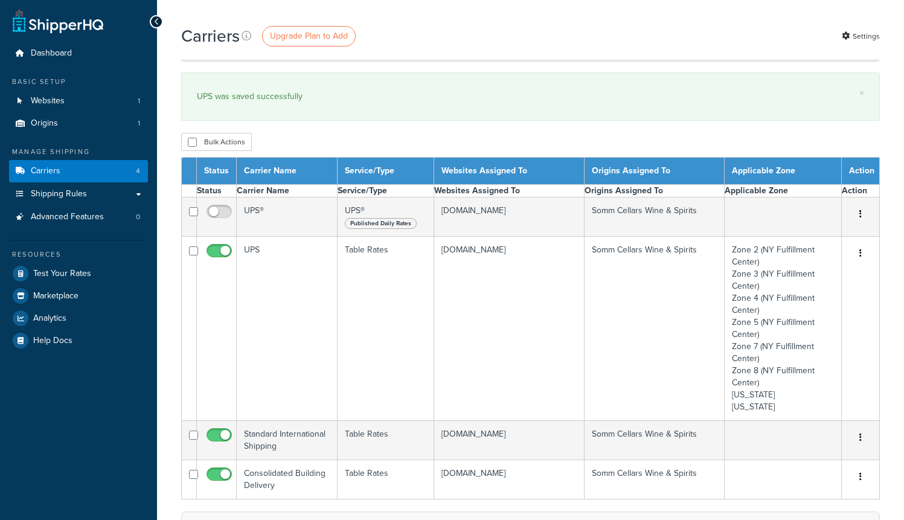
scroll to position [84, 0]
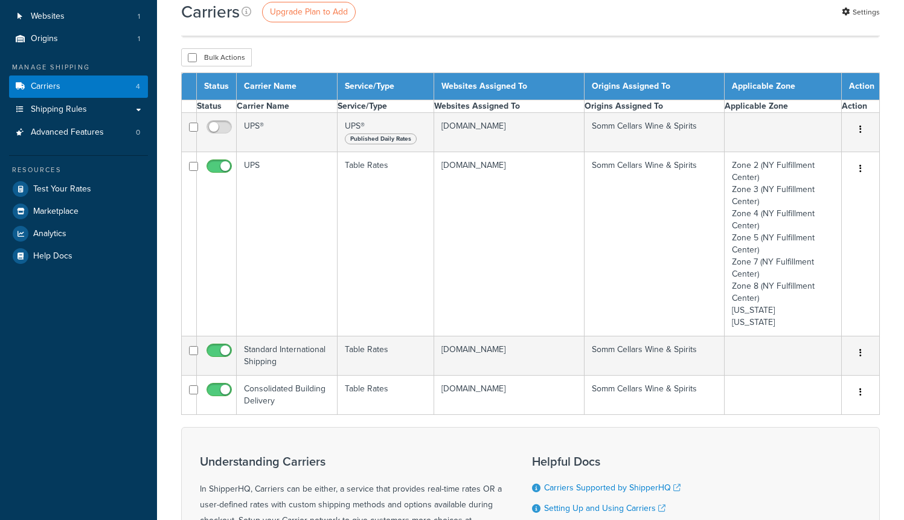
click at [355, 359] on td "Table Rates" at bounding box center [385, 355] width 97 height 39
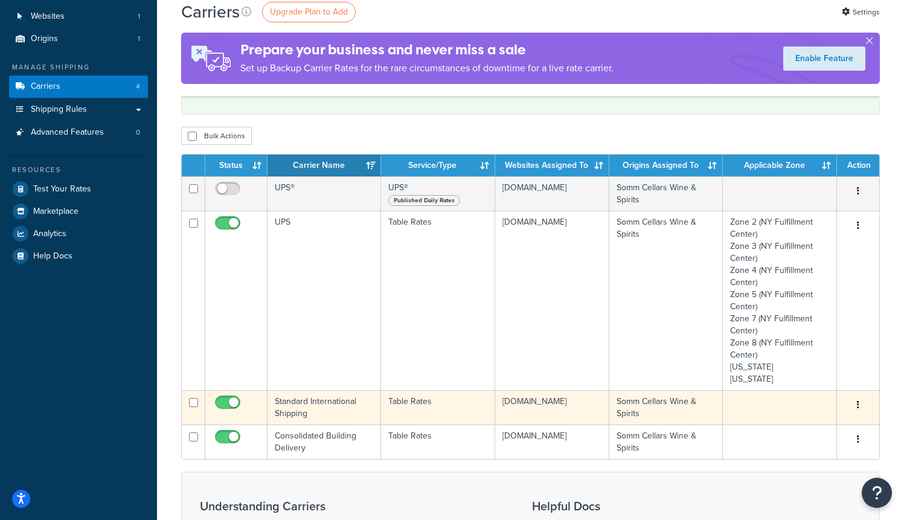
scroll to position [0, 0]
click at [394, 406] on td "Table Rates" at bounding box center [437, 407] width 113 height 34
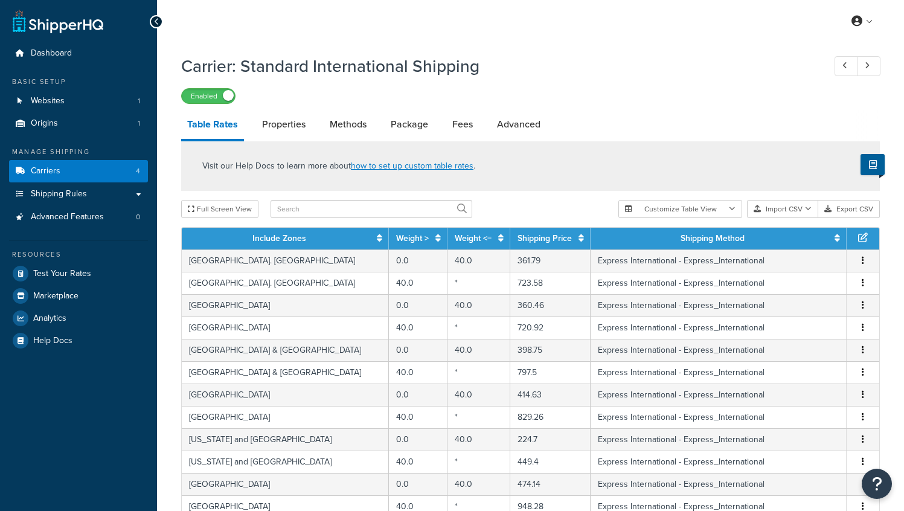
select select "25"
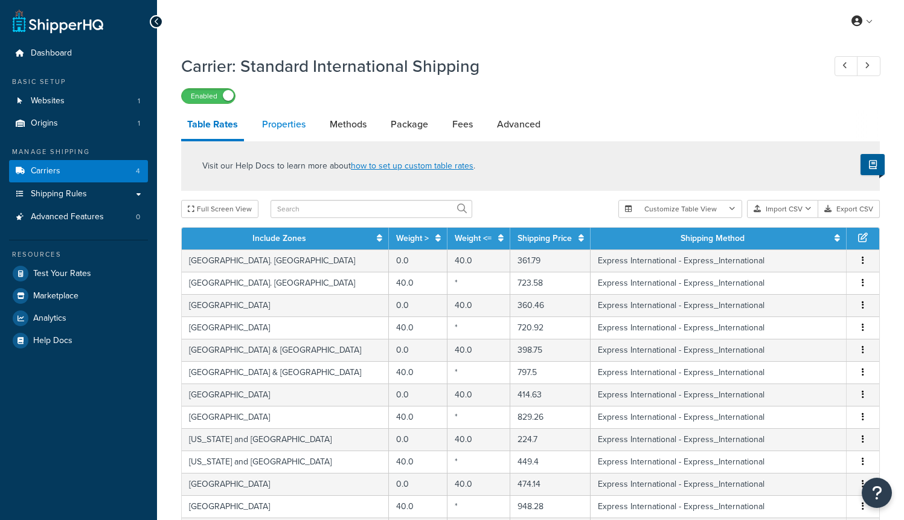
click at [272, 125] on link "Properties" at bounding box center [284, 124] width 56 height 29
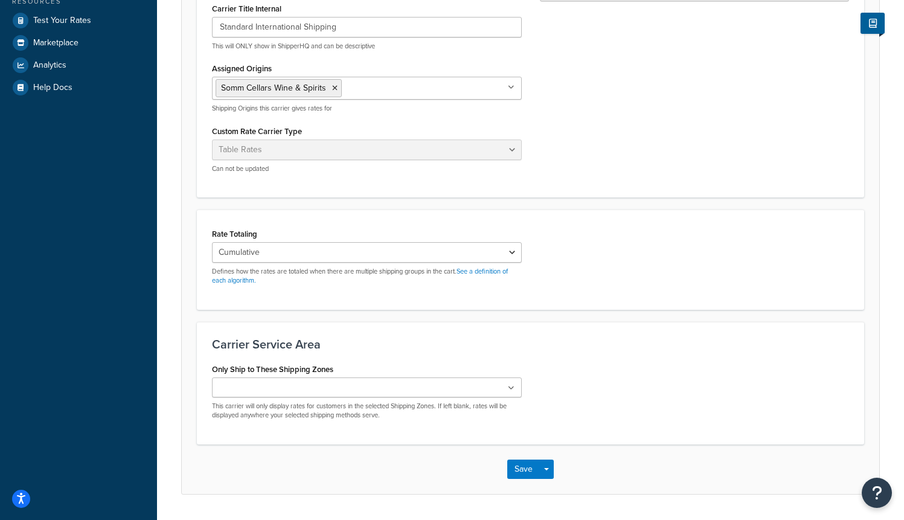
scroll to position [284, 0]
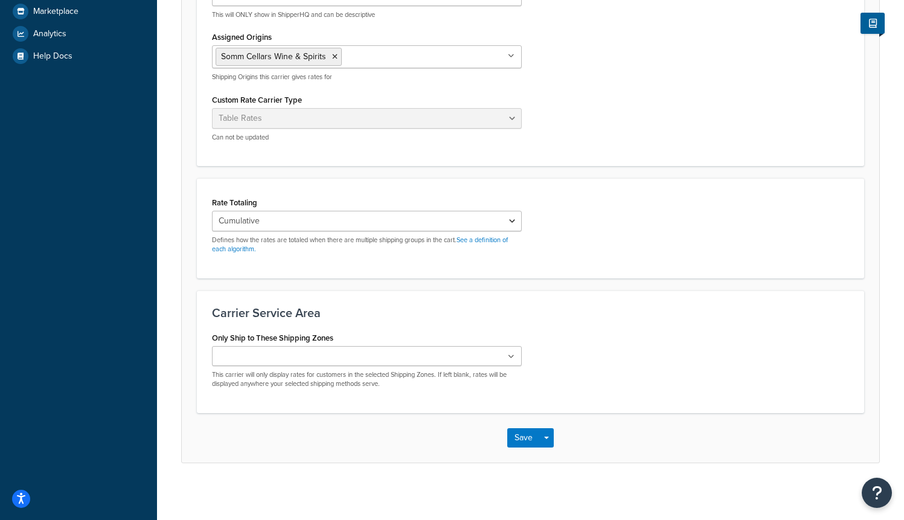
click at [267, 357] on input "Only Ship to These Shipping Zones" at bounding box center [268, 356] width 107 height 13
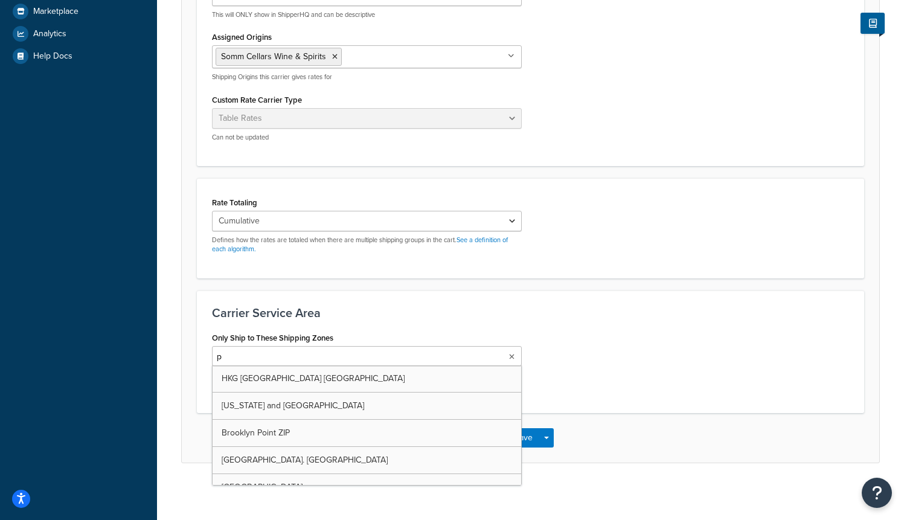
type input "pu"
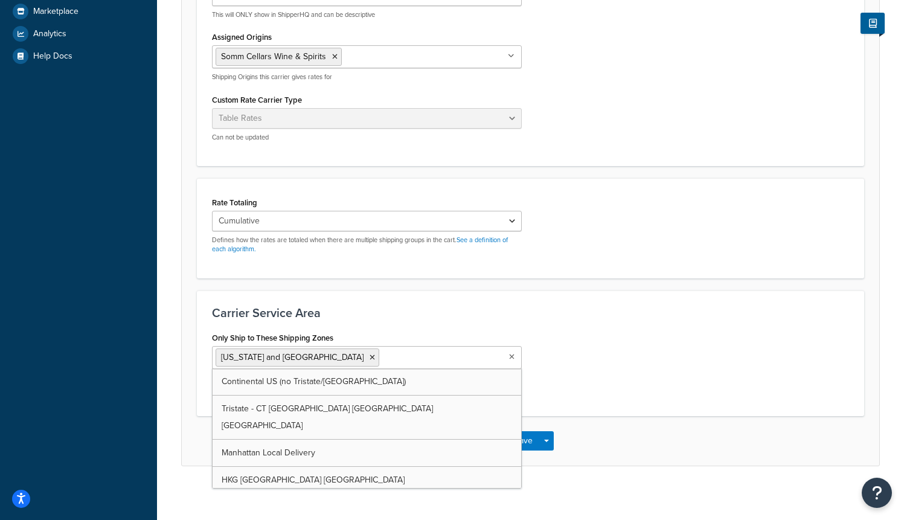
click at [386, 358] on input "Only Ship to These Shipping Zones" at bounding box center [435, 356] width 107 height 13
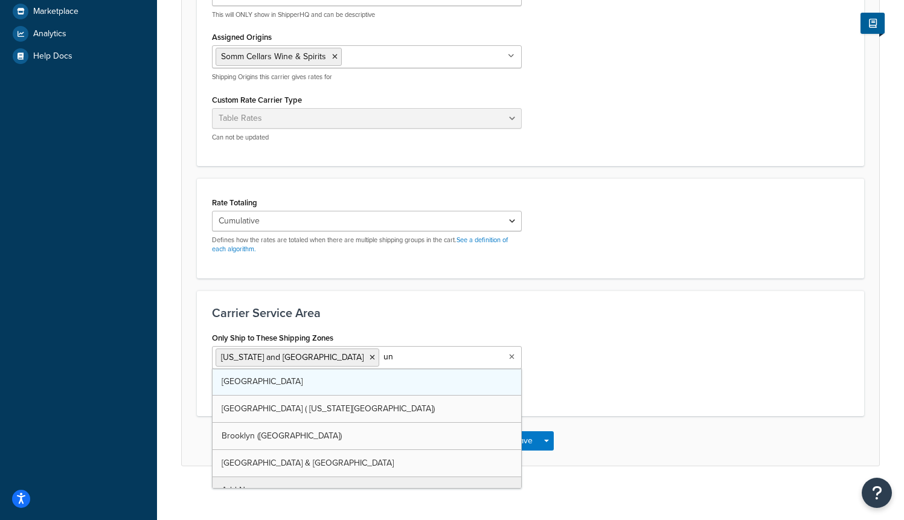
type input "uni"
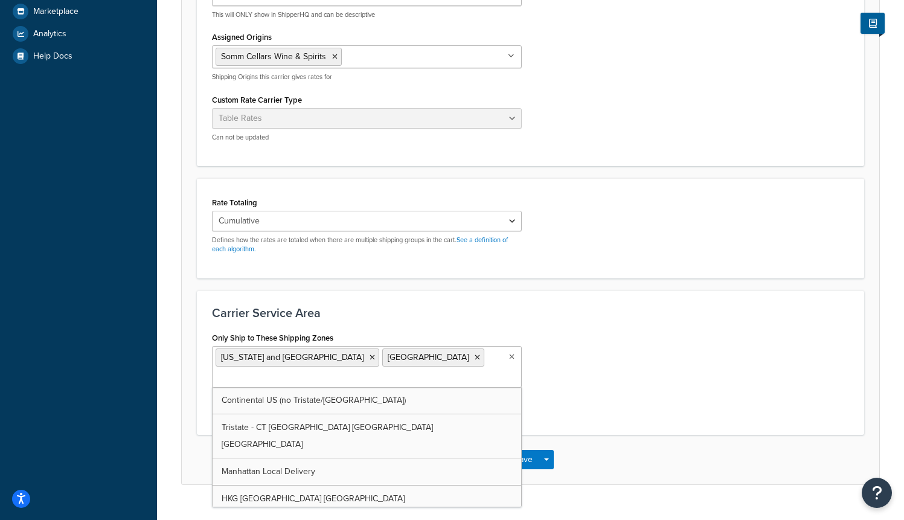
drag, startPoint x: 308, startPoint y: 388, endPoint x: 285, endPoint y: 382, distance: 23.7
type input "aus"
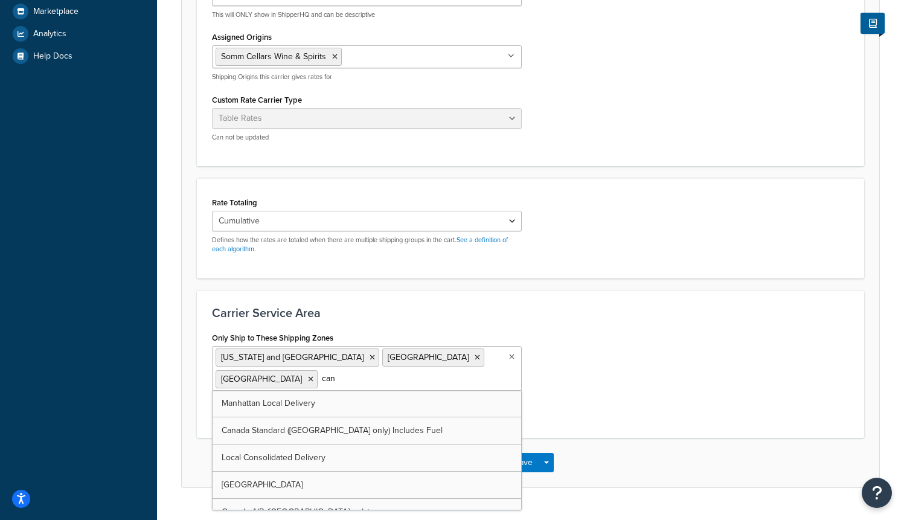
type input "cana"
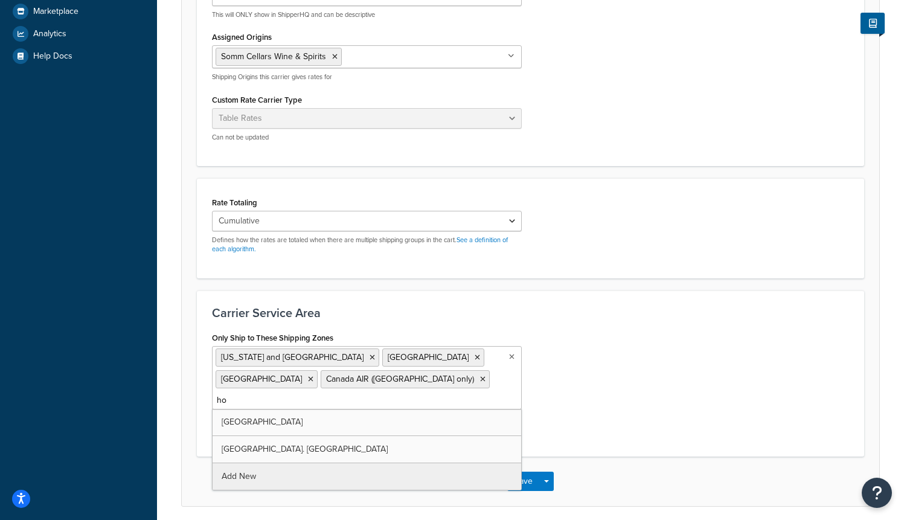
type input "hon"
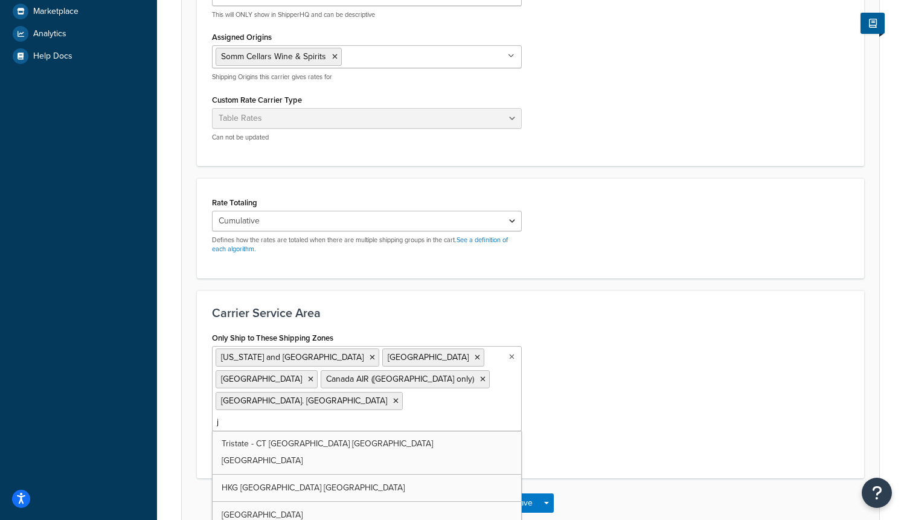
type input "ja"
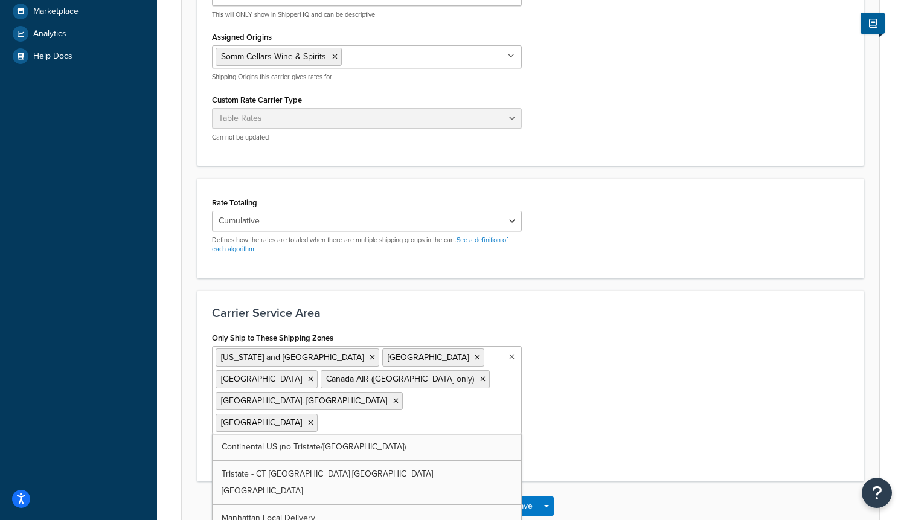
drag, startPoint x: 290, startPoint y: 450, endPoint x: 302, endPoint y: 401, distance: 50.5
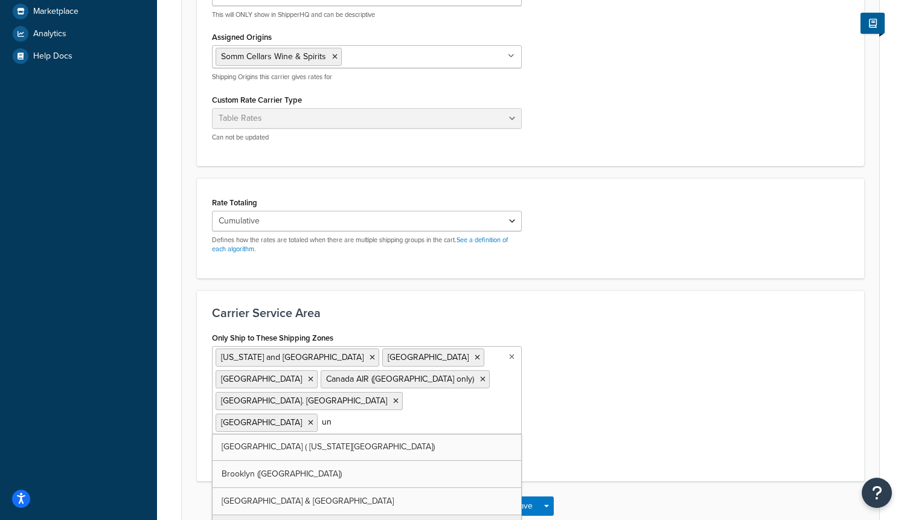
type input "uni"
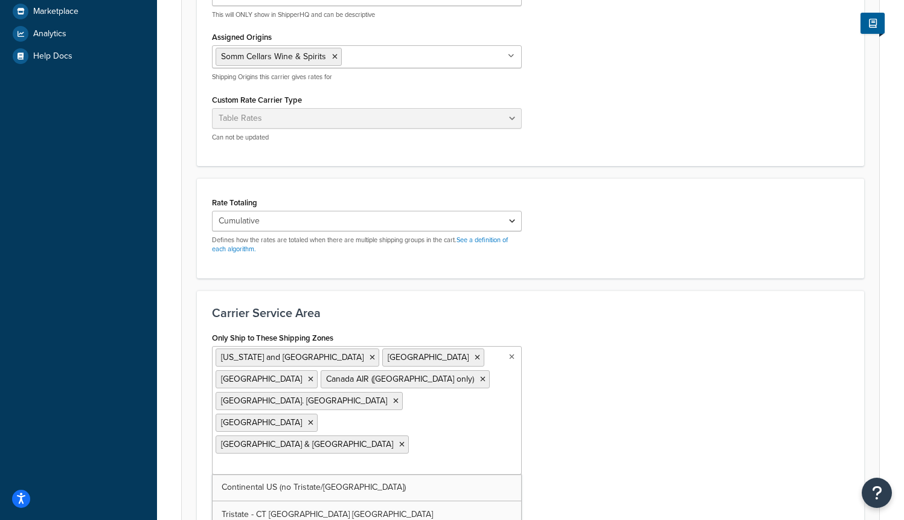
drag, startPoint x: 279, startPoint y: 427, endPoint x: 418, endPoint y: 404, distance: 141.3
type input "sou"
click at [668, 374] on div "Only Ship to These Shipping Zones Puerto Rico and Virgin Islands United Arab Em…" at bounding box center [530, 419] width 655 height 180
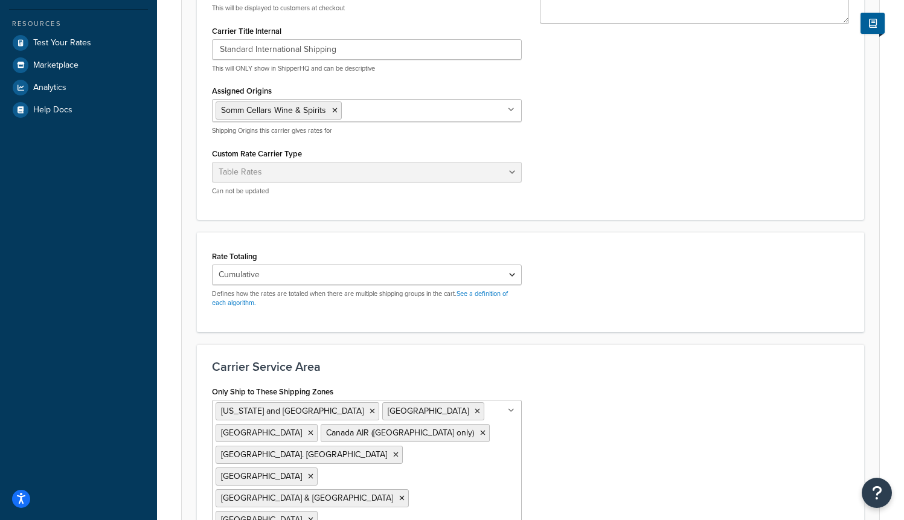
scroll to position [329, 0]
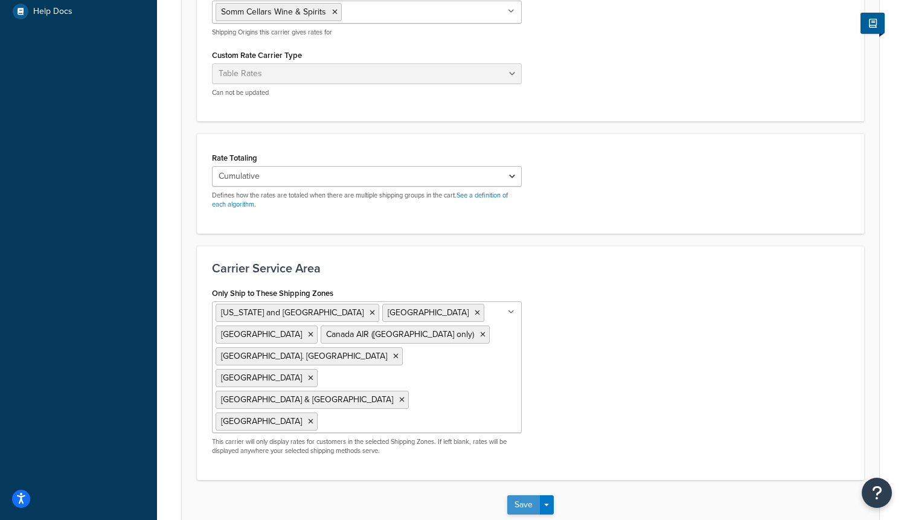
click at [522, 495] on button "Save" at bounding box center [523, 504] width 33 height 19
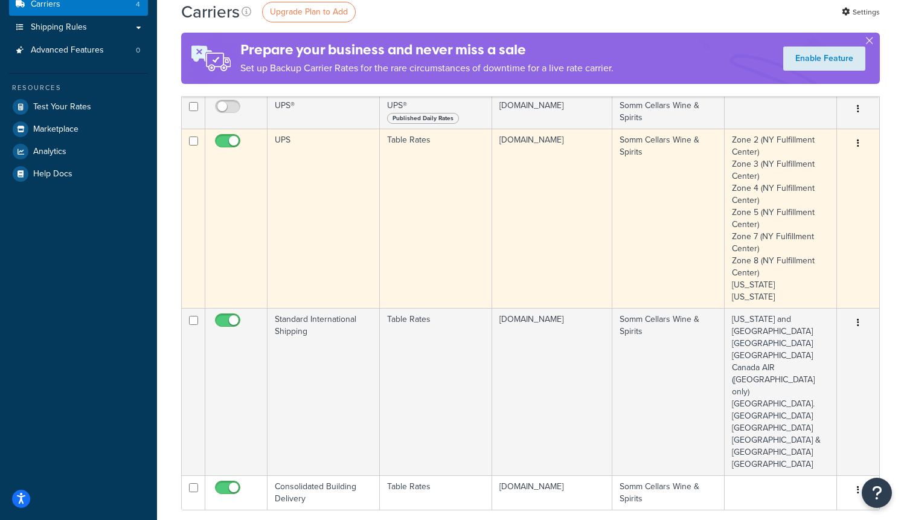
scroll to position [167, 0]
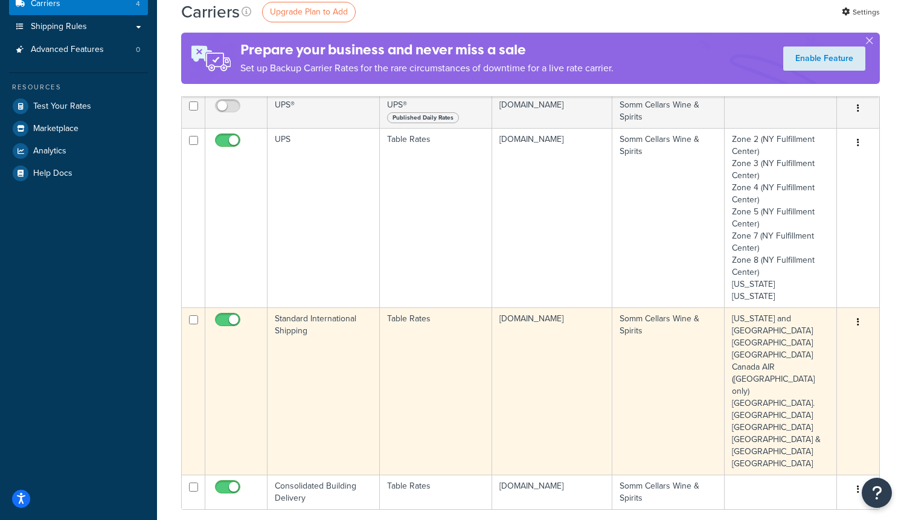
click at [330, 348] on td "Standard International Shipping" at bounding box center [323, 390] width 112 height 167
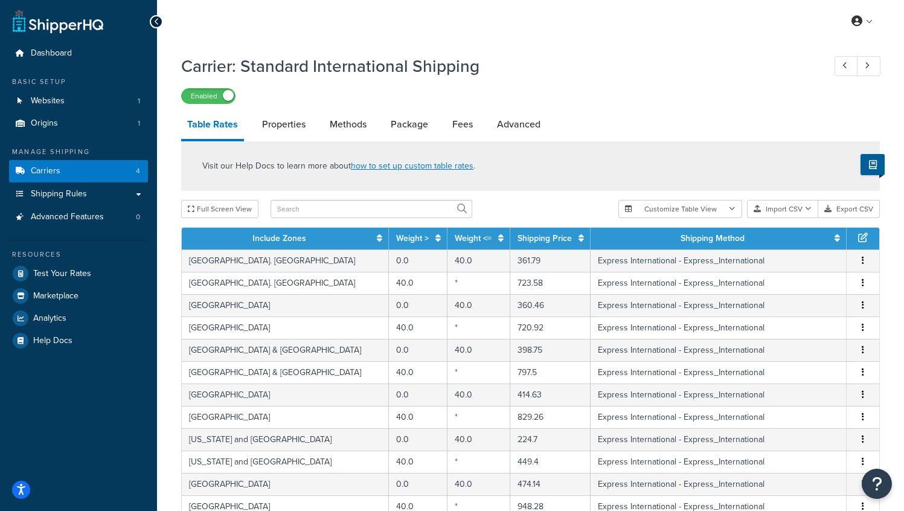
select select "25"
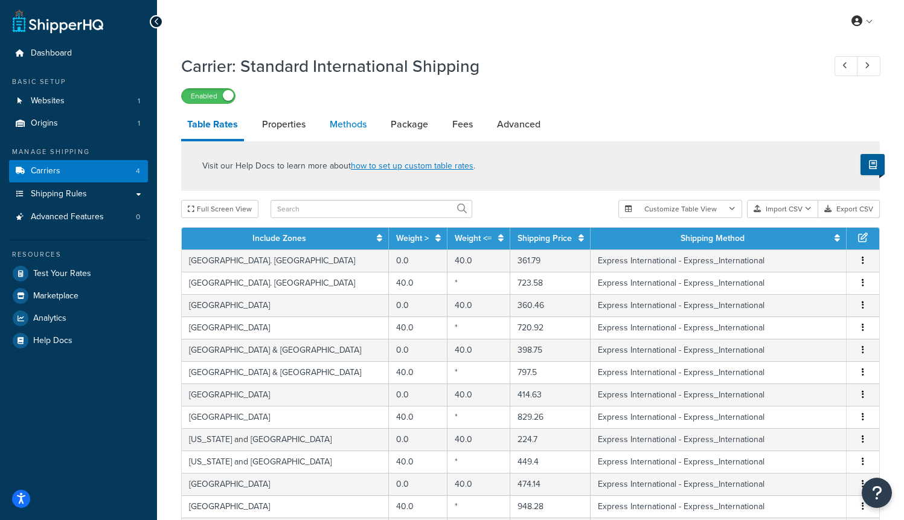
click at [369, 129] on link "Methods" at bounding box center [348, 124] width 49 height 29
select select "25"
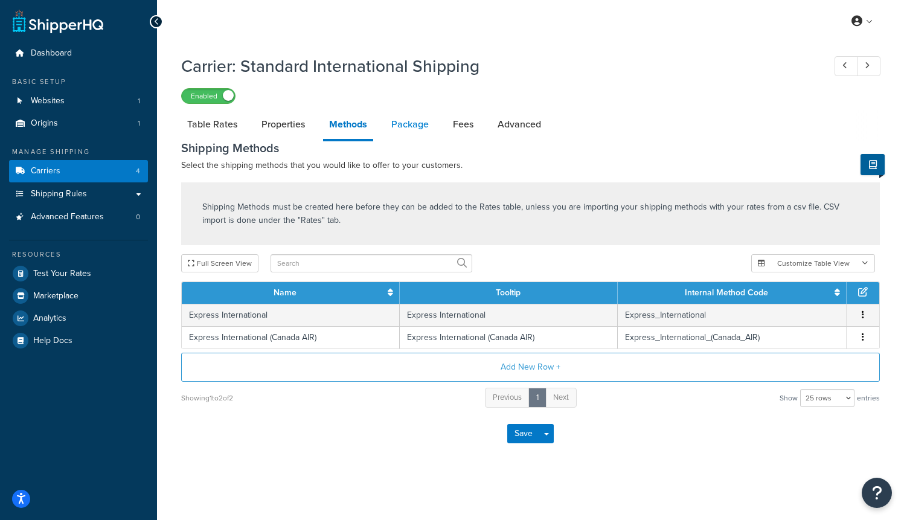
click at [405, 132] on link "Package" at bounding box center [409, 124] width 49 height 29
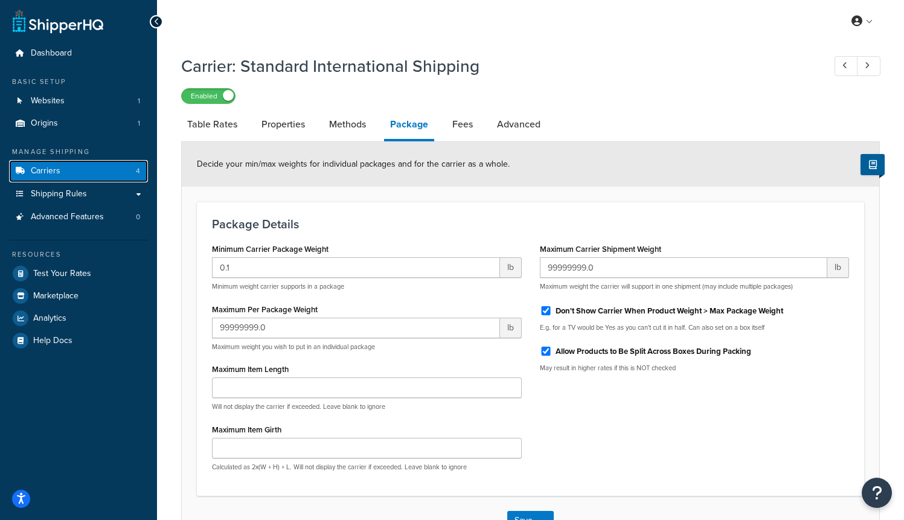
click at [89, 166] on link "Carriers 4" at bounding box center [78, 171] width 139 height 22
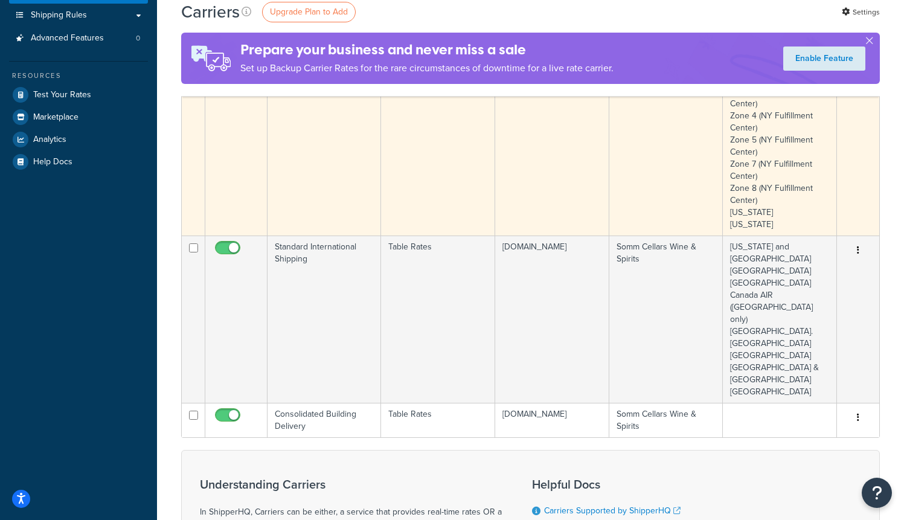
scroll to position [186, 0]
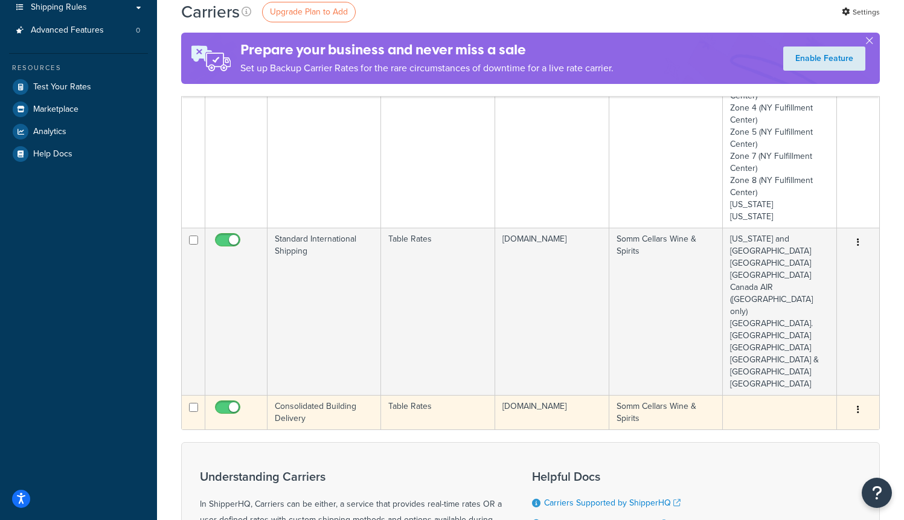
click at [318, 395] on td "Consolidated Building Delivery" at bounding box center [323, 412] width 113 height 34
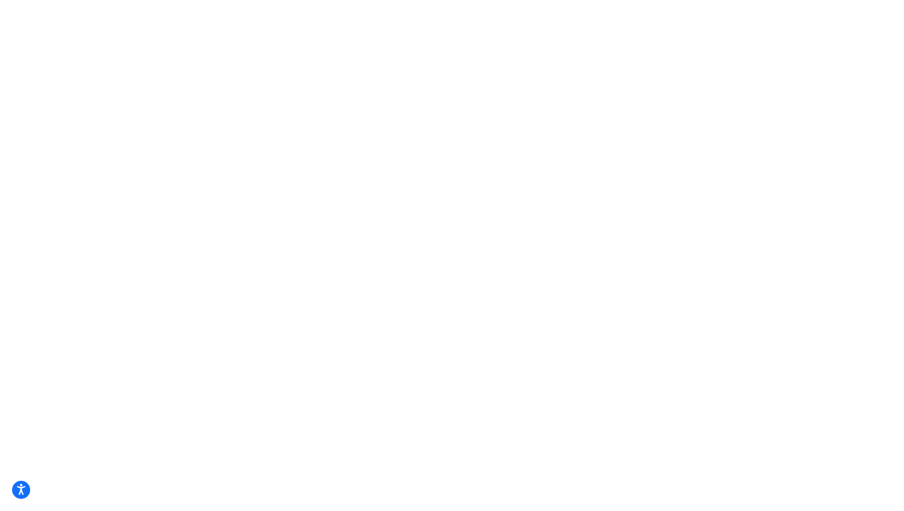
select select "25"
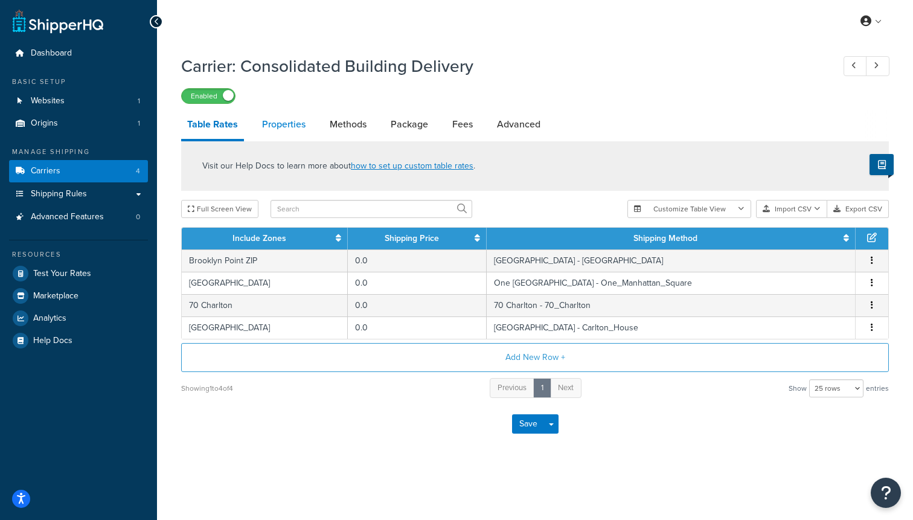
click at [281, 123] on link "Properties" at bounding box center [284, 124] width 56 height 29
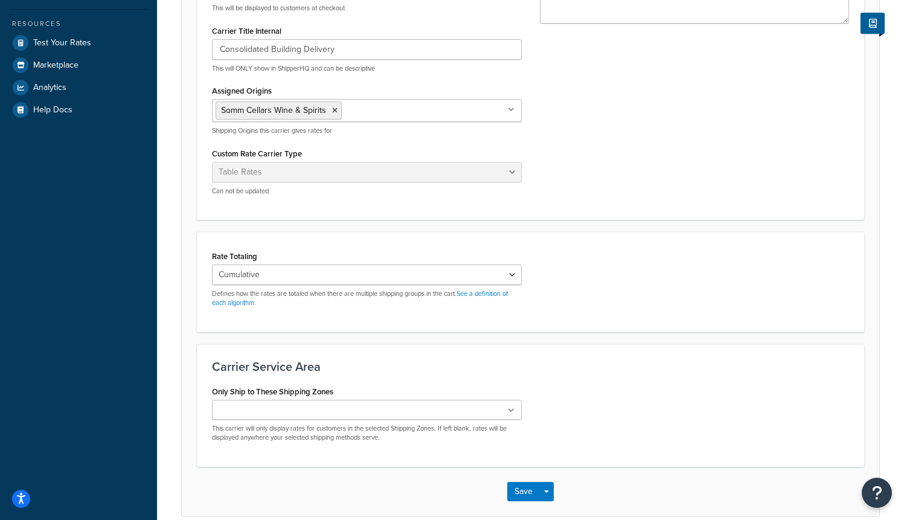
scroll to position [234, 0]
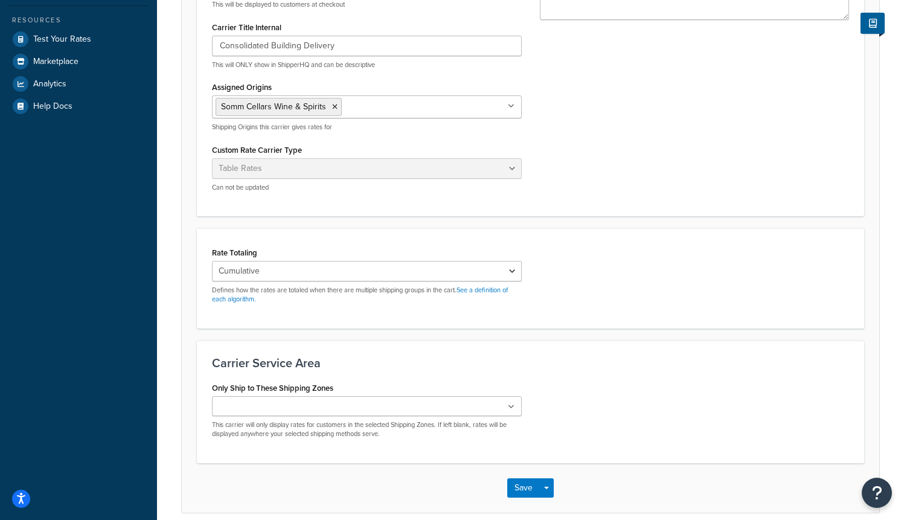
click at [278, 401] on input "Only Ship to These Shipping Zones" at bounding box center [268, 406] width 107 height 13
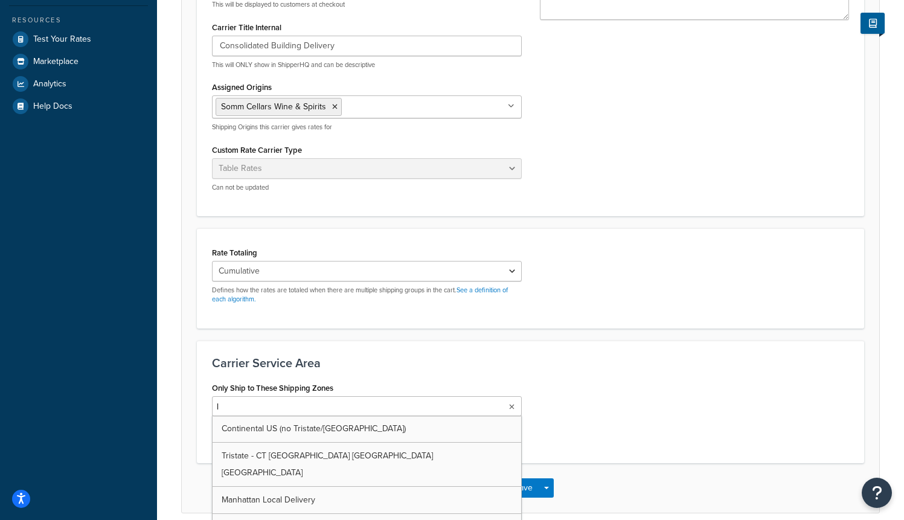
type input "lo"
click at [608, 255] on div "Rate Totaling Cumulative Highest Per Item Per SKU Defines how the rates are tot…" at bounding box center [530, 278] width 655 height 69
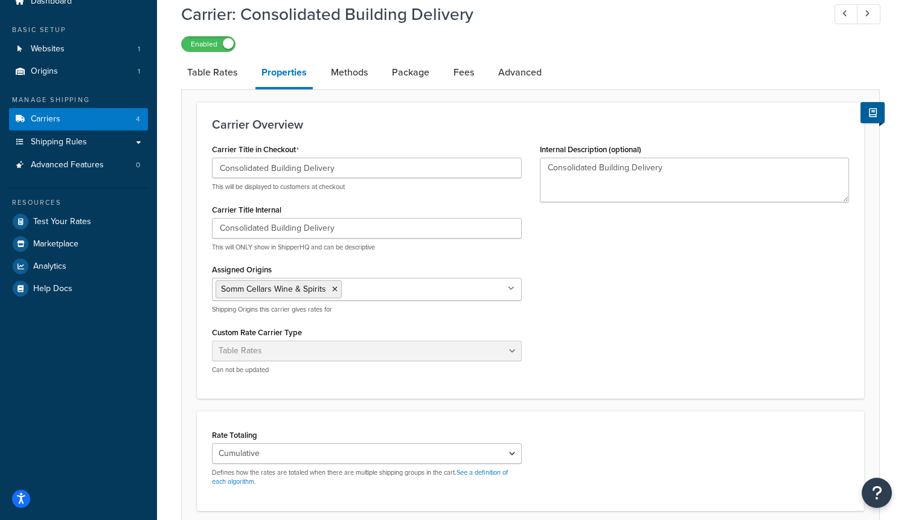
scroll to position [45, 0]
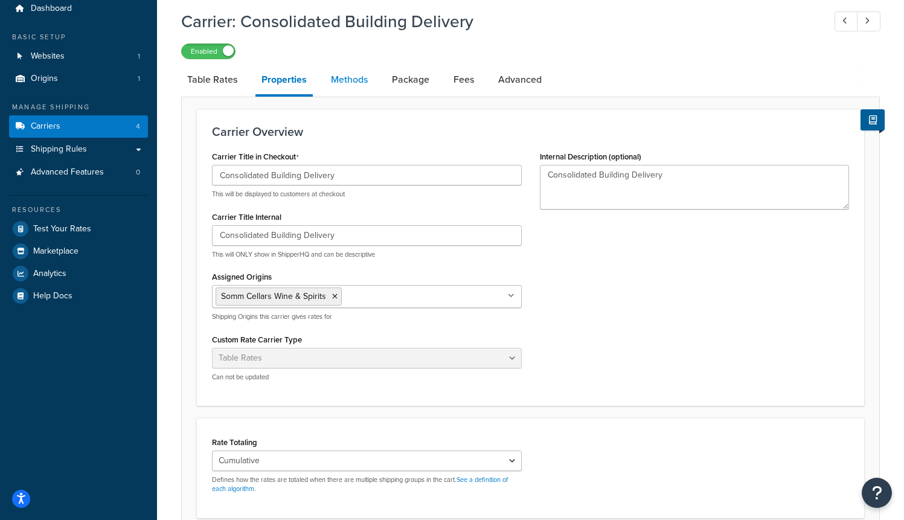
click at [358, 84] on link "Methods" at bounding box center [349, 79] width 49 height 29
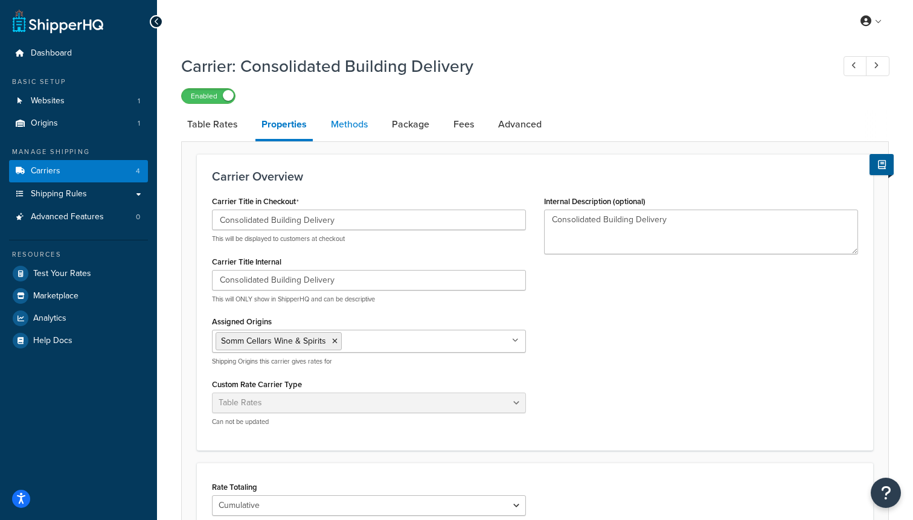
select select "25"
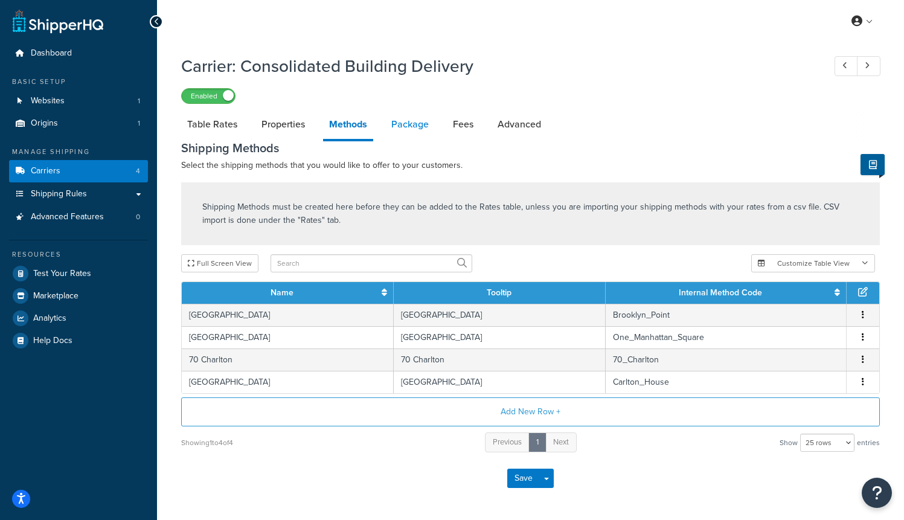
click at [406, 130] on link "Package" at bounding box center [409, 124] width 49 height 29
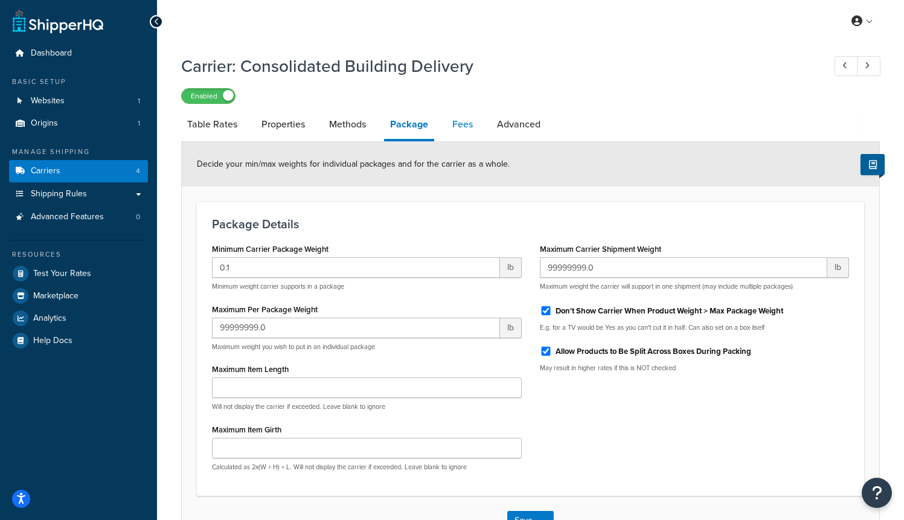
click at [475, 127] on link "Fees" at bounding box center [462, 124] width 33 height 29
select select "AFTER"
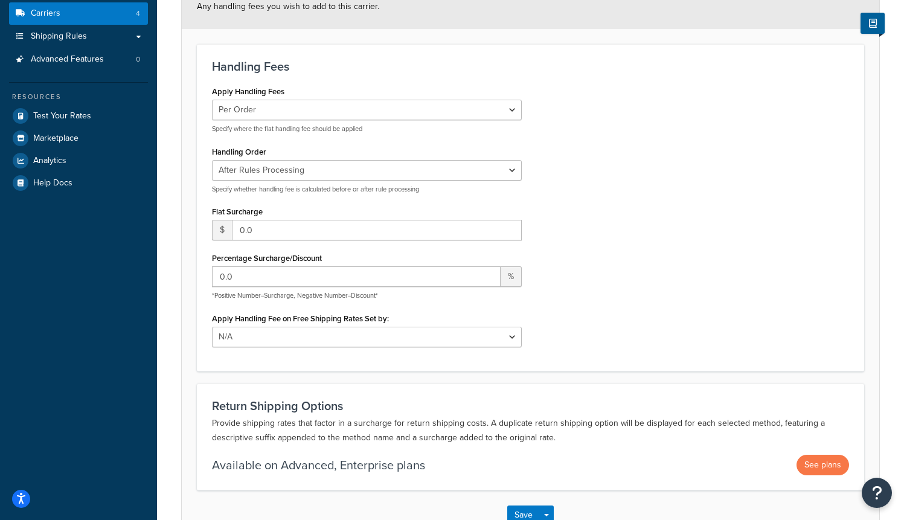
scroll to position [239, 0]
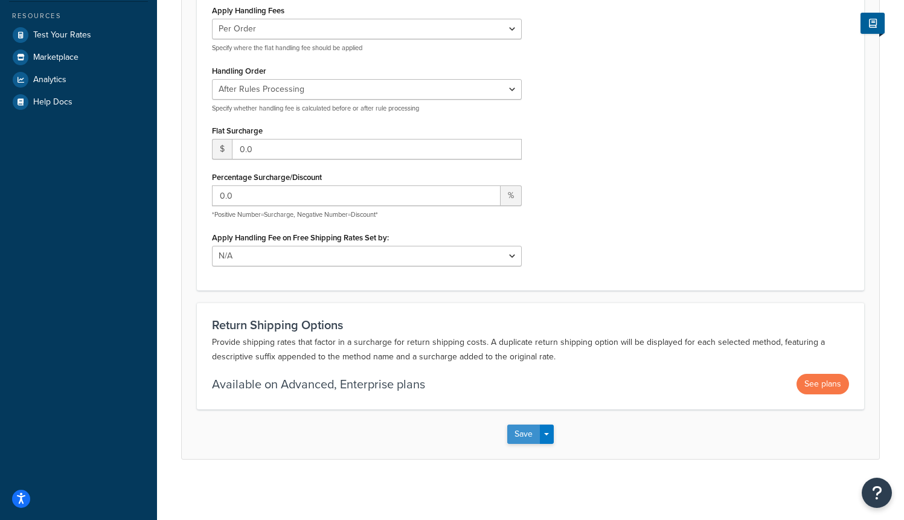
click at [520, 427] on button "Save" at bounding box center [523, 433] width 33 height 19
